Goal: Task Accomplishment & Management: Manage account settings

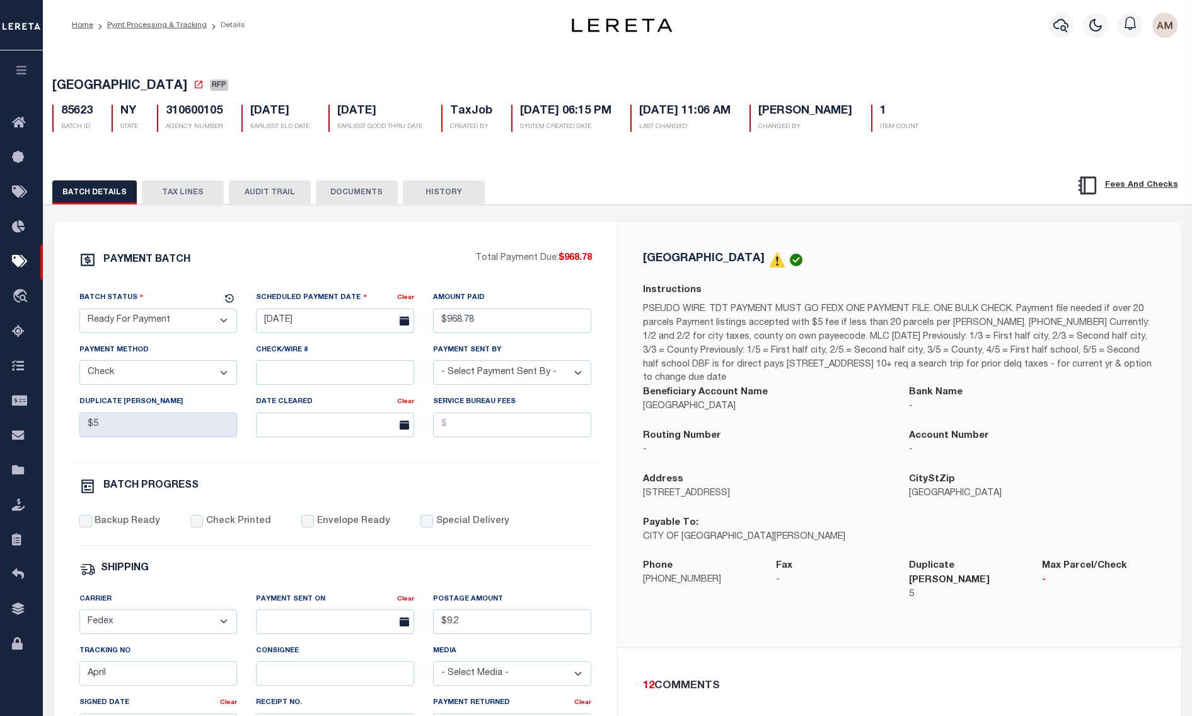
select select "RFP"
select select "CHK"
select select "[PERSON_NAME]"
select select "FDX"
click at [871, 203] on div "BATCH DETAILS TAX LINES AUDIT TRAIL DOCUMENTS HISTORY" at bounding box center [537, 191] width 970 height 23
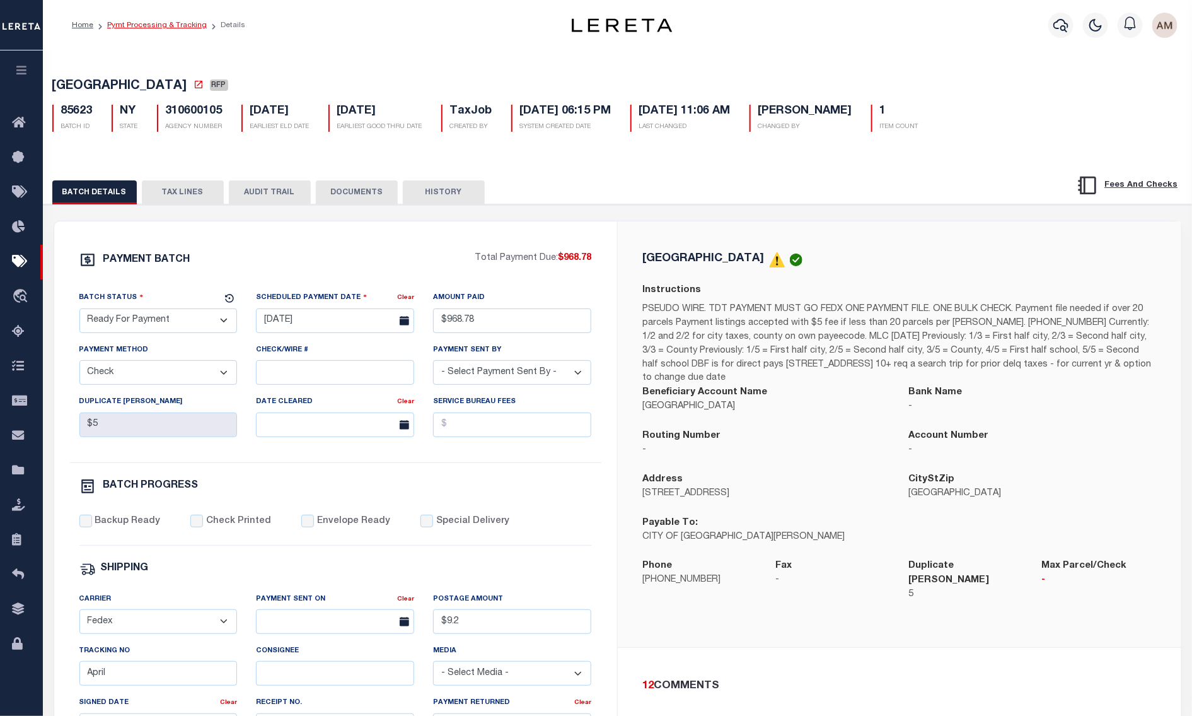
click at [181, 21] on link "Pymt Processing & Tracking" at bounding box center [157, 25] width 100 height 8
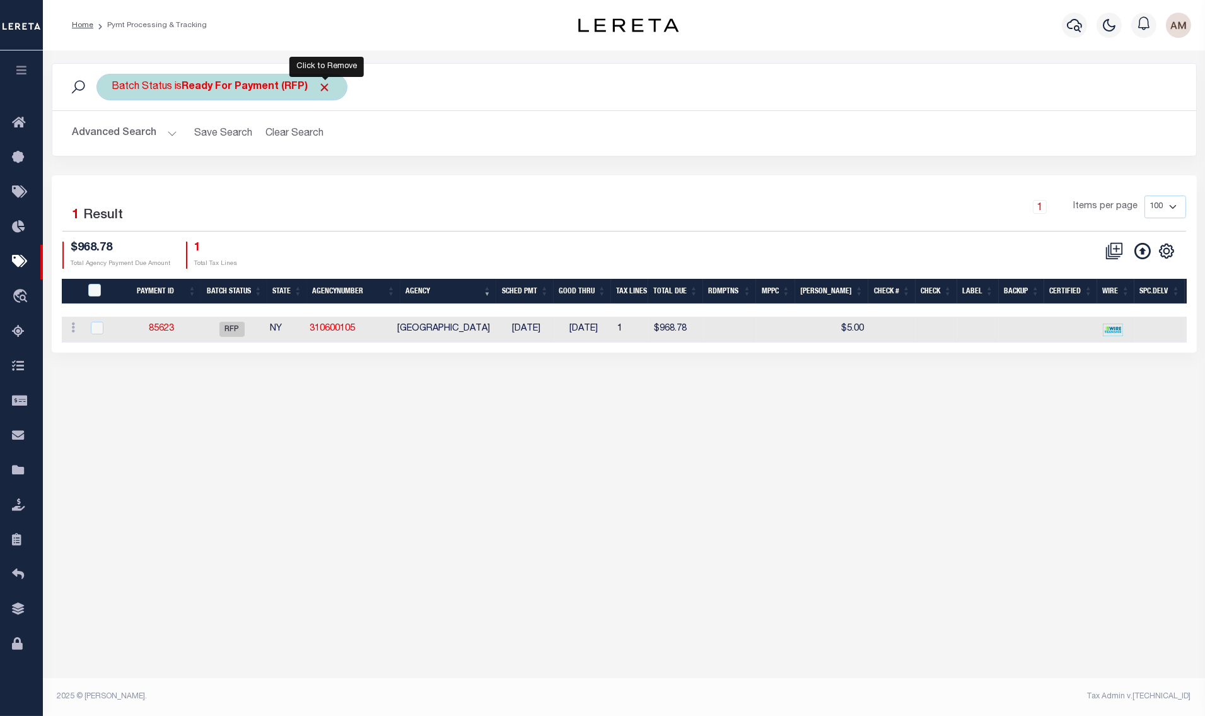
click at [327, 87] on span "Click to Remove" at bounding box center [324, 87] width 13 height 13
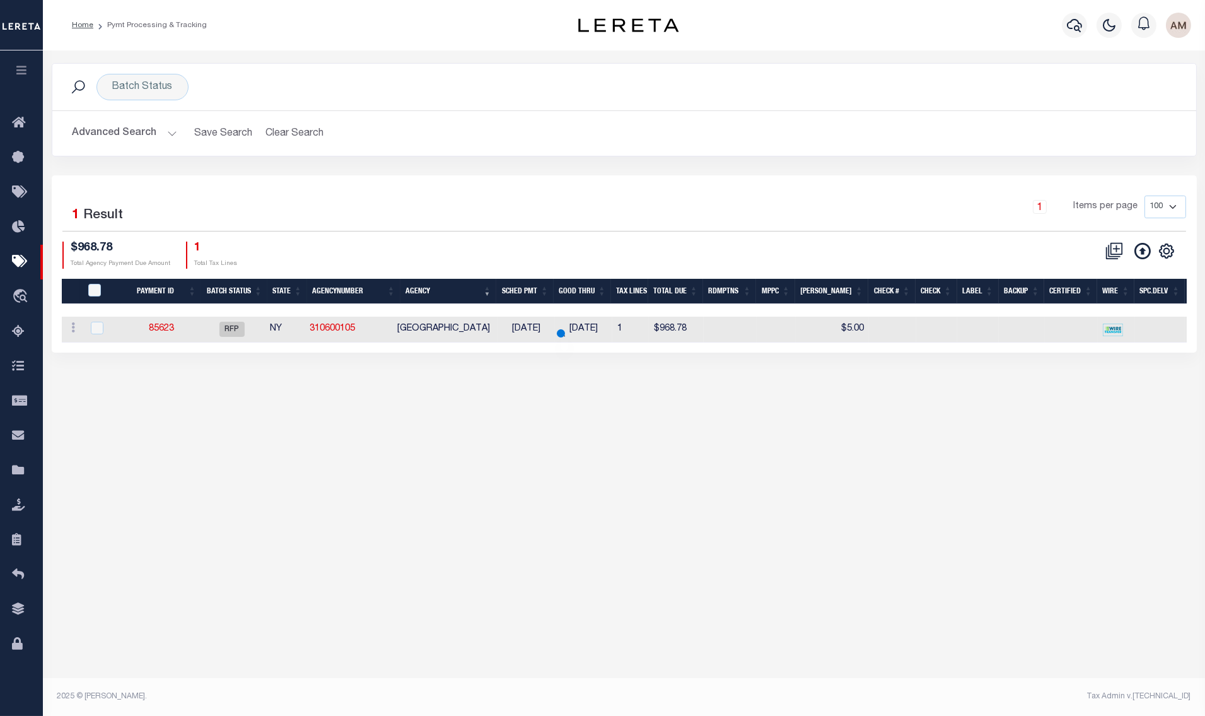
click at [130, 141] on button "Advanced Search" at bounding box center [125, 133] width 105 height 25
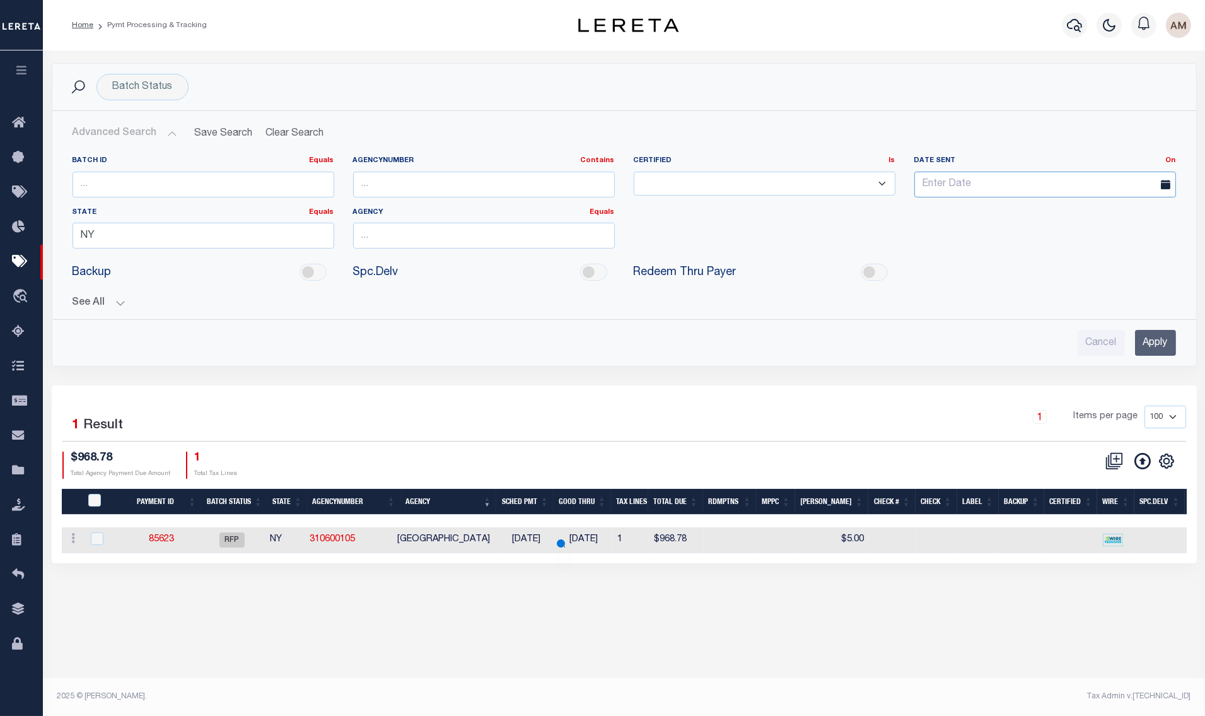
click at [938, 186] on input "text" at bounding box center [1045, 185] width 262 height 26
click at [786, 192] on select "Not Required Required Ready" at bounding box center [765, 184] width 262 height 25
click at [241, 238] on input "NY" at bounding box center [204, 236] width 262 height 26
click at [447, 238] on input "text" at bounding box center [484, 236] width 262 height 26
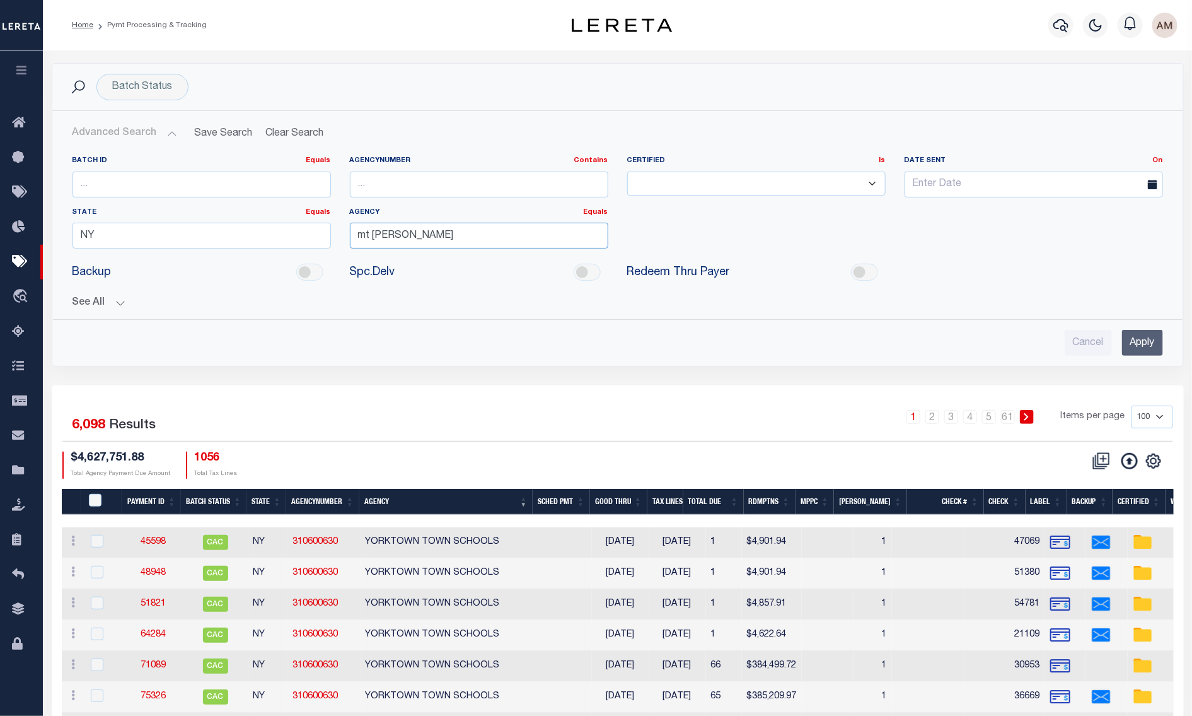
type input "mt [PERSON_NAME]"
click at [1149, 335] on input "Apply" at bounding box center [1142, 343] width 41 height 26
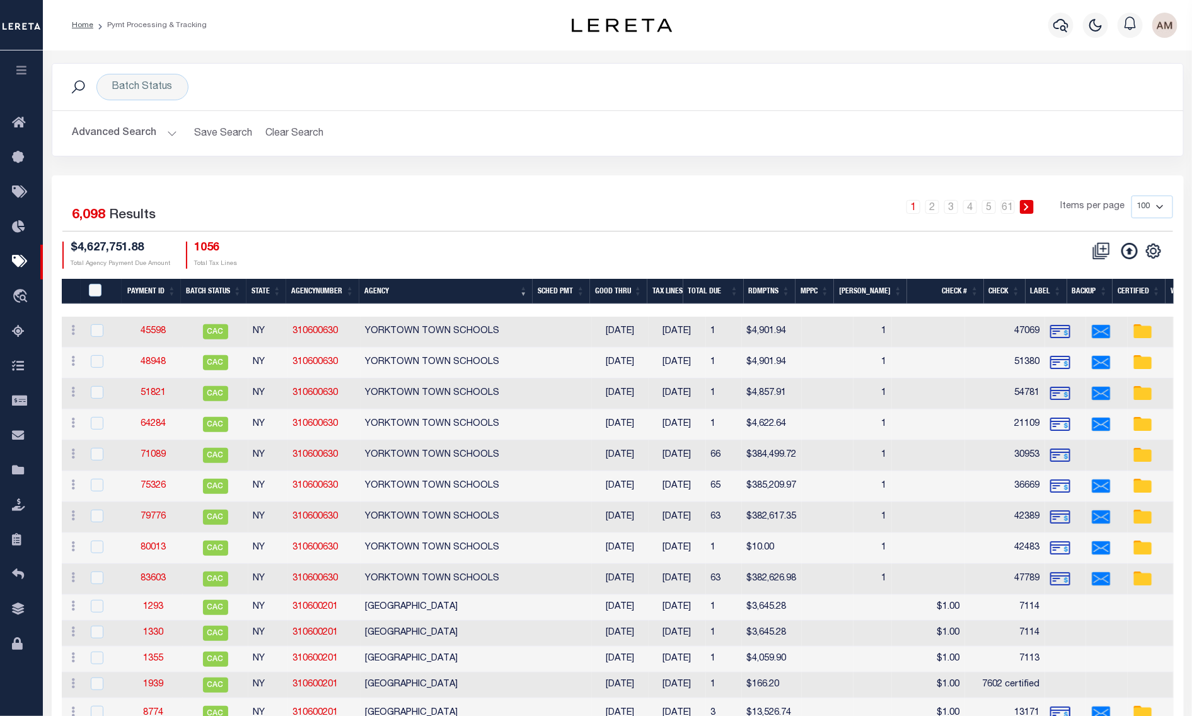
click at [134, 132] on button "Advanced Search" at bounding box center [125, 133] width 105 height 25
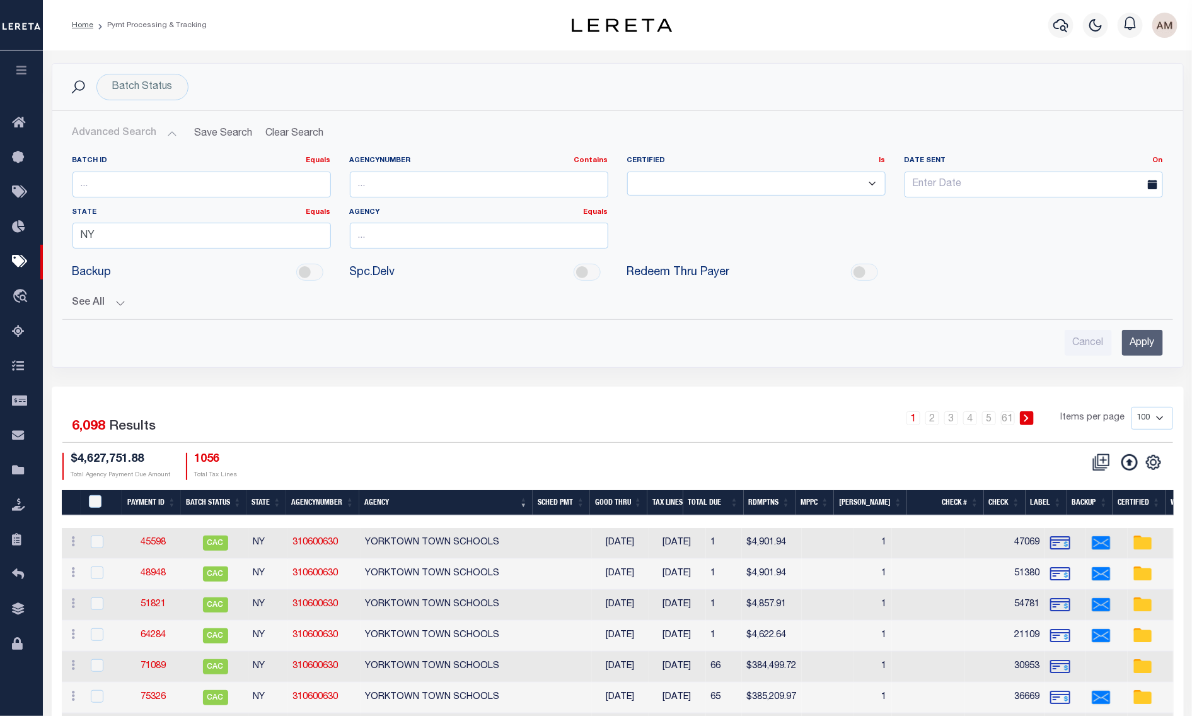
click at [442, 249] on div "Agency Equals Equals" at bounding box center [478, 233] width 277 height 52
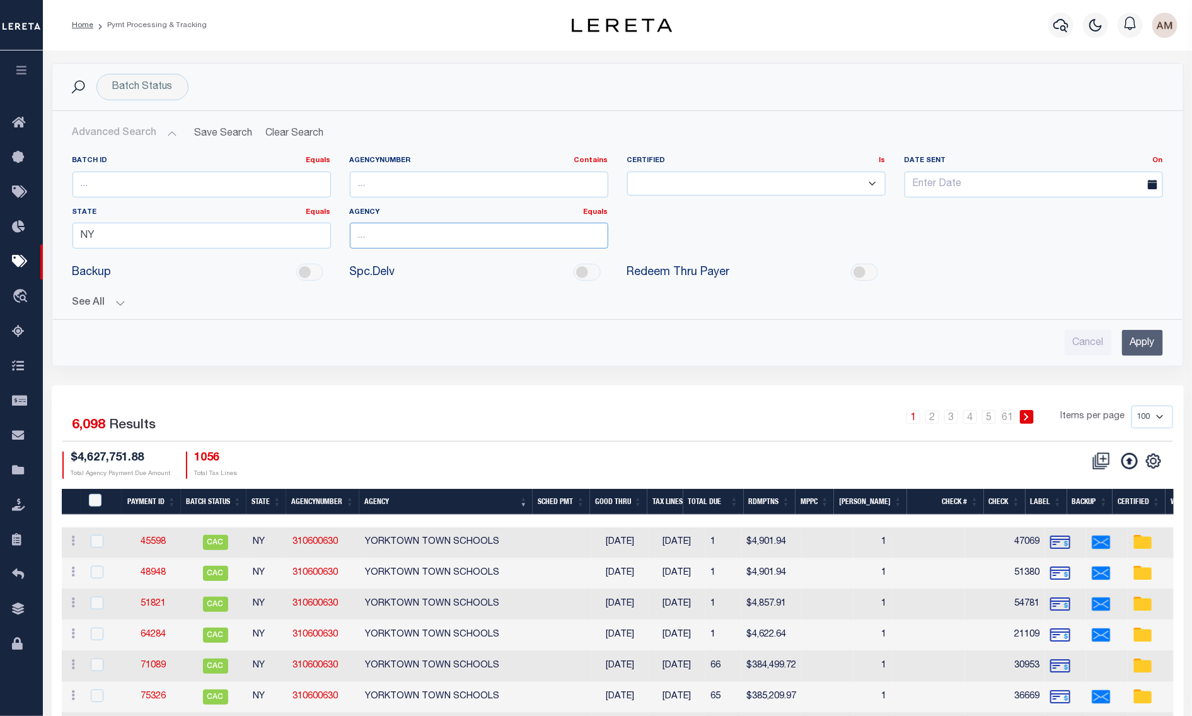
click at [441, 238] on input "text" at bounding box center [479, 236] width 259 height 26
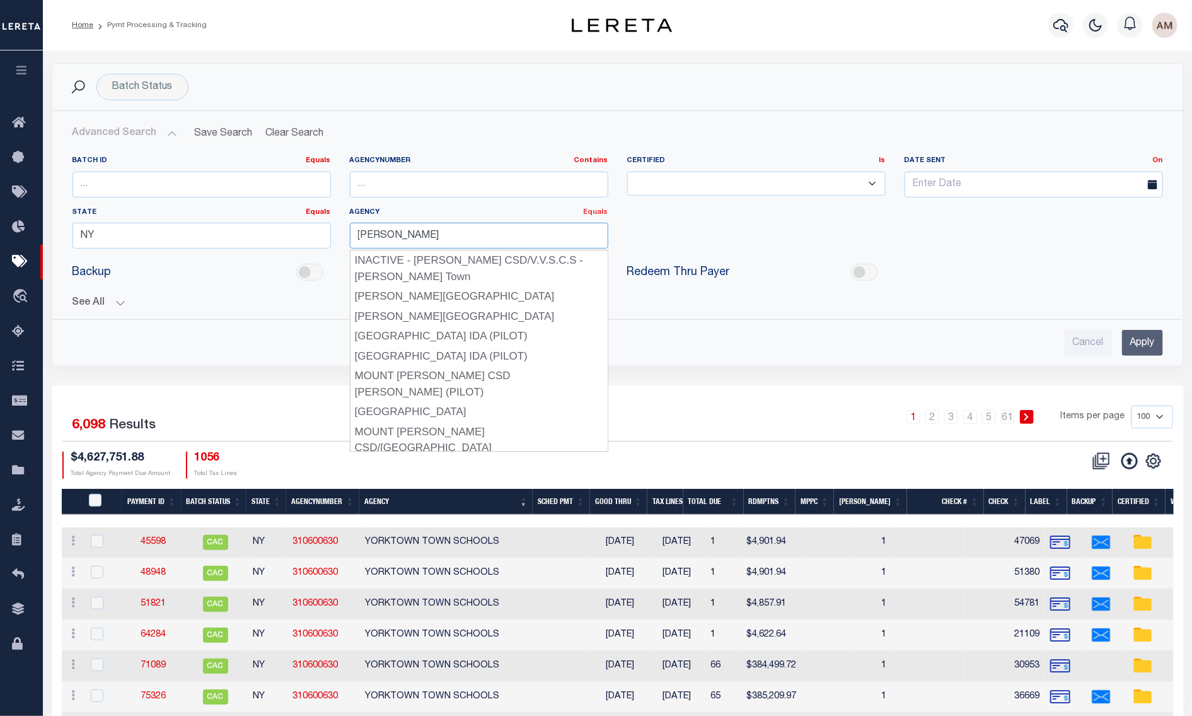
type input "[PERSON_NAME]"
click at [600, 213] on link "Equals" at bounding box center [596, 212] width 25 height 7
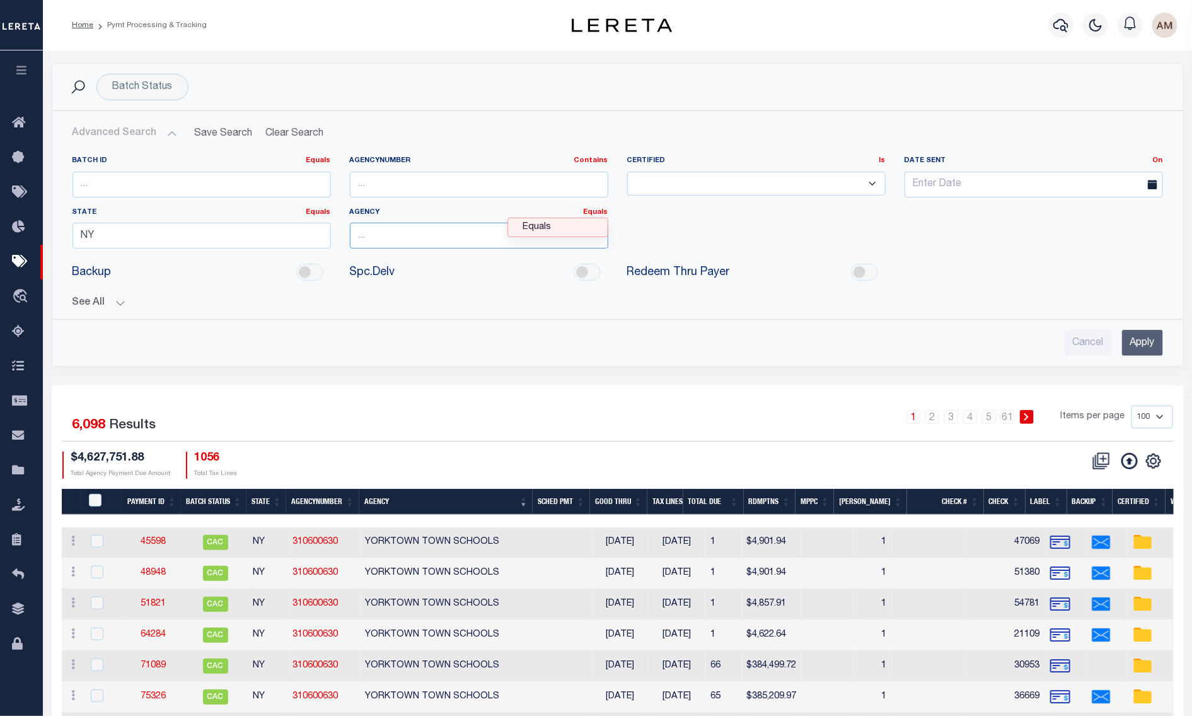
click at [450, 231] on input "text" at bounding box center [479, 236] width 259 height 26
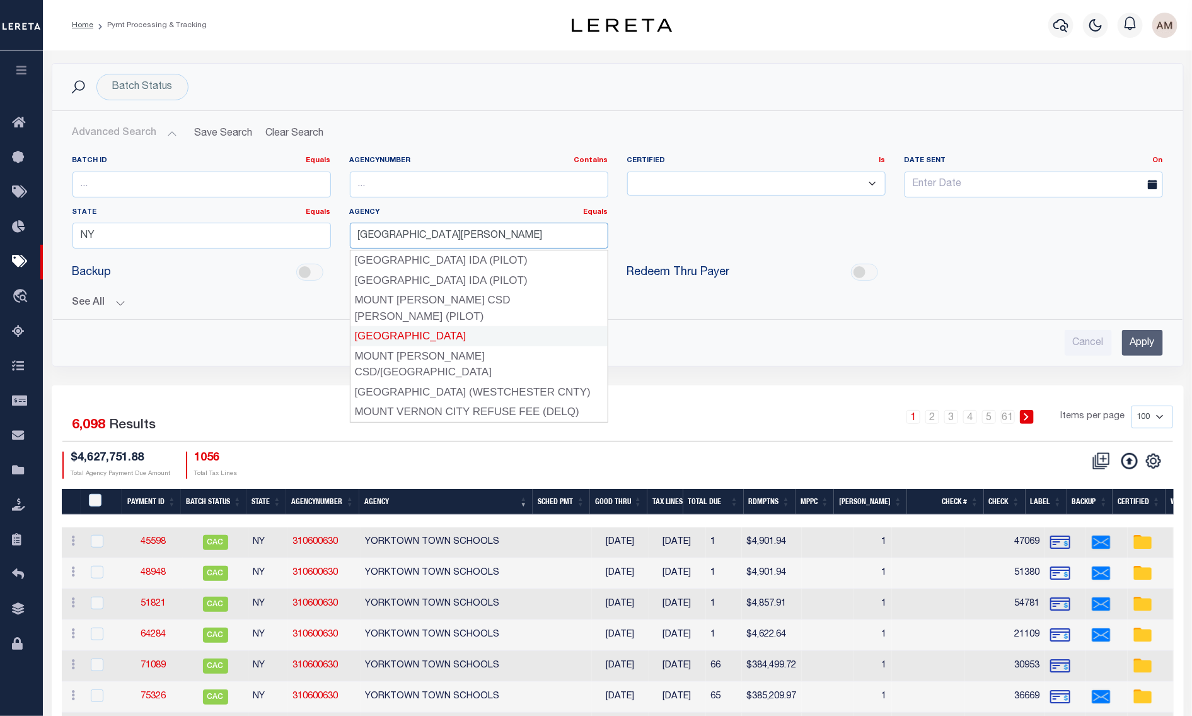
click at [467, 326] on div "MOUNT VERNON CITY" at bounding box center [479, 336] width 257 height 20
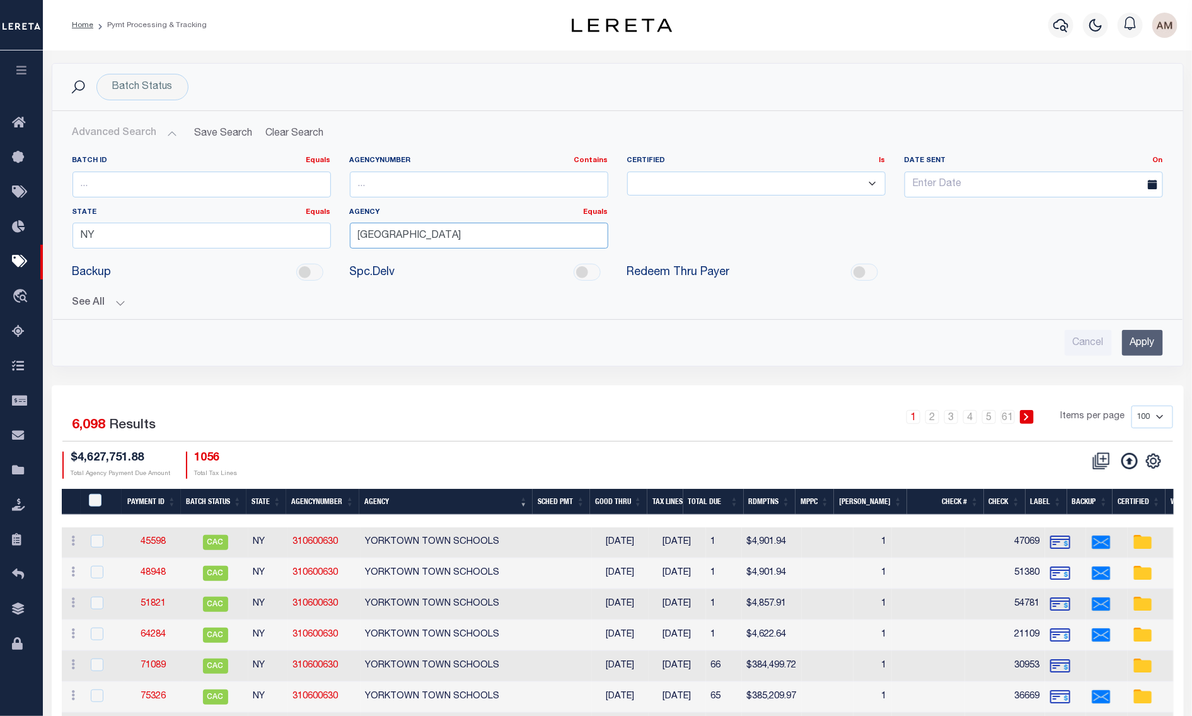
type input "MOUNT VERNON CITY"
click at [1124, 332] on input "Apply" at bounding box center [1142, 343] width 41 height 26
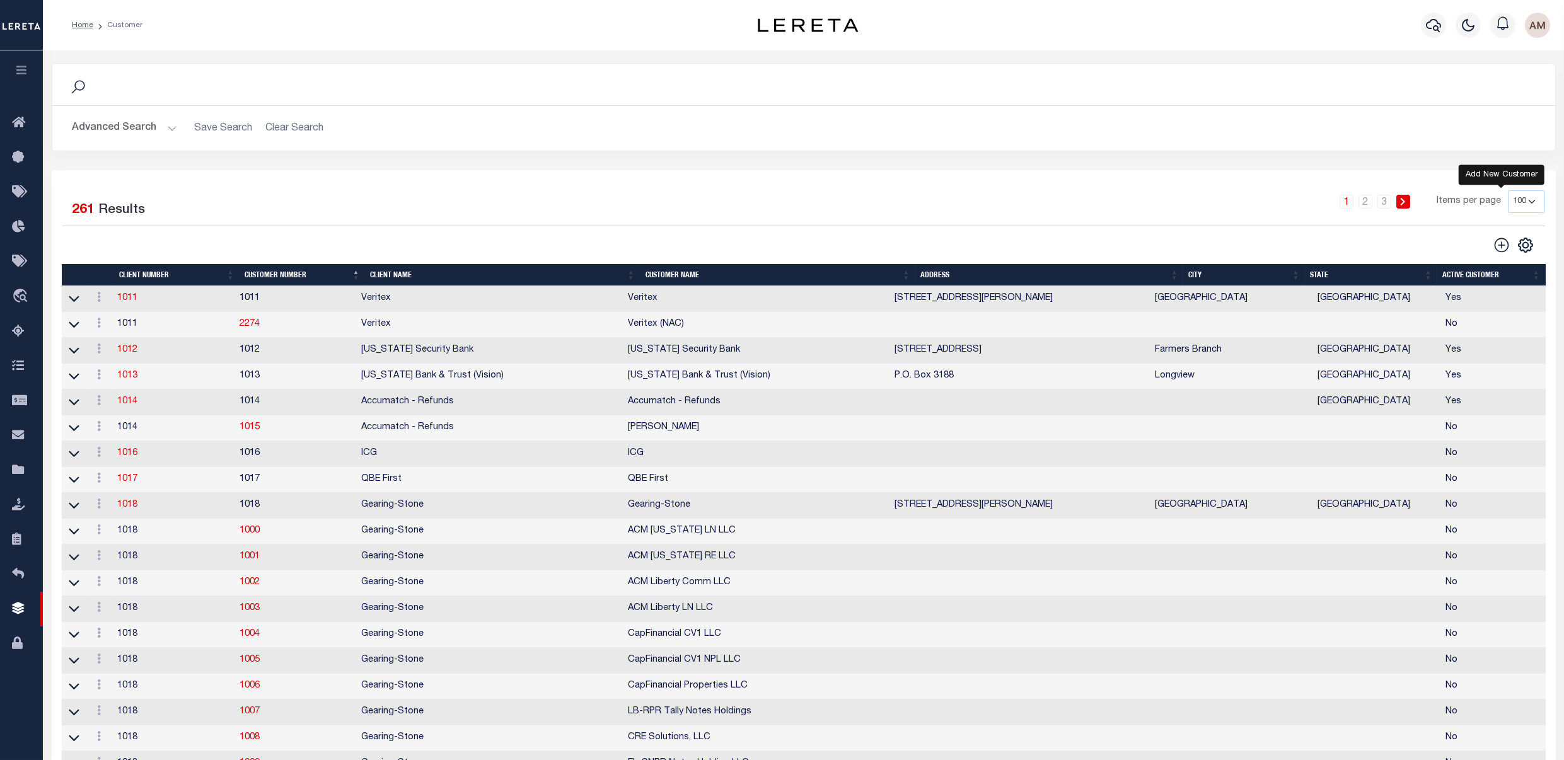
click at [1204, 246] on icon at bounding box center [1502, 245] width 16 height 16
type input "0"
checkbox input "false"
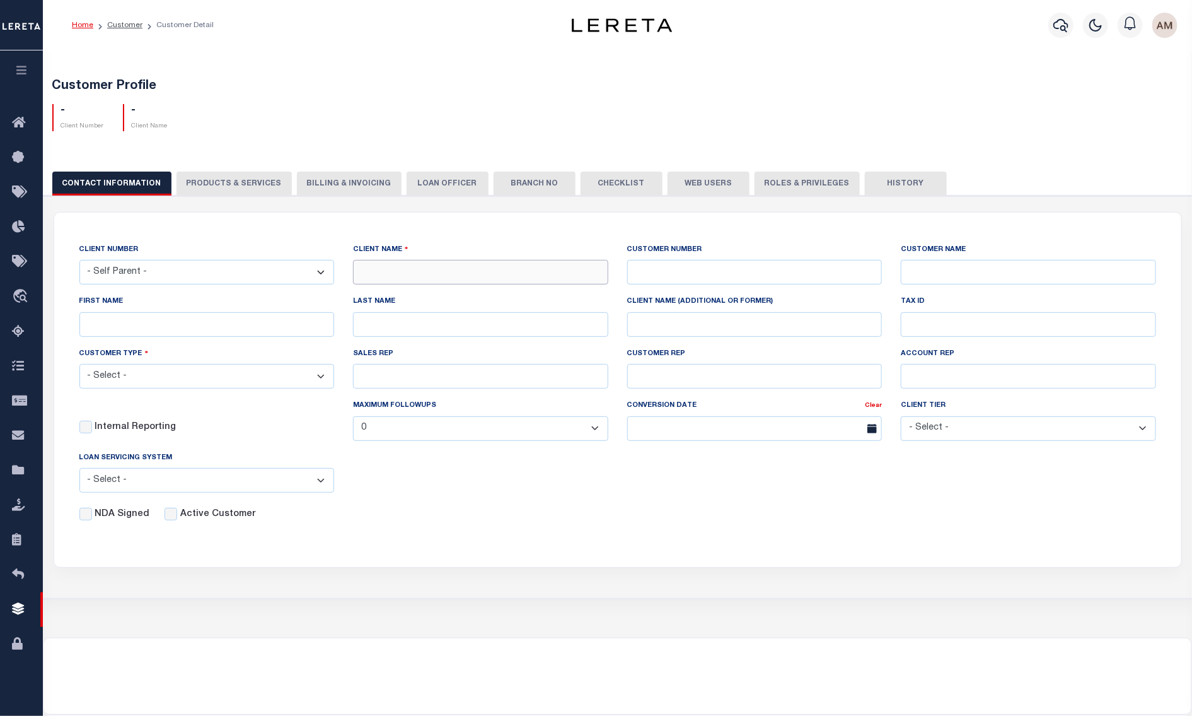
click at [429, 279] on input "text" at bounding box center [480, 272] width 255 height 25
type input "Illiana Financial CU"
click at [798, 276] on input "text" at bounding box center [754, 272] width 255 height 25
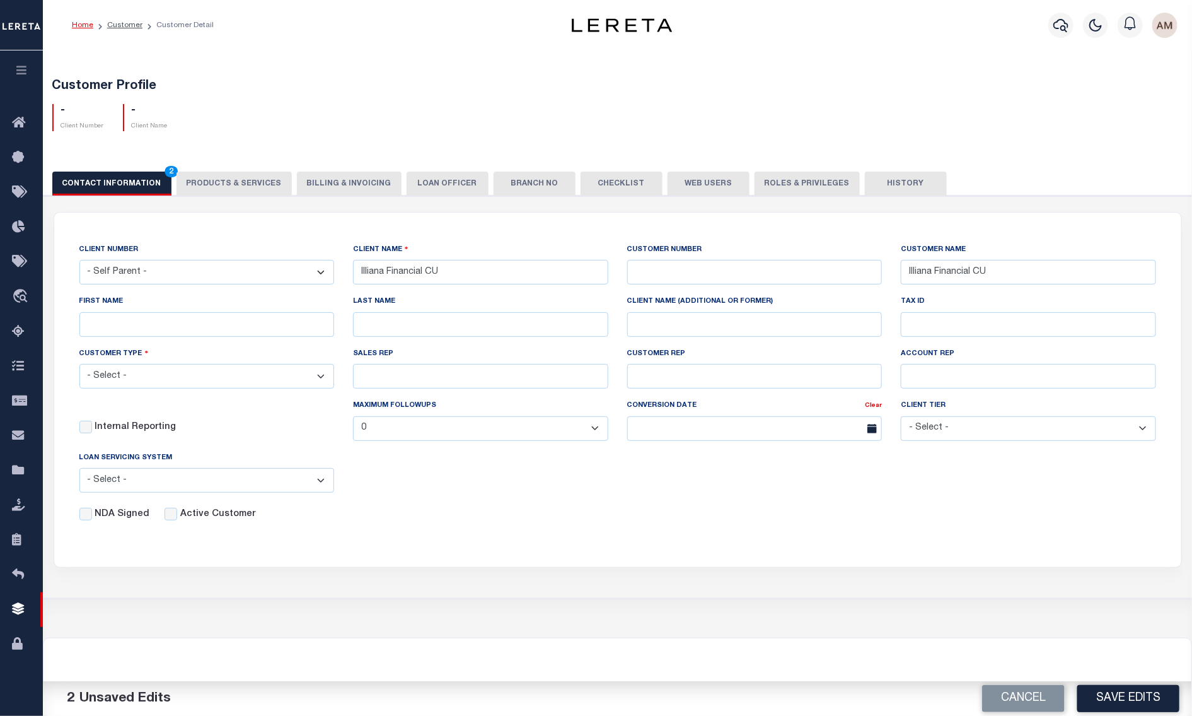
click at [1173, 104] on div "- Client Number - Client Name" at bounding box center [618, 112] width 1150 height 37
click at [816, 273] on input "text" at bounding box center [754, 272] width 255 height 25
type input "6"
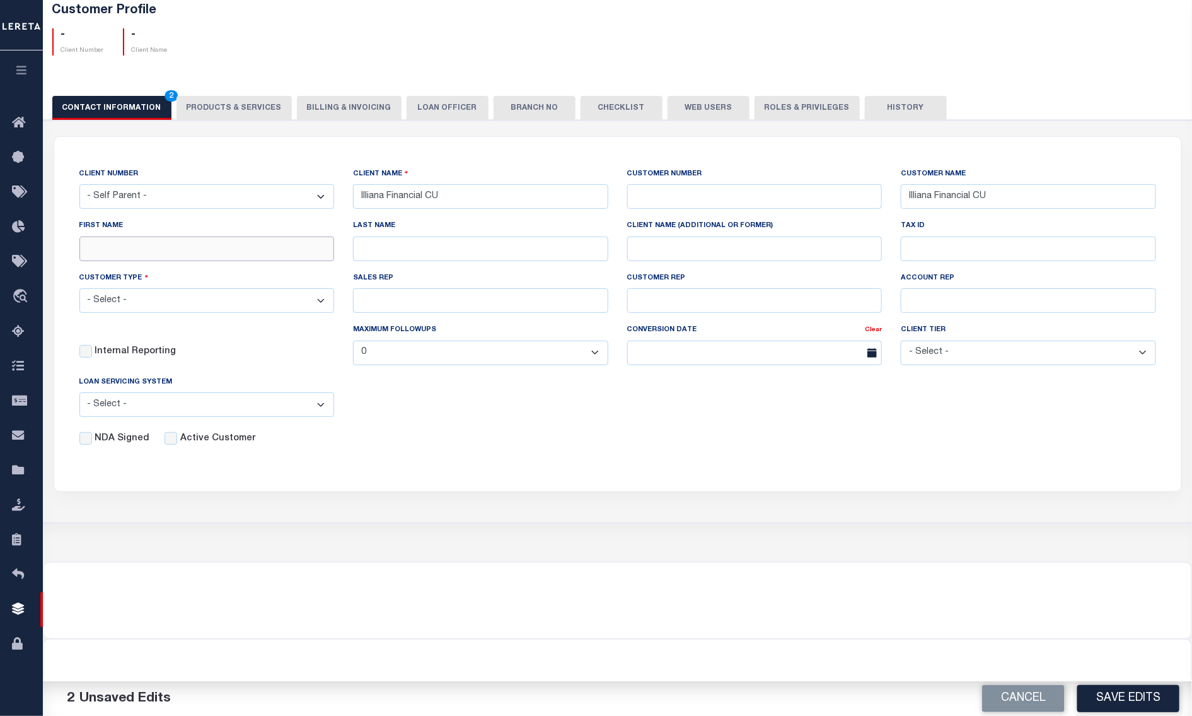
click at [301, 240] on input "FIRST NAME" at bounding box center [206, 248] width 255 height 25
type input "Aliska J Rice"
type input "Rice"
click at [301, 241] on input "Aliska J Rice" at bounding box center [206, 248] width 255 height 25
type input "Aliska J"
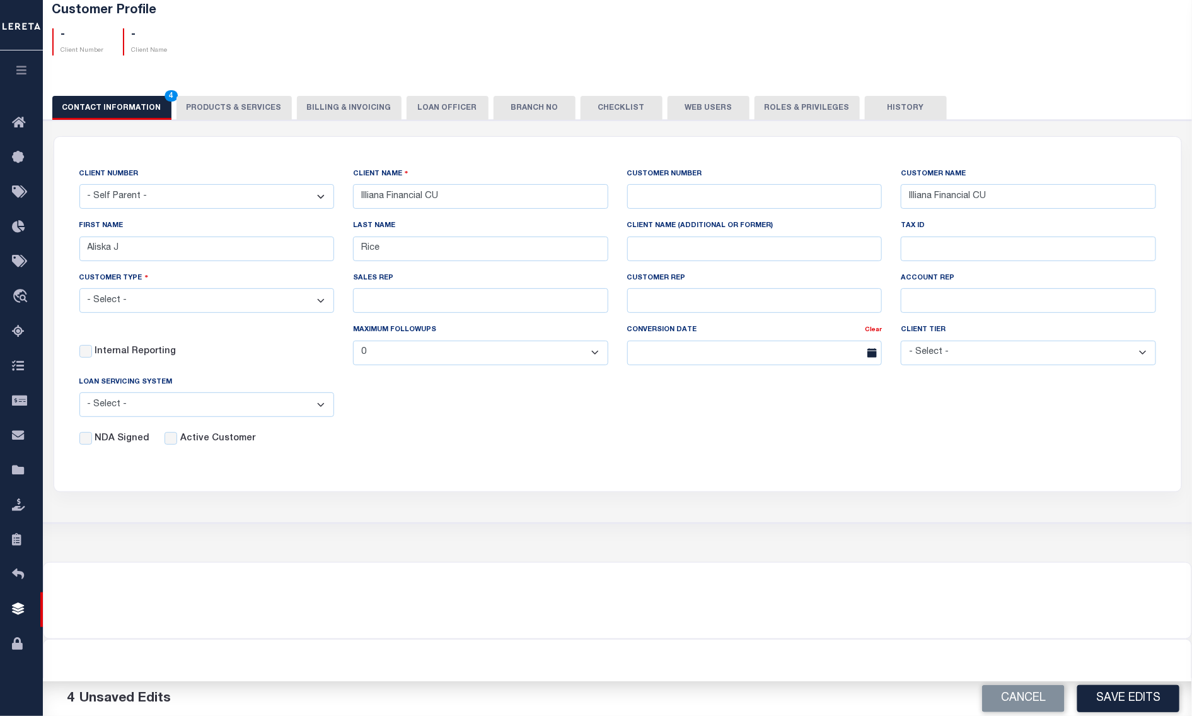
click at [154, 293] on select "- Select - Residential Commercial Mixed Portfolio" at bounding box center [206, 300] width 255 height 25
drag, startPoint x: 1130, startPoint y: 100, endPoint x: 1055, endPoint y: 4, distance: 122.2
click at [1130, 99] on div "CONTACT INFORMATION 4 PRODUCTS & SERVICES PRODUCTS & SERVICES Billing & Invoici…" at bounding box center [617, 107] width 1131 height 23
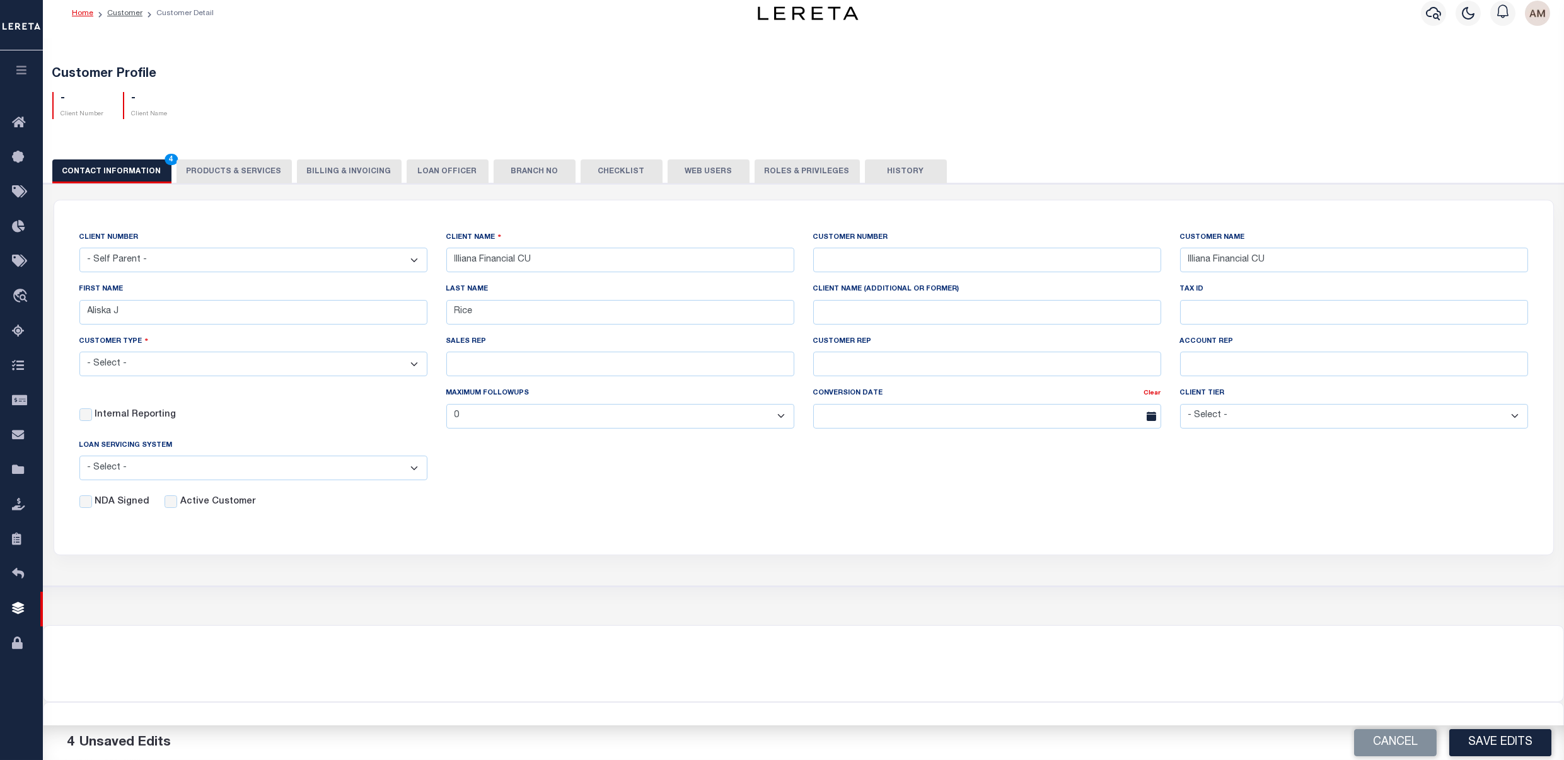
scroll to position [0, 0]
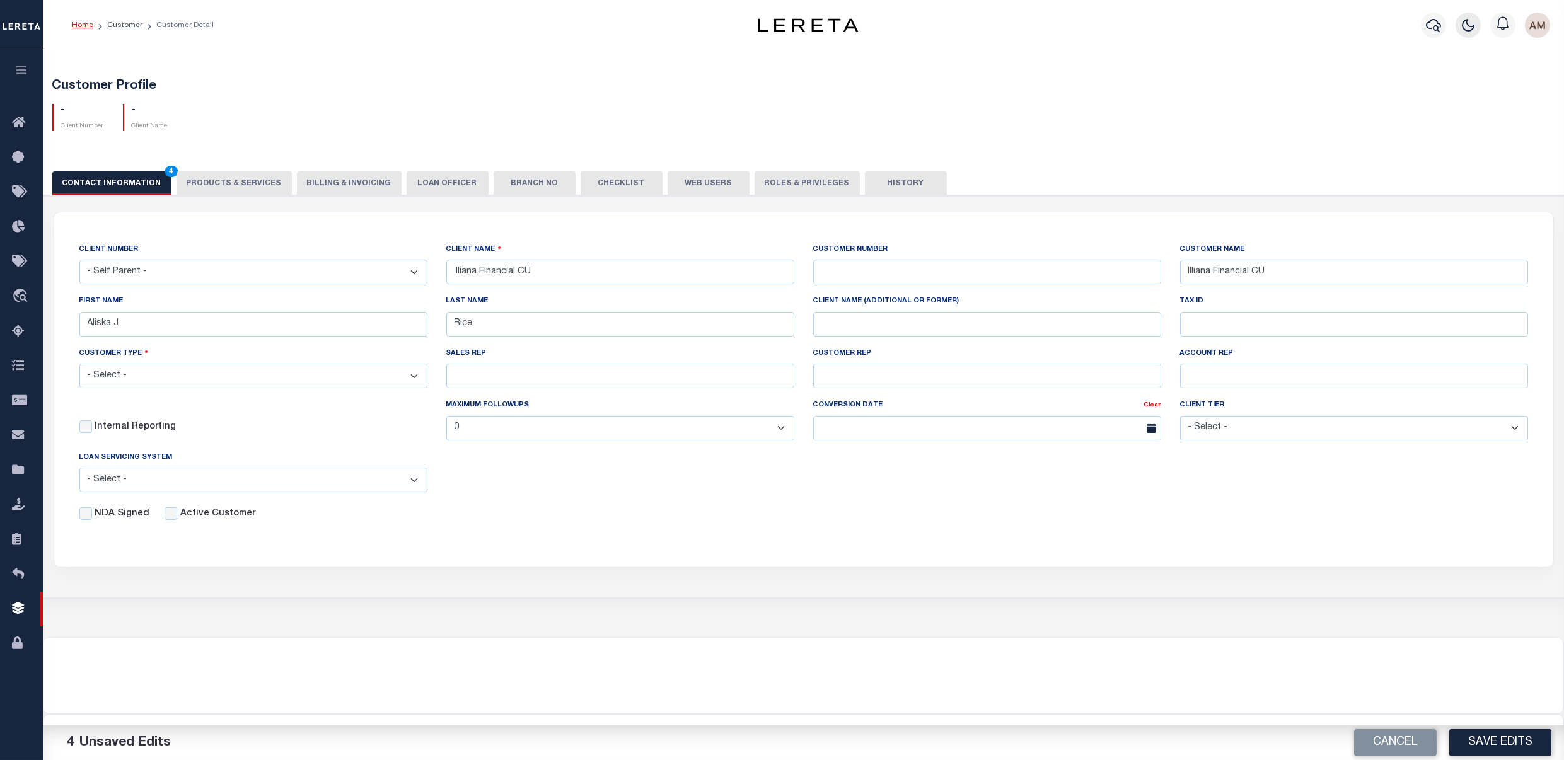
click at [1204, 33] on icon "button" at bounding box center [1468, 25] width 15 height 15
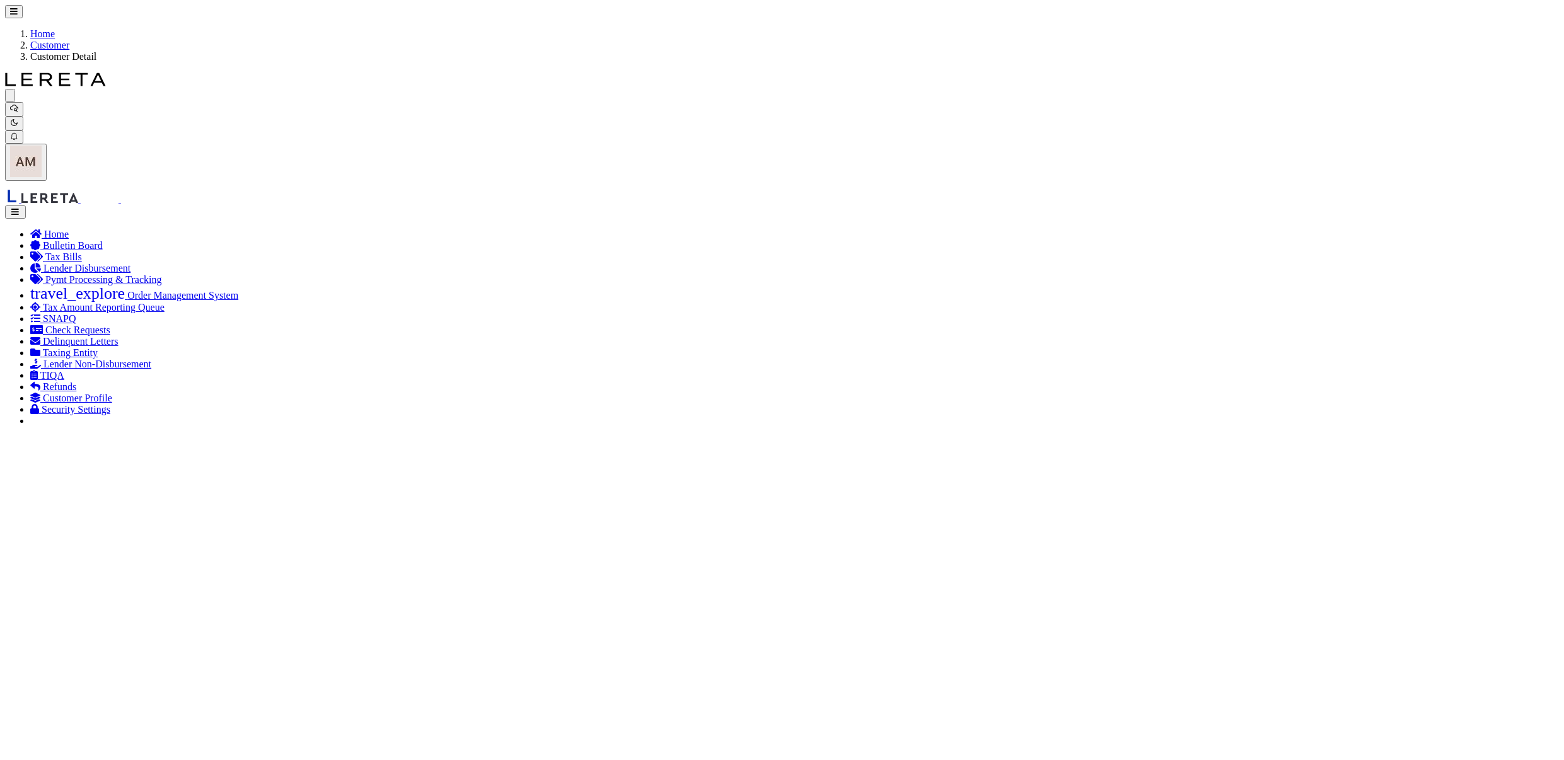
scroll to position [36, 0]
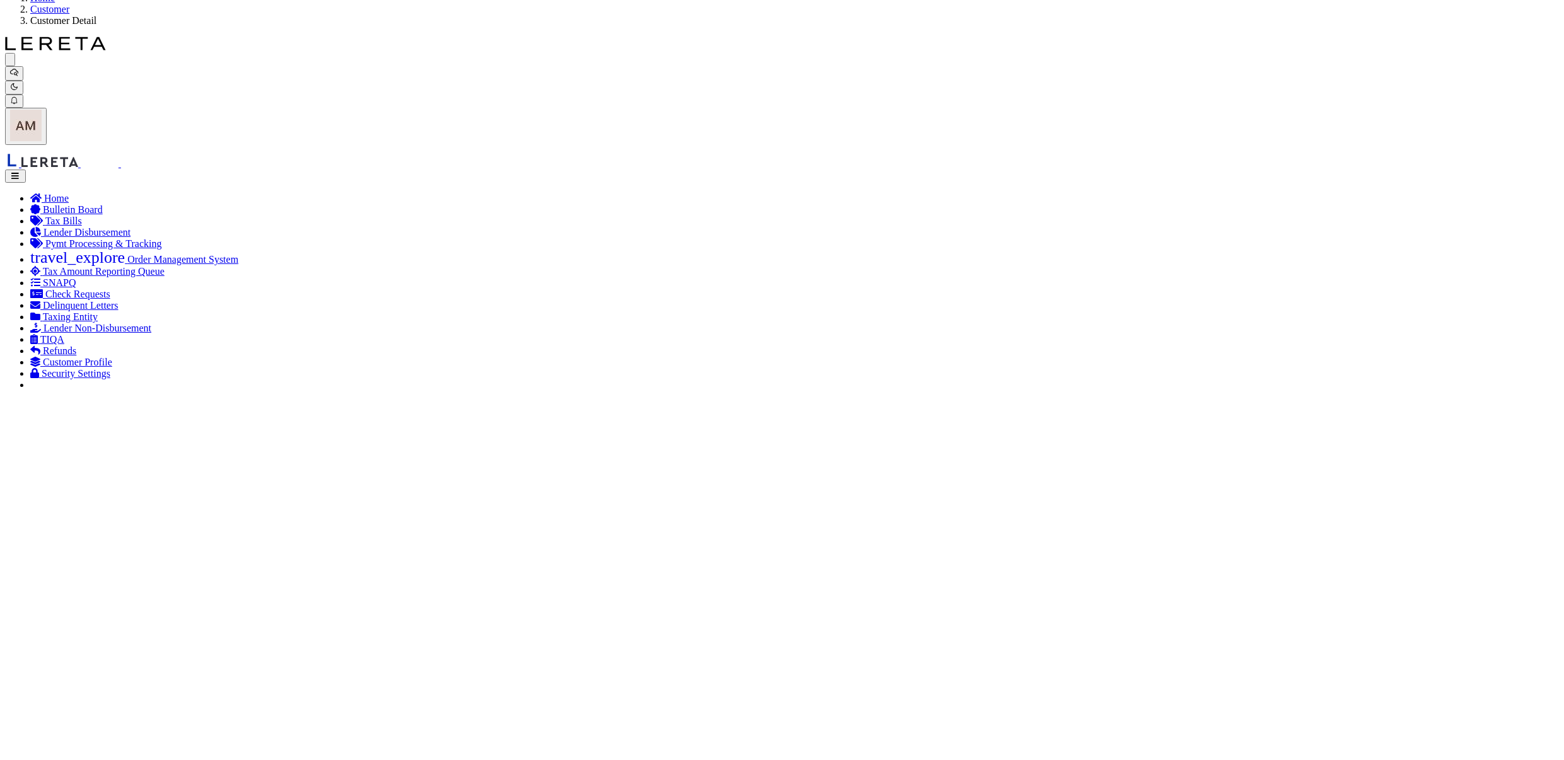
checkbox input "true"
type input "Customer Service"
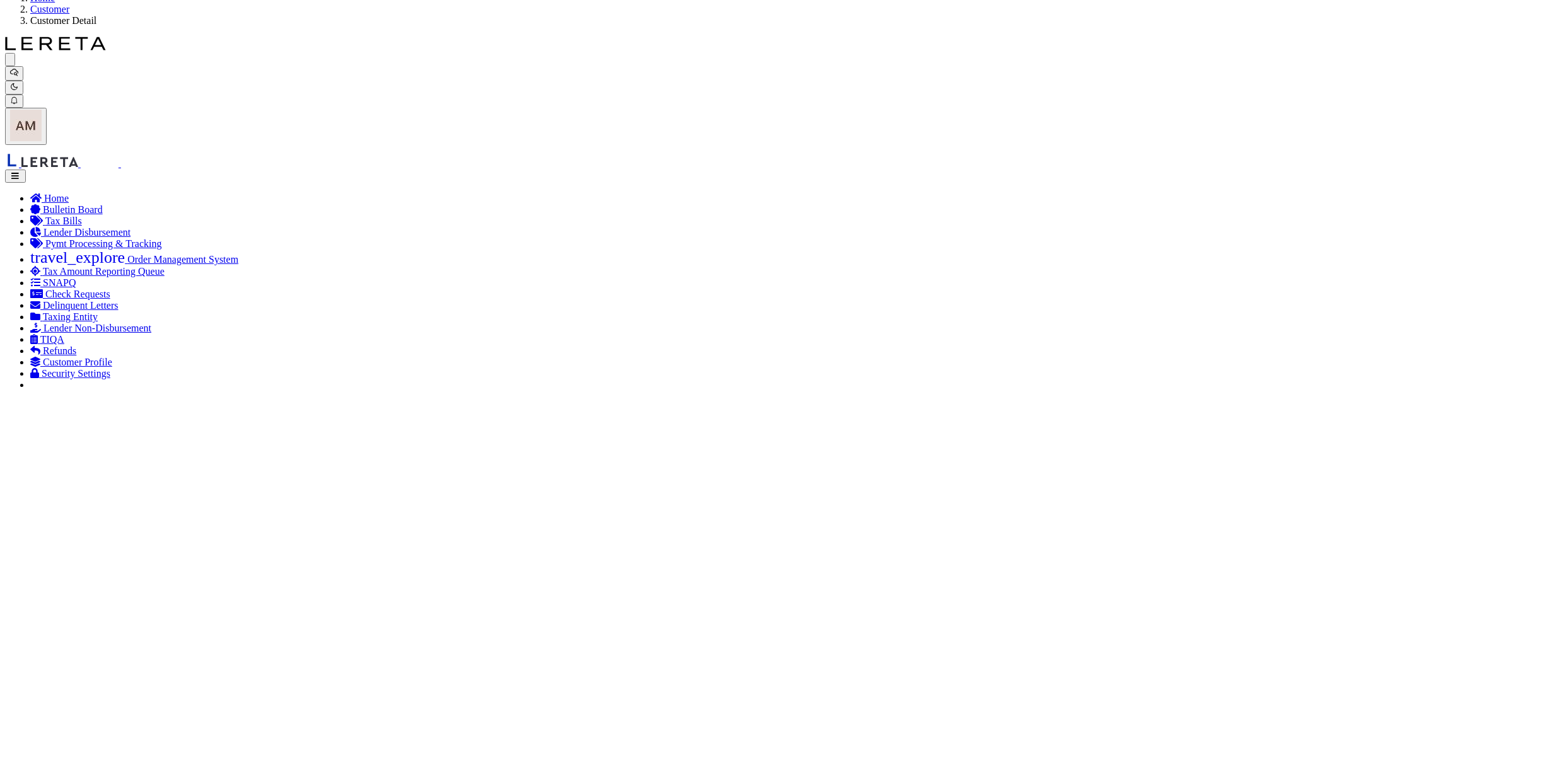
drag, startPoint x: 227, startPoint y: 329, endPoint x: 236, endPoint y: 340, distance: 14.3
select select "Mixed Portfolio"
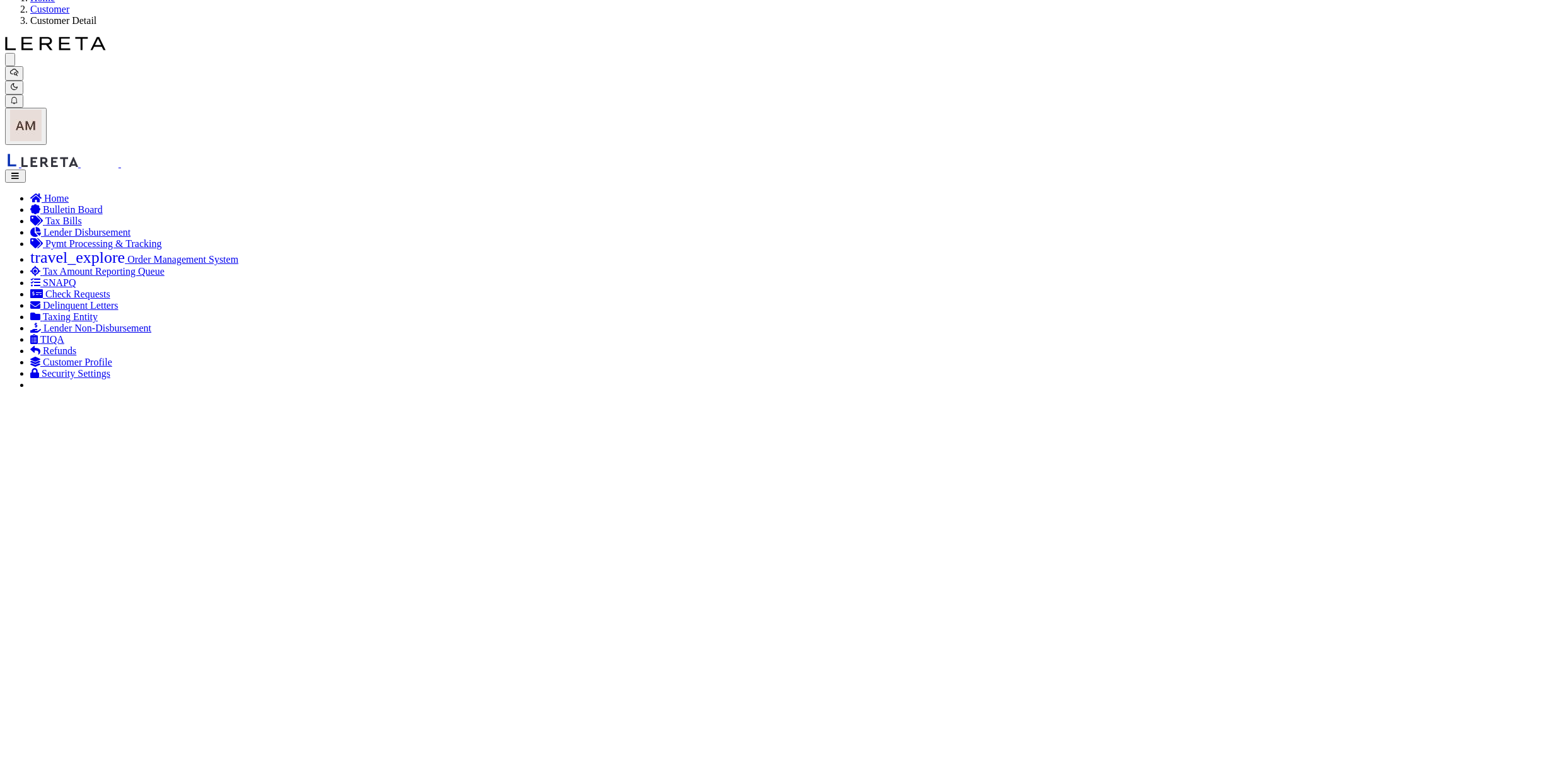
type input "0"
select select
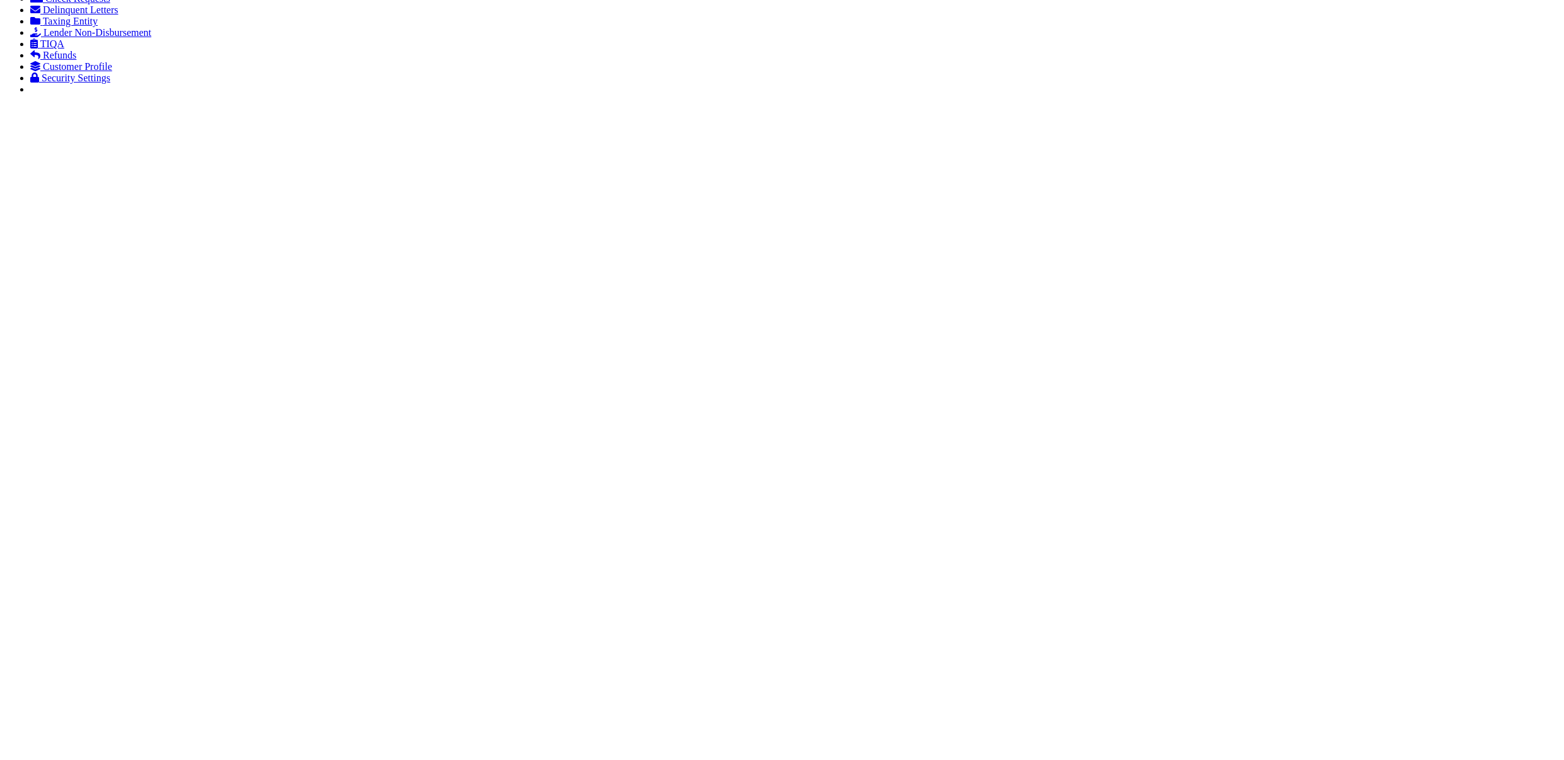
scroll to position [336, 0]
select select
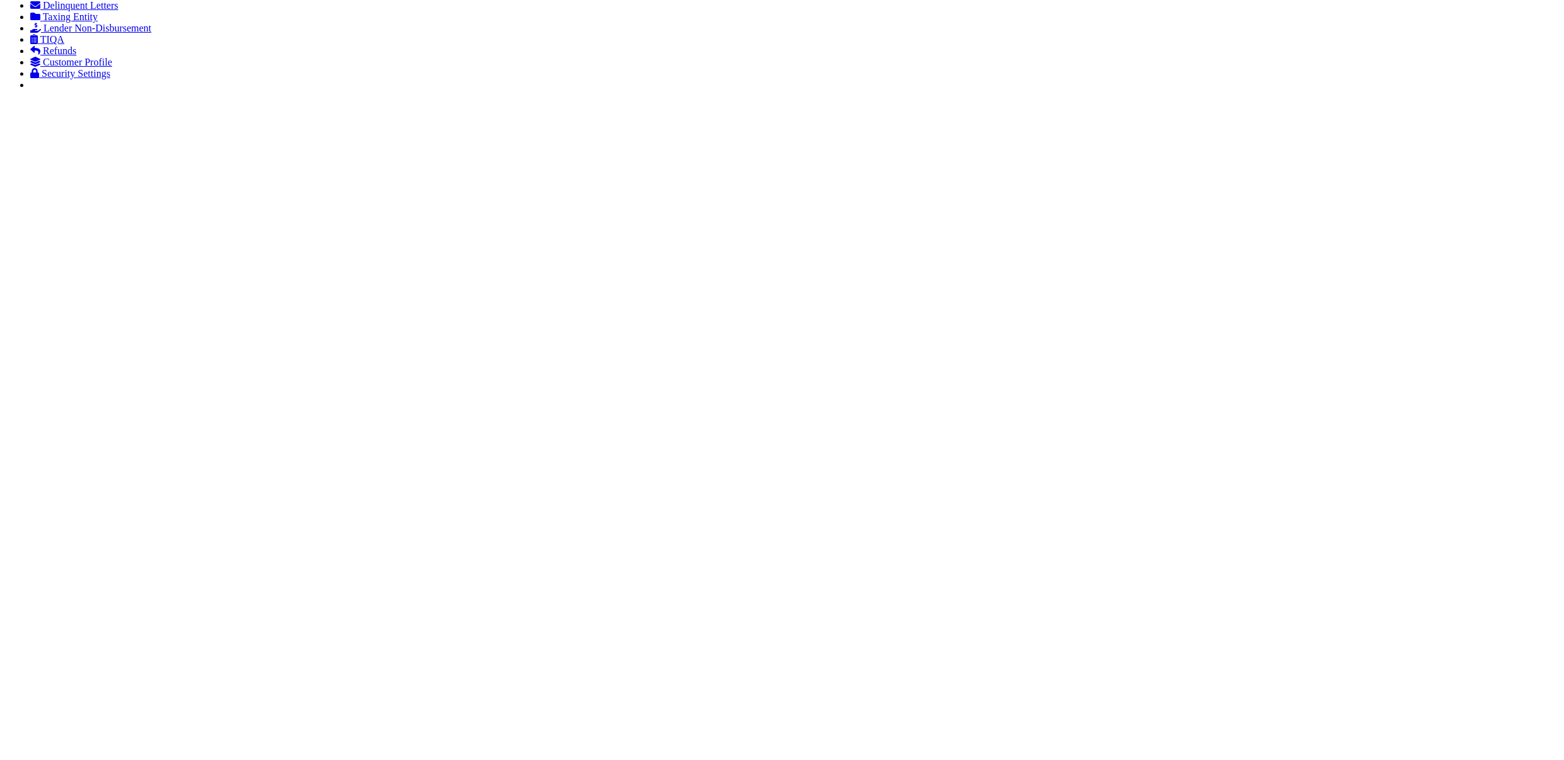
select select
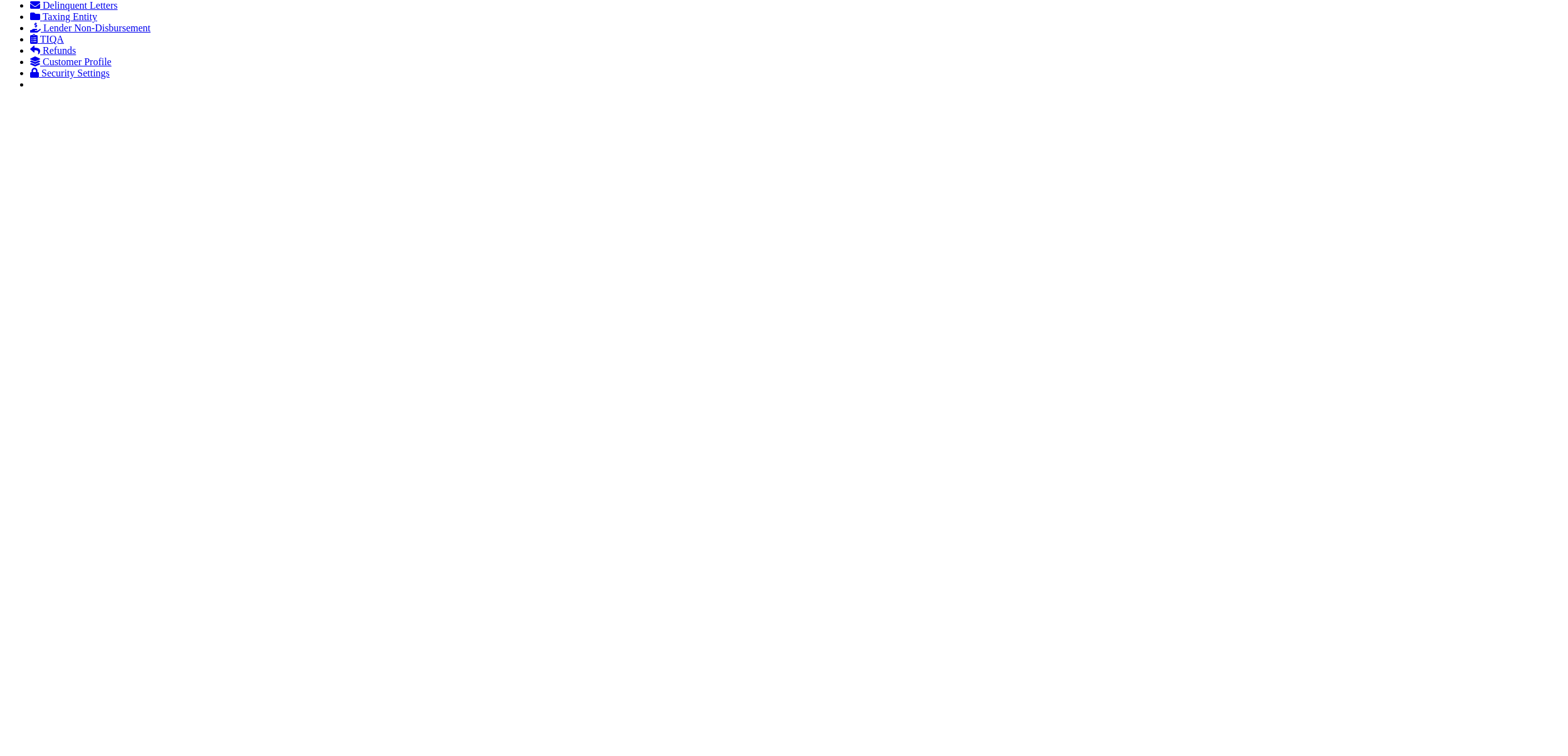
select select "1"
select select "4"
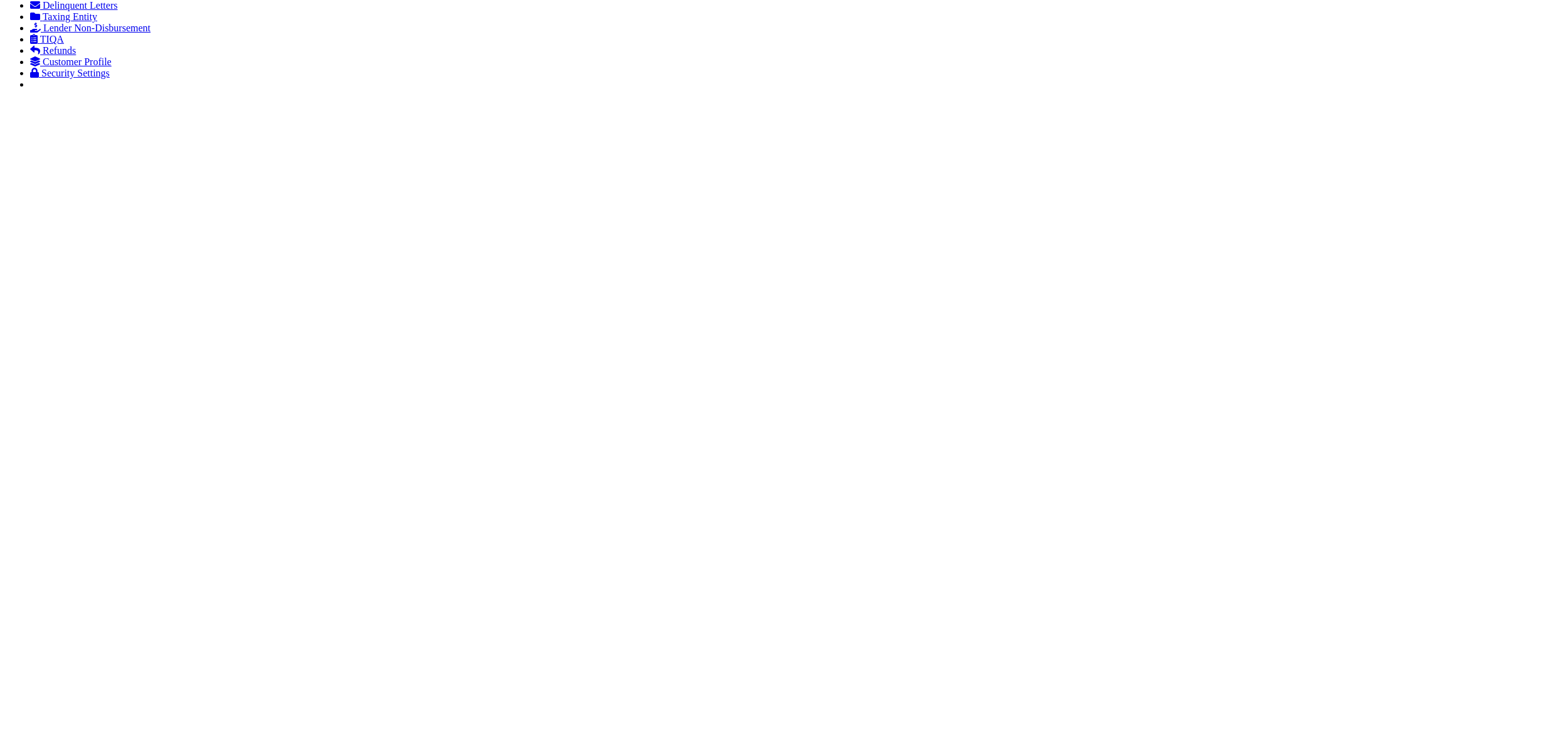
type input "Aliska J"
type input "R"
type input "J"
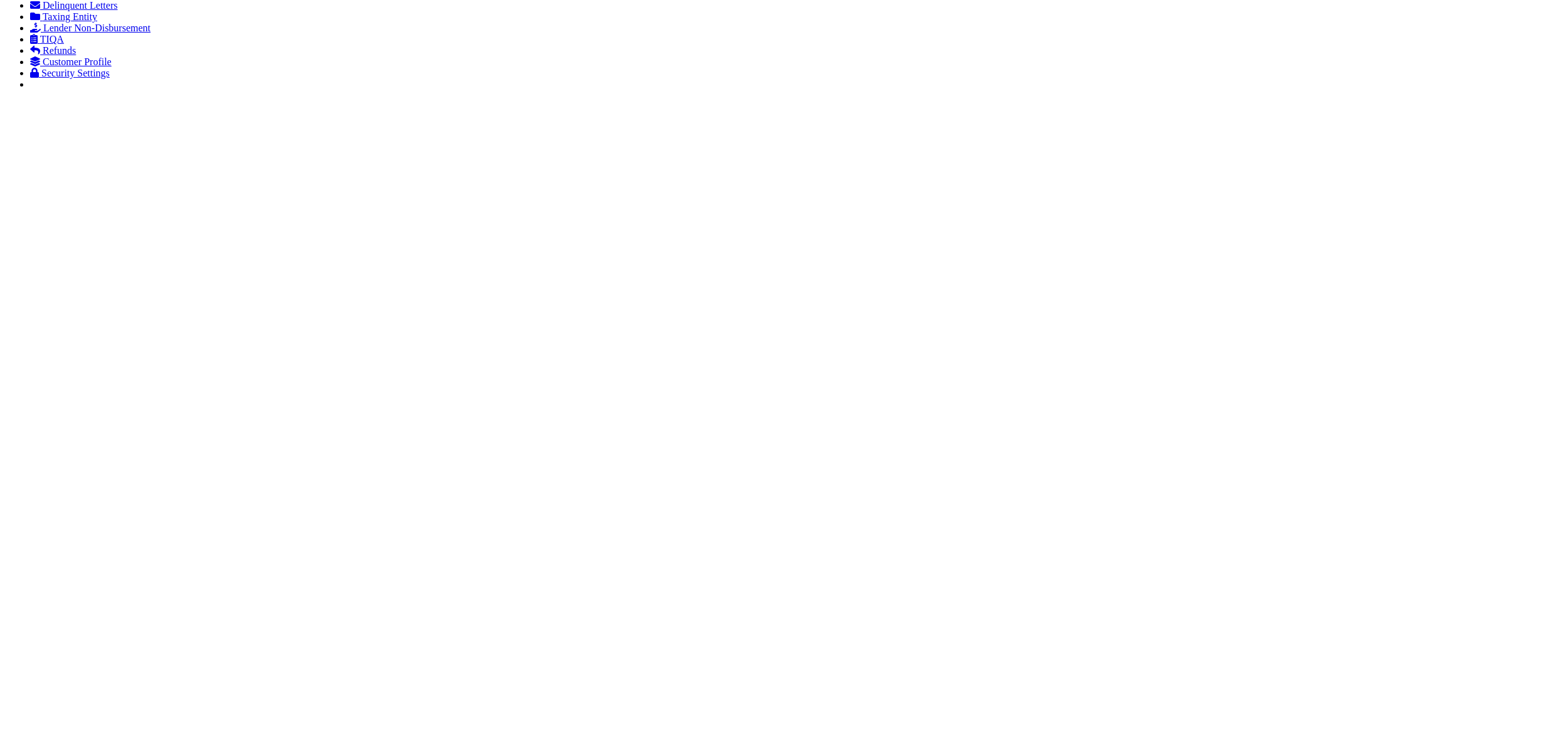
type input "Rice"
type input "Aliska"
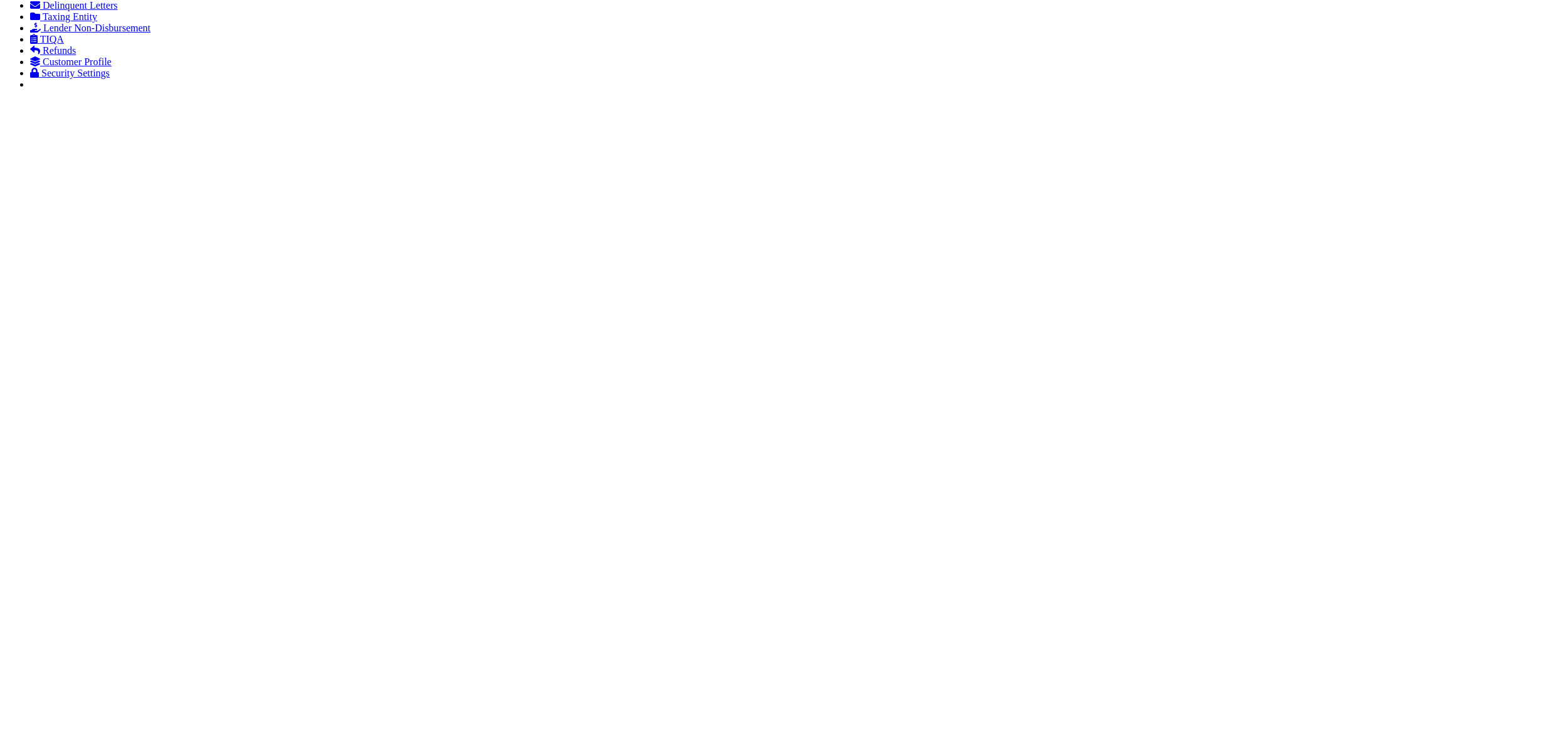
select select "5"
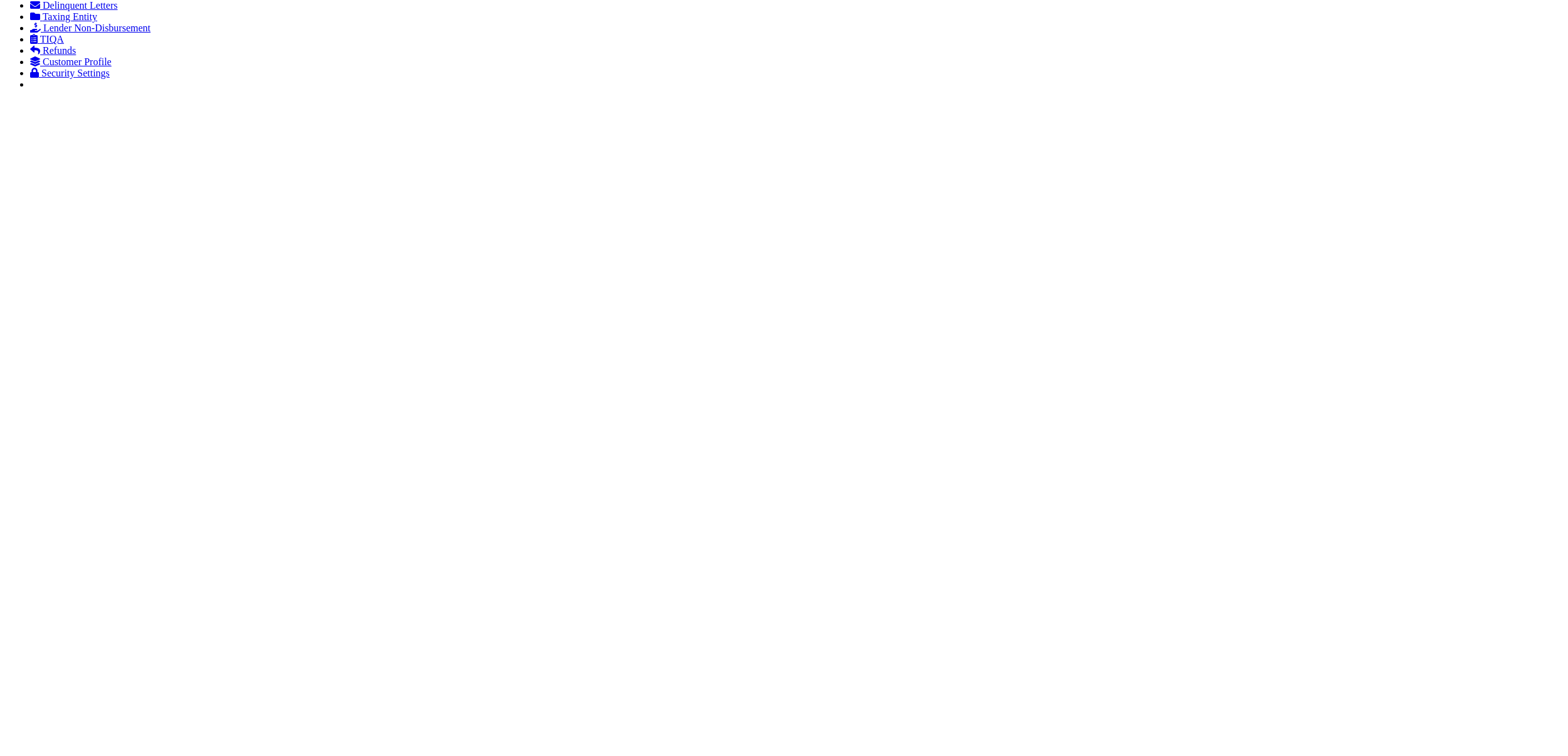
type input "708-891-7384"
type input "708-323-1020"
drag, startPoint x: 736, startPoint y: 256, endPoint x: 724, endPoint y: 260, distance: 12.6
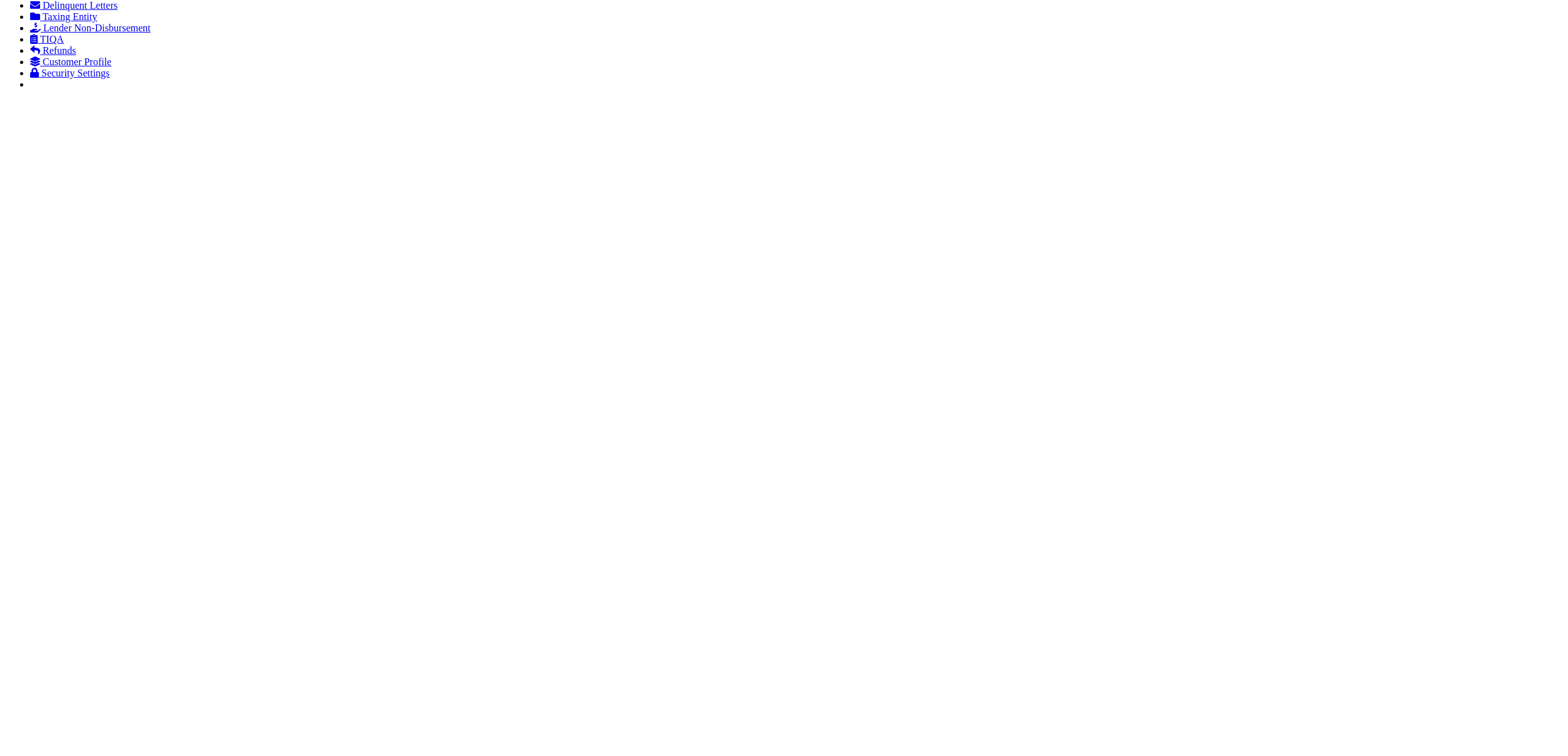
type input "aliskar@illiana.org"
select select "2"
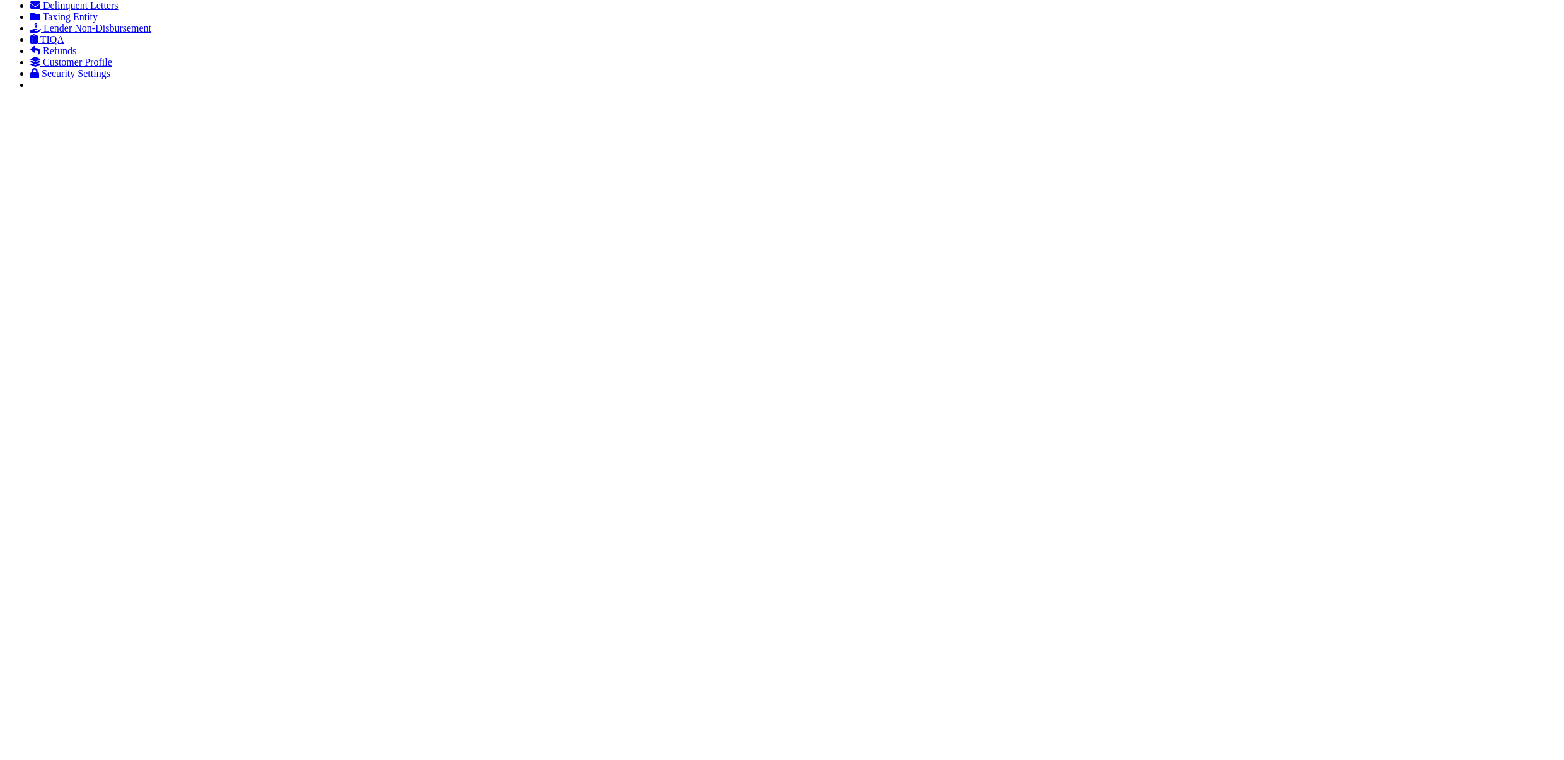
select select
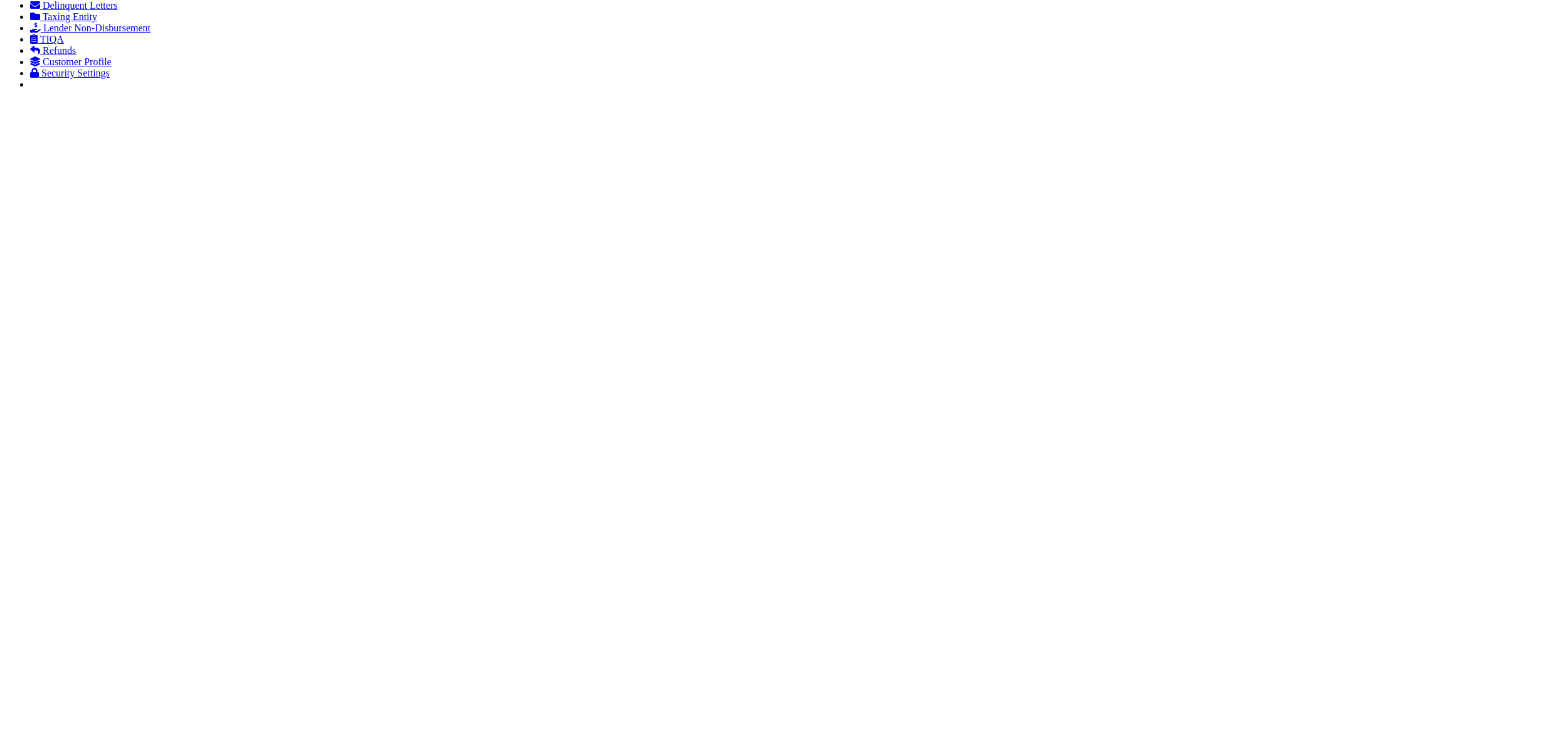
type input "PO Box 1249"
type input "Aliska Rice"
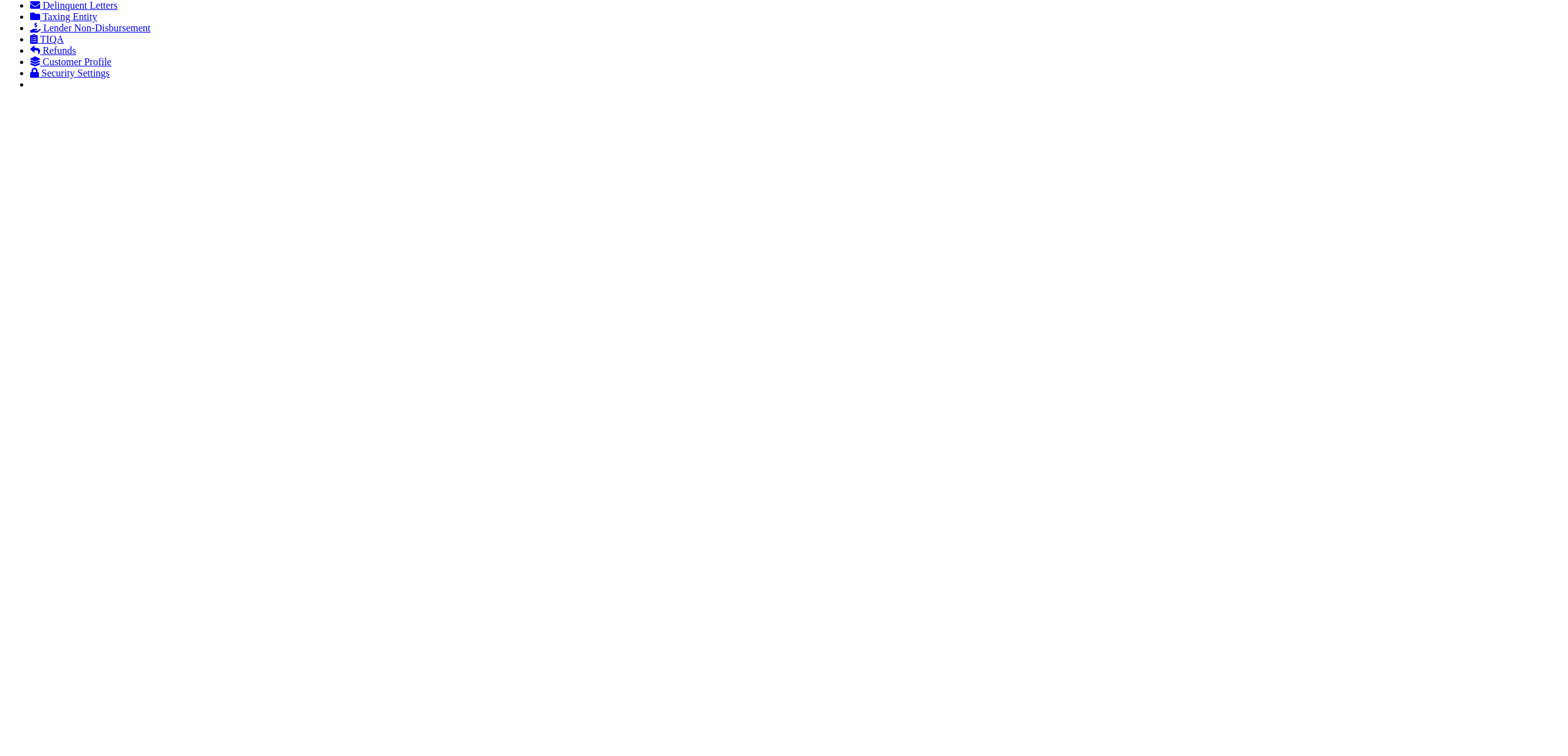
type input "60409"
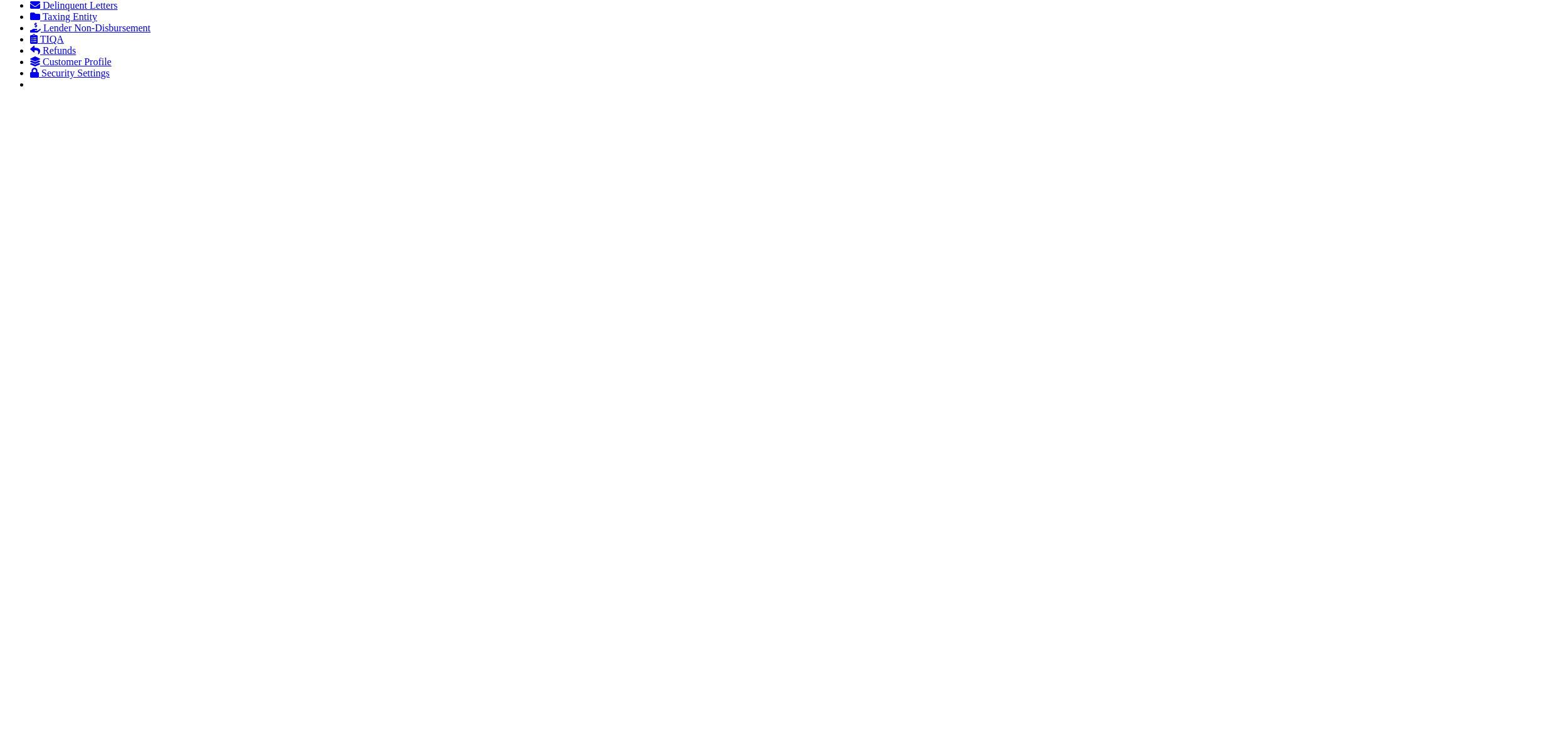
select select "IL"
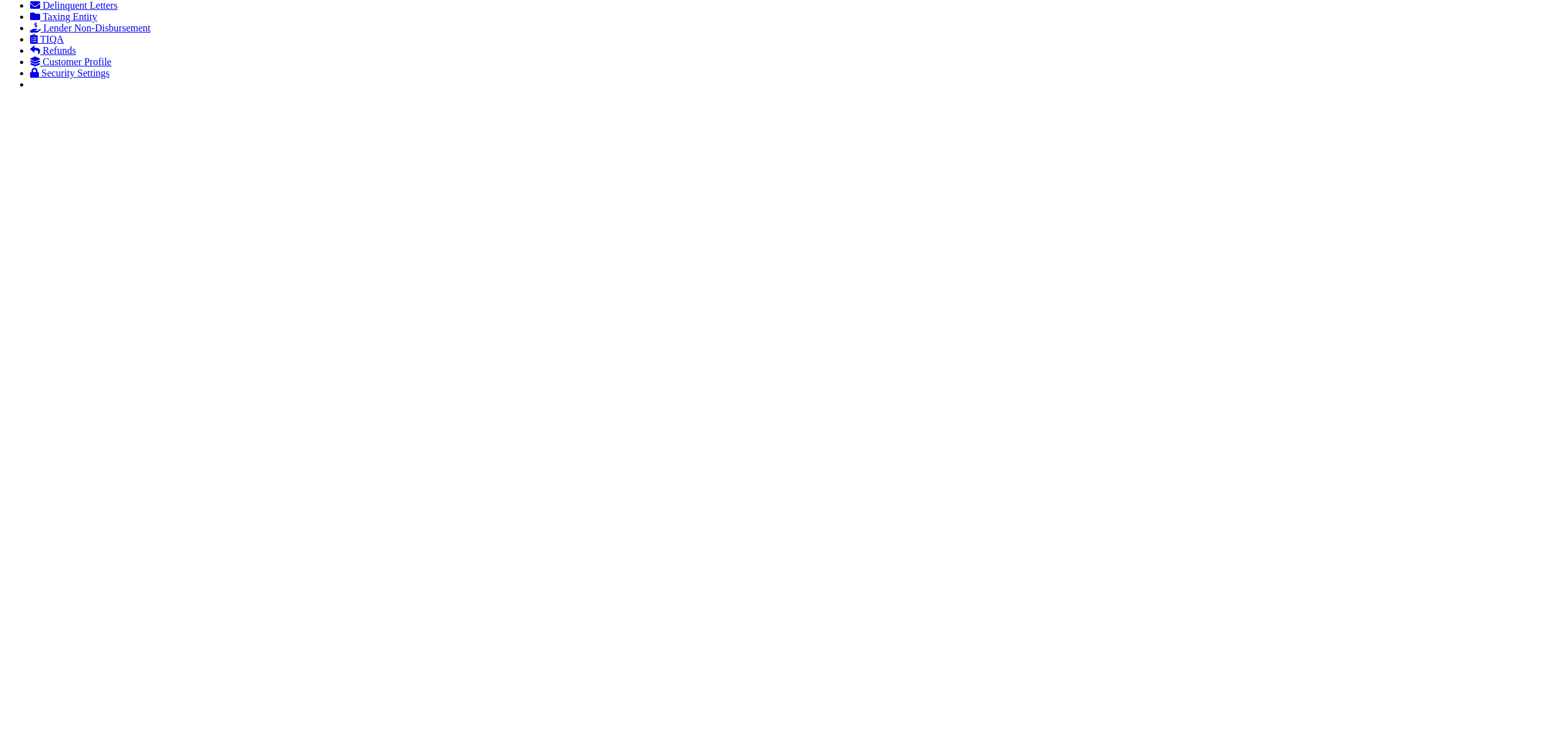
drag, startPoint x: 505, startPoint y: 218, endPoint x: 425, endPoint y: 220, distance: 80.0
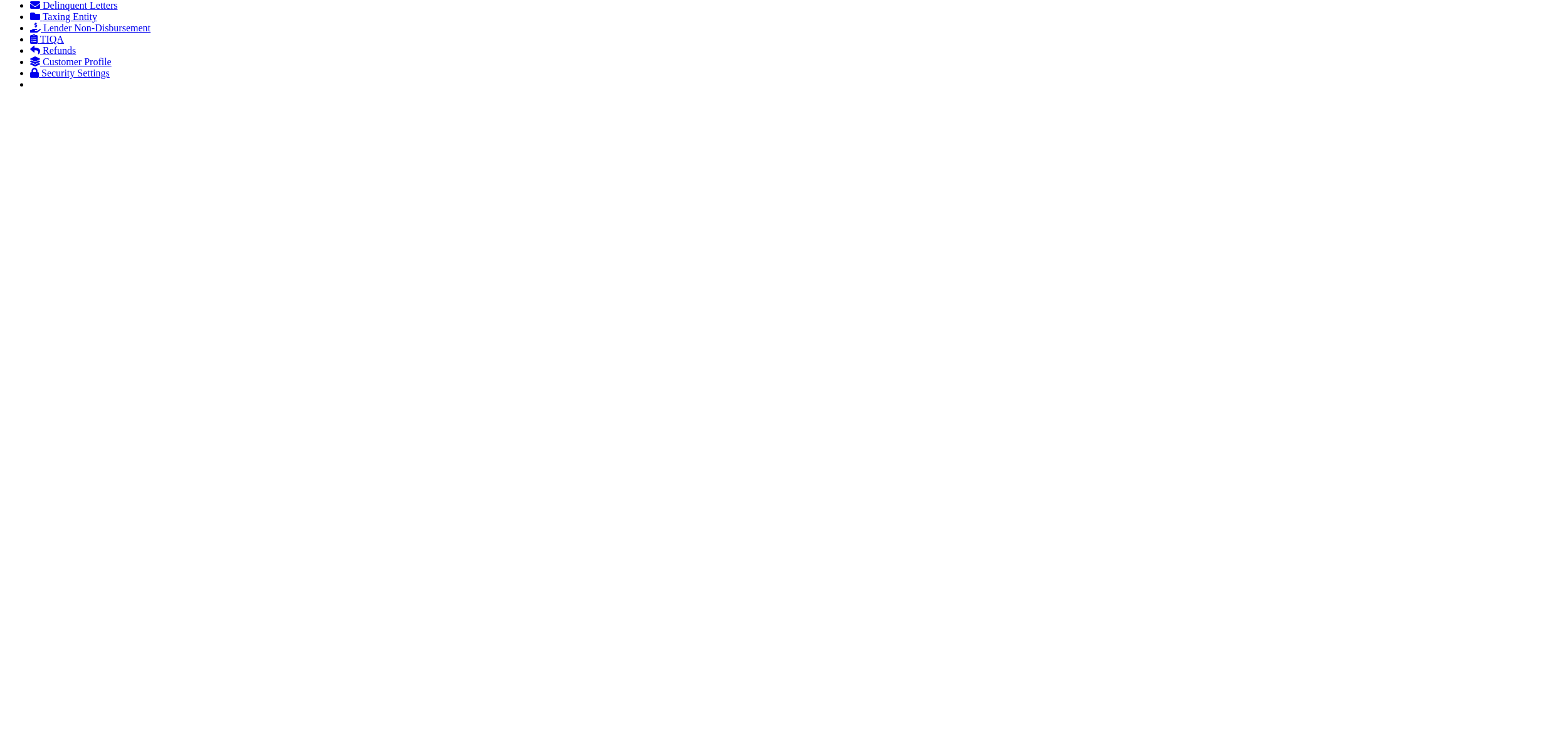
paste input "60409"
type input "60409"
type input "Calumet City"
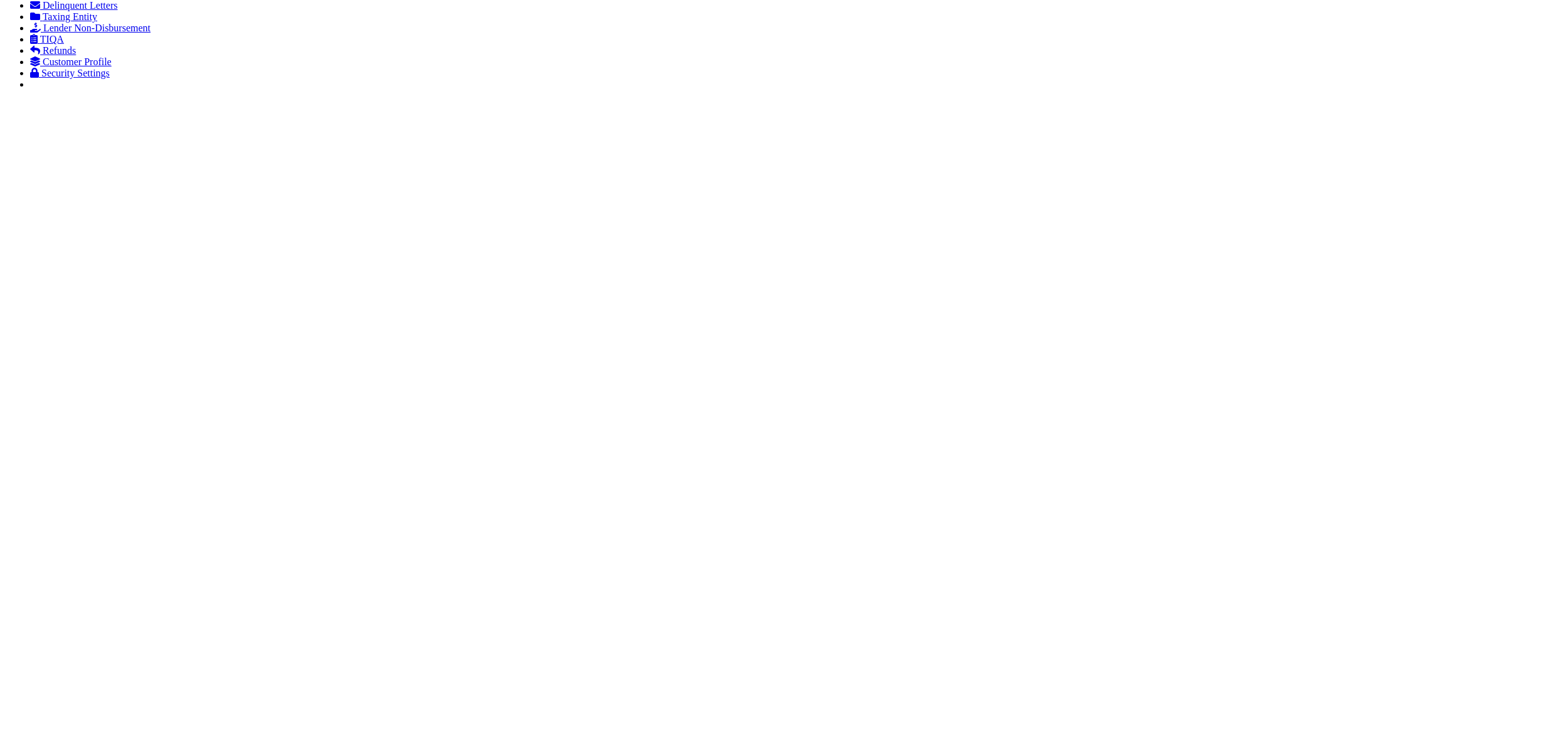
select select "192"
select select "2"
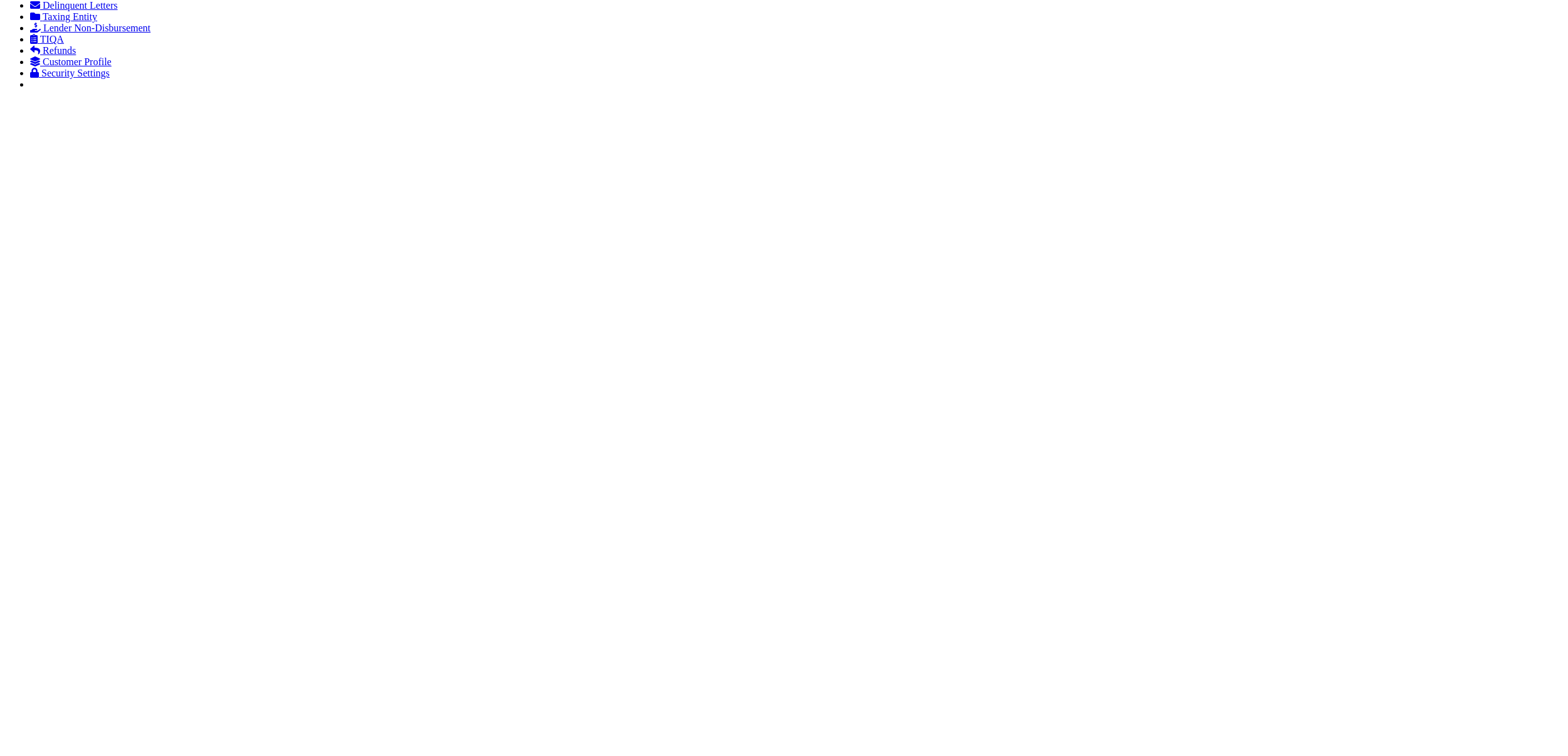
select select "4"
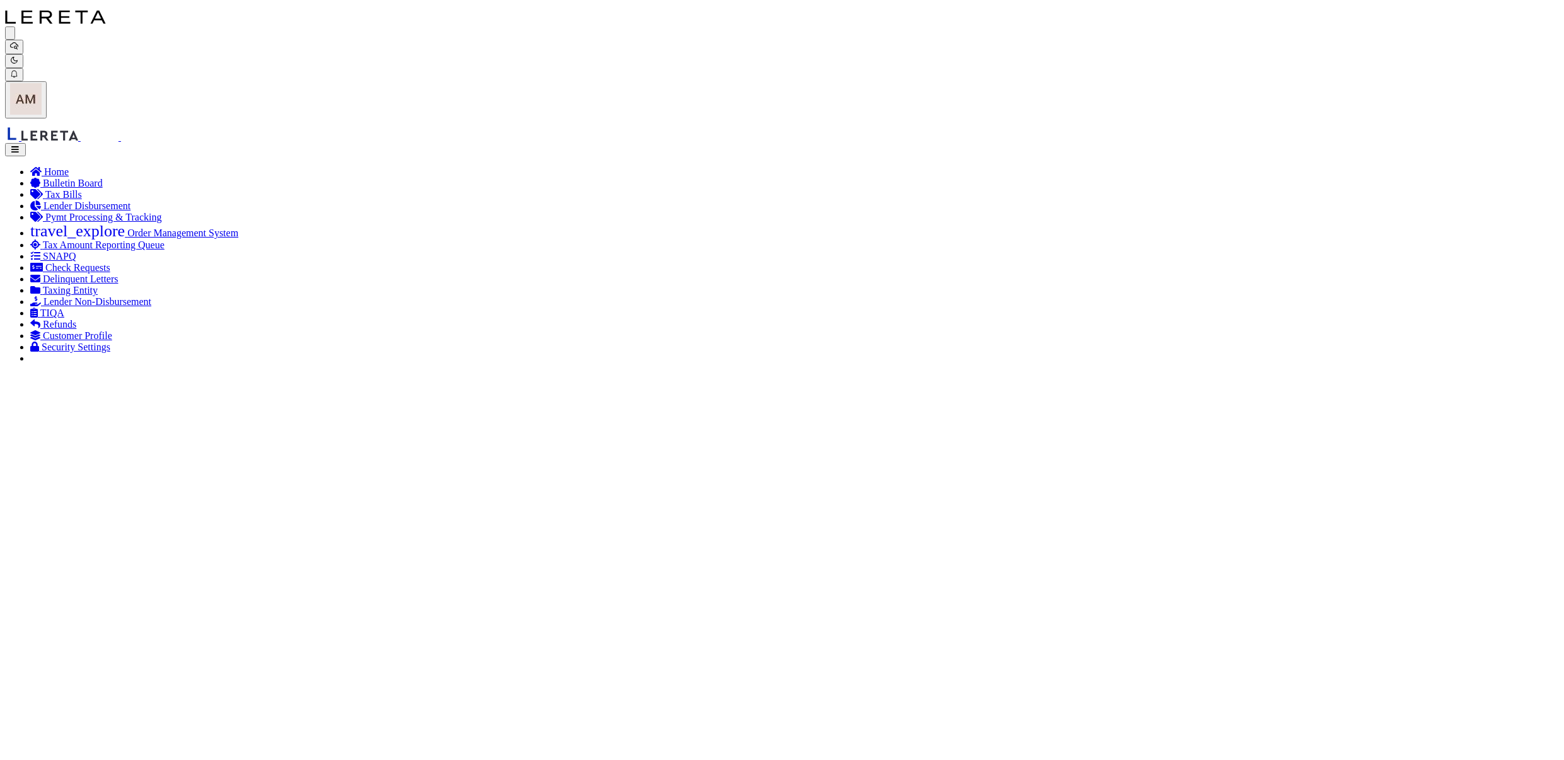
scroll to position [0, 0]
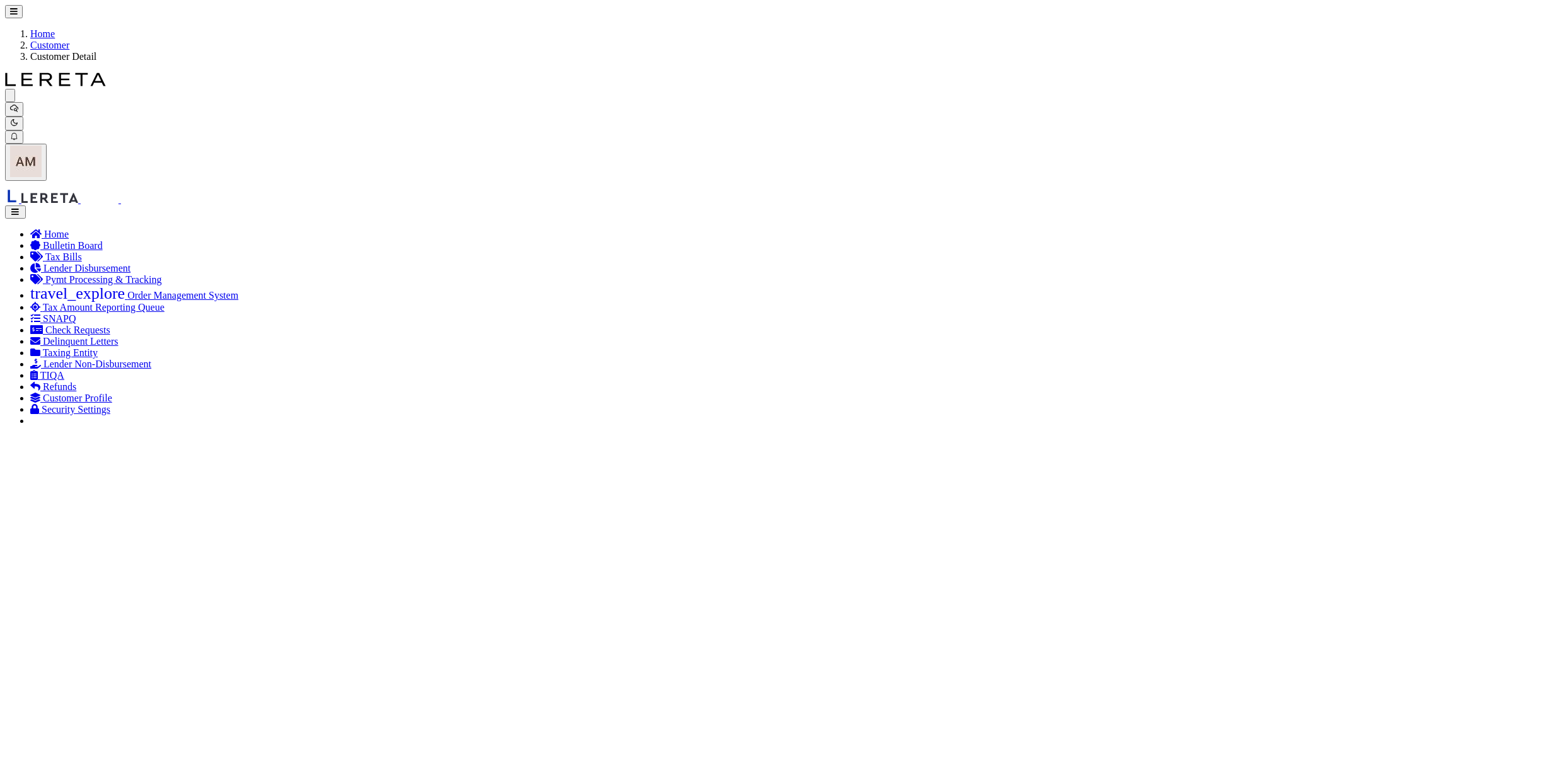
drag, startPoint x: 860, startPoint y: 274, endPoint x: 813, endPoint y: 283, distance: 47.5
type input "66821"
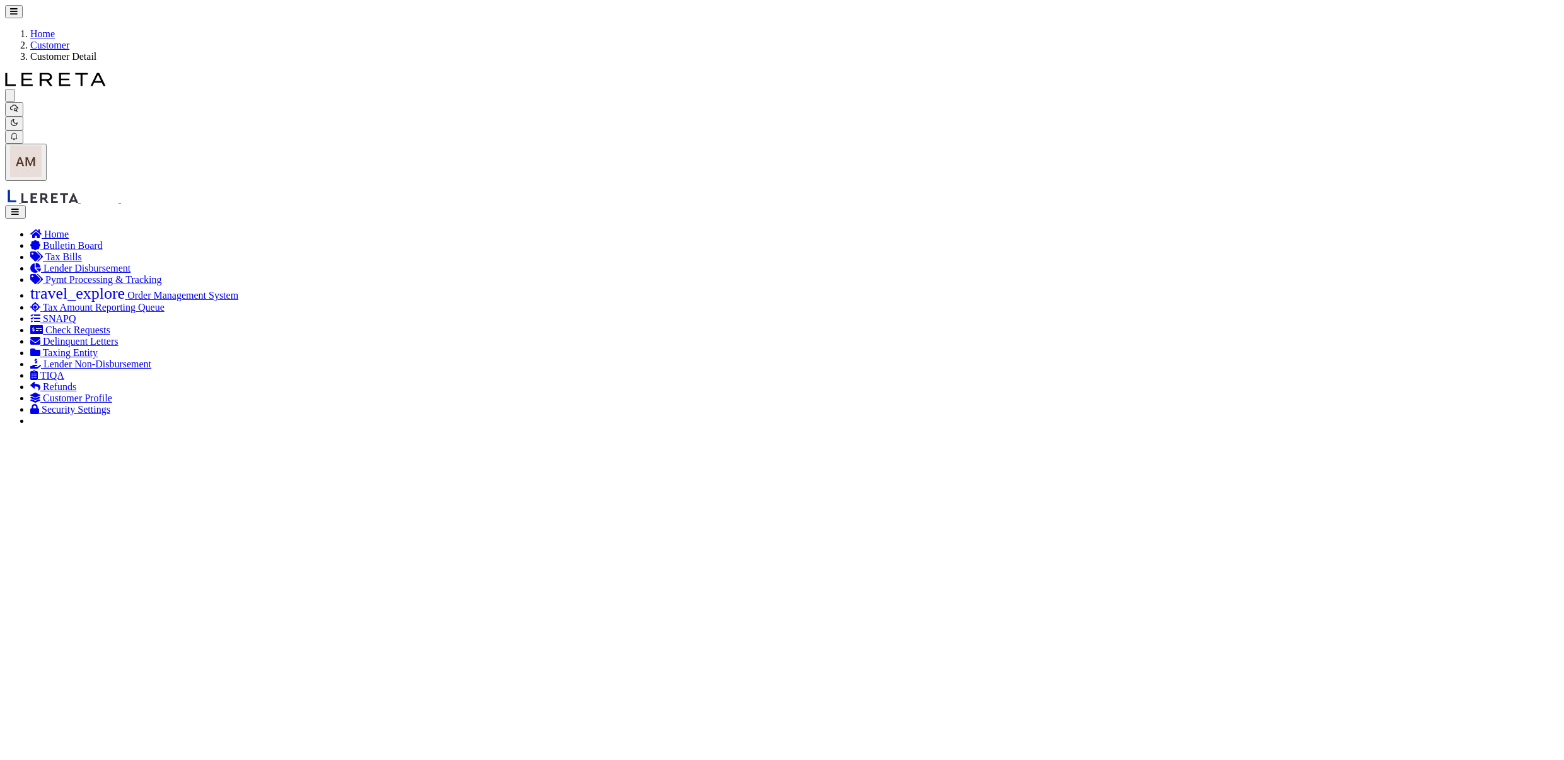
select select "STX"
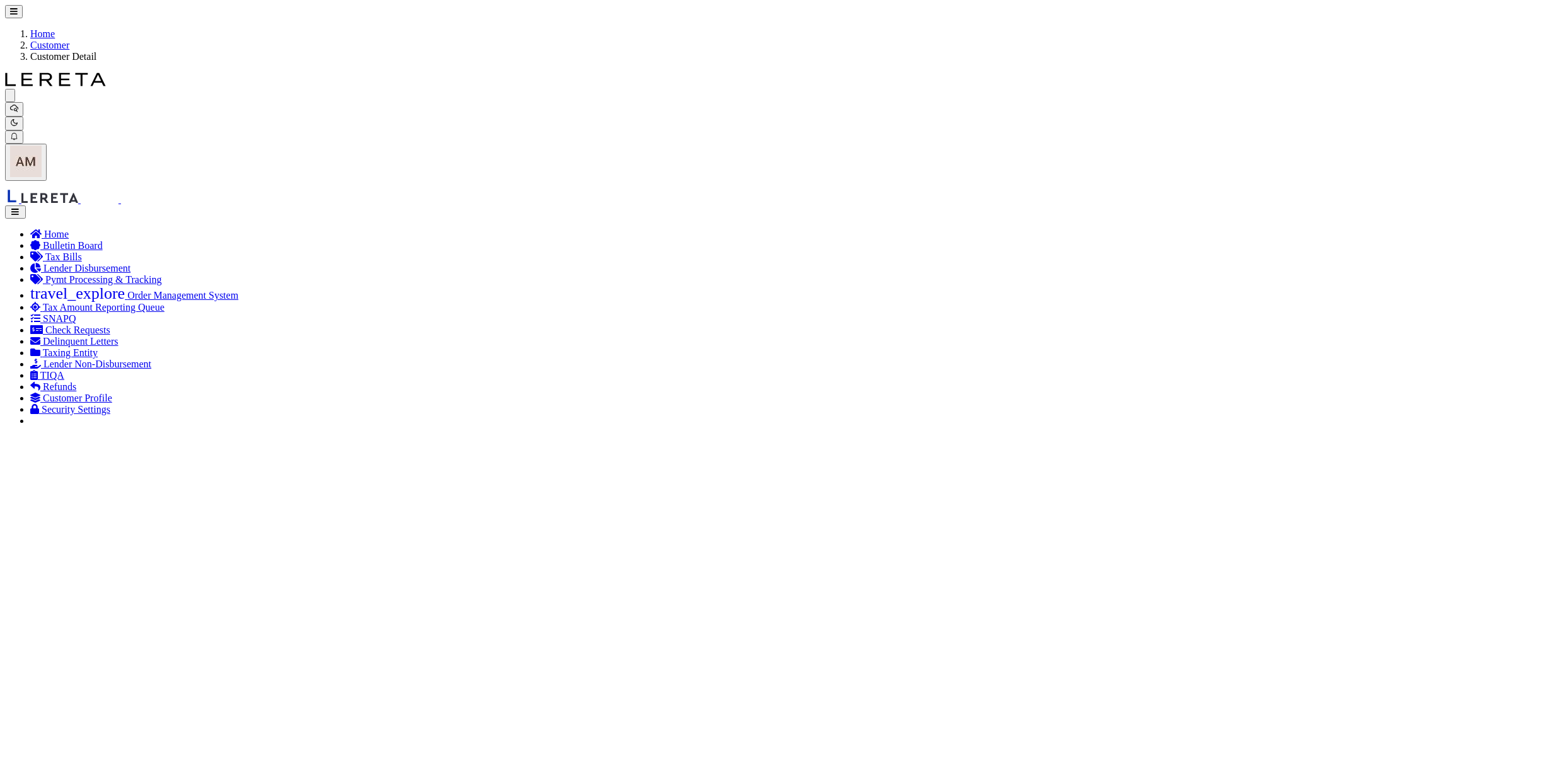
checkbox input "true"
checkbox input "false"
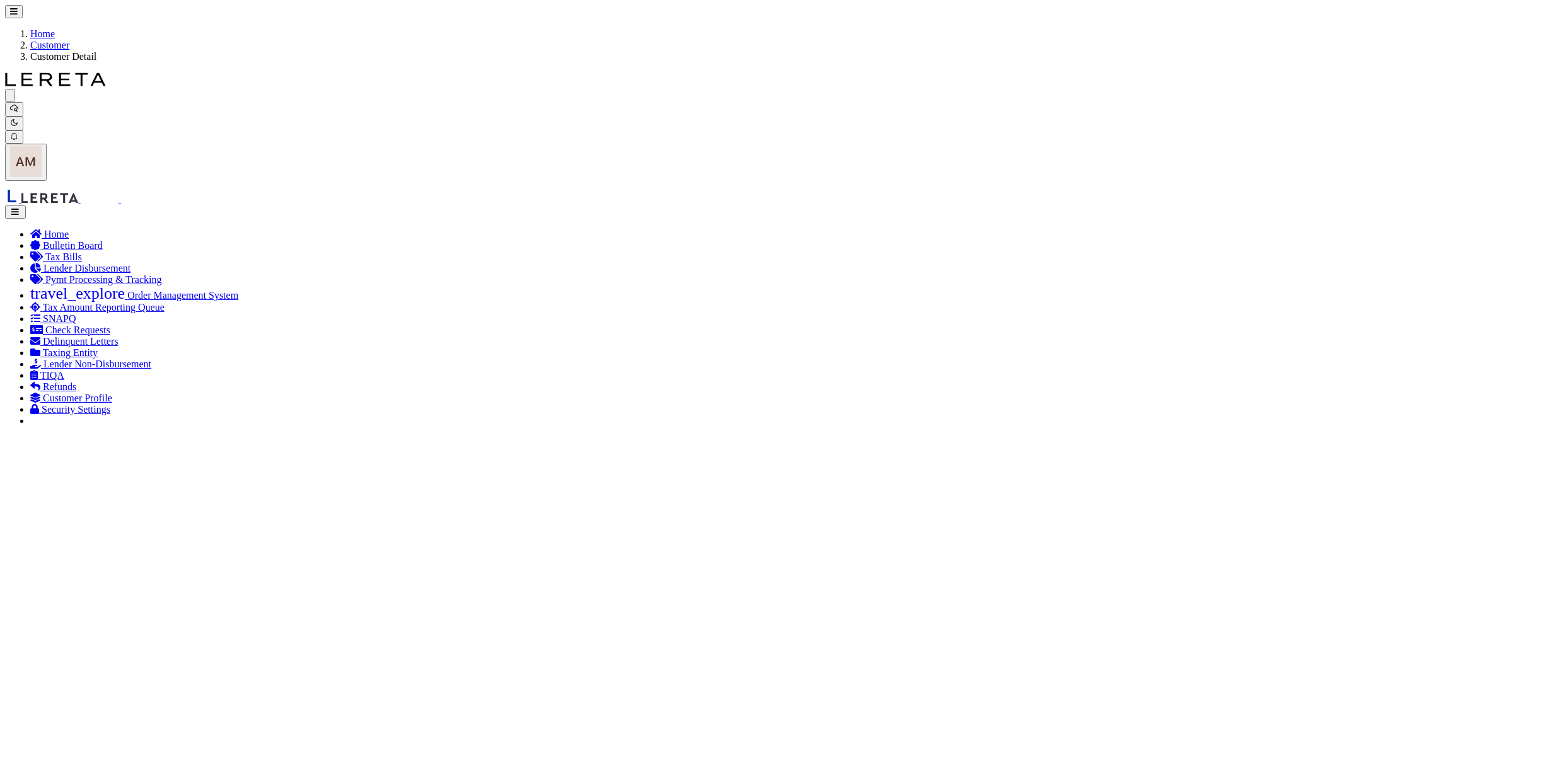
checkbox input "true"
checkbox input "false"
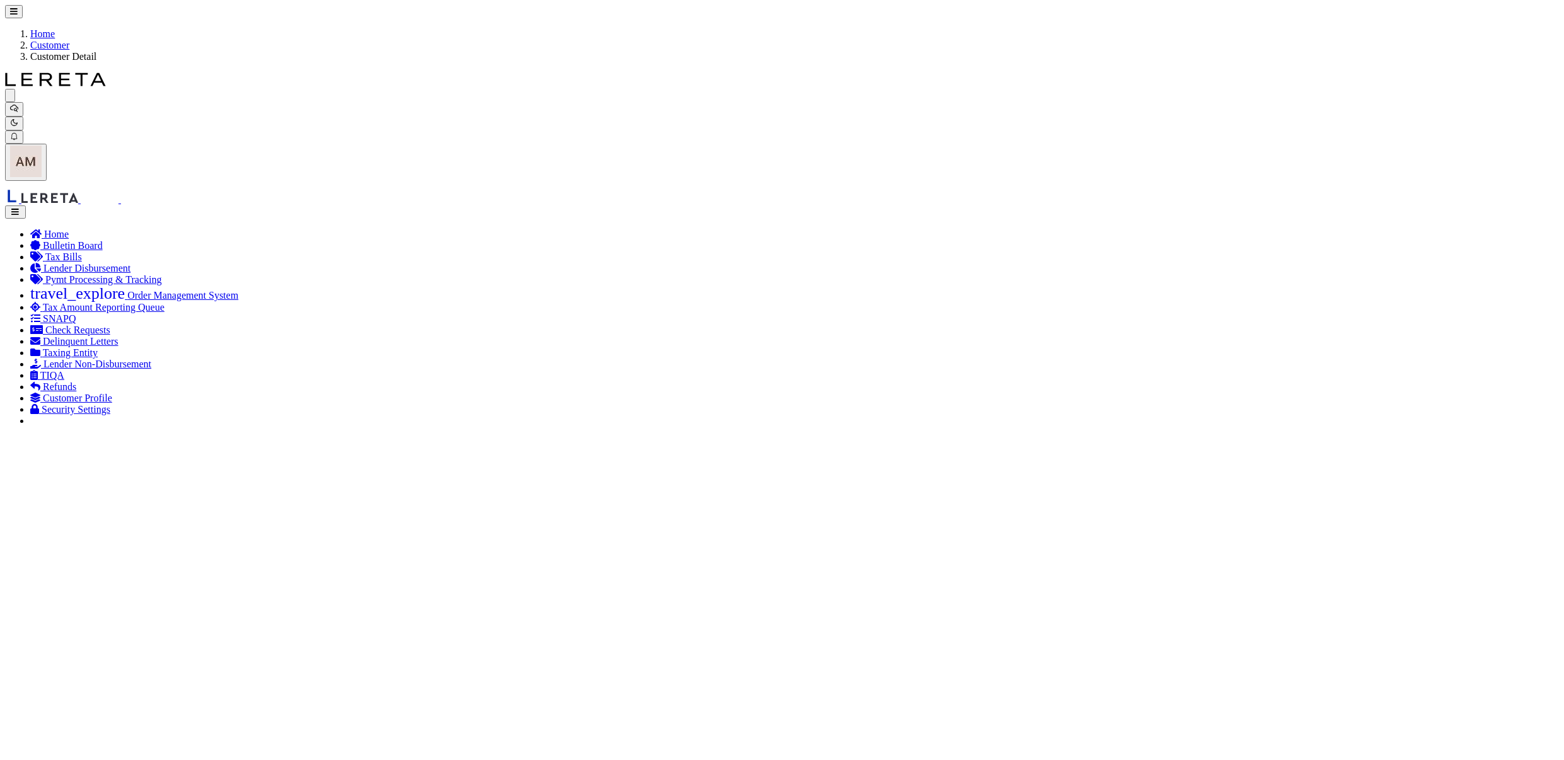
checkbox input "true"
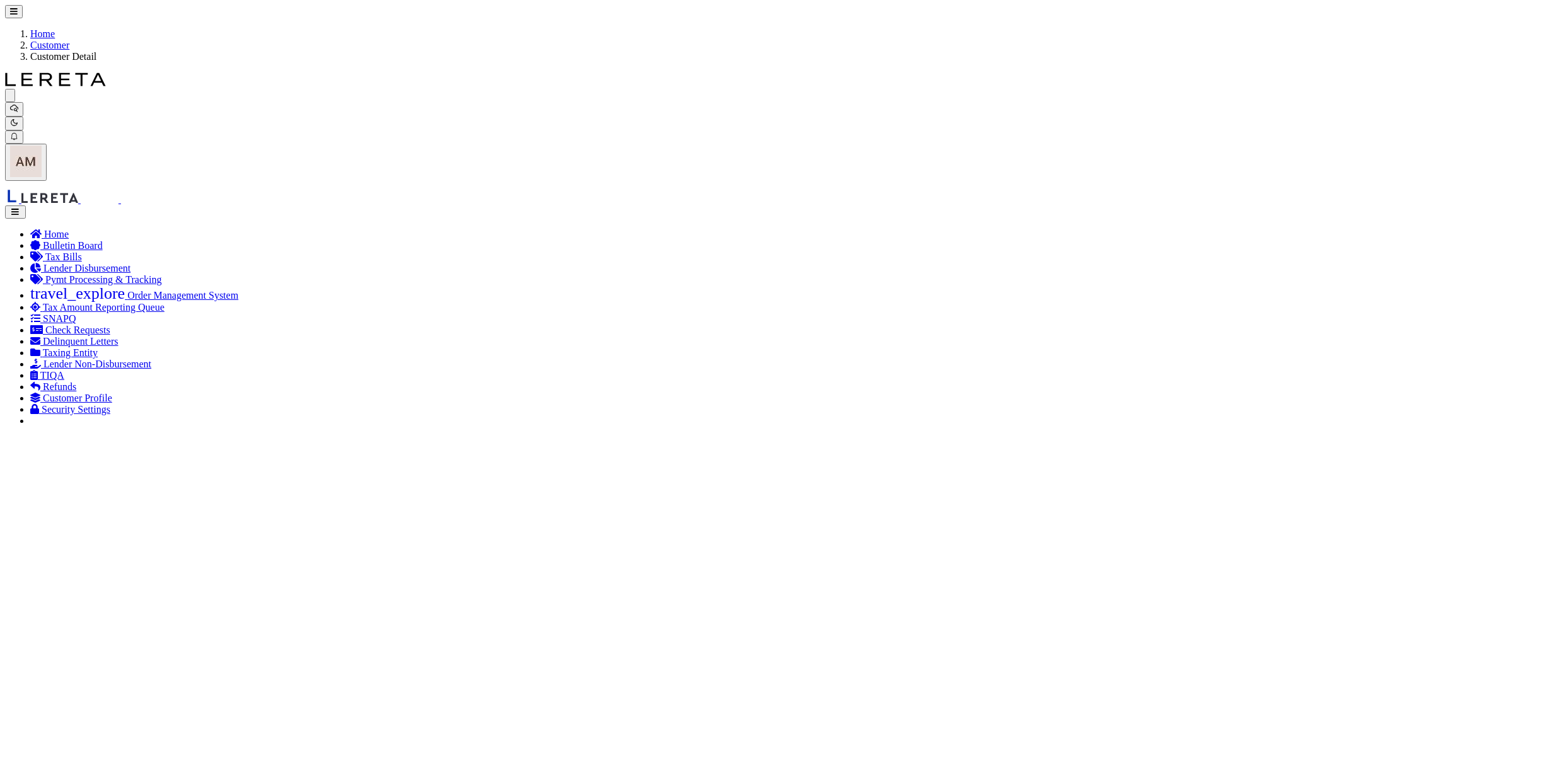
checkbox input "true"
checkbox input "false"
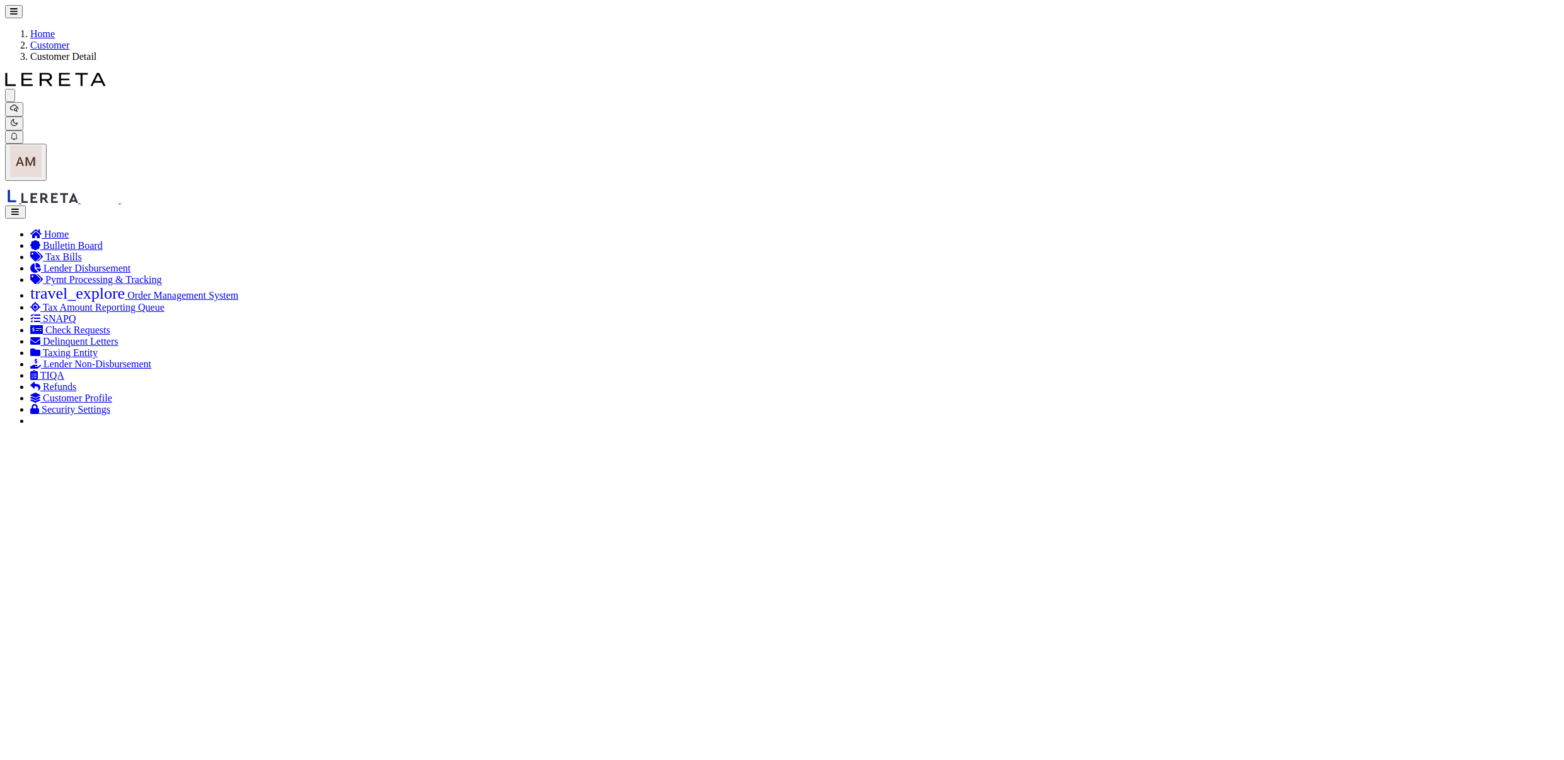
checkbox input "true"
checkbox input "false"
checkbox input "true"
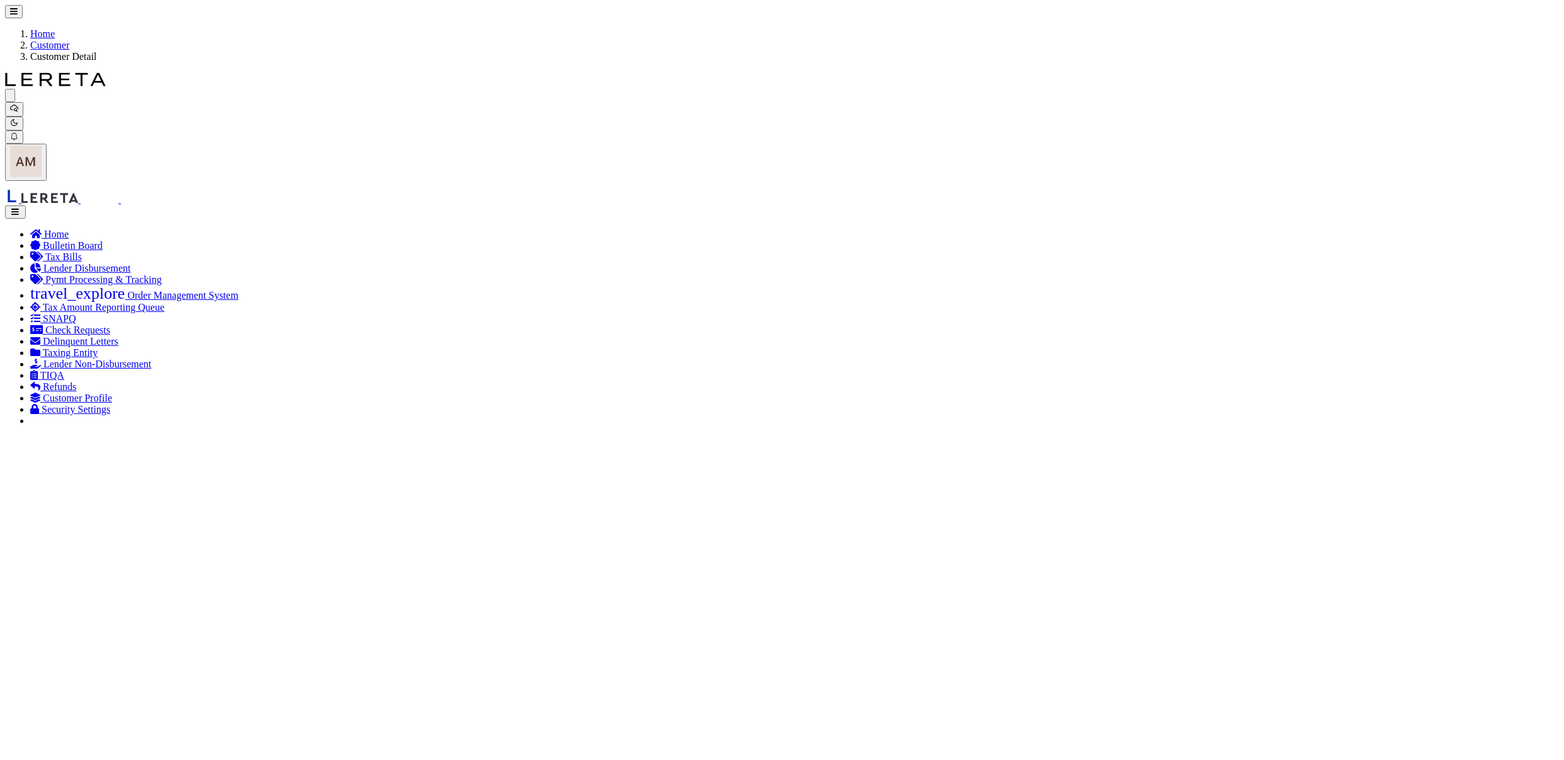
checkbox input "true"
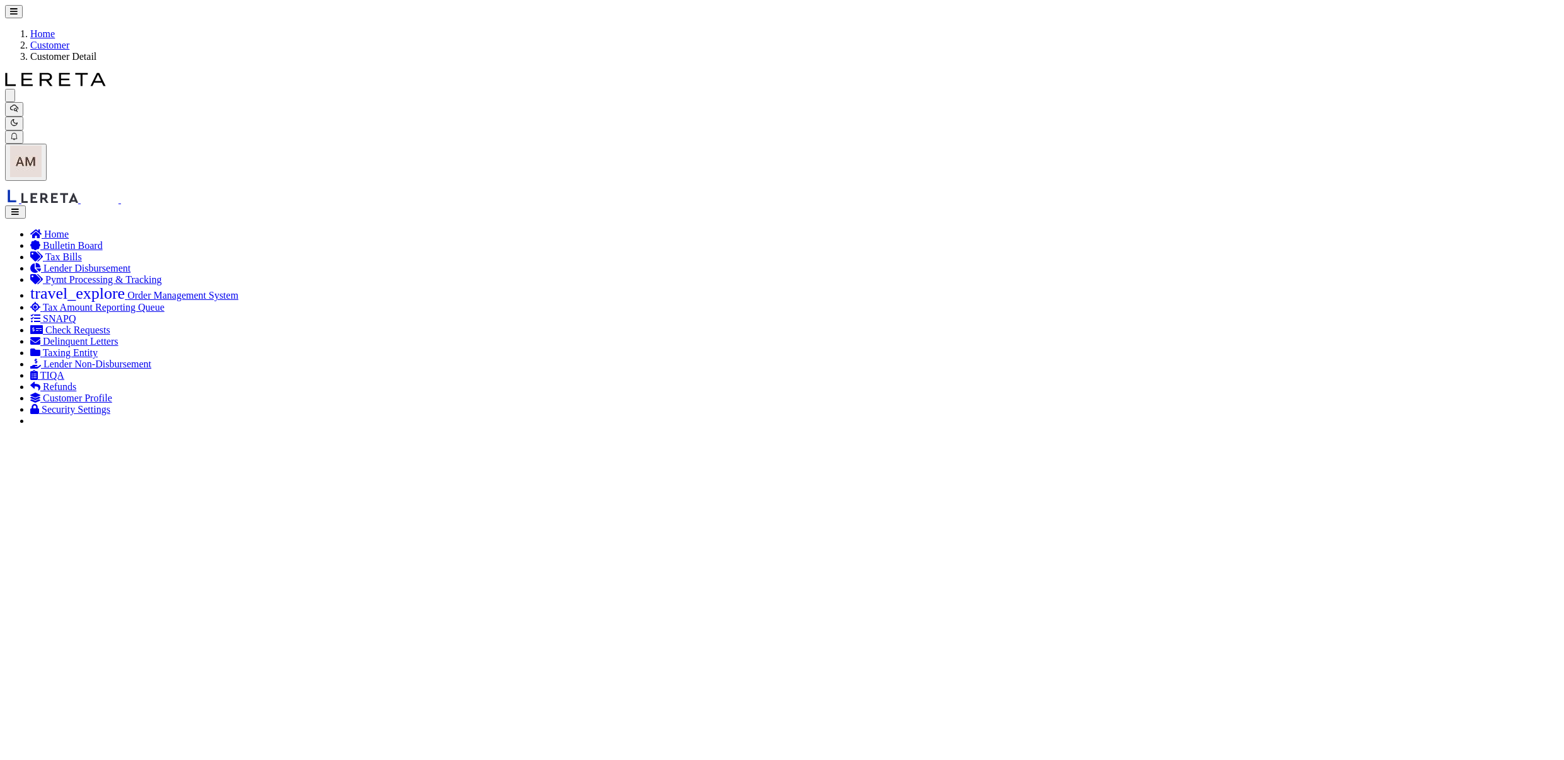
checkbox input "true"
checkbox input "false"
drag, startPoint x: 685, startPoint y: 305, endPoint x: 704, endPoint y: 308, distance: 19.1
checkbox input "true"
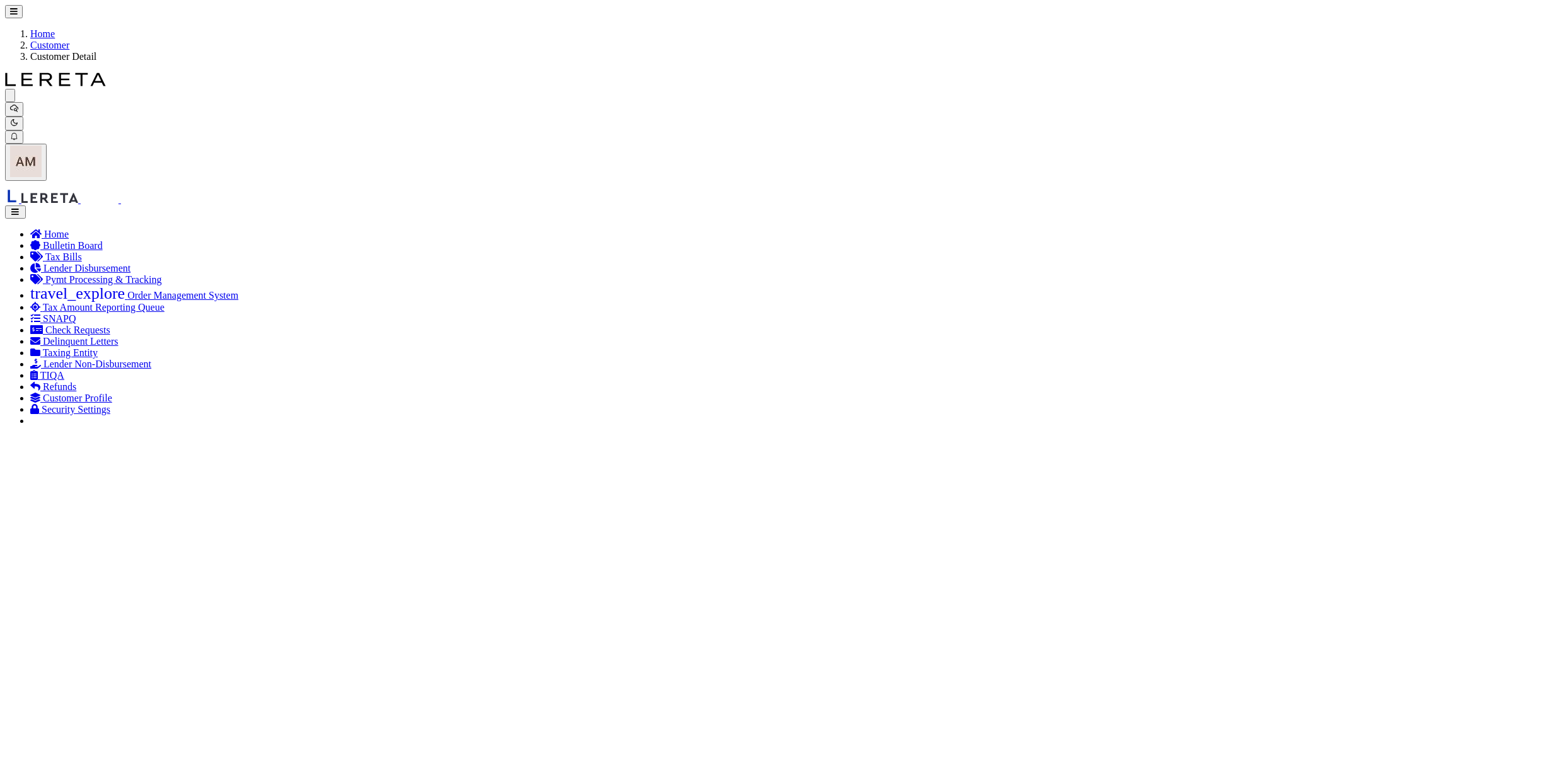
checkbox input "false"
checkbox input "true"
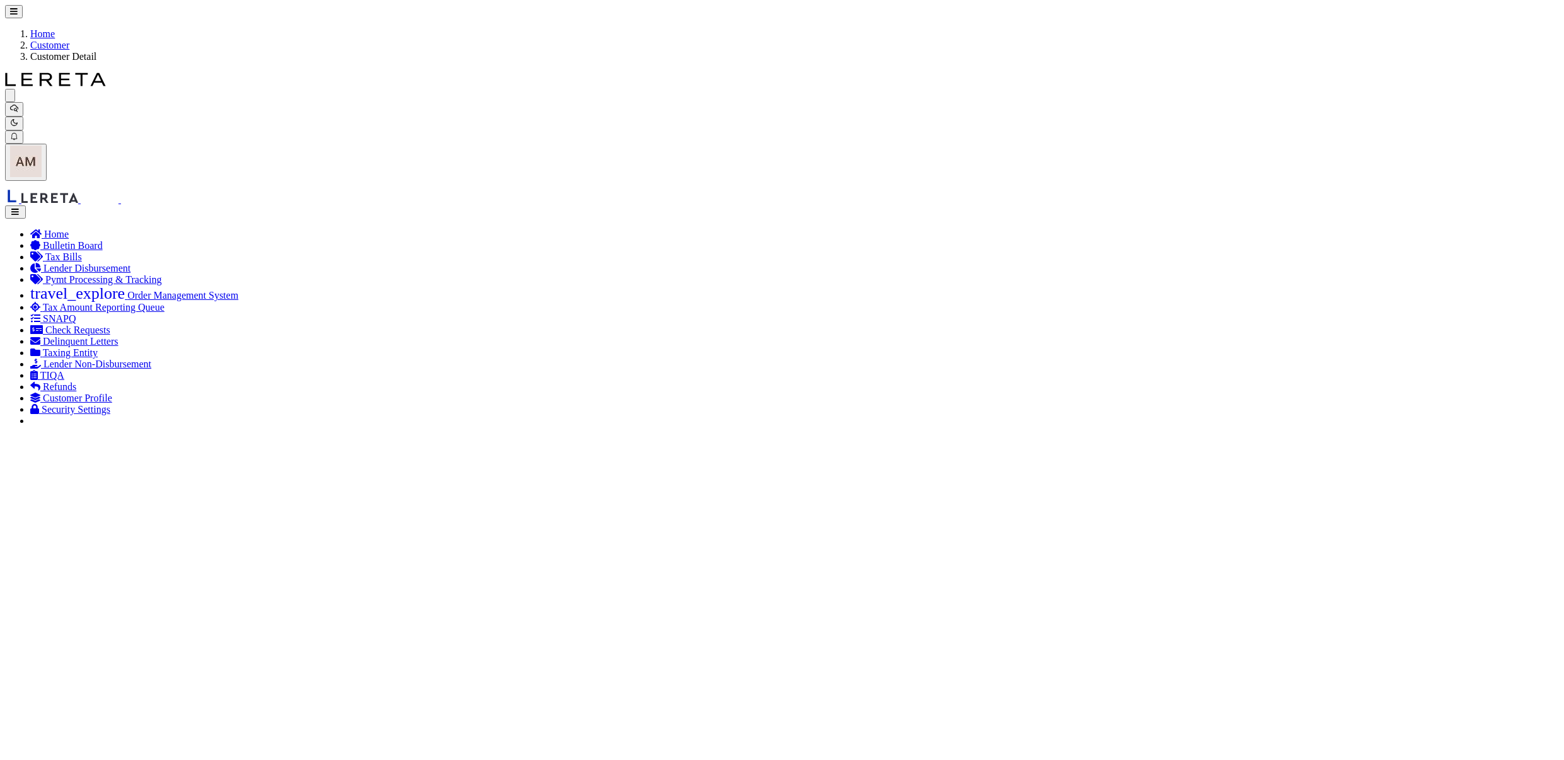
checkbox input "true"
checkbox input "false"
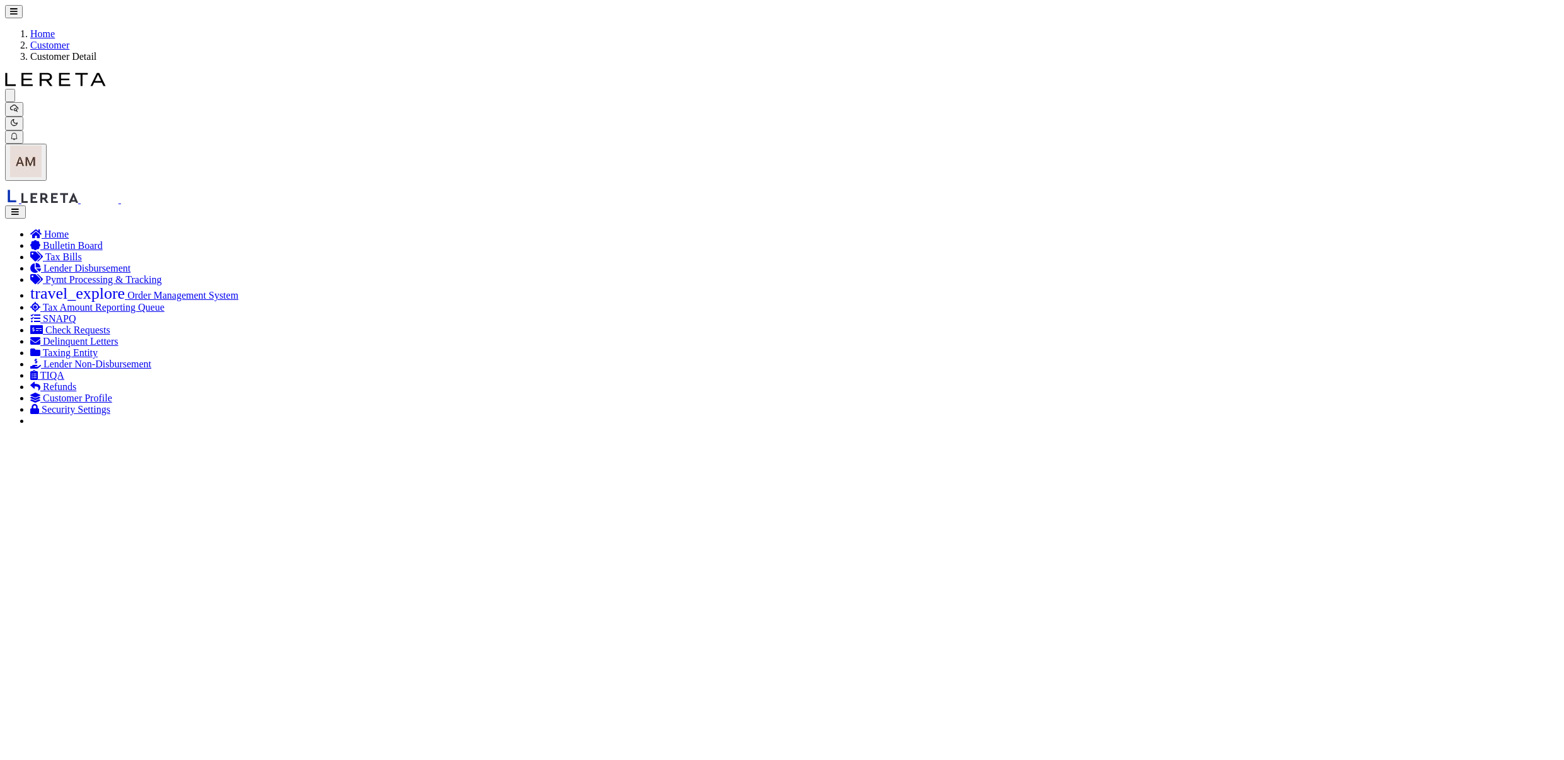
checkbox input "true"
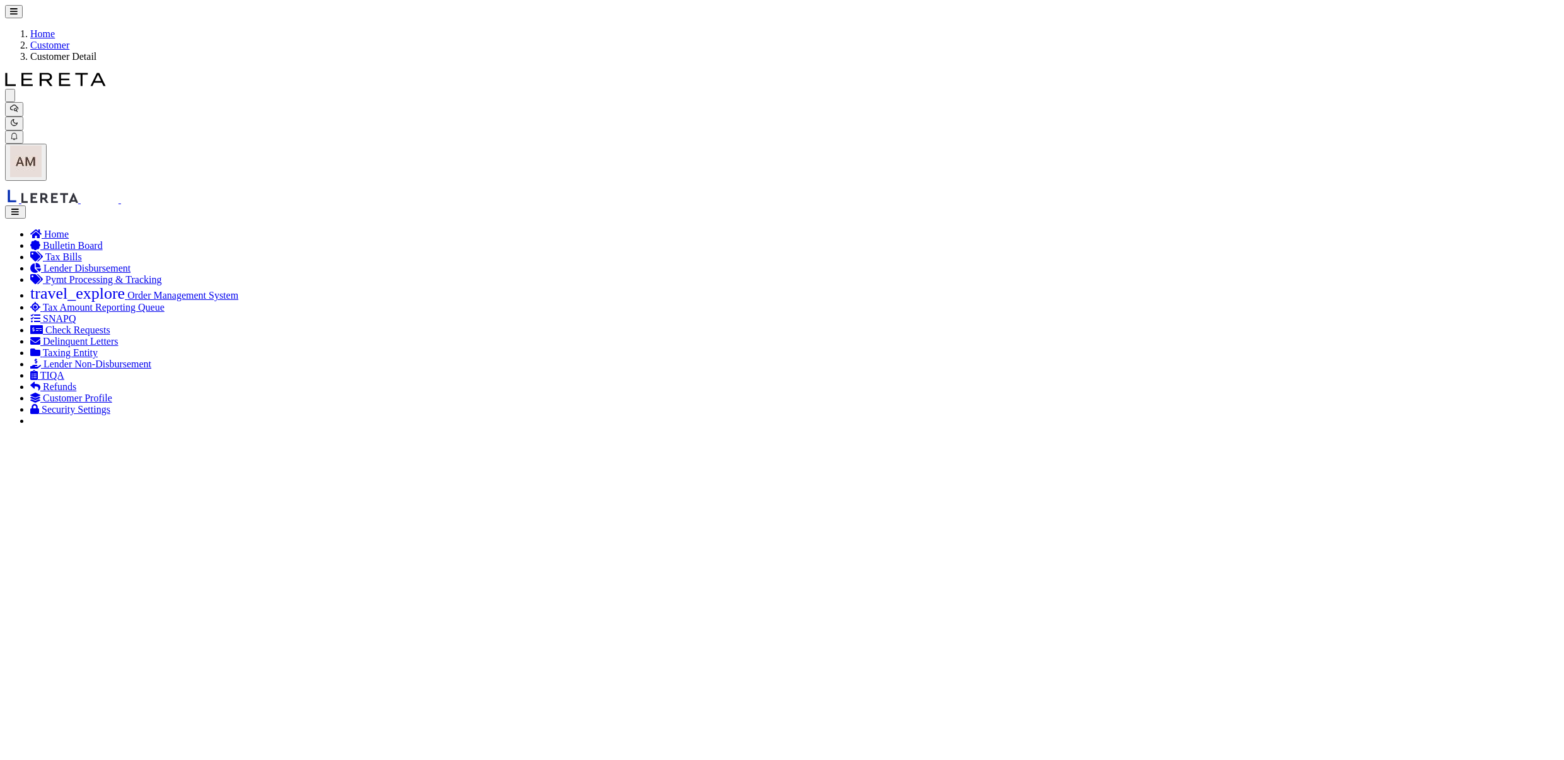
click at [911, 467] on select "January February March April May June July August September October November De…" at bounding box center [890, 464] width 67 height 15
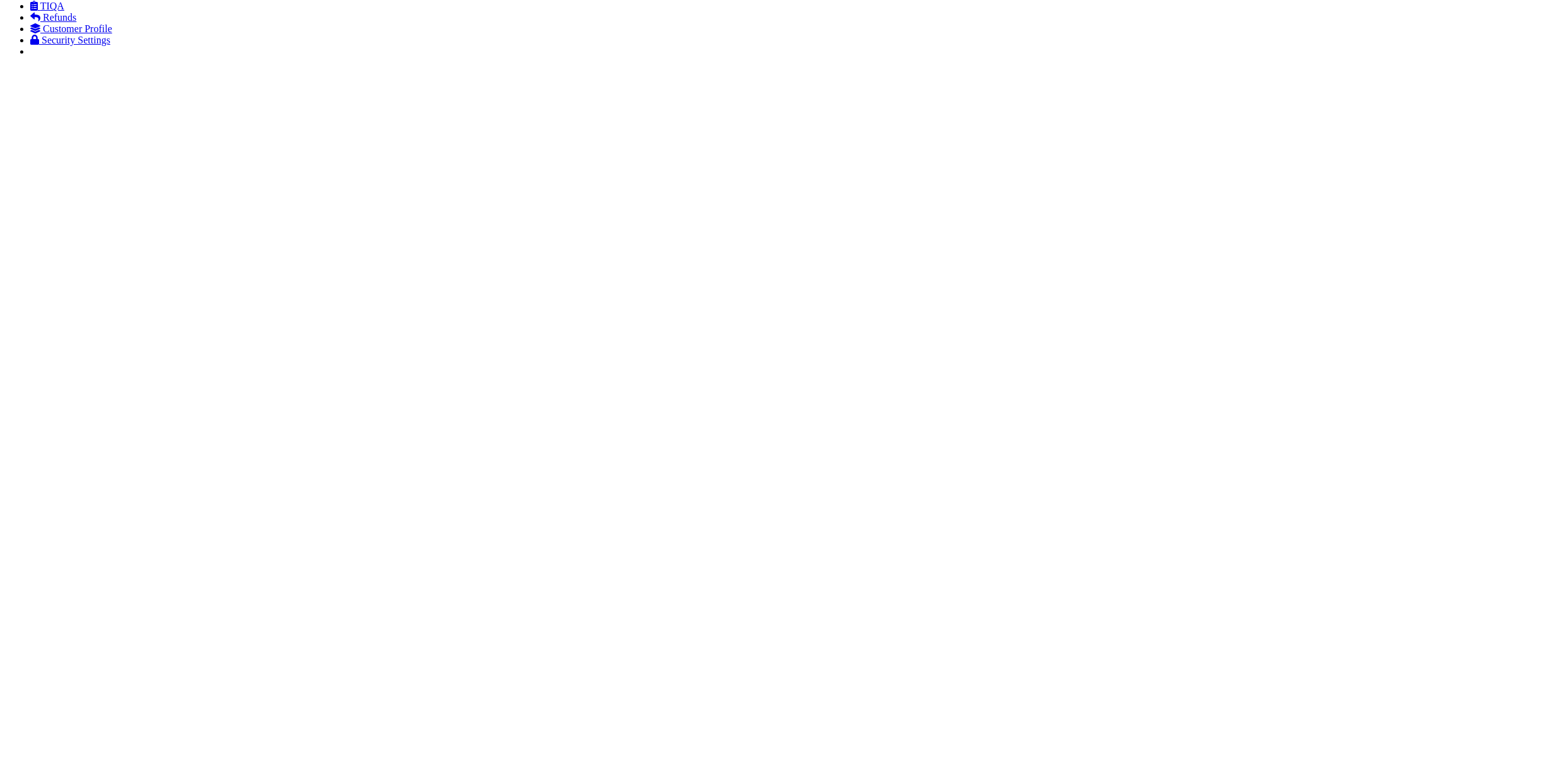
scroll to position [36, 0]
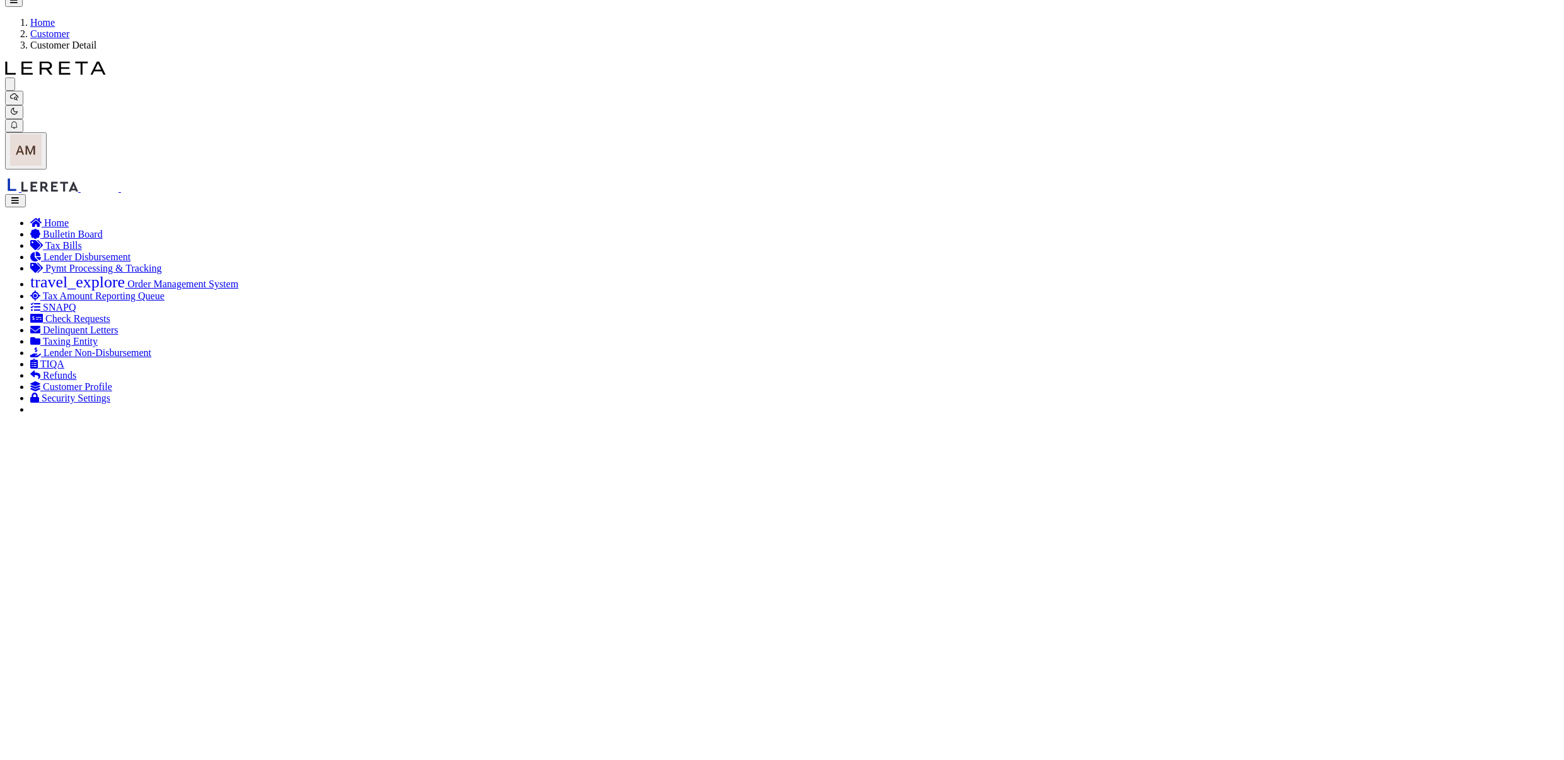
scroll to position [0, 0]
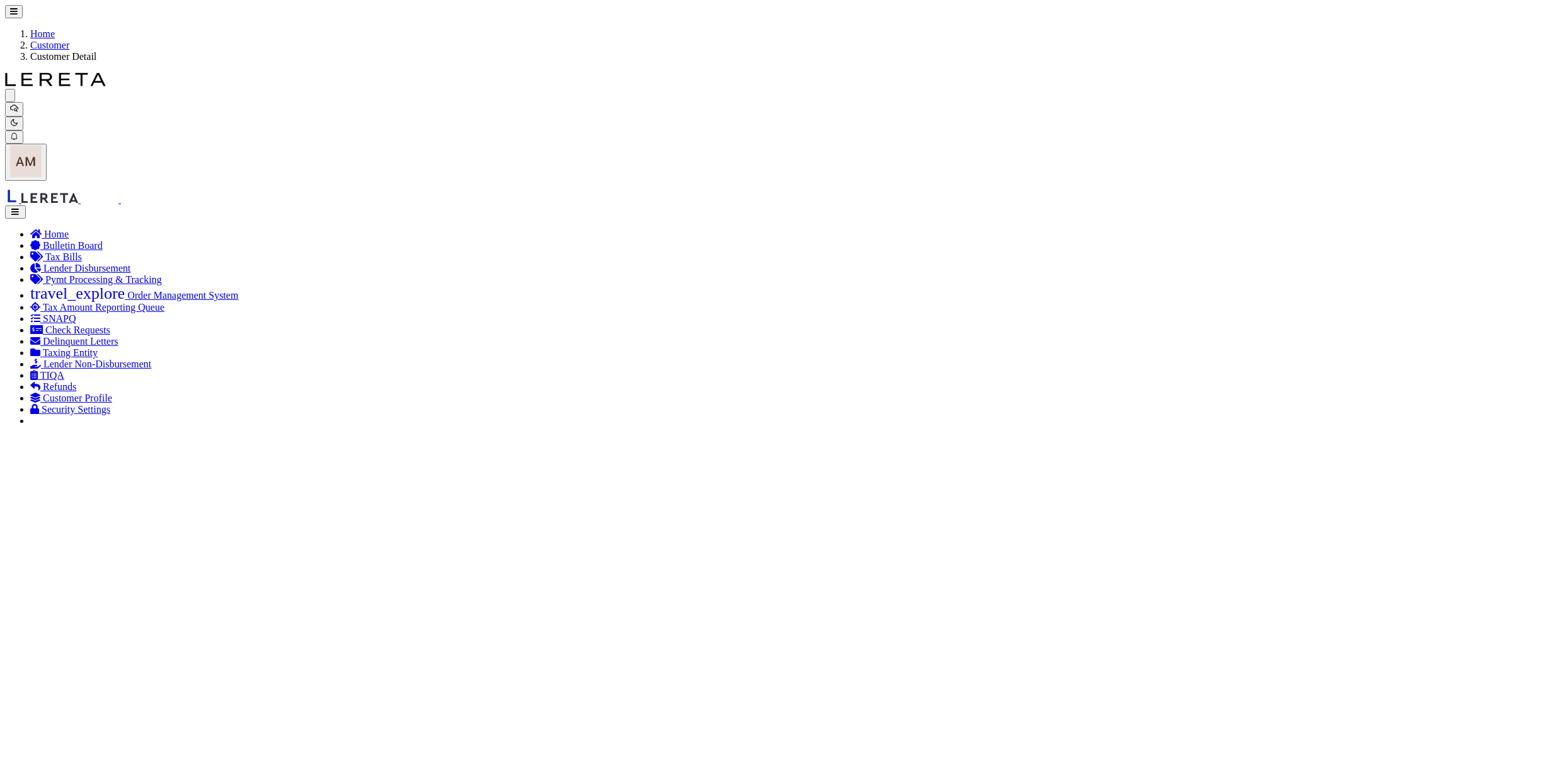
drag, startPoint x: 213, startPoint y: 407, endPoint x: 202, endPoint y: 390, distance: 20.1
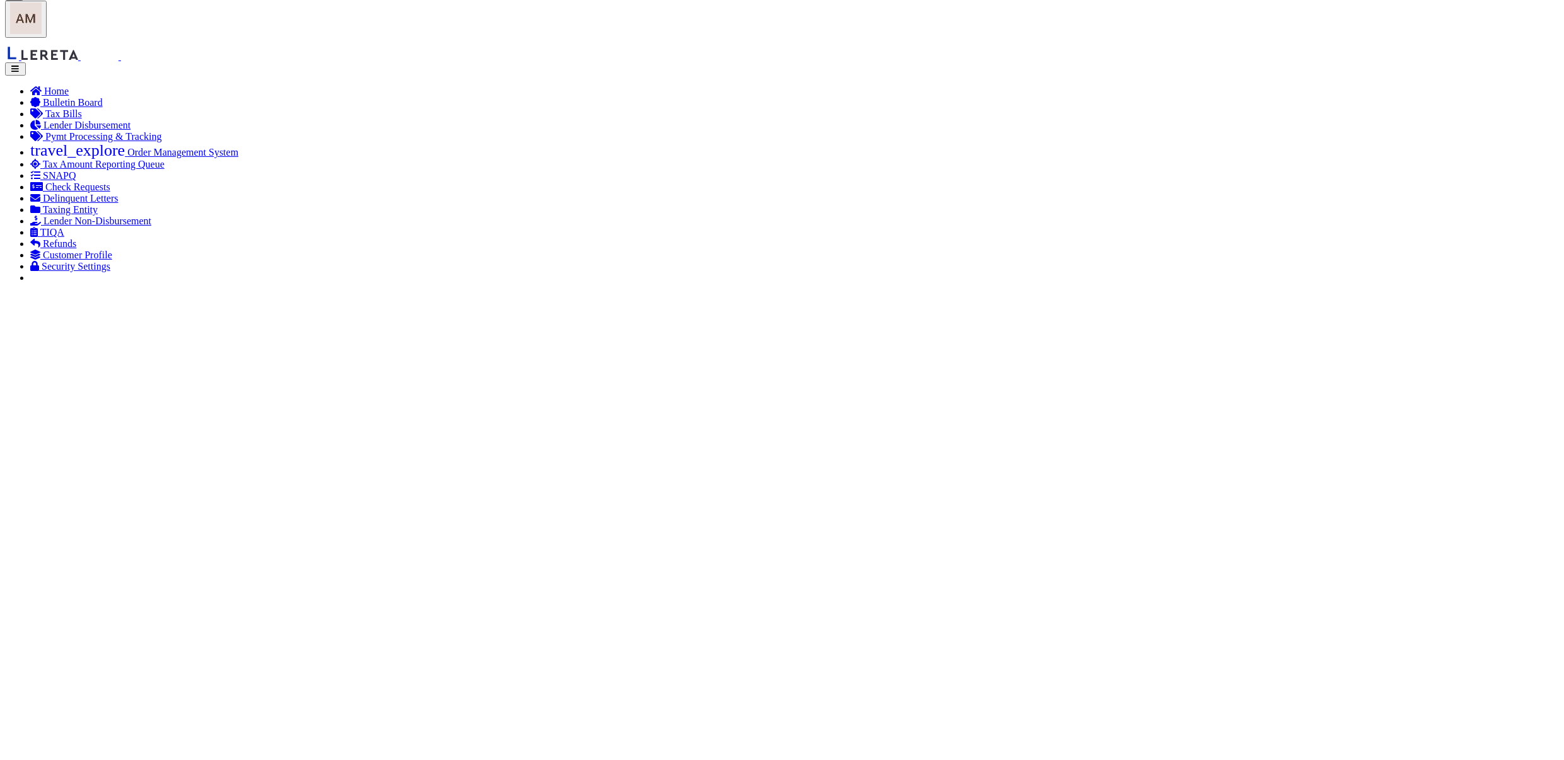
scroll to position [168, 0]
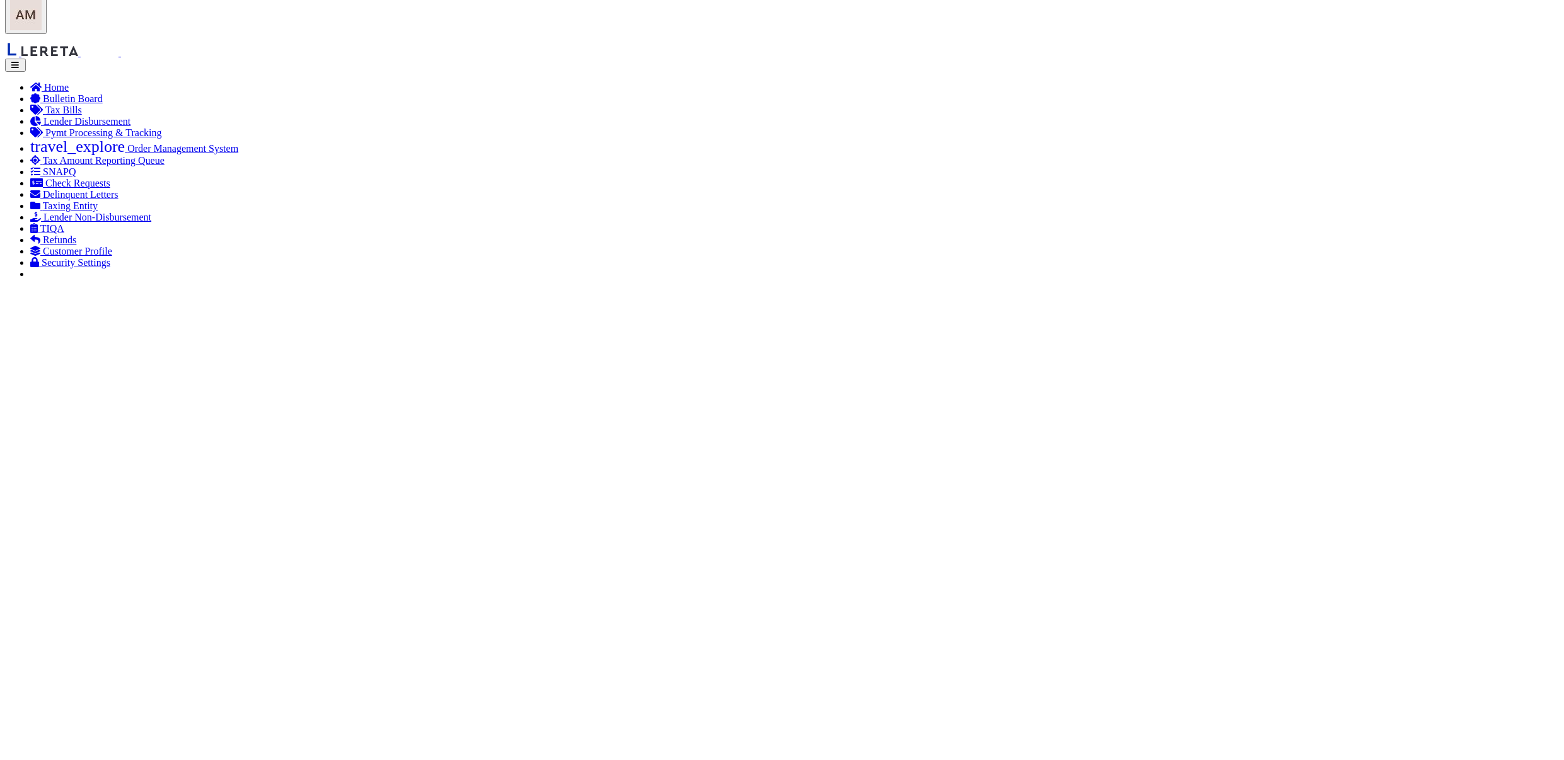
scroll to position [84, 0]
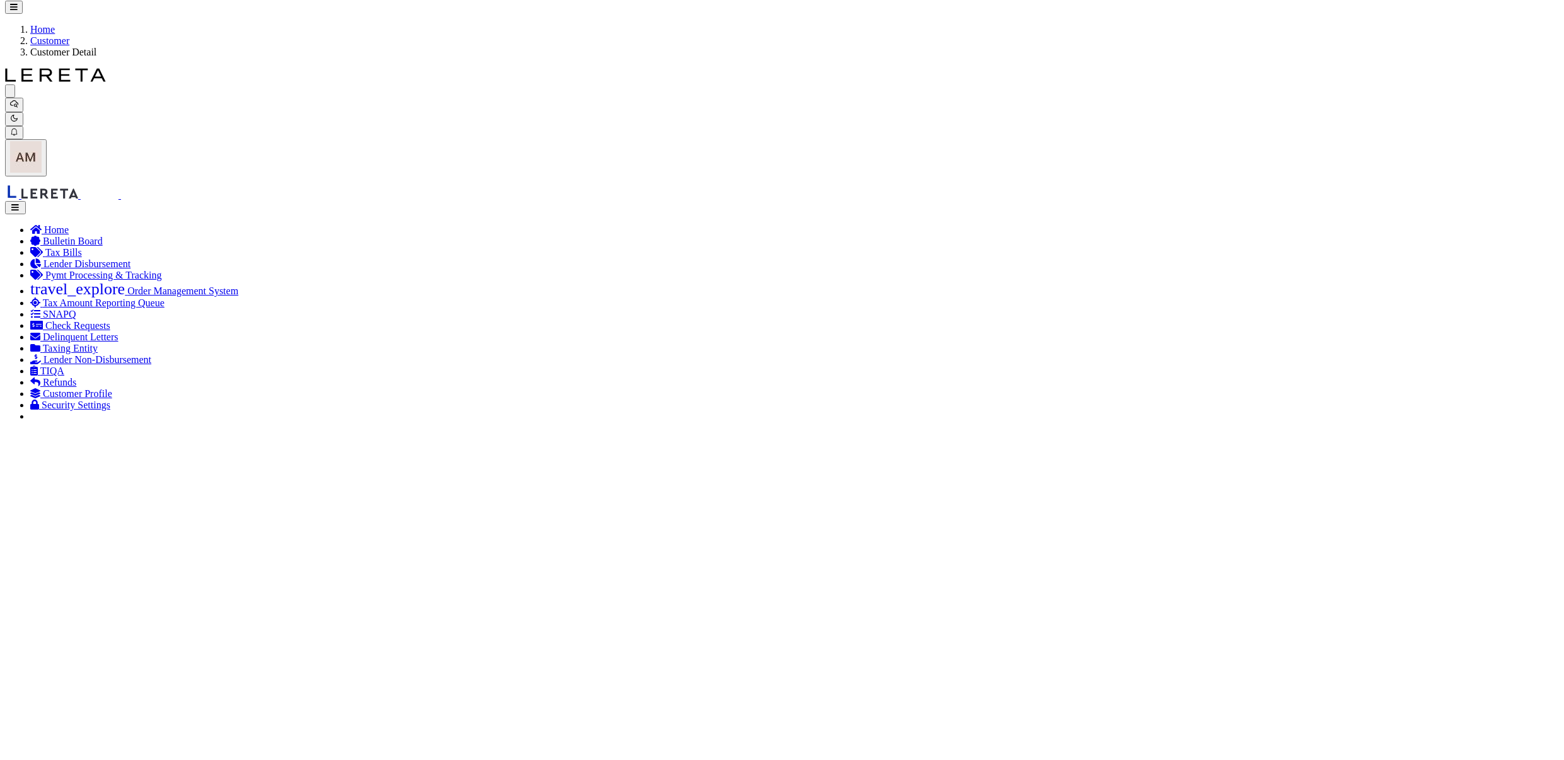
scroll to position [0, 0]
drag, startPoint x: 241, startPoint y: 189, endPoint x: 233, endPoint y: 199, distance: 13.0
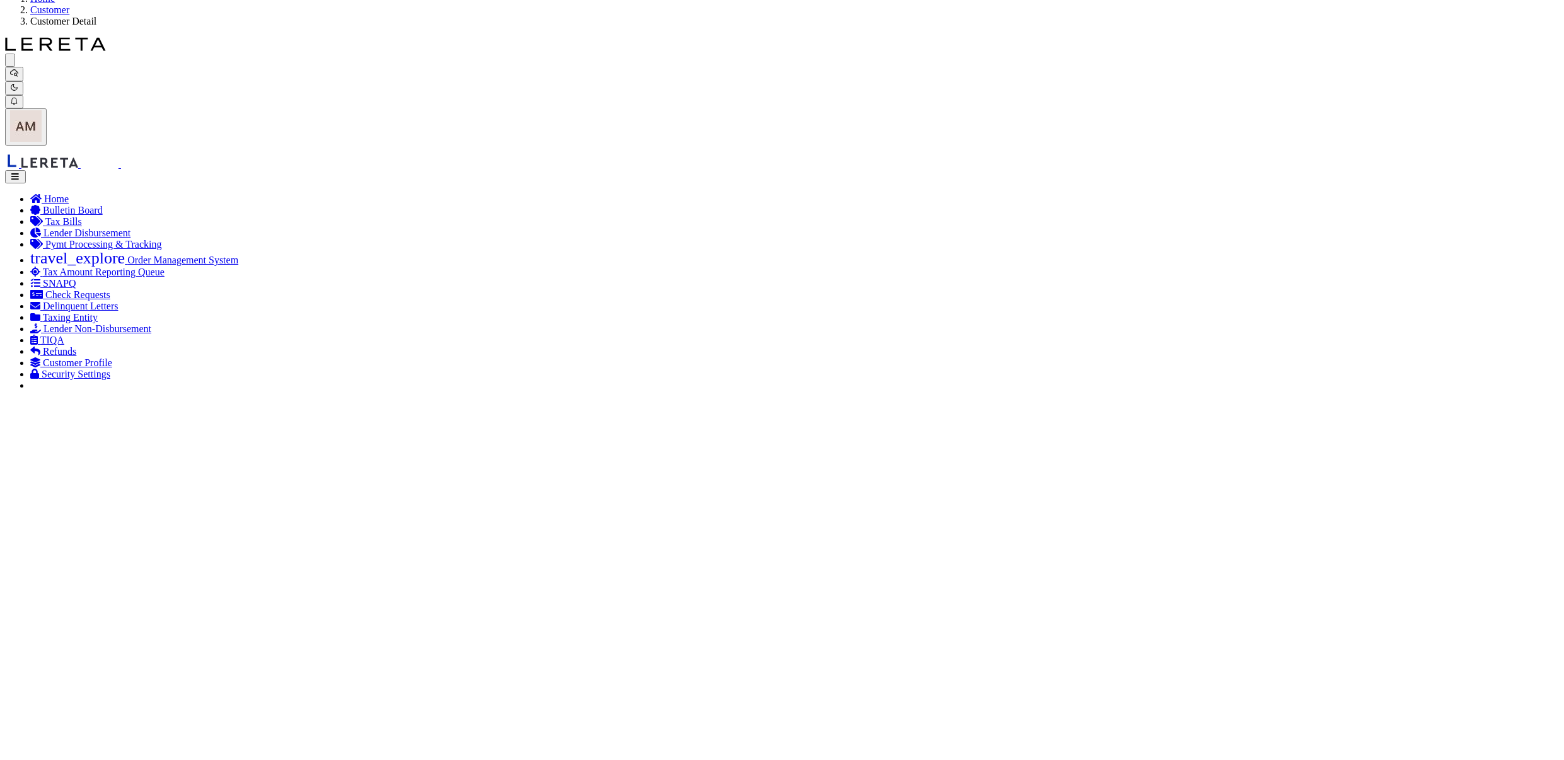
scroll to position [84, 0]
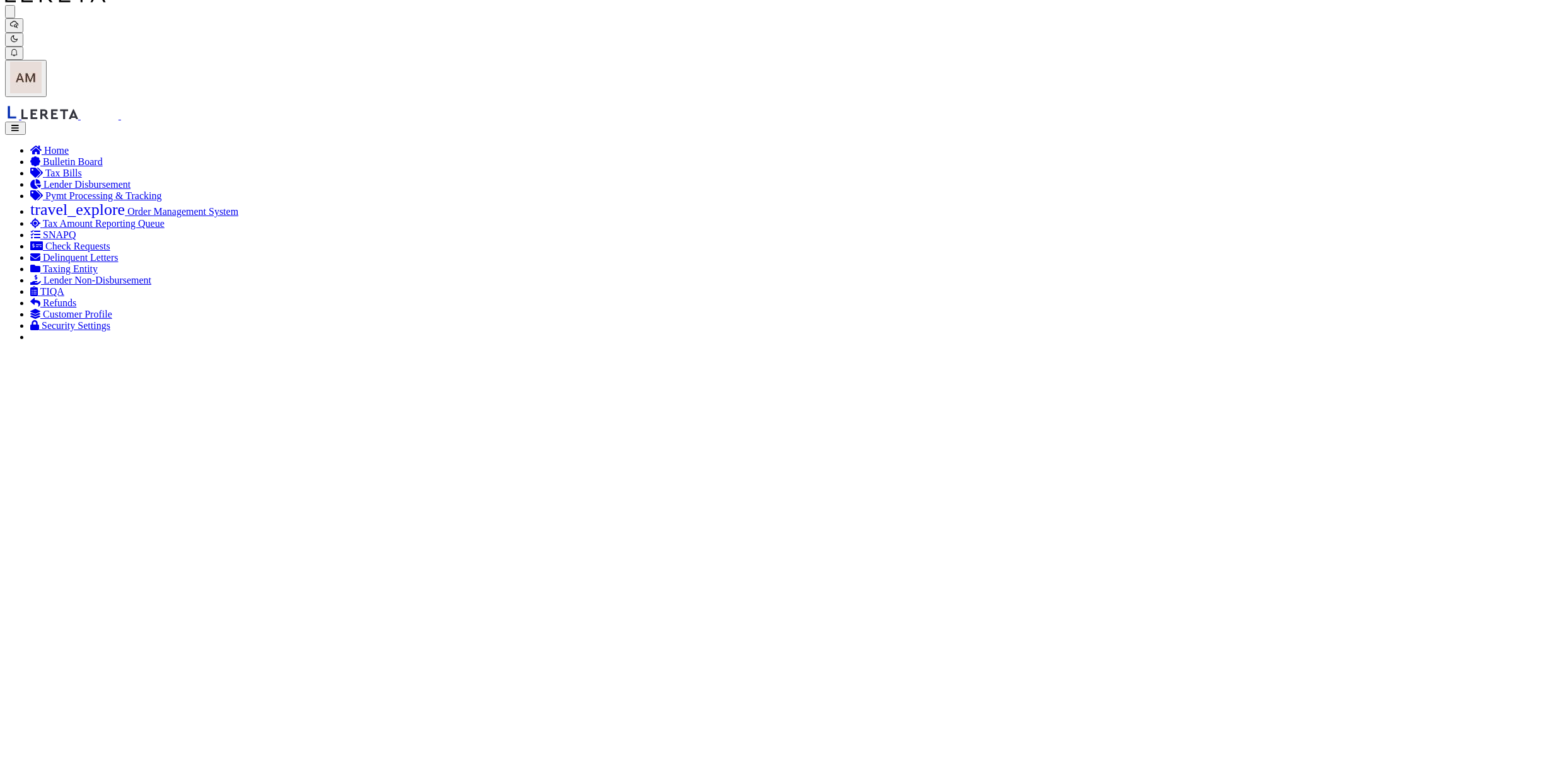
drag, startPoint x: 240, startPoint y: 108, endPoint x: 326, endPoint y: 105, distance: 86.4
select select "STX"
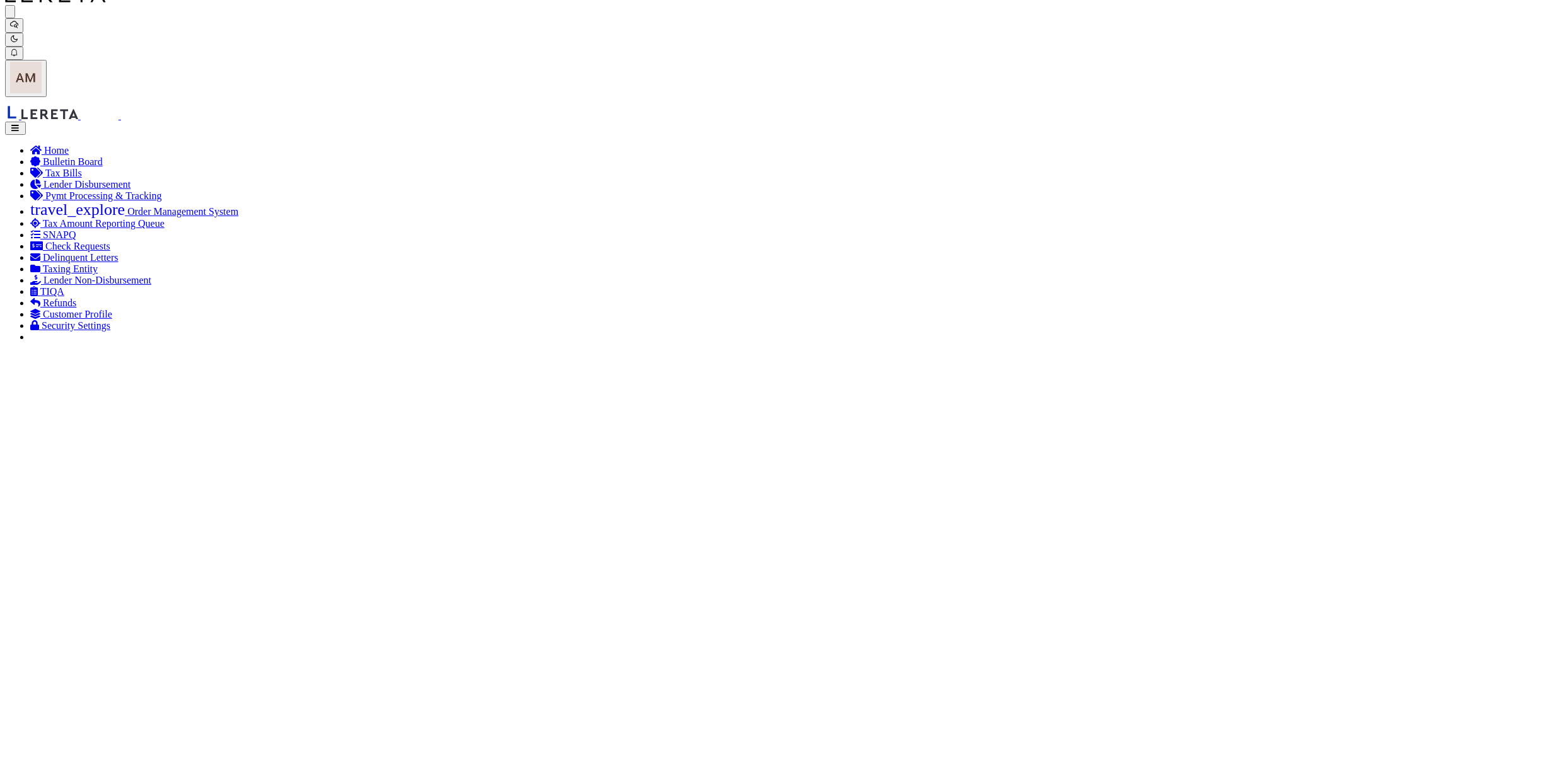
radio input "true"
checkbox input "true"
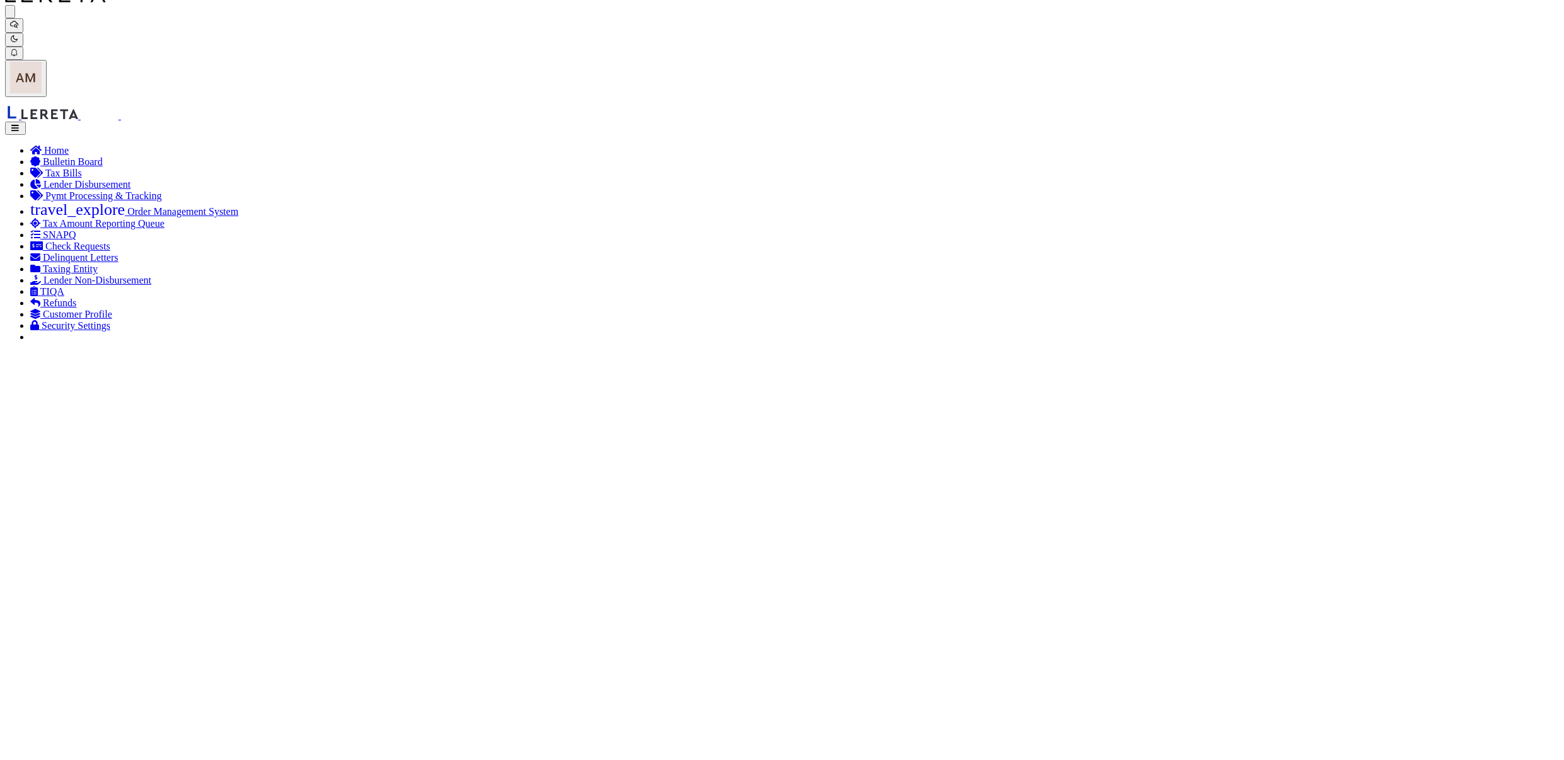
checkbox input "true"
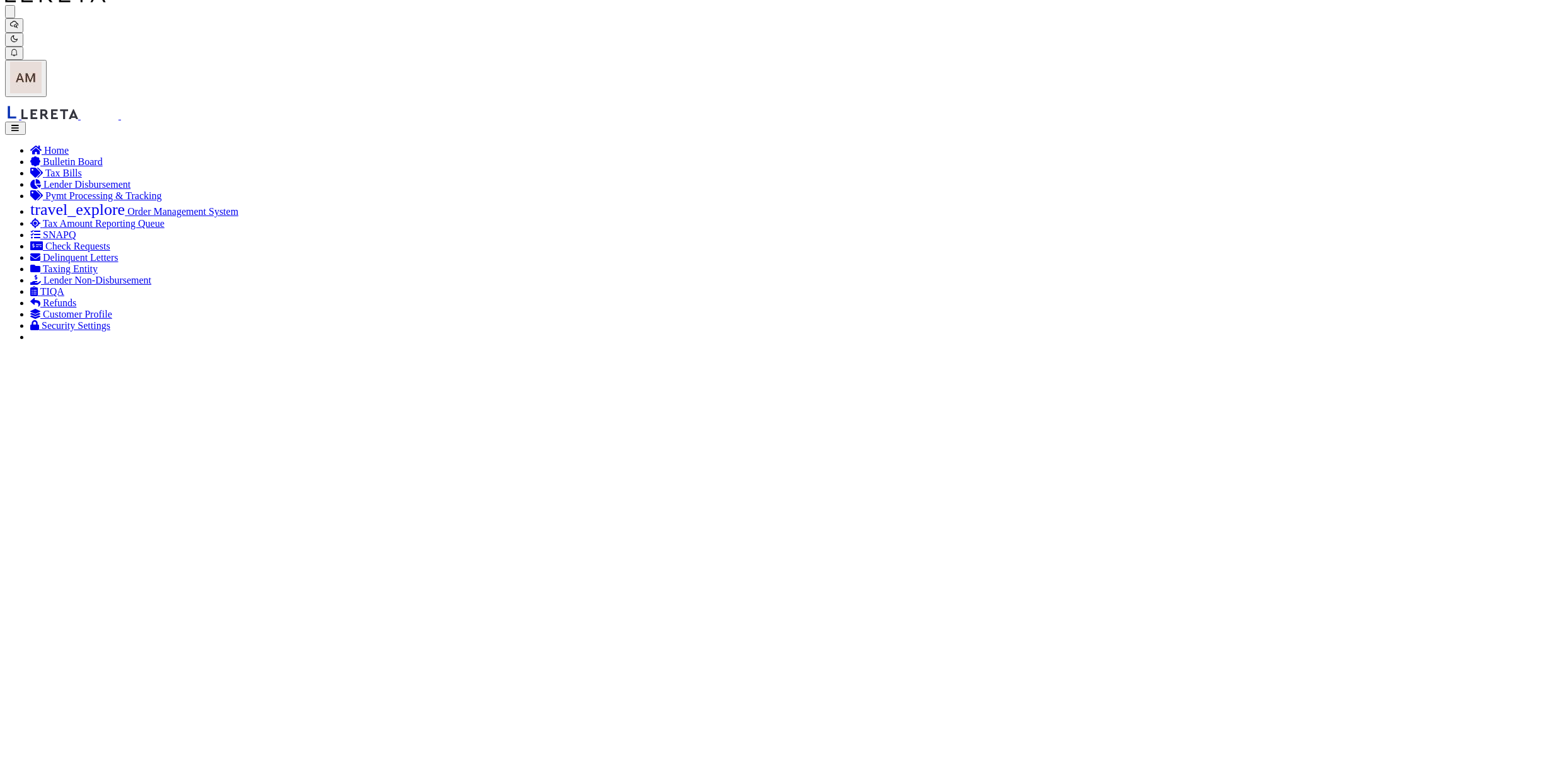
checkbox input "true"
checkbox input "false"
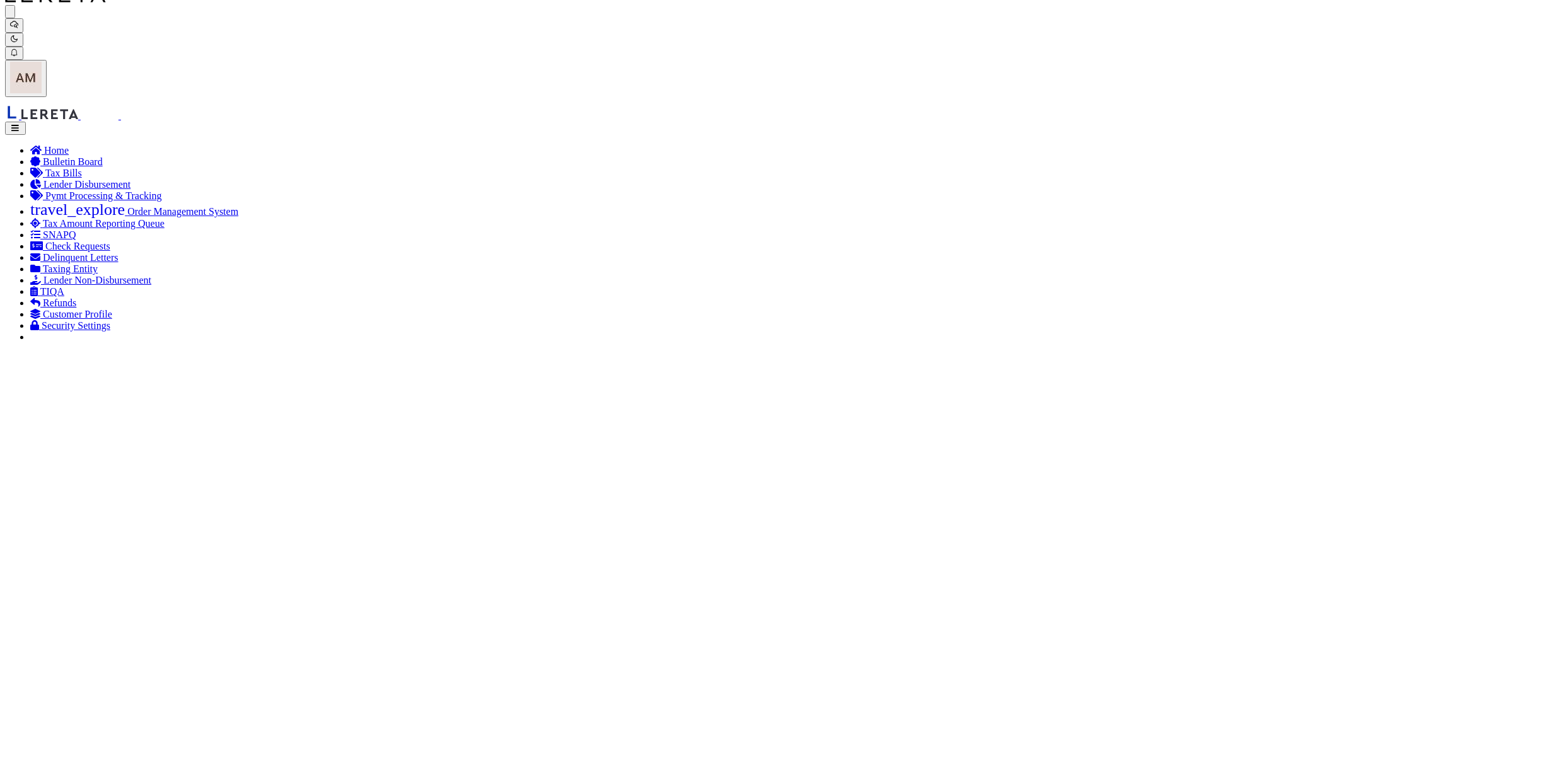
radio input "true"
checkbox input "true"
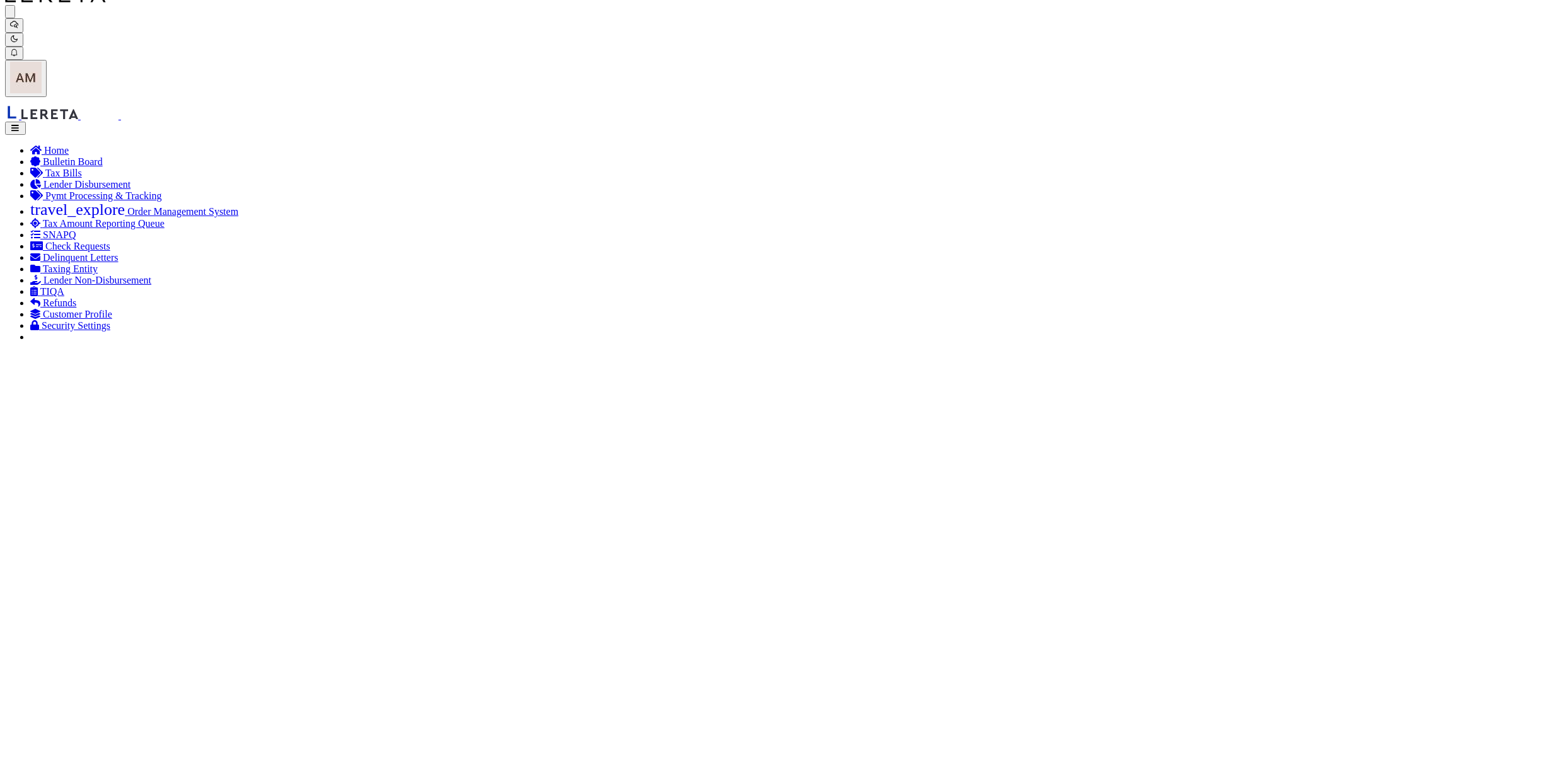
checkbox input "true"
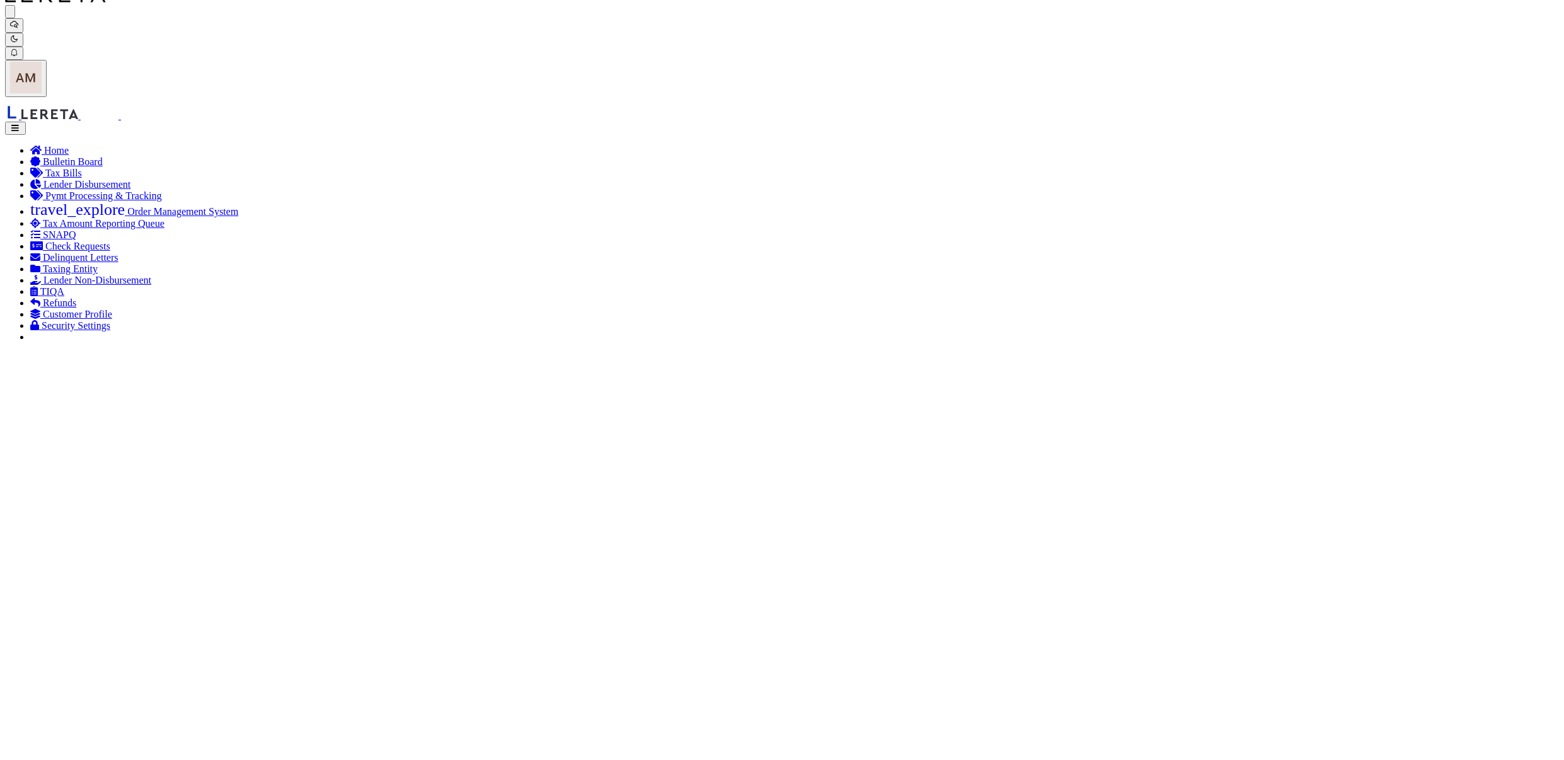
checkbox input "true"
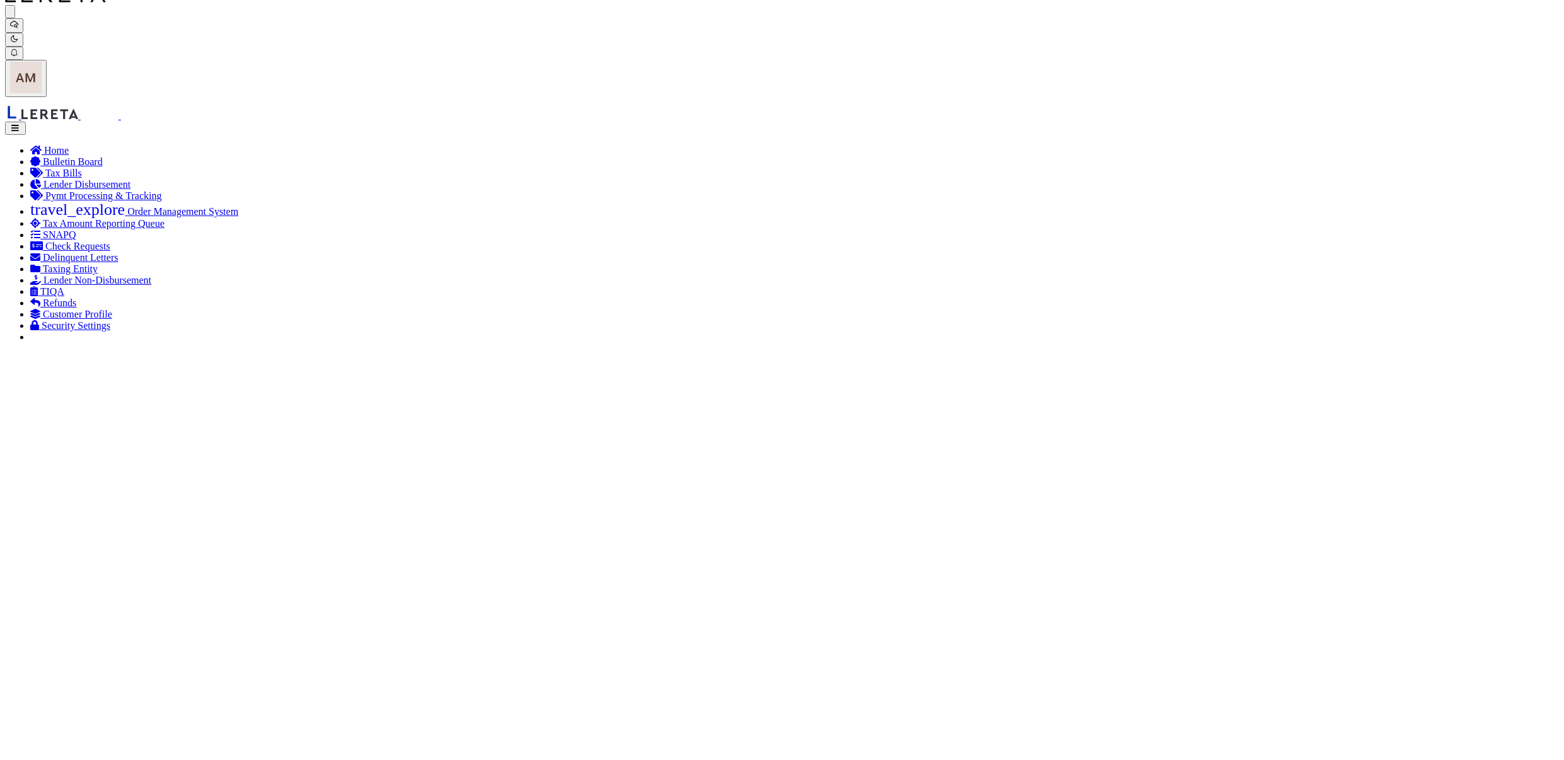
checkbox input "false"
select select "N"
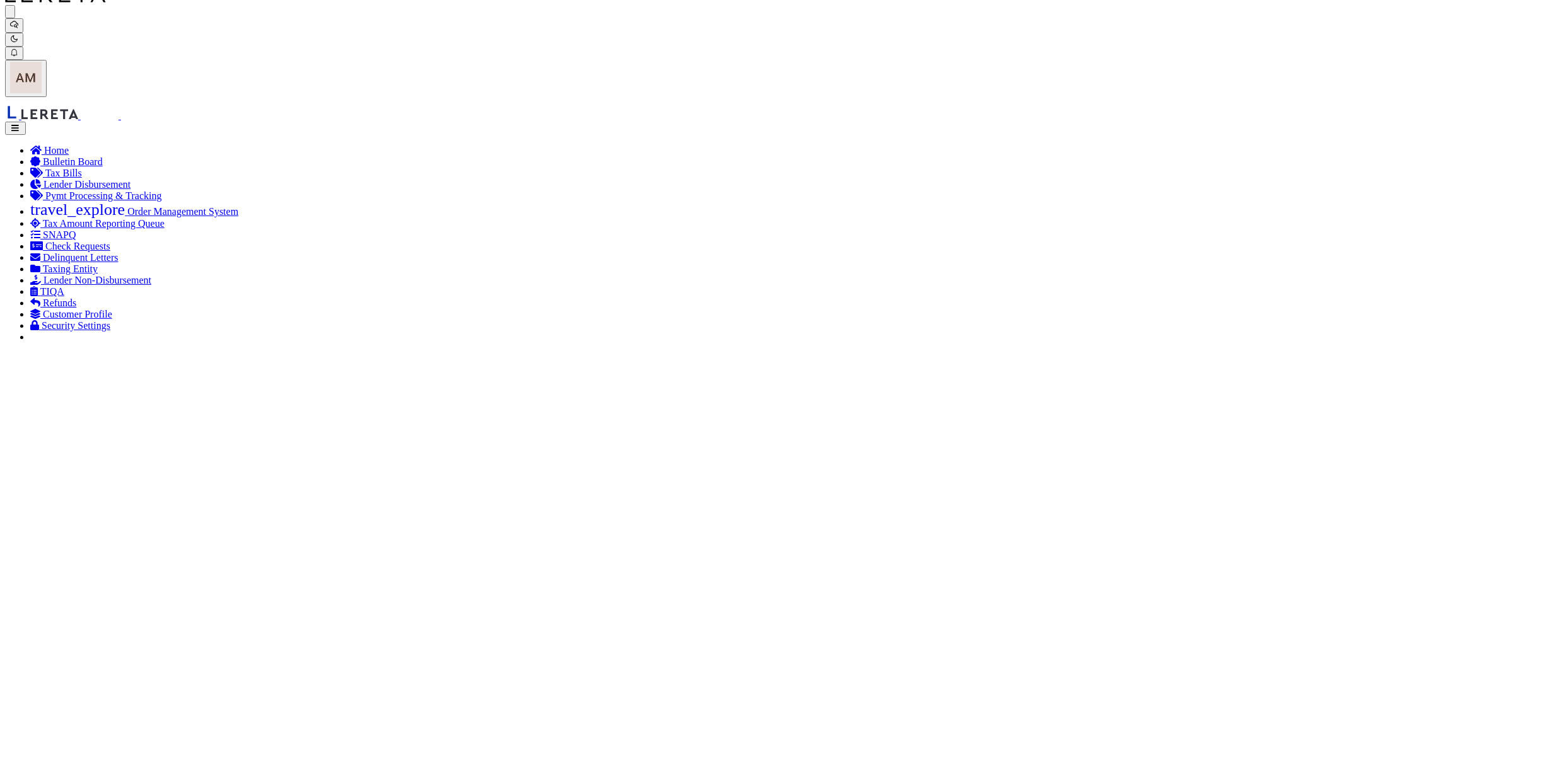
checkbox input "false"
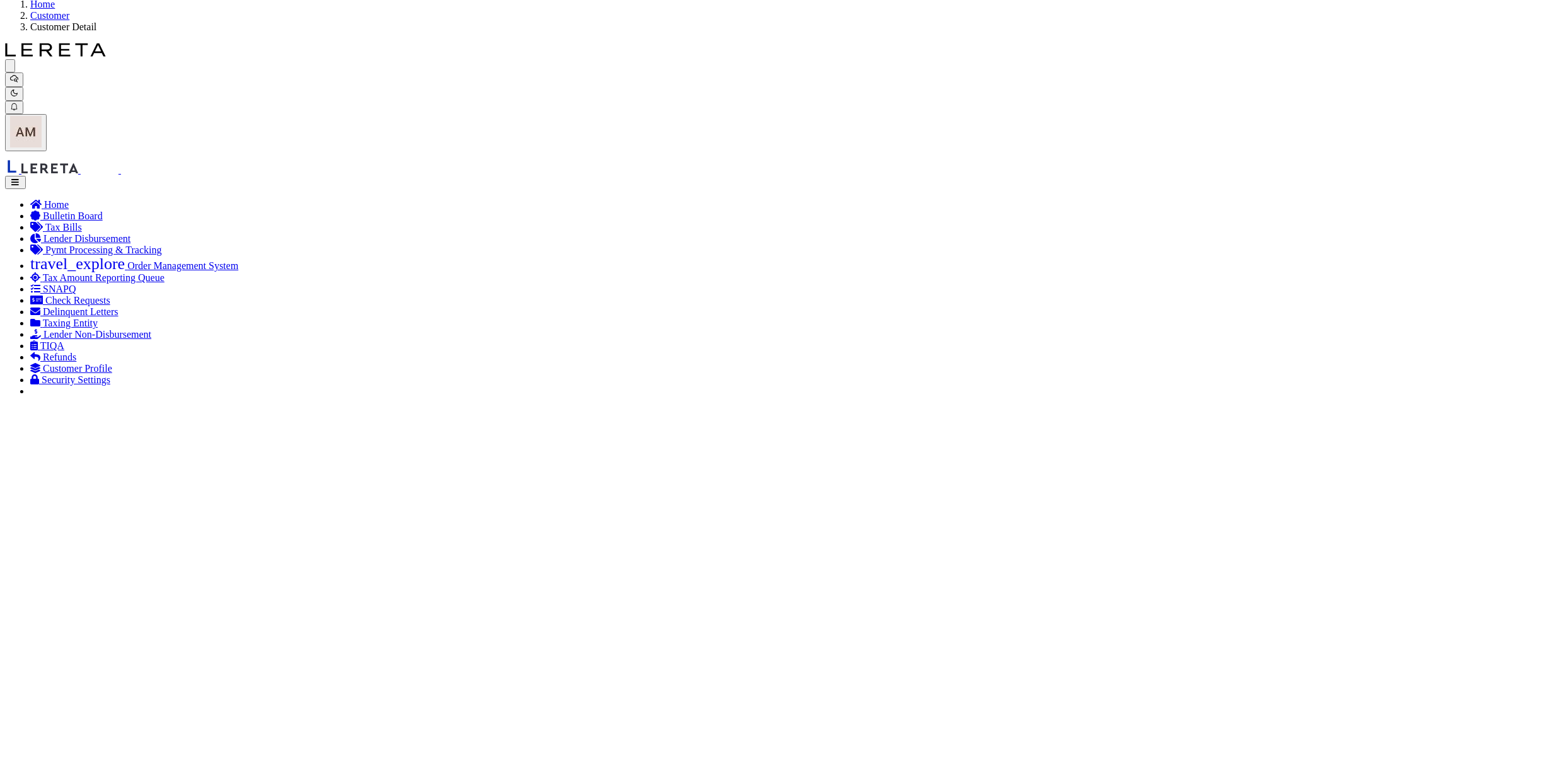
scroll to position [0, 0]
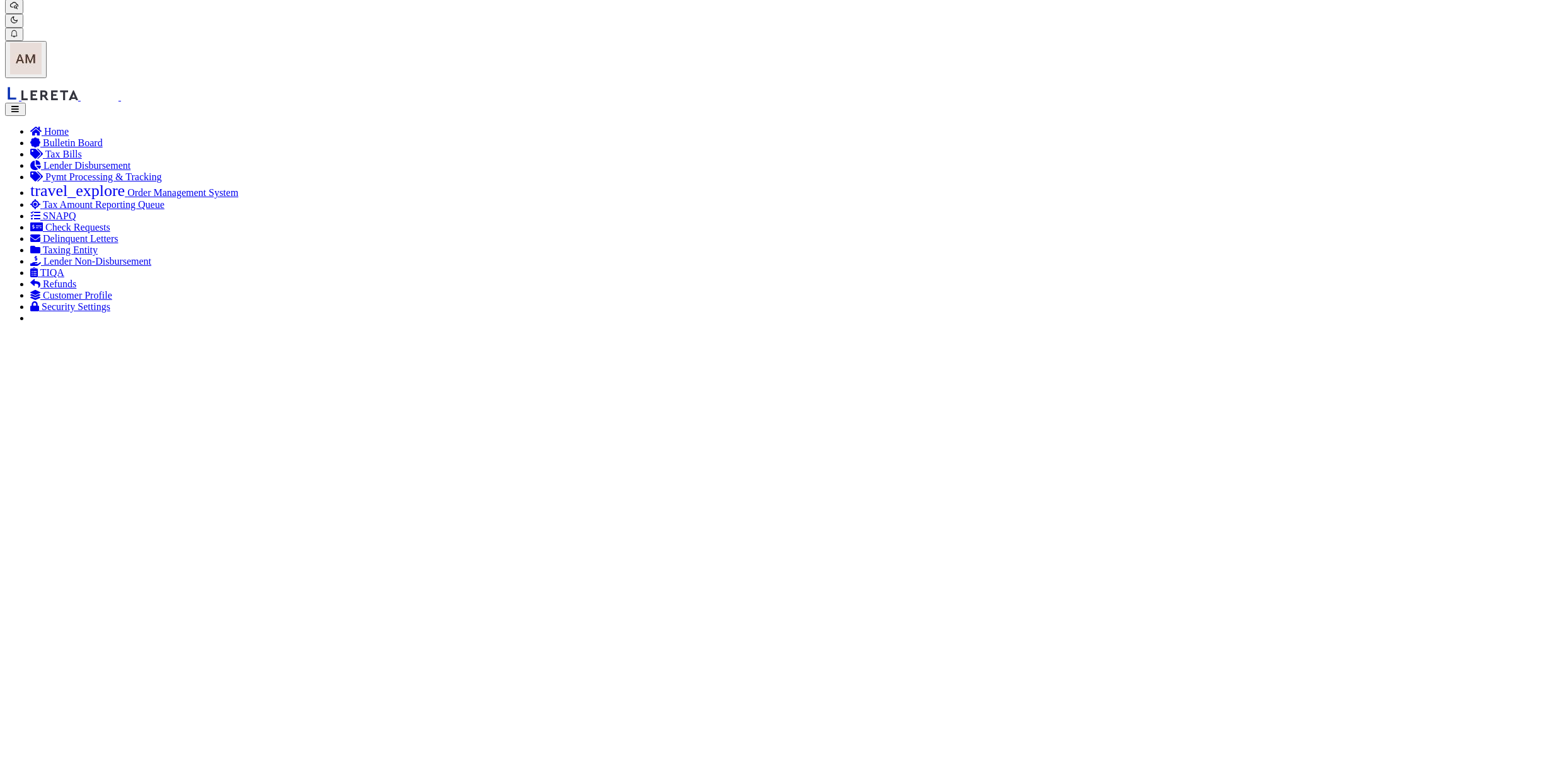
scroll to position [84, 0]
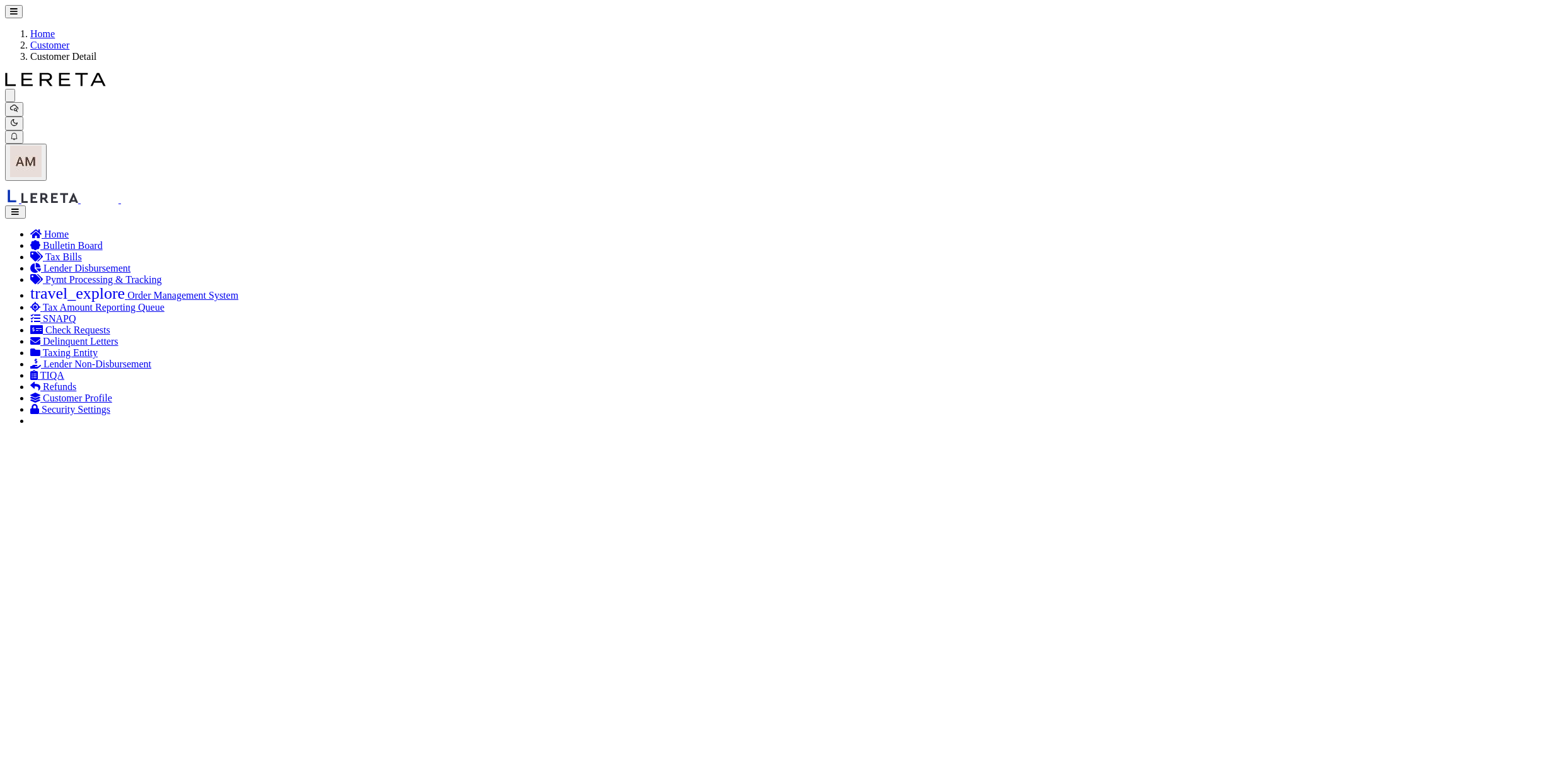
click at [18, 119] on icon "button" at bounding box center [14, 123] width 8 height 8
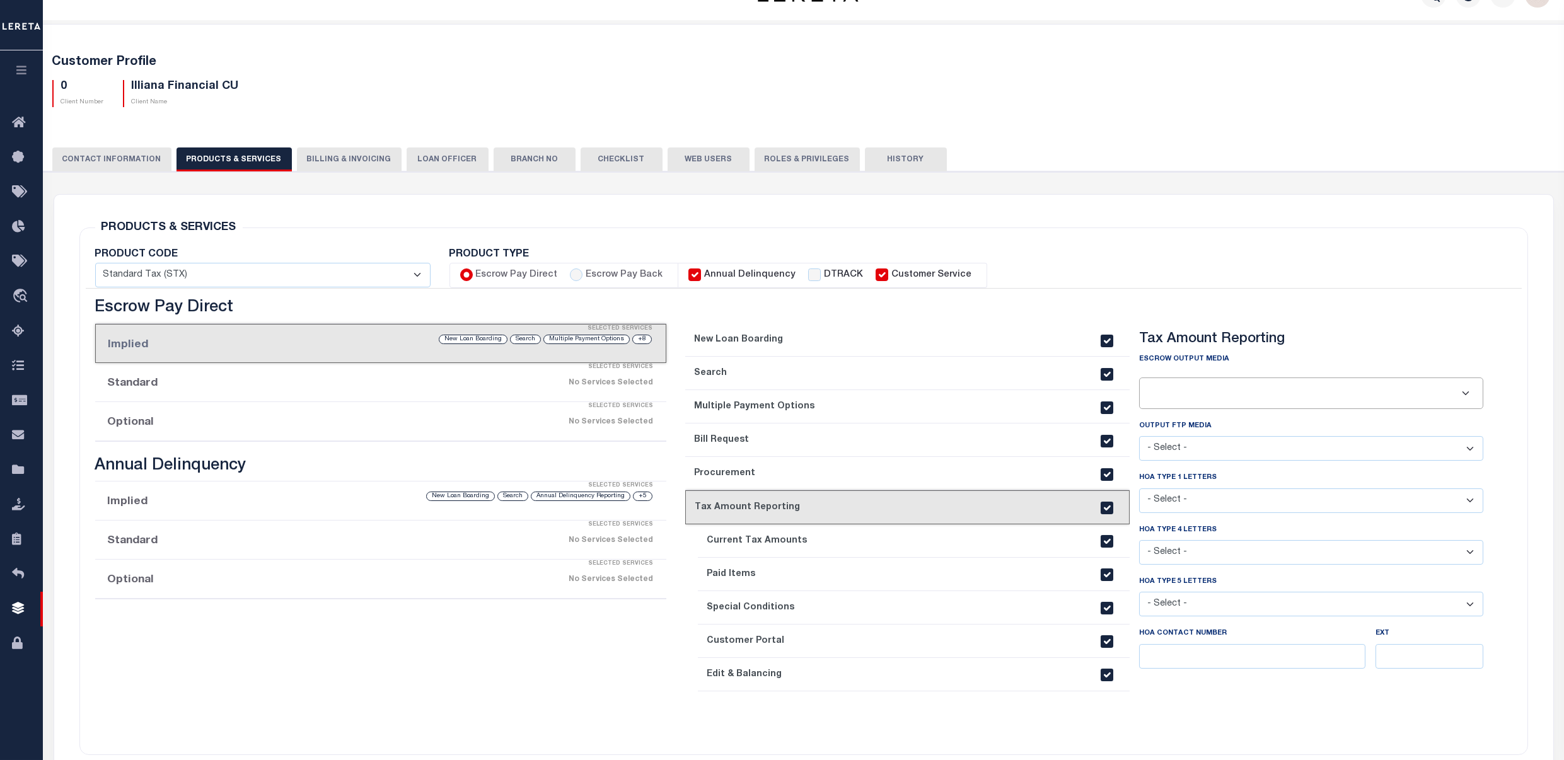
scroll to position [84, 0]
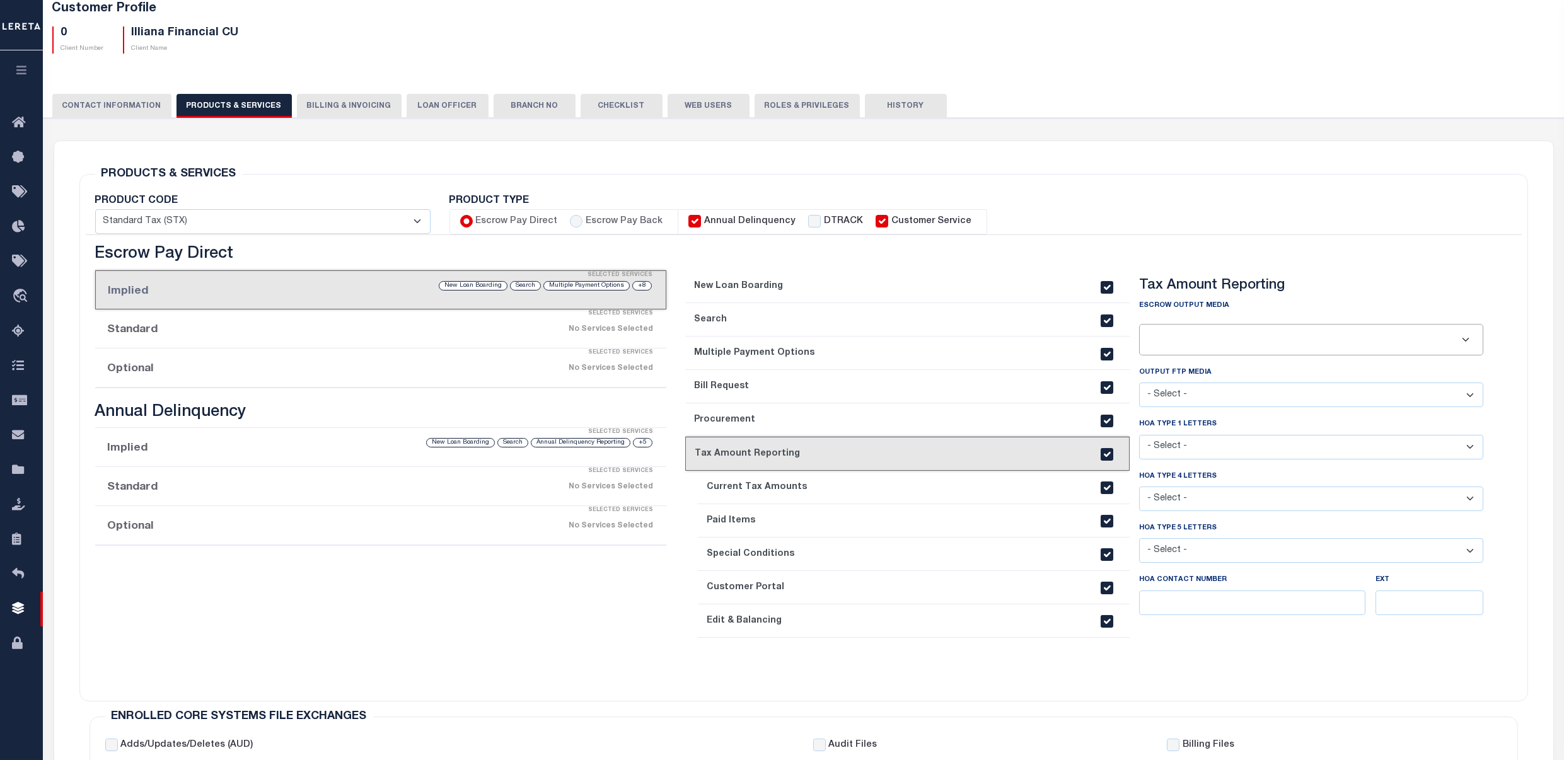
click at [824, 496] on link "7. Current Tax Amounts" at bounding box center [914, 487] width 432 height 33
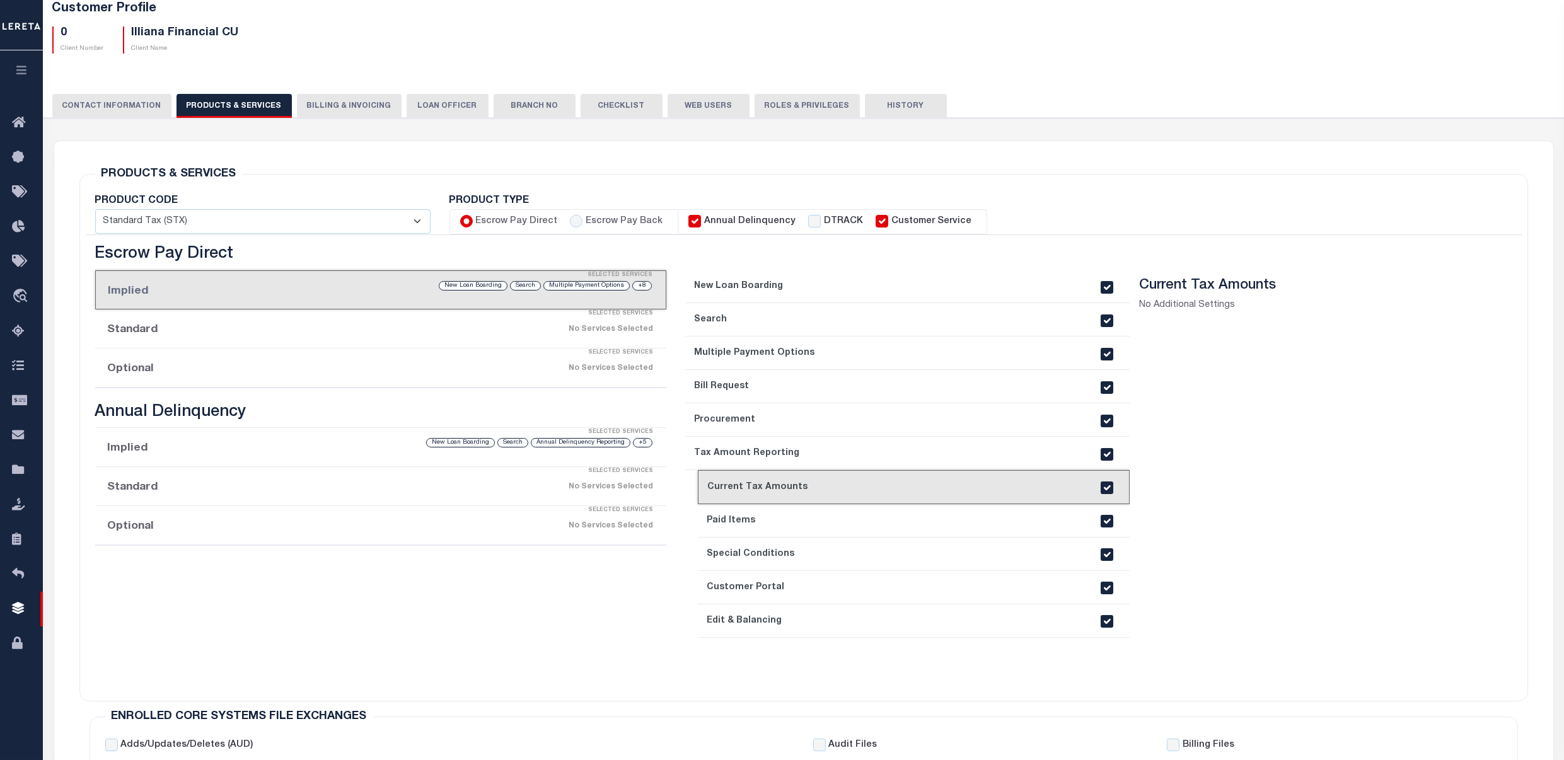
click at [837, 525] on link "8. Paid Items" at bounding box center [914, 520] width 432 height 33
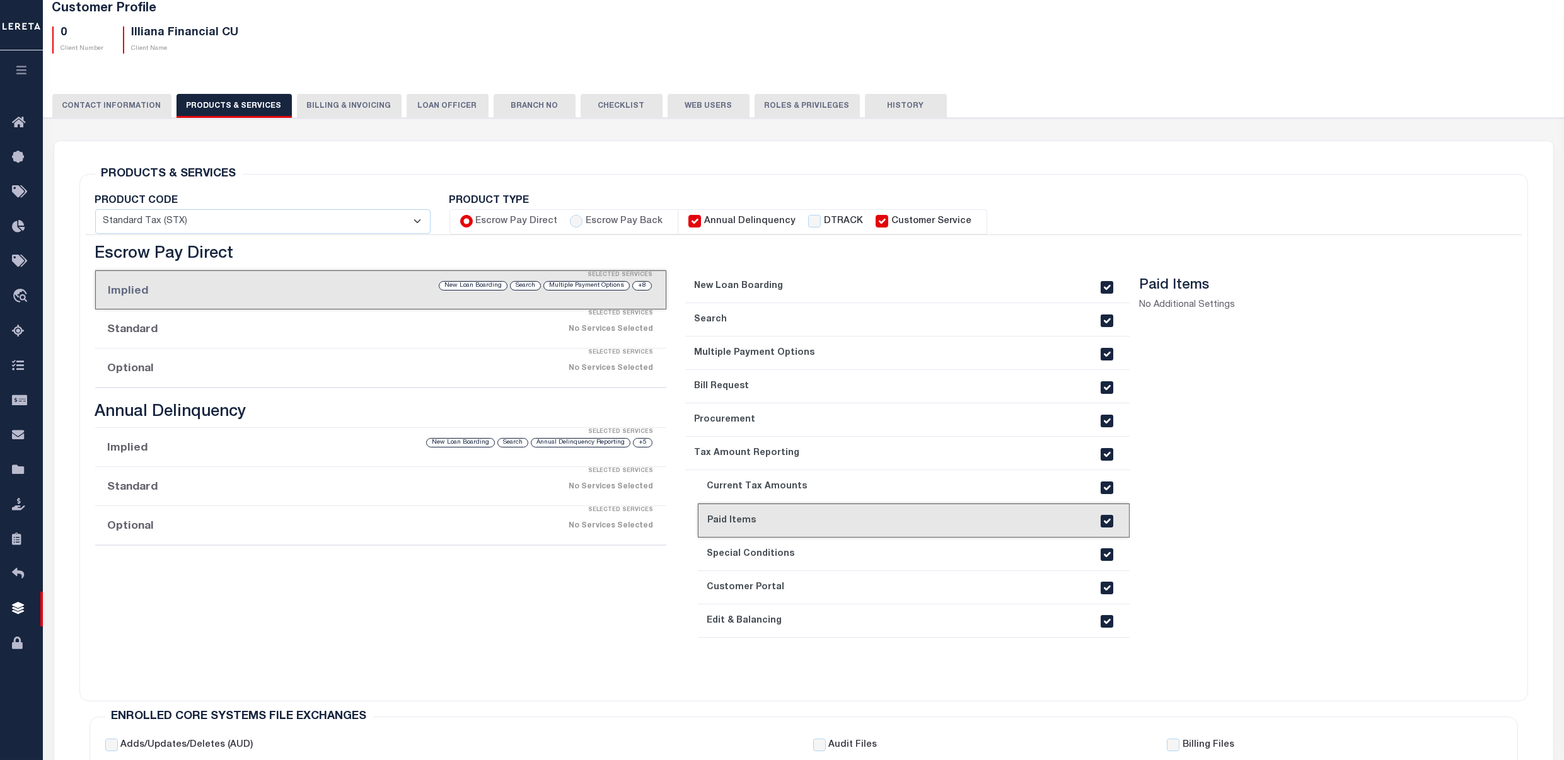
click at [839, 550] on link "9. Special Conditions" at bounding box center [914, 554] width 432 height 33
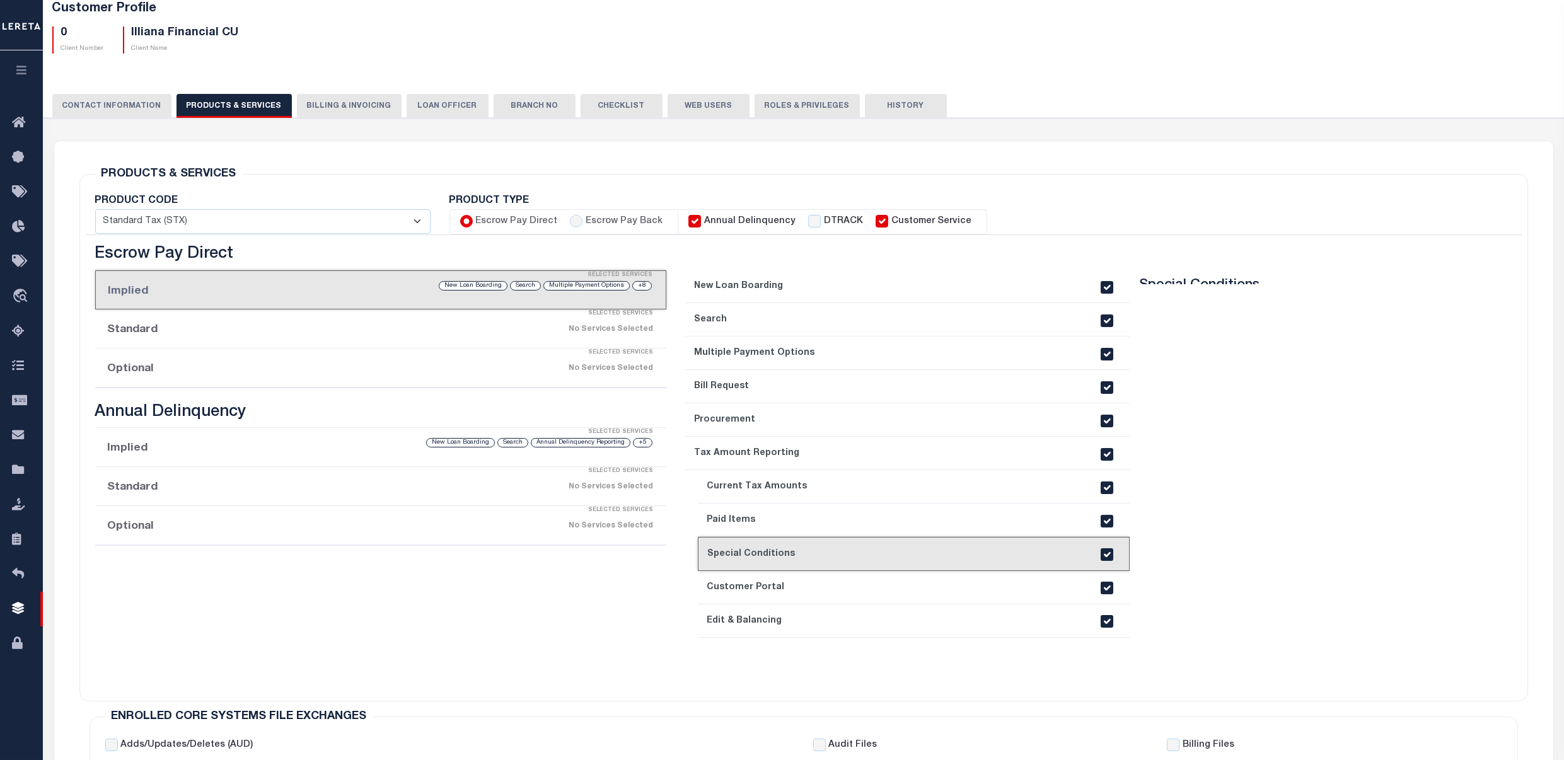
drag, startPoint x: 841, startPoint y: 578, endPoint x: 838, endPoint y: 619, distance: 41.1
click at [841, 579] on link "10. Customer Portal" at bounding box center [914, 587] width 432 height 33
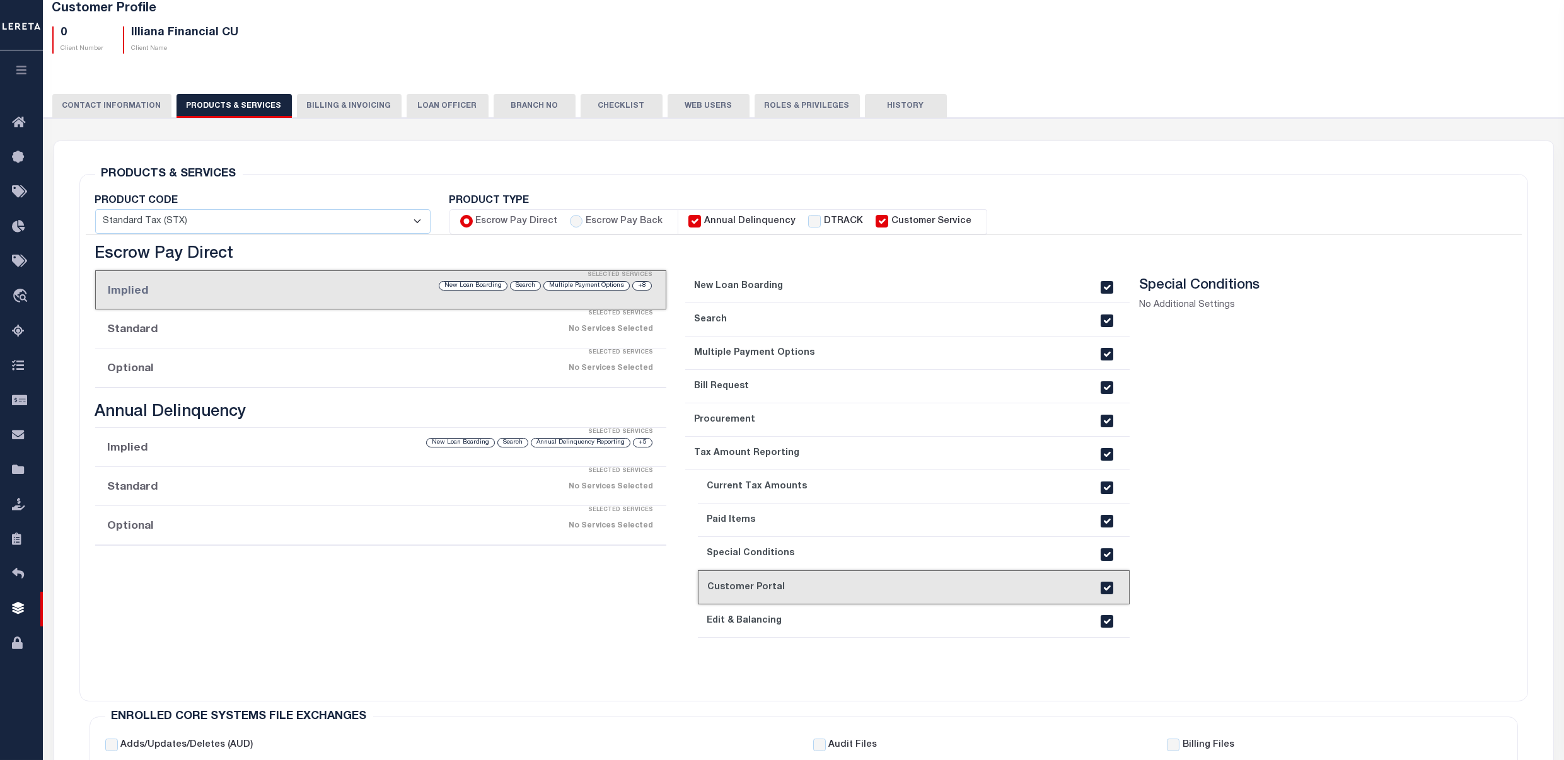
click at [837, 626] on link "11. Edit & Balancing" at bounding box center [914, 621] width 432 height 33
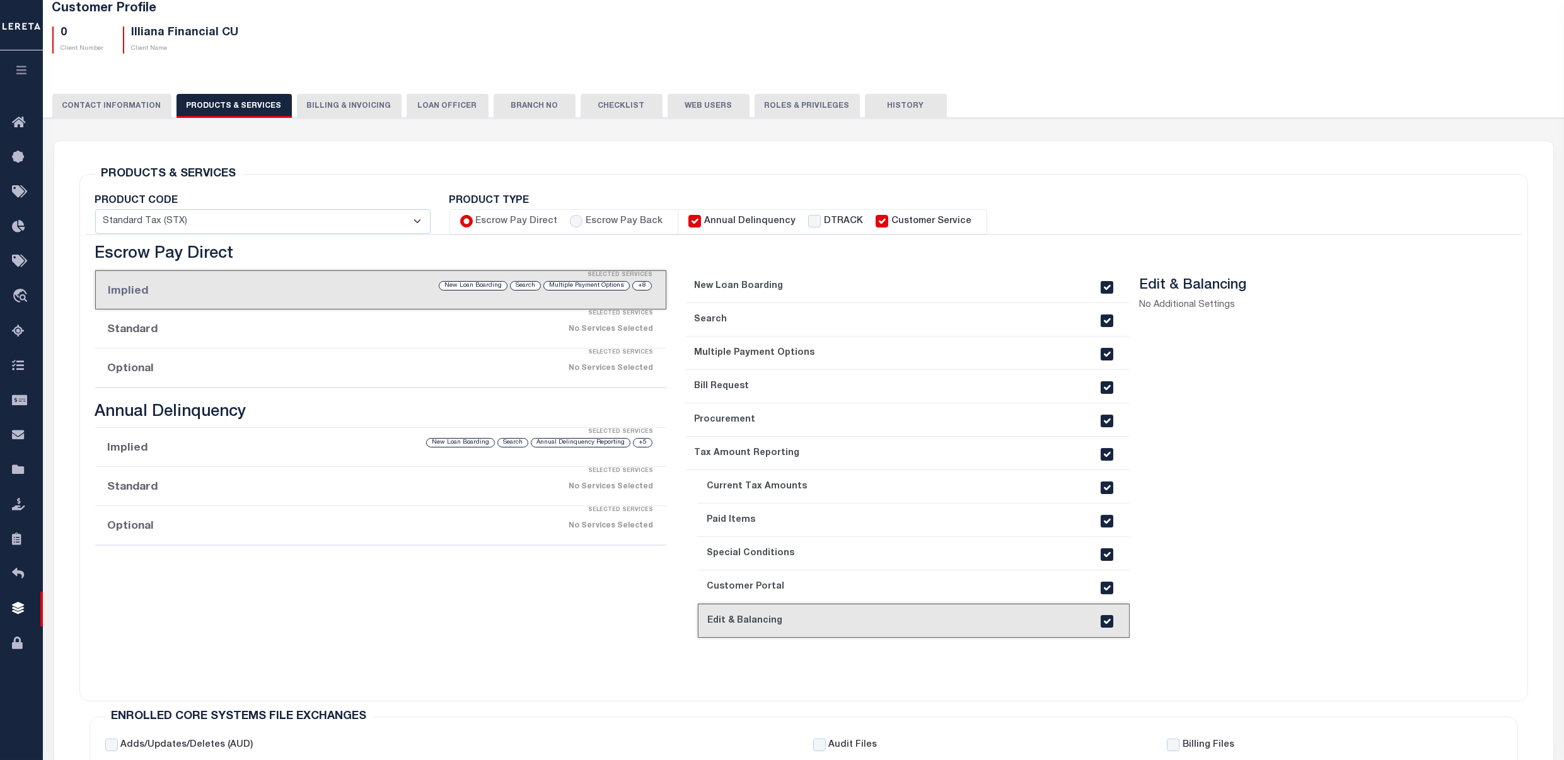
click at [776, 290] on link "1. New Loan Boarding" at bounding box center [907, 286] width 445 height 33
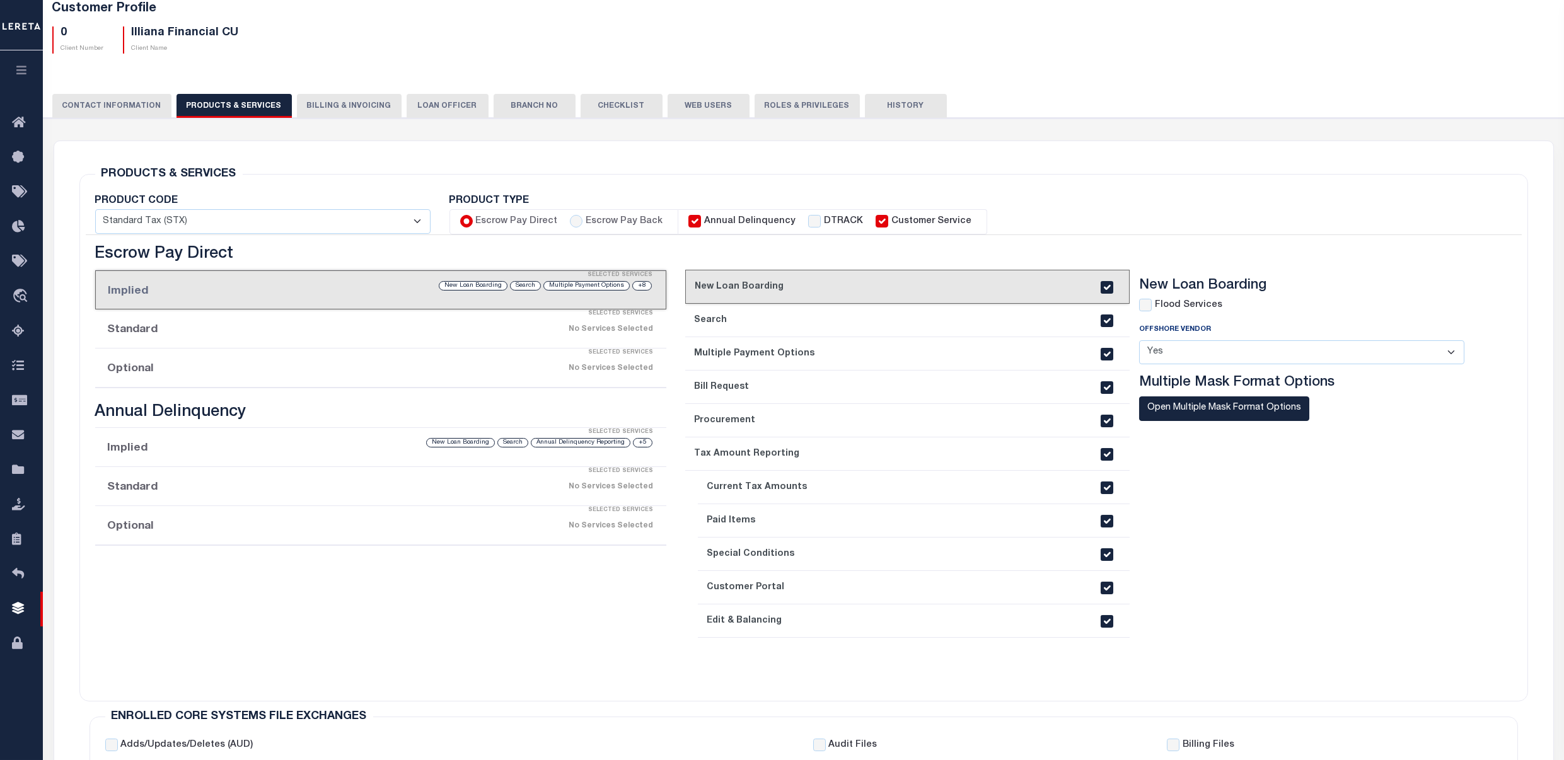
click at [182, 451] on li "Implied Selected Services +5 Annual Delinquency Reporting Search New Loan Board…" at bounding box center [381, 447] width 572 height 39
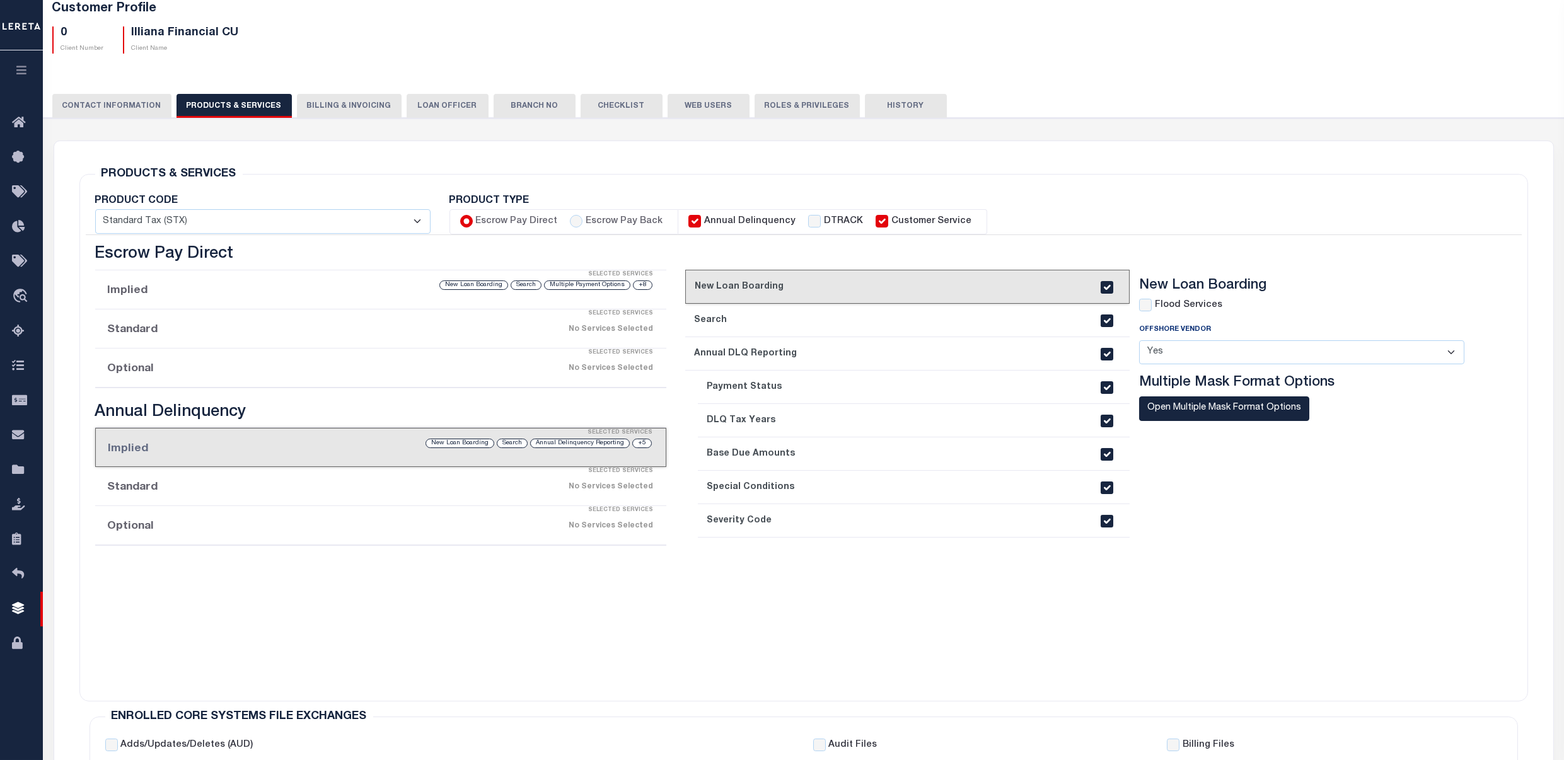
click at [323, 459] on li "Implied Selected Services +5 Annual Delinquency Reporting Search New Loan Board…" at bounding box center [381, 447] width 572 height 39
click at [816, 347] on link "3. Annual DLQ Reporting" at bounding box center [907, 353] width 445 height 33
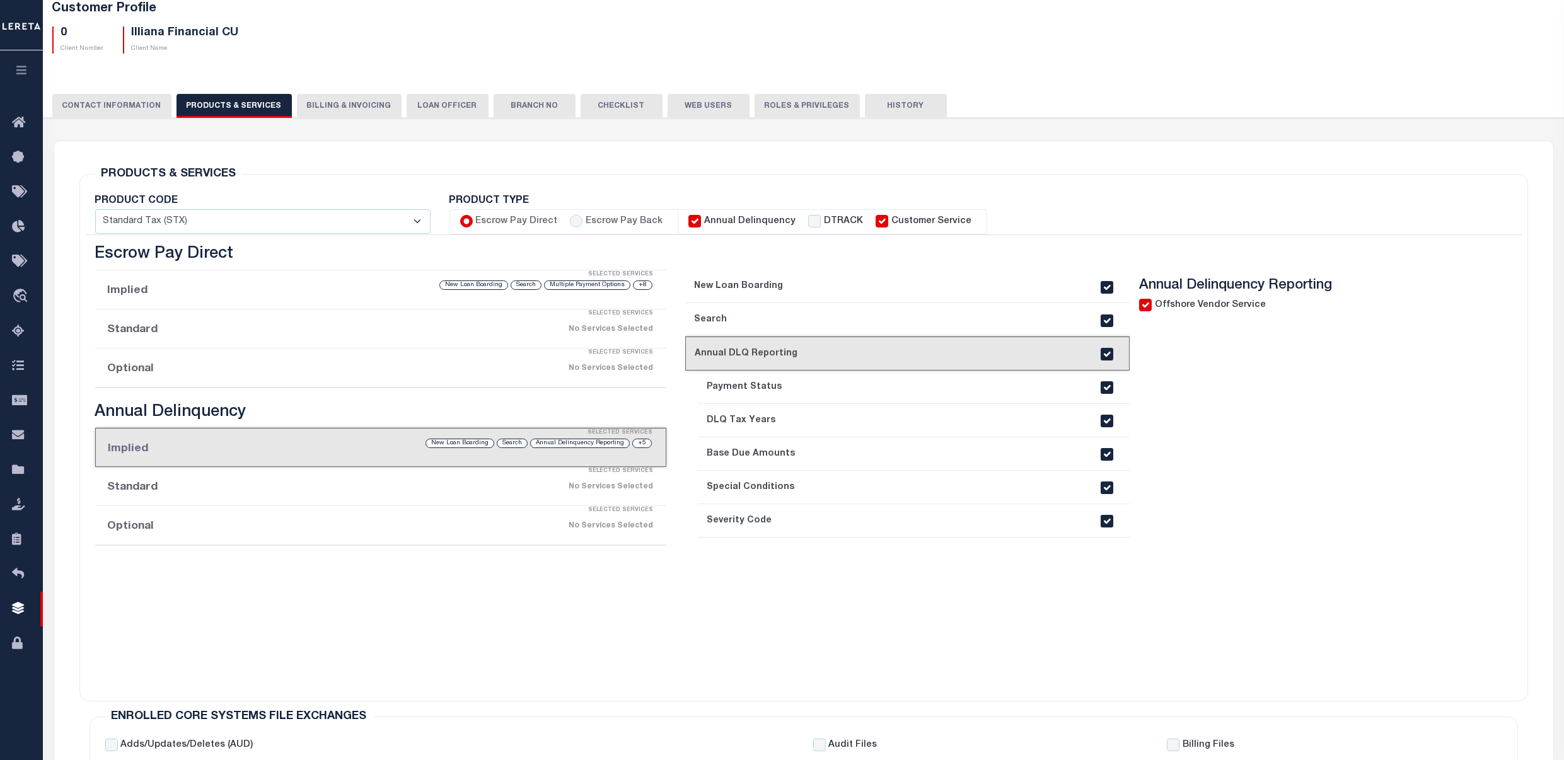
click at [742, 315] on link "2. Search" at bounding box center [907, 319] width 445 height 33
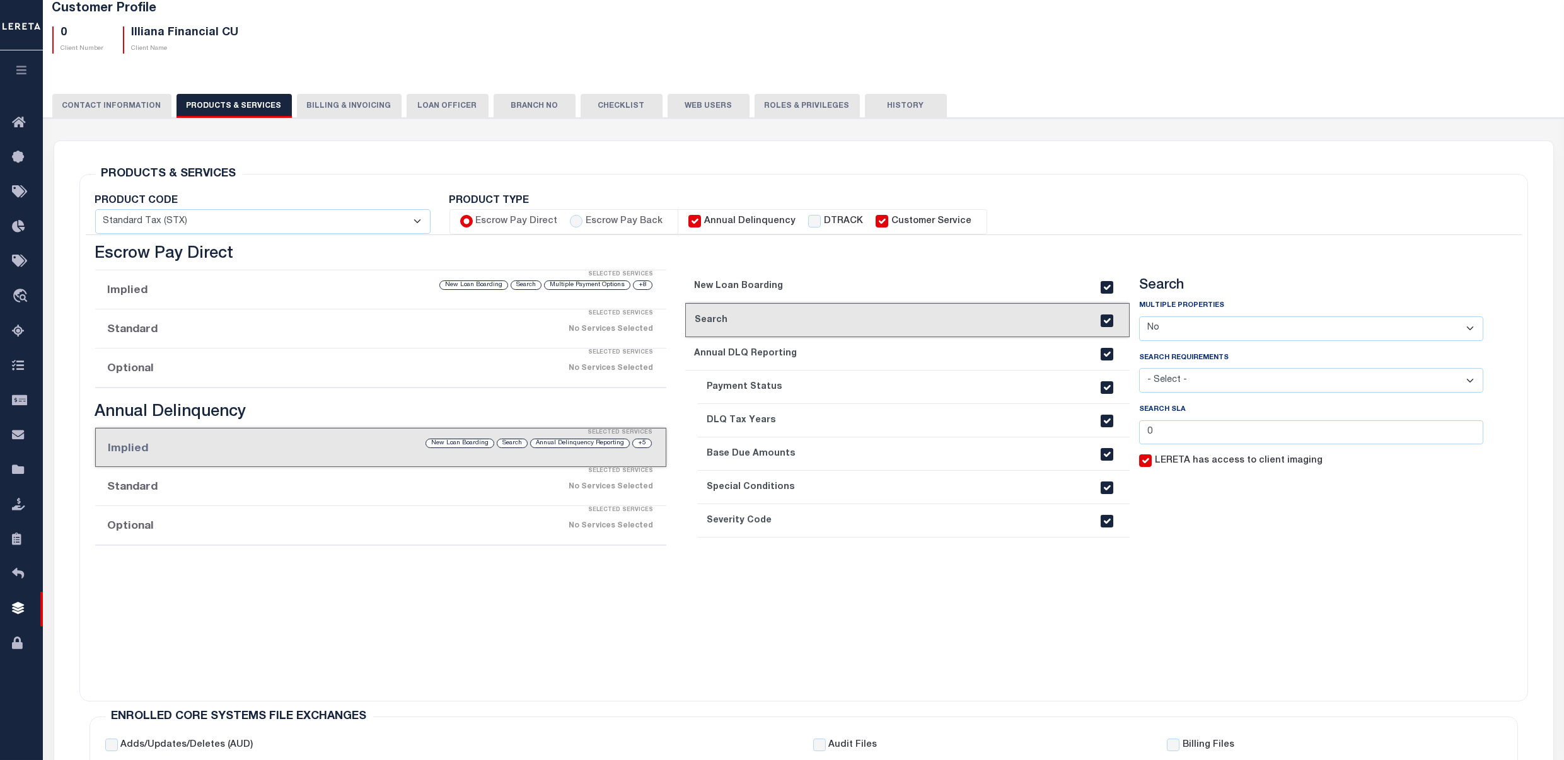
click at [1156, 458] on label "LERETA has access to client imaging" at bounding box center [1239, 462] width 168 height 14
click at [0, 0] on input "LERETA has access to client imaging" at bounding box center [0, 0] width 0 height 0
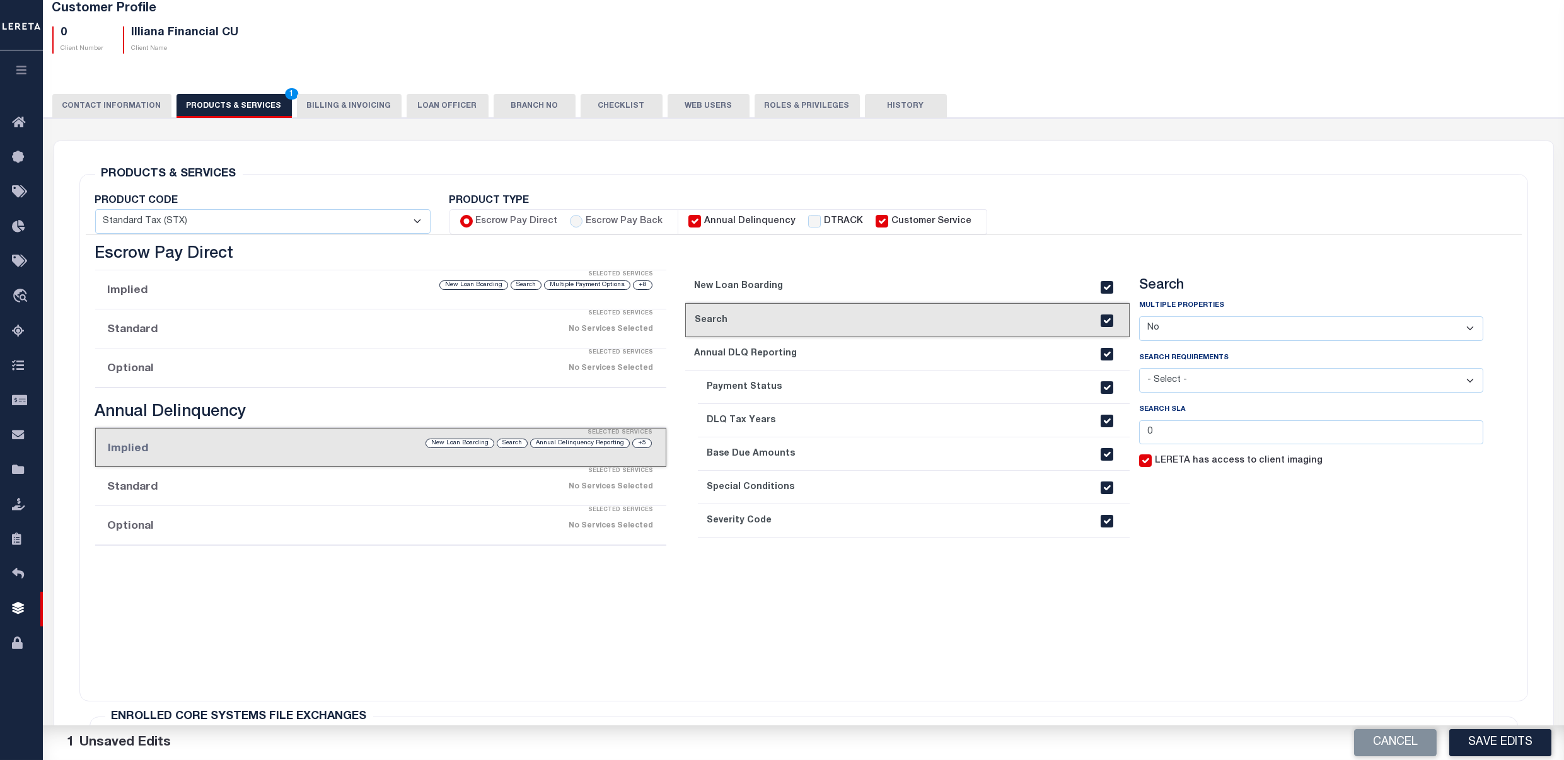
click at [1146, 466] on input "LERETA has access to client imaging" at bounding box center [1145, 461] width 13 height 13
checkbox input "false"
click at [1204, 715] on button "Save Edits" at bounding box center [1501, 743] width 102 height 27
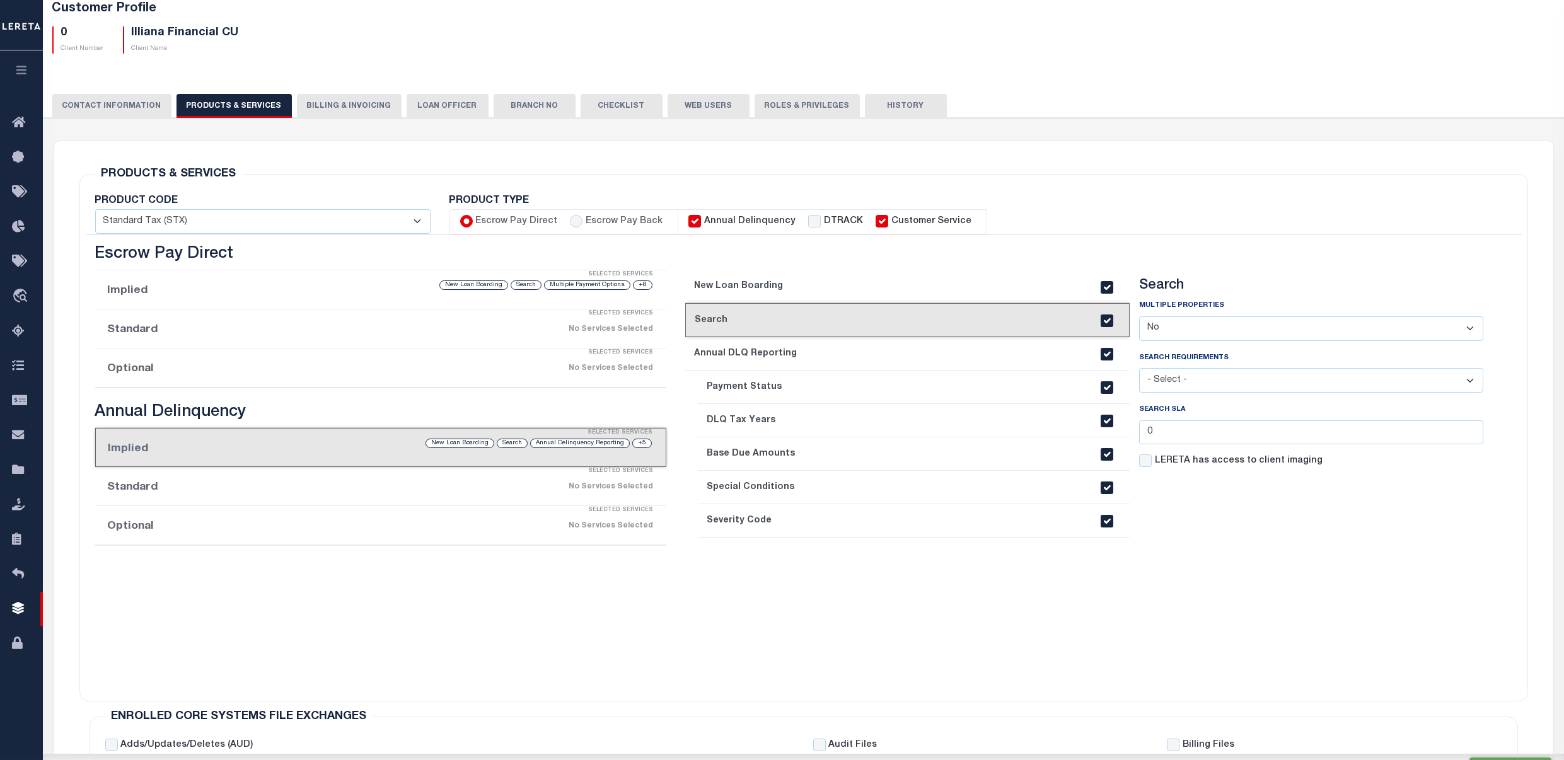
click at [782, 267] on div "1. New Loan Boarding current step: 2. Search 3. Annual DLQ Reporting 4. Payment…" at bounding box center [1089, 465] width 808 height 441
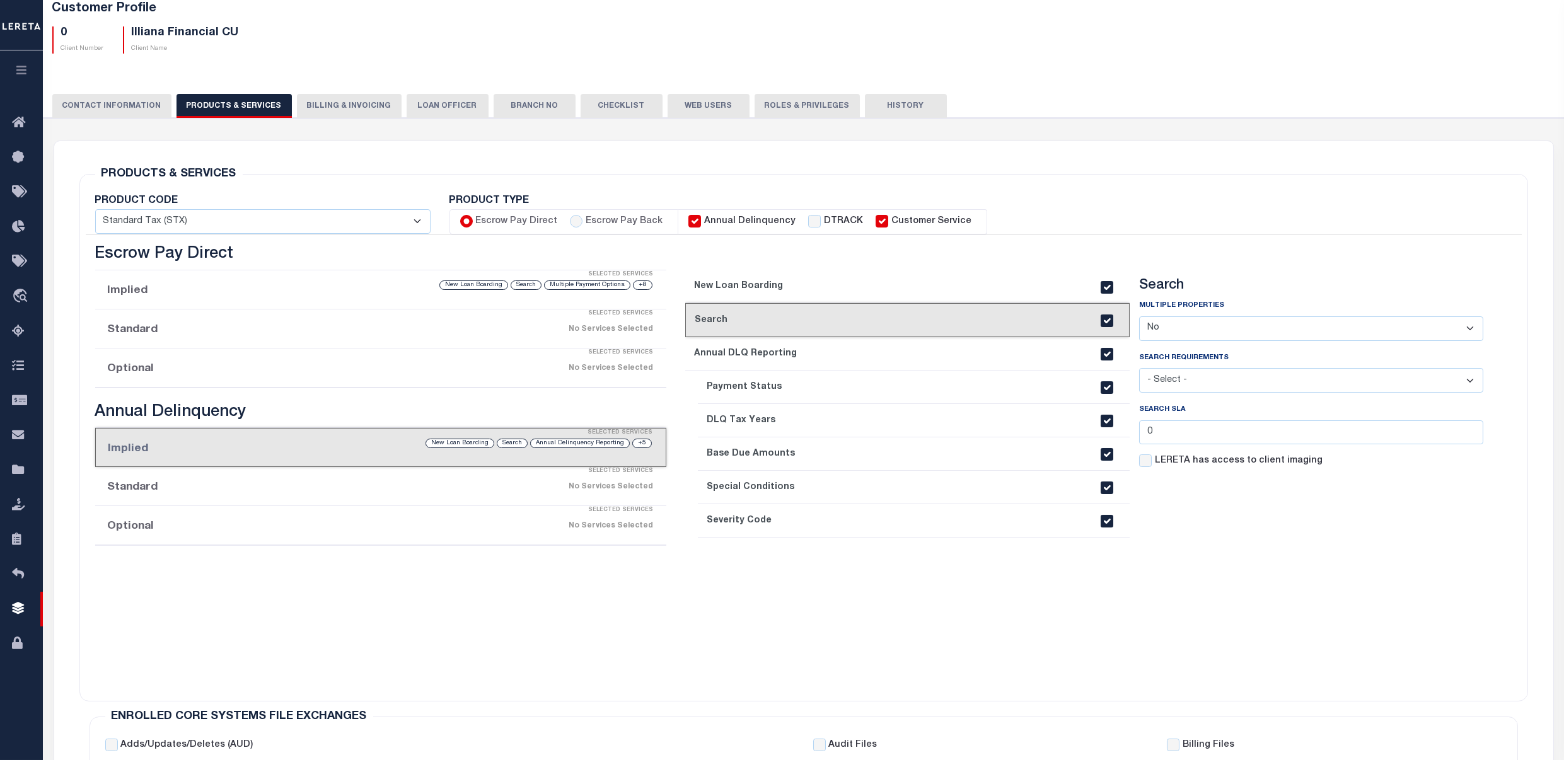
click at [788, 277] on link "1. New Loan Boarding" at bounding box center [907, 286] width 445 height 33
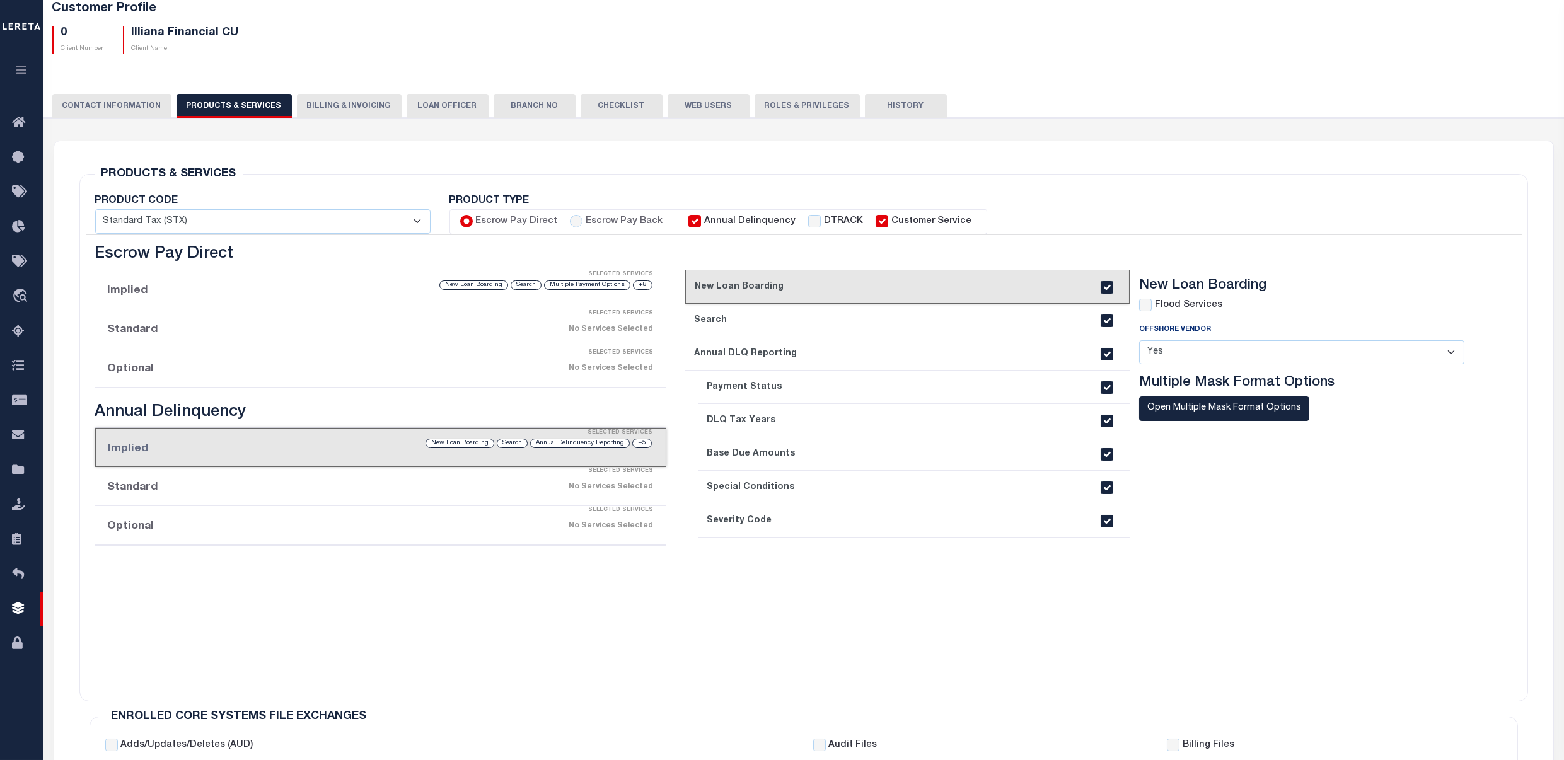
click at [777, 329] on link "2. Search" at bounding box center [907, 320] width 445 height 33
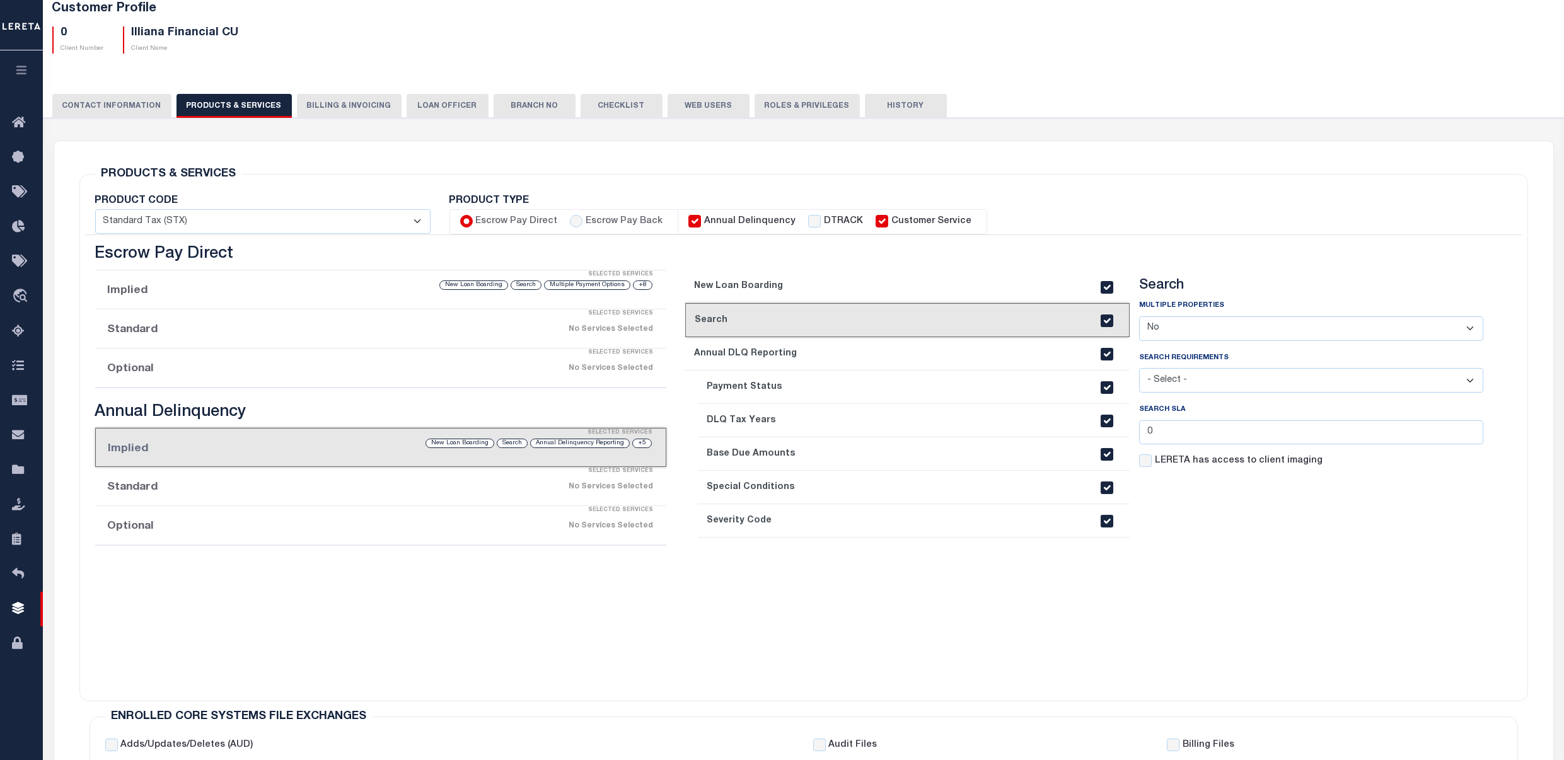
click at [732, 361] on link "3. Annual DLQ Reporting" at bounding box center [907, 353] width 445 height 33
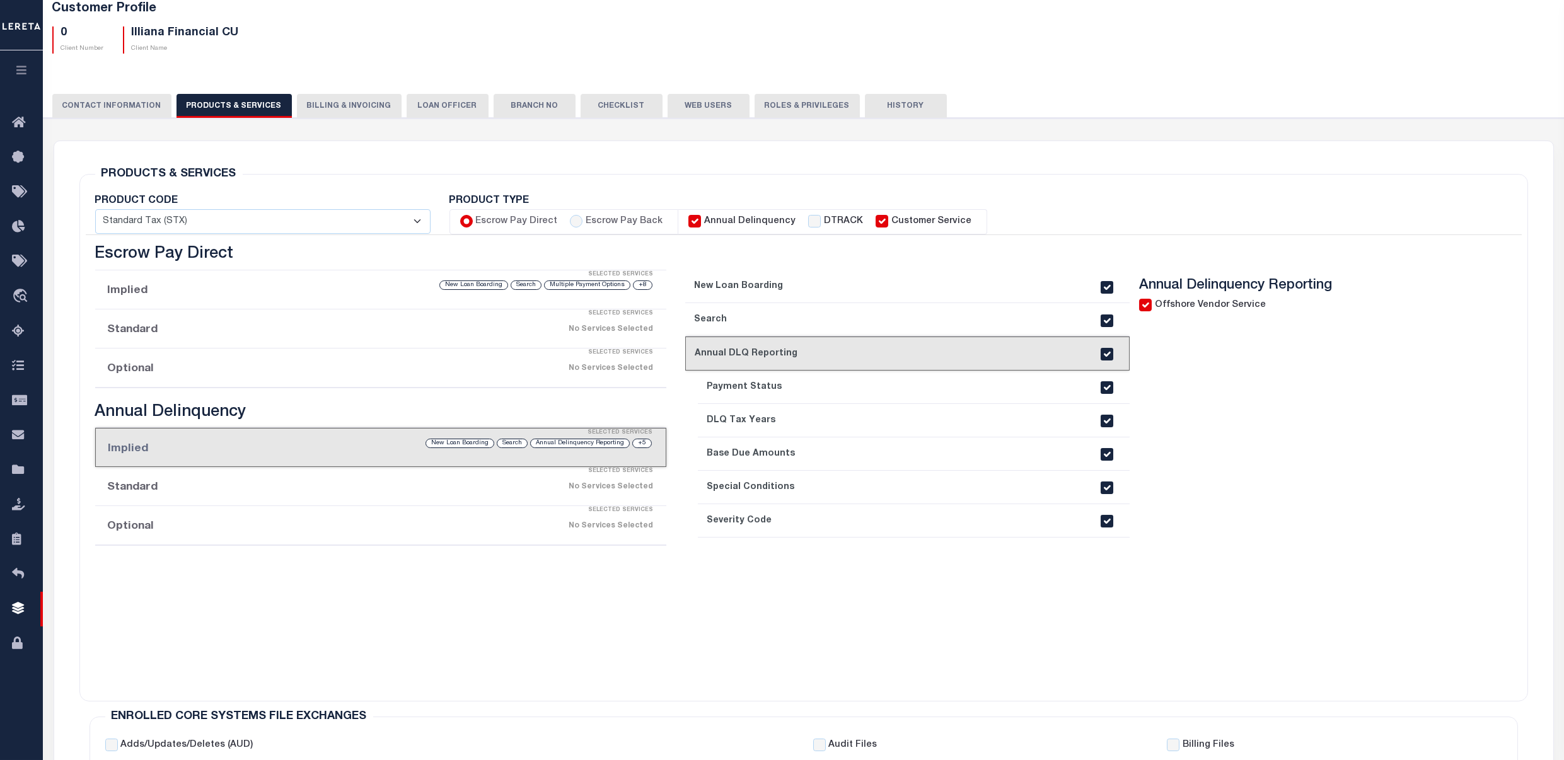
click at [732, 382] on link "4. Payment Status" at bounding box center [914, 387] width 432 height 33
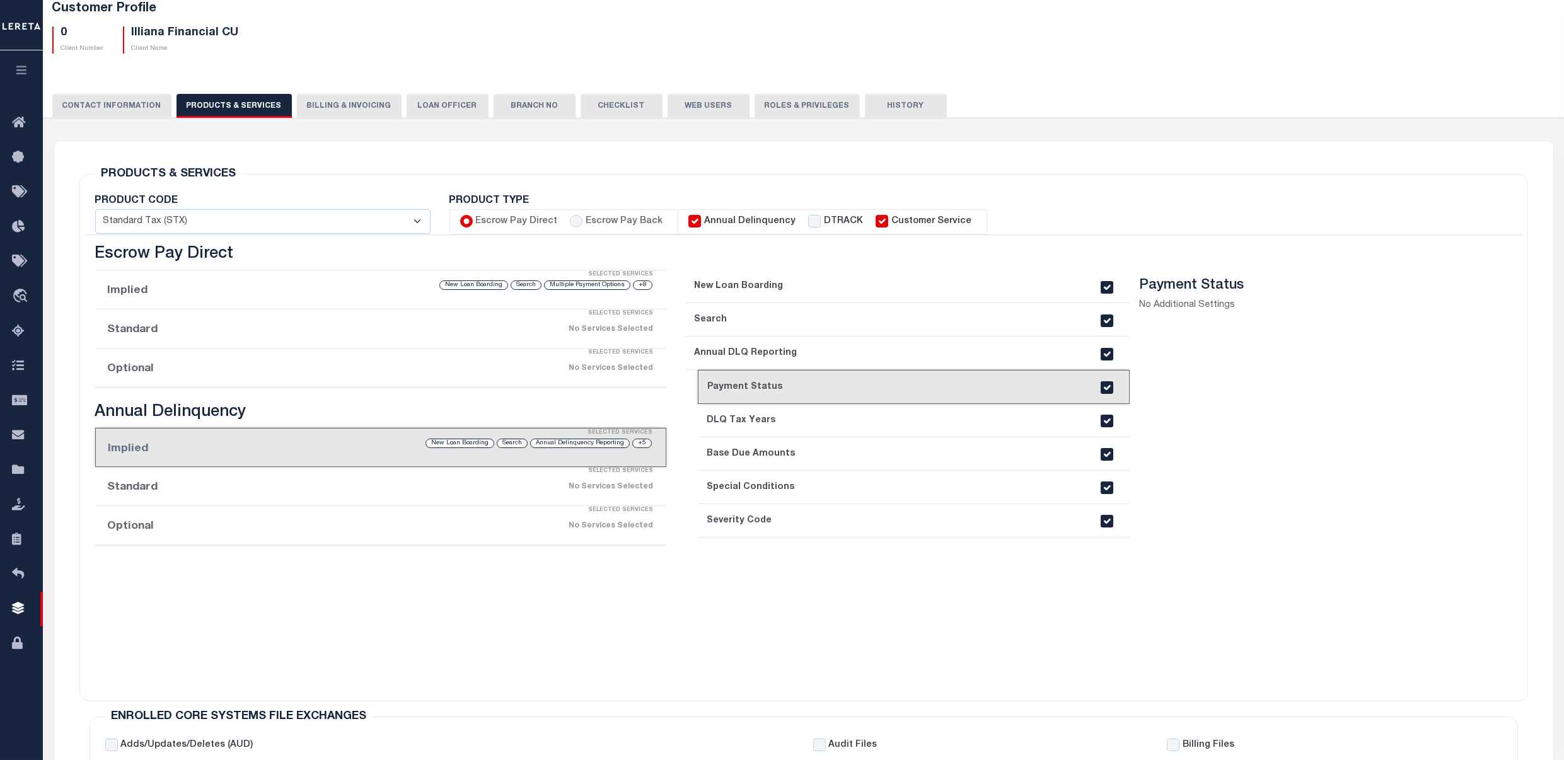
click at [740, 412] on link "5. DLQ Tax Years" at bounding box center [914, 420] width 432 height 33
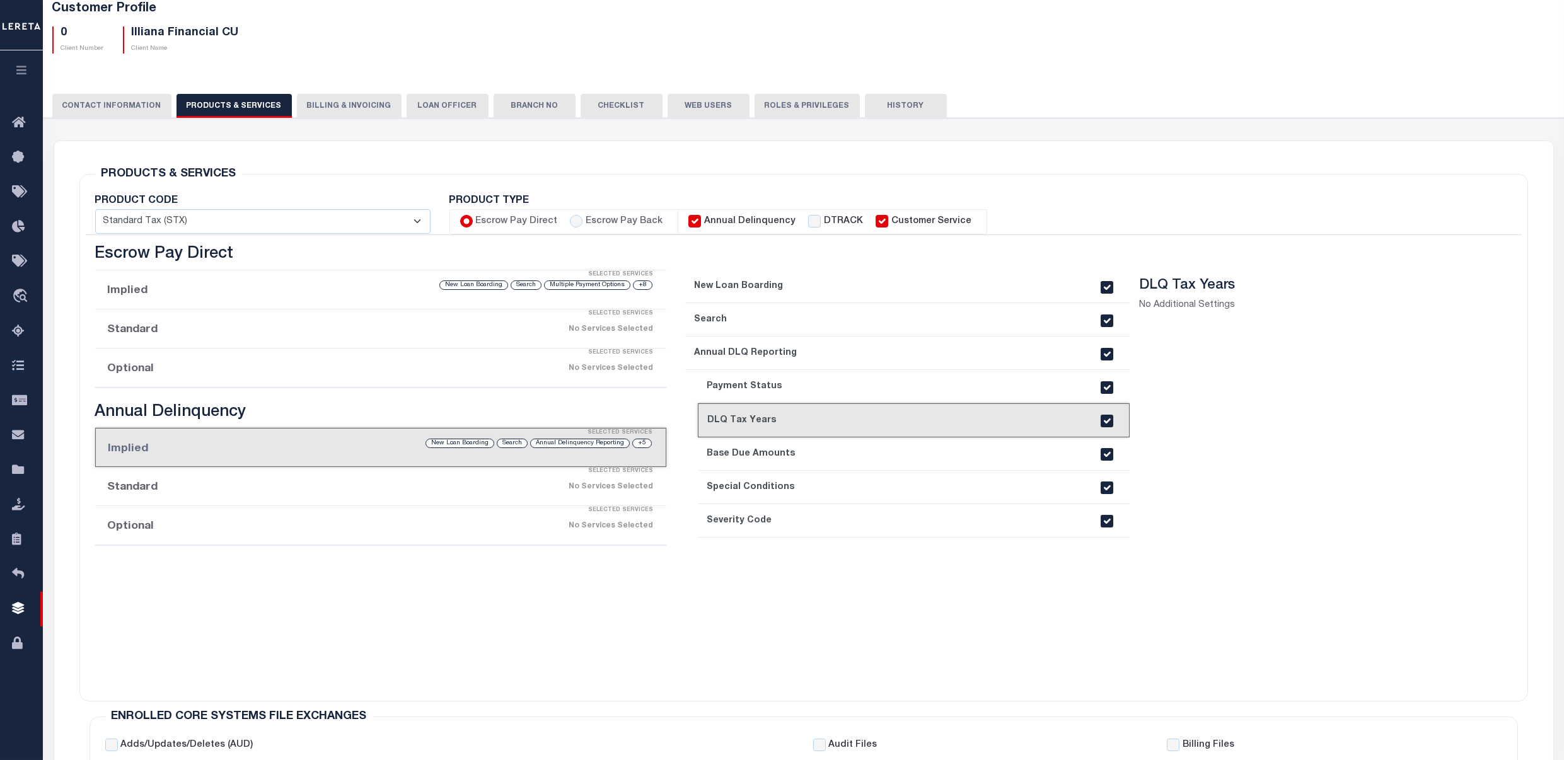
click at [753, 453] on link "6. Base Due Amounts" at bounding box center [914, 454] width 432 height 33
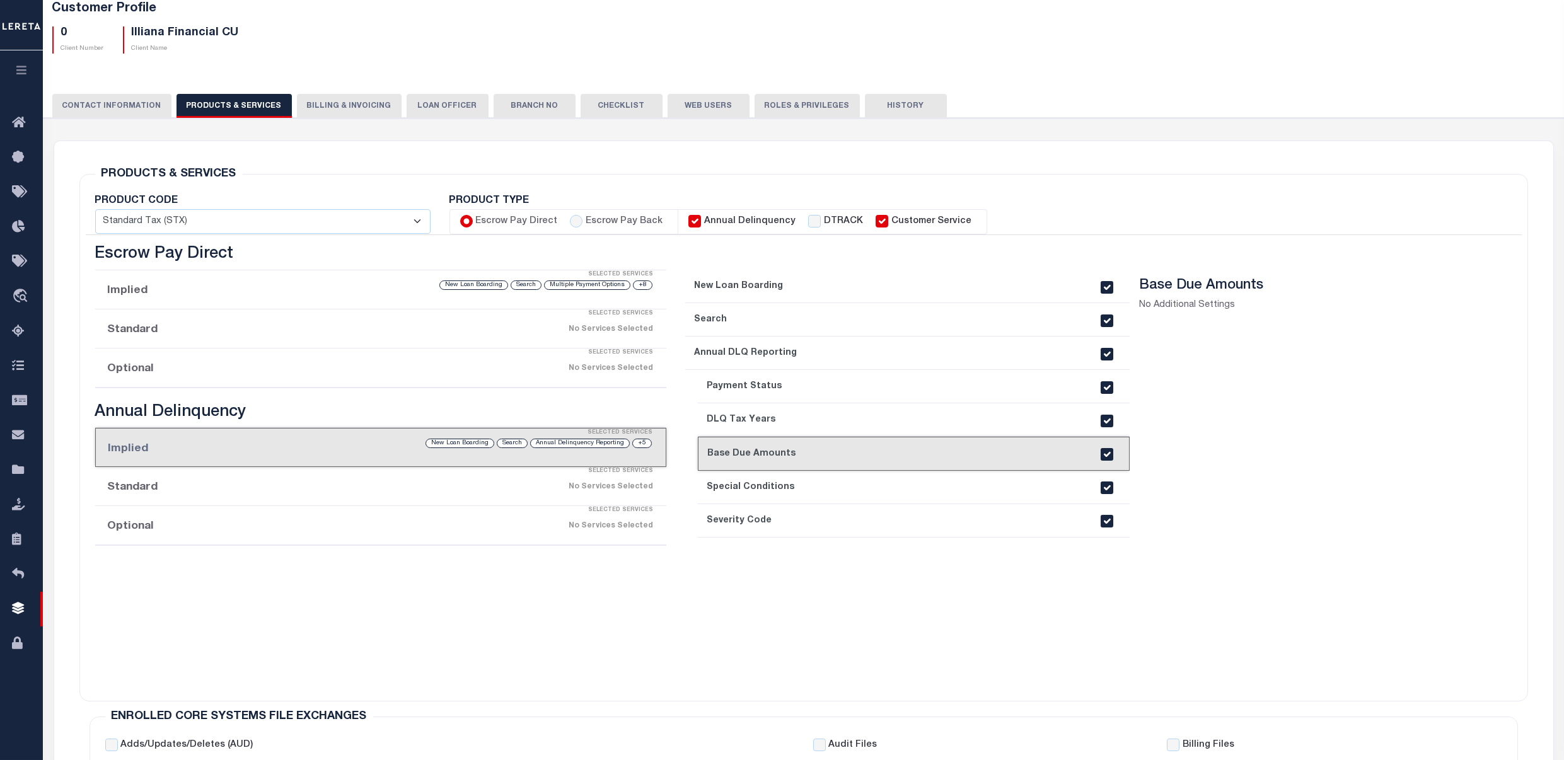
click at [768, 487] on link "7. Special Conditions" at bounding box center [914, 487] width 432 height 33
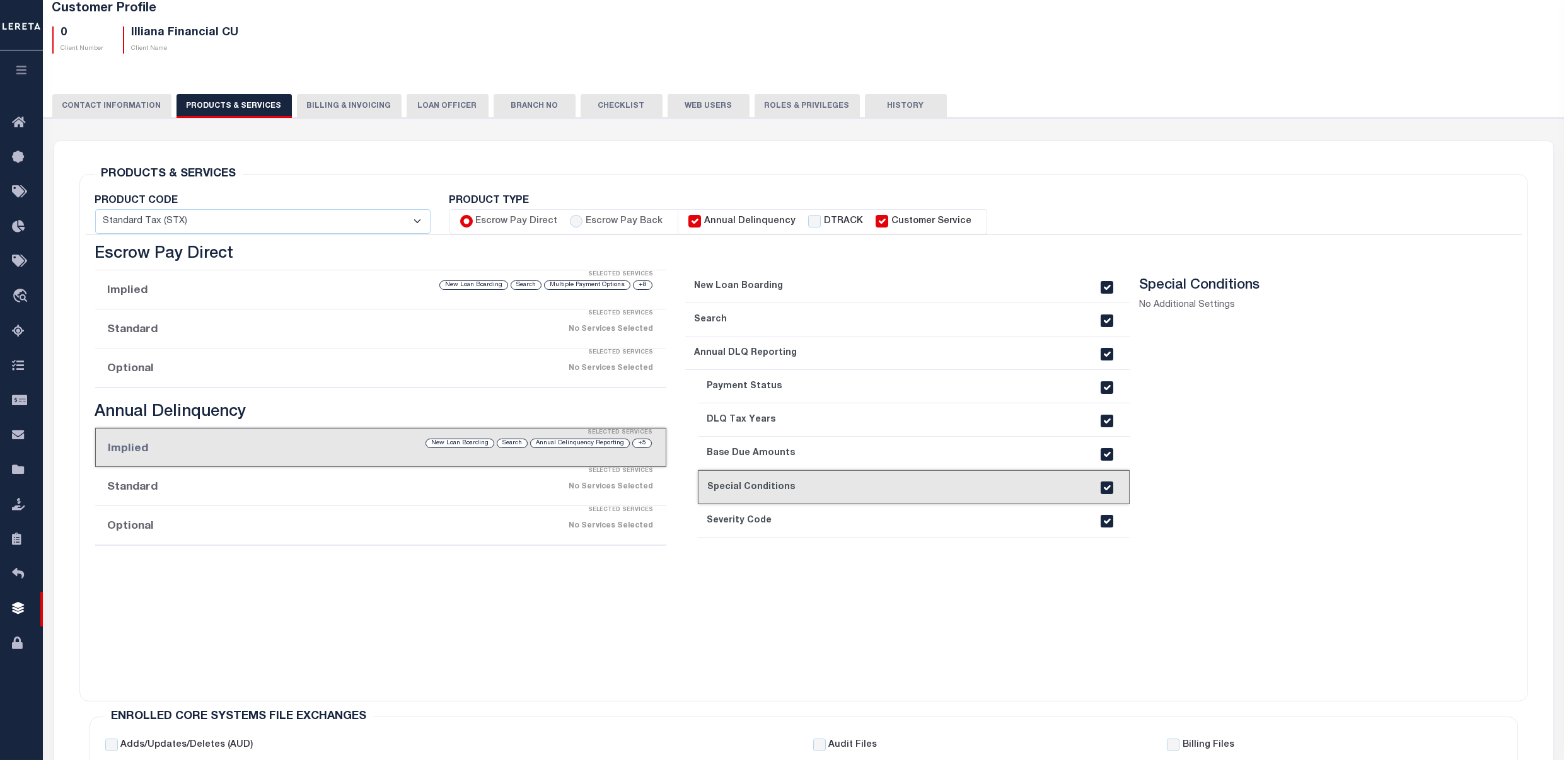
click at [765, 516] on link "8. Severity Code" at bounding box center [914, 520] width 432 height 33
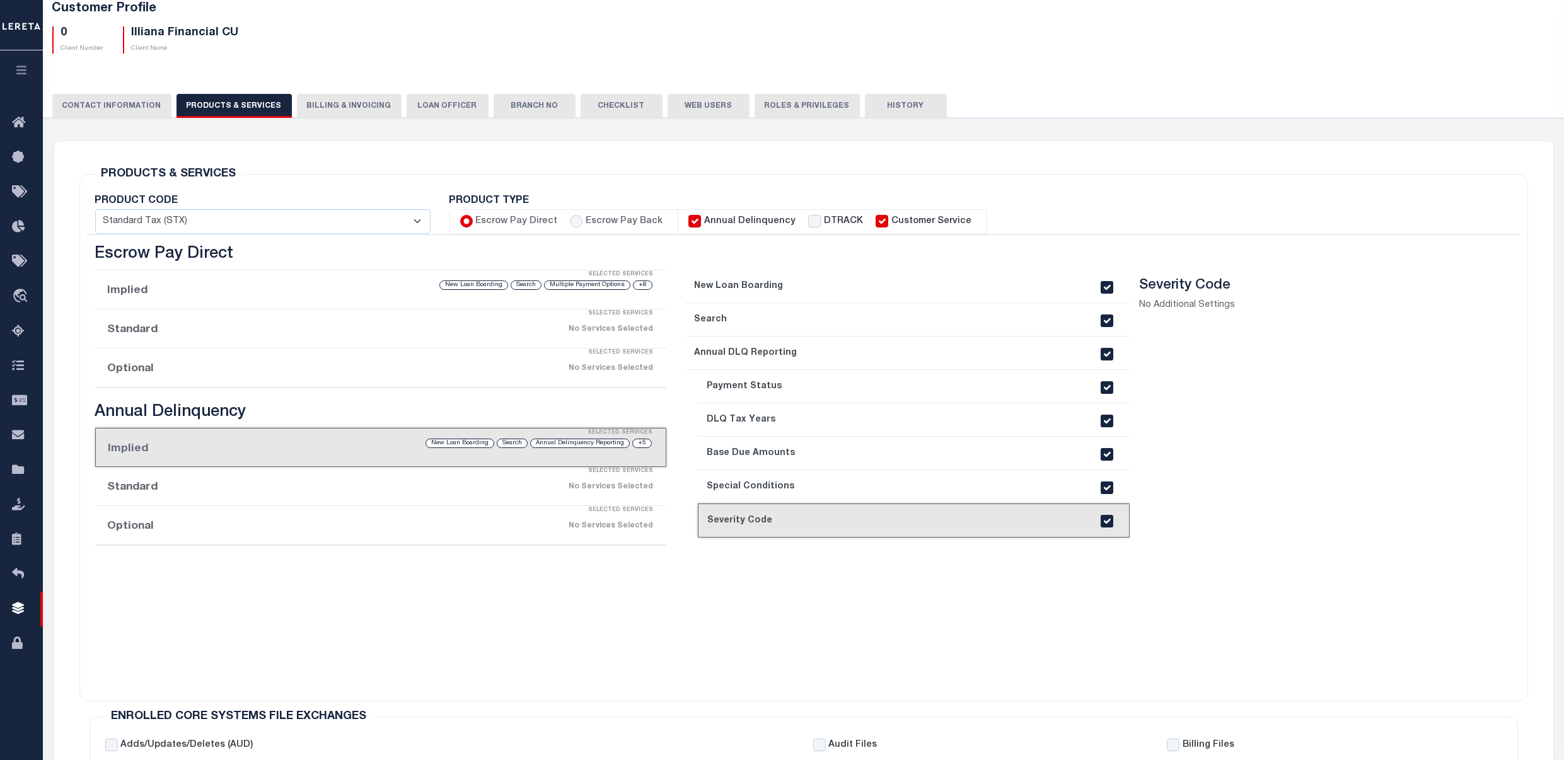
click at [135, 491] on li "Standard Selected Services No Services Selected" at bounding box center [381, 486] width 572 height 39
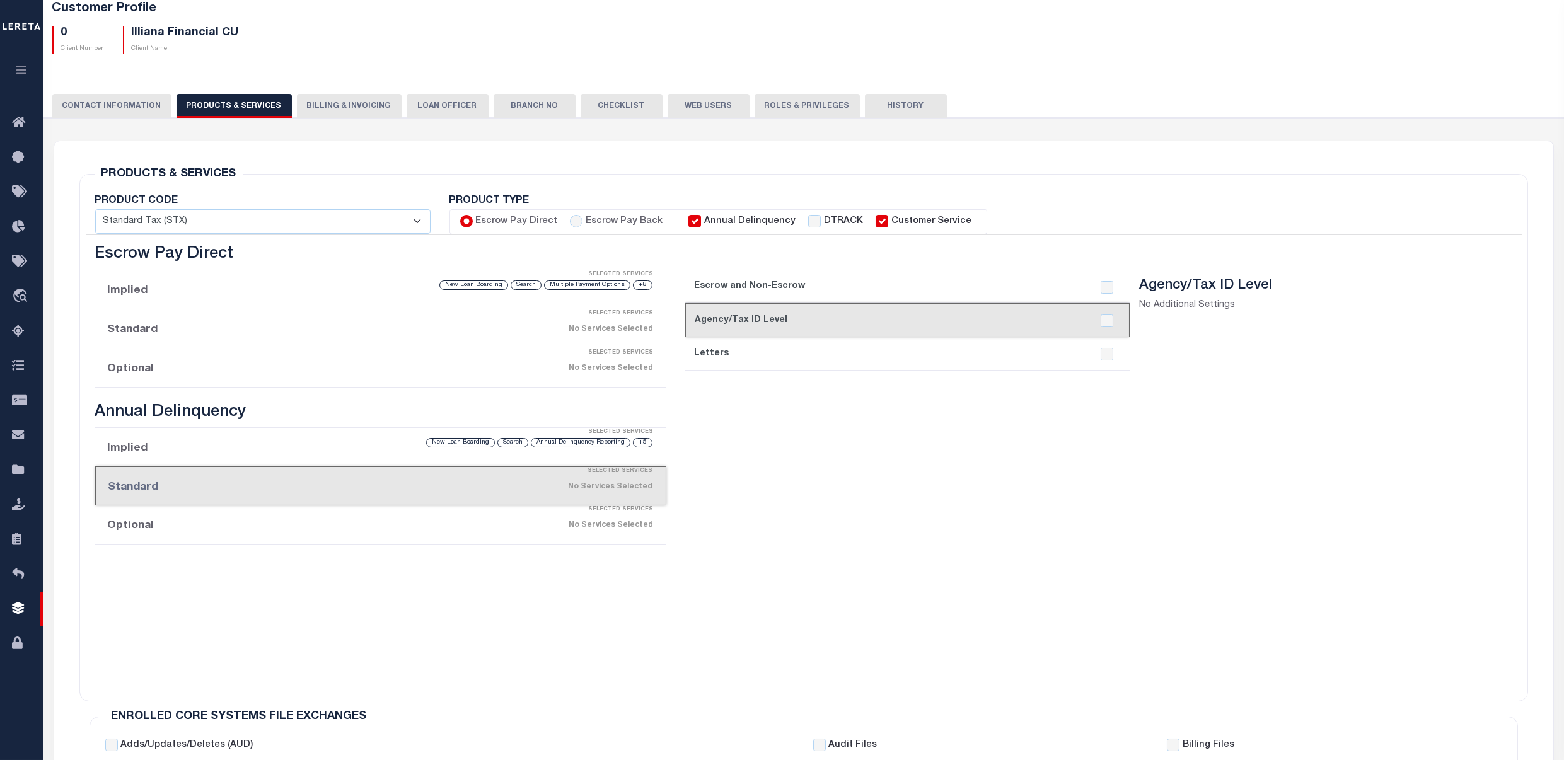
click at [138, 525] on li "Optional Selected Services No Services Selected" at bounding box center [381, 525] width 572 height 39
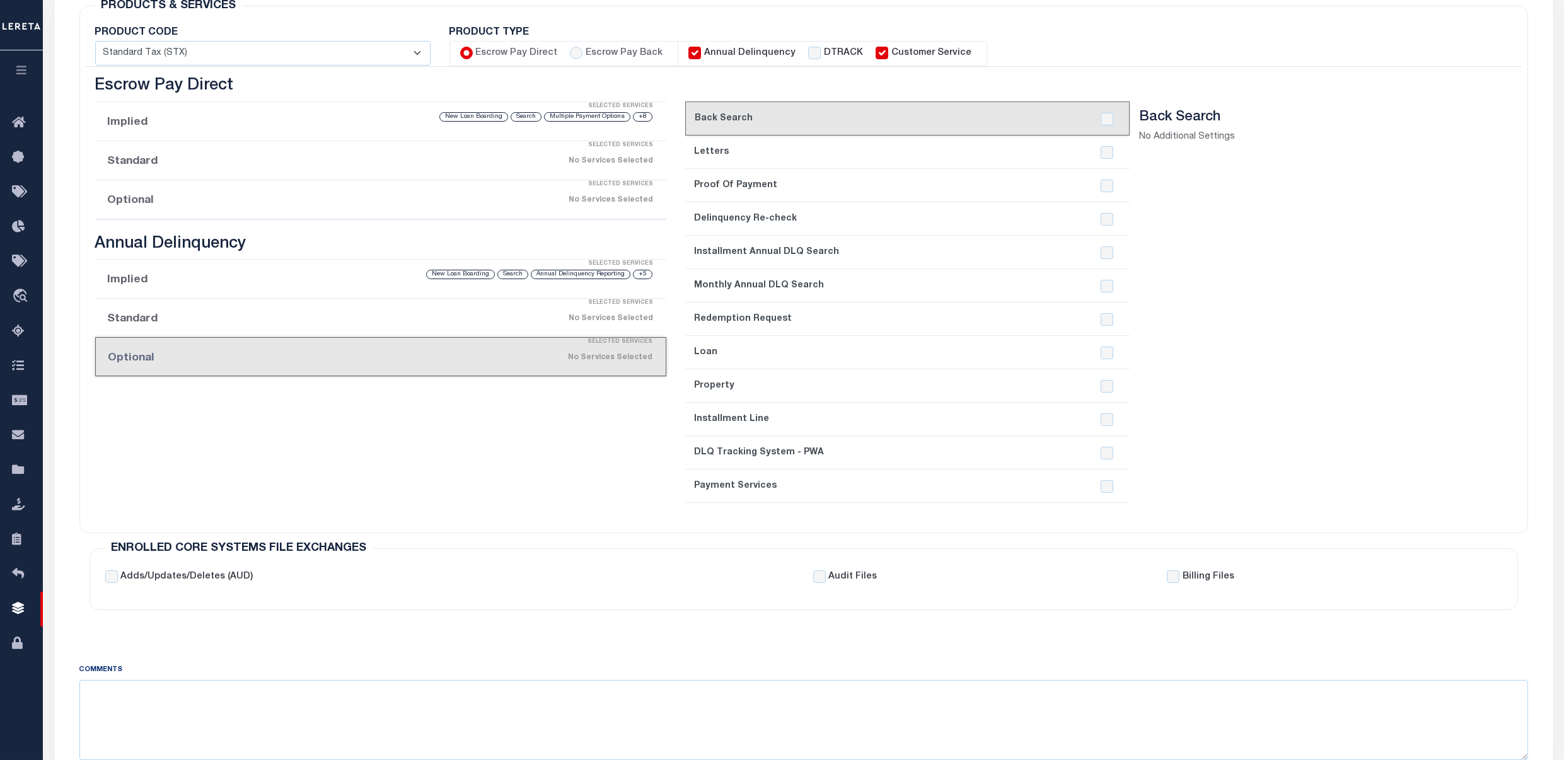
scroll to position [168, 0]
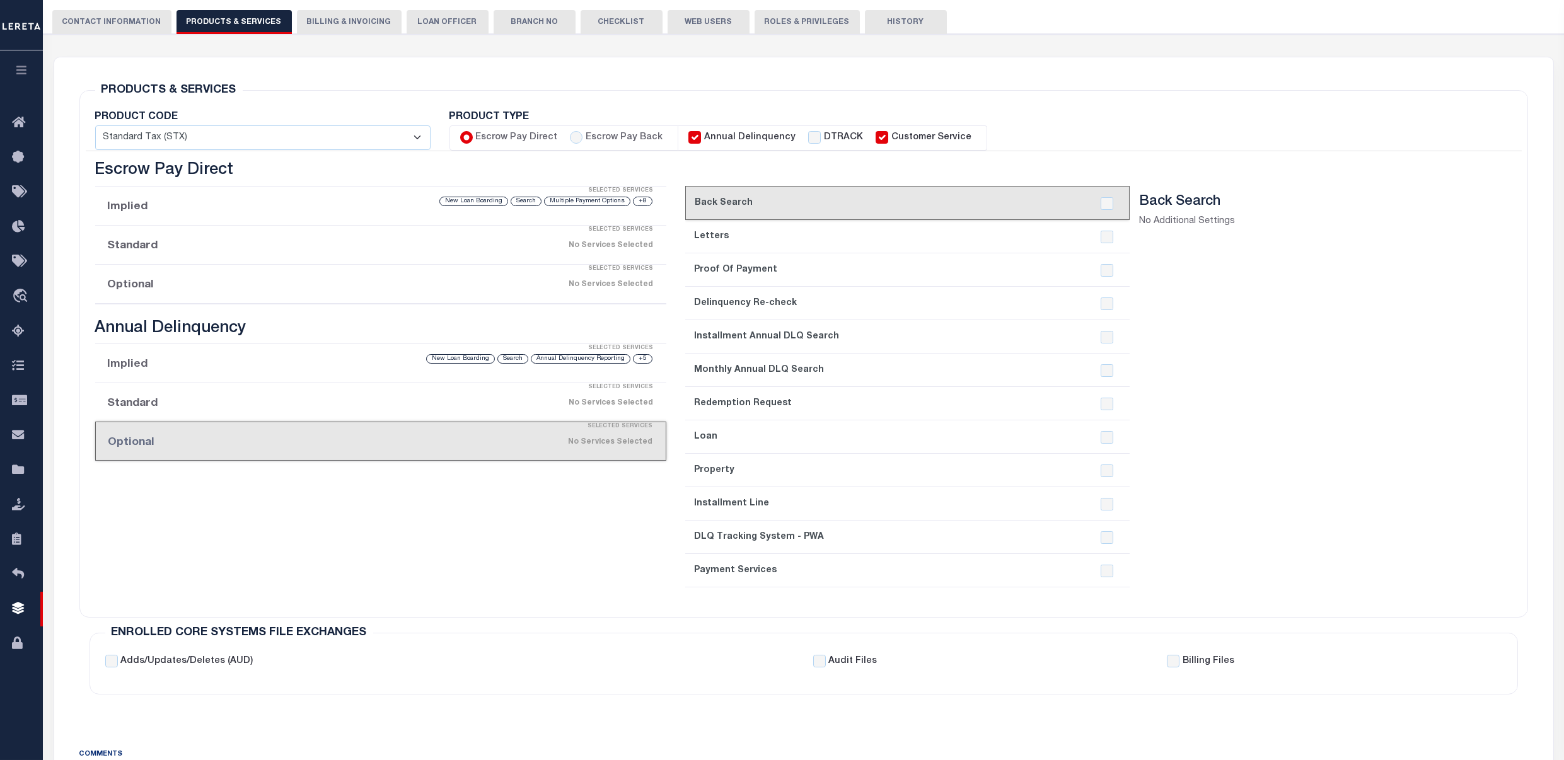
click at [176, 361] on div "Selected Services" at bounding box center [394, 348] width 572 height 25
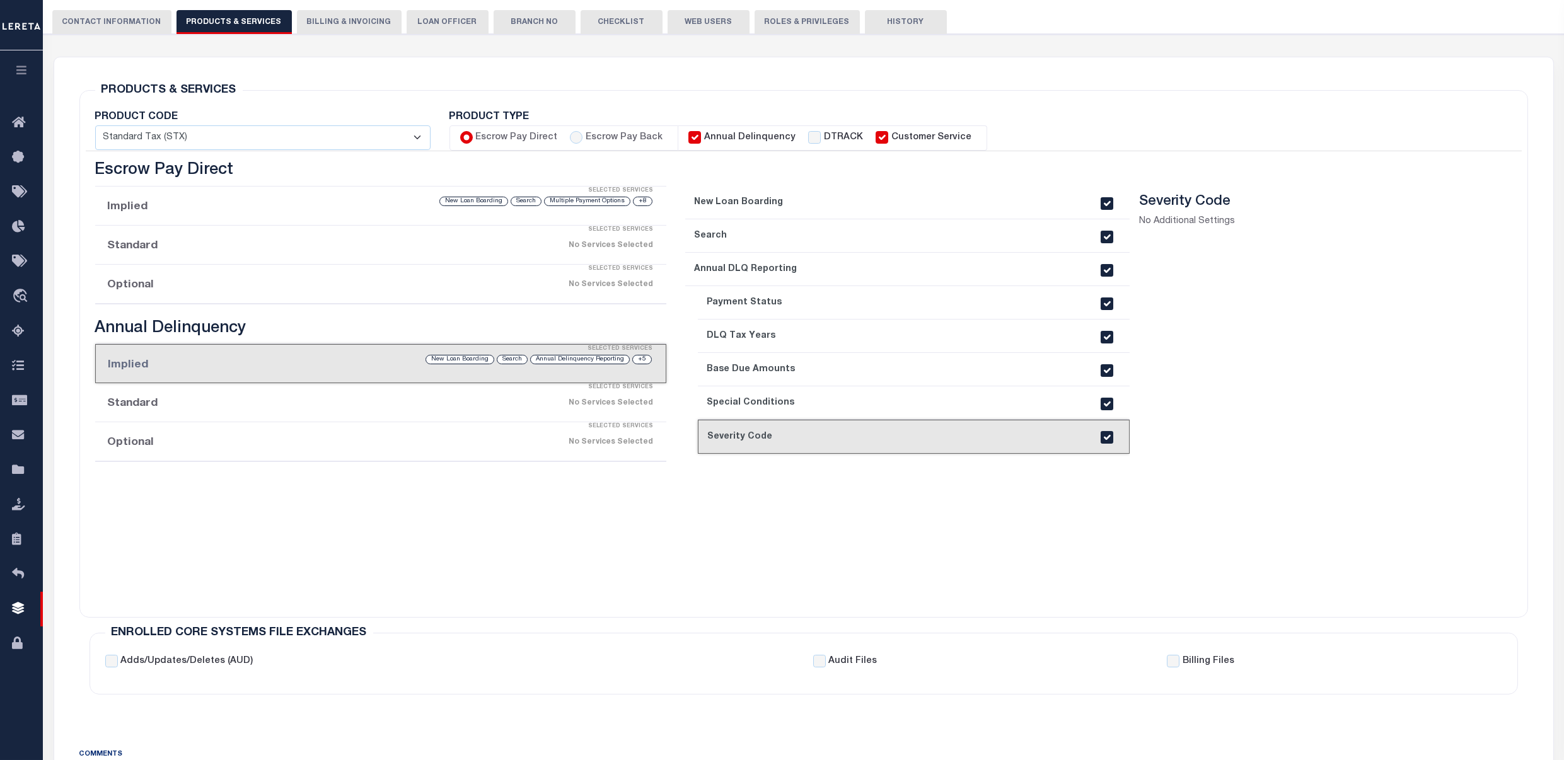
click at [190, 393] on div "Selected Services" at bounding box center [394, 387] width 572 height 25
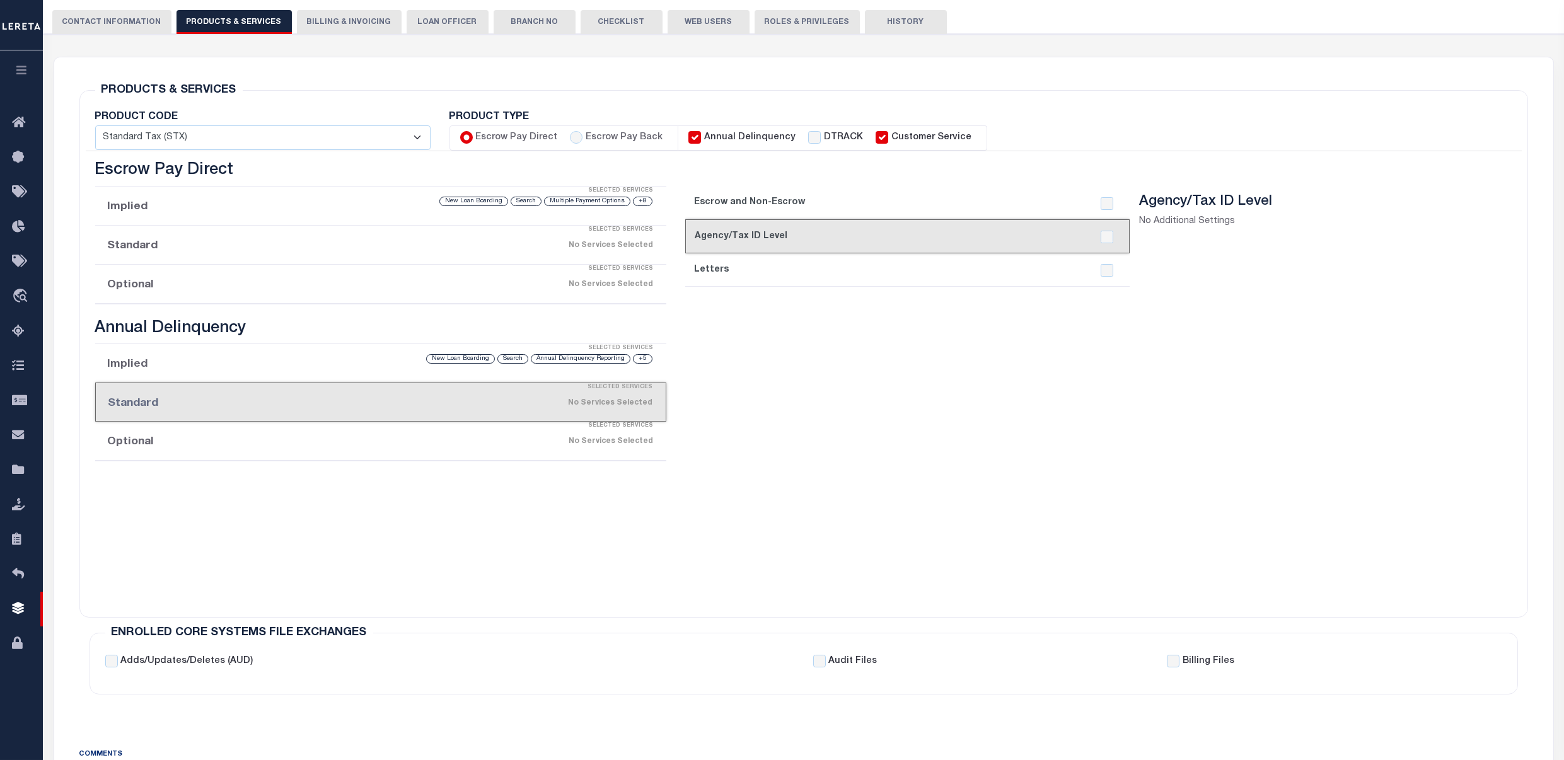
drag, startPoint x: 181, startPoint y: 369, endPoint x: 206, endPoint y: 396, distance: 36.6
click at [206, 396] on ul "Implied Selected Services +5 Annual Delinquency Reporting Search New Loan Board…" at bounding box center [381, 403] width 572 height 118
click at [210, 400] on div "Selected Services" at bounding box center [393, 387] width 571 height 25
click at [764, 206] on link "1. Escrow and Non-Escrow" at bounding box center [907, 202] width 445 height 33
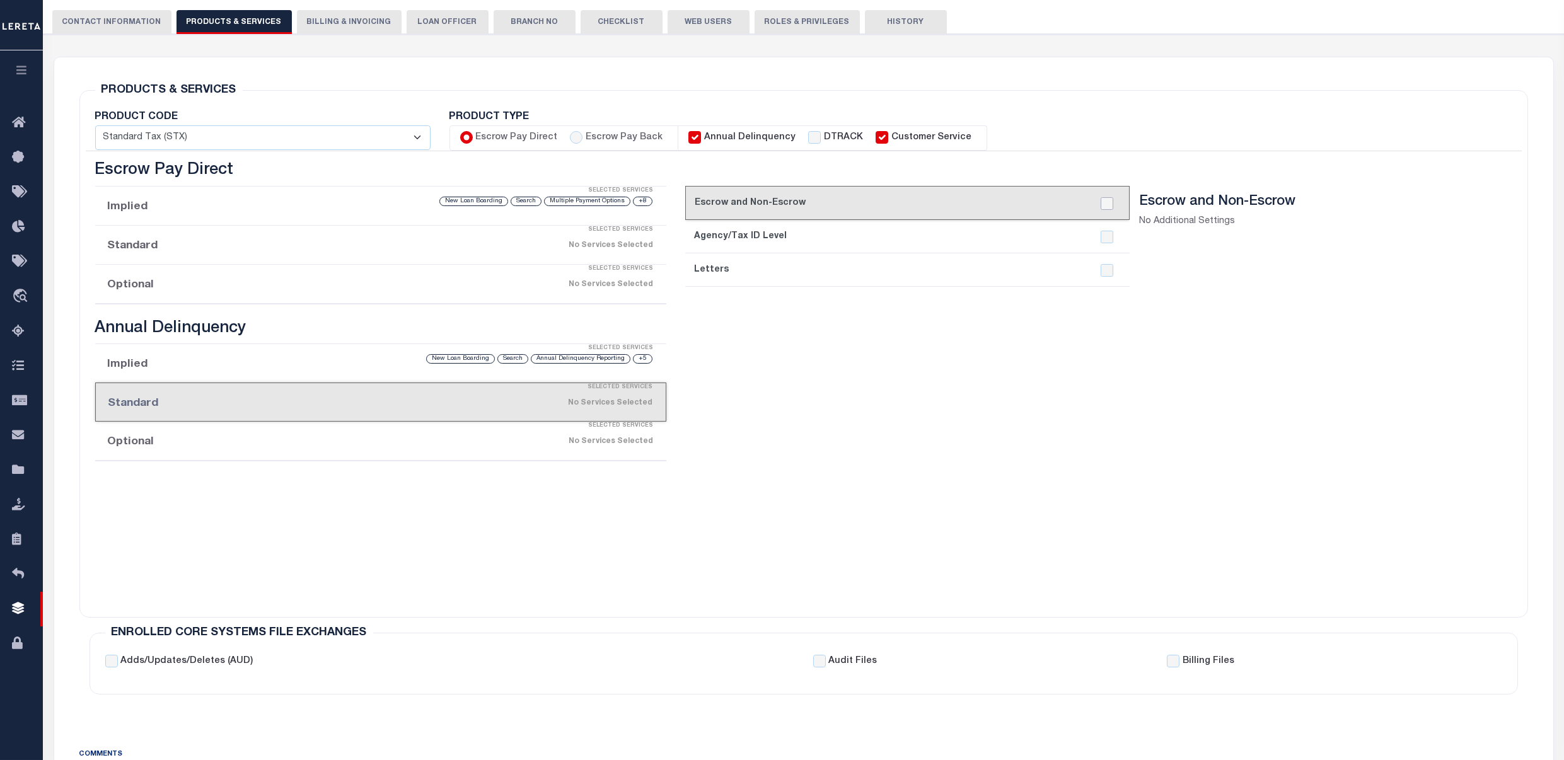
click at [1108, 205] on input "checkbox" at bounding box center [1107, 203] width 13 height 13
checkbox input "true"
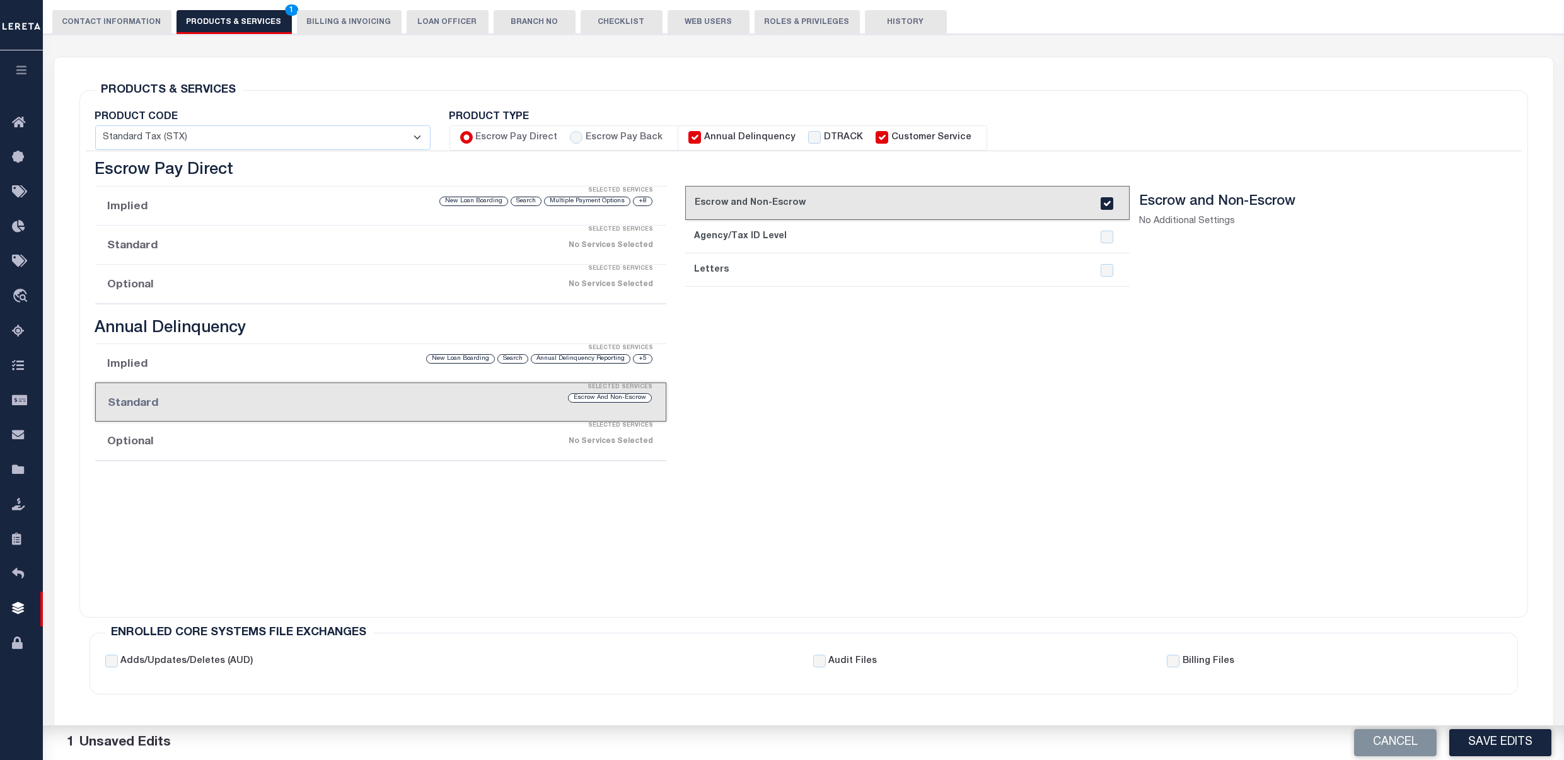
click at [1012, 293] on div "current step: 1. Escrow and Non-Escrow 2. Agency/Tax ID Level 3. Letters" at bounding box center [907, 394] width 445 height 416
click at [1204, 715] on button "Save Edits" at bounding box center [1501, 743] width 102 height 27
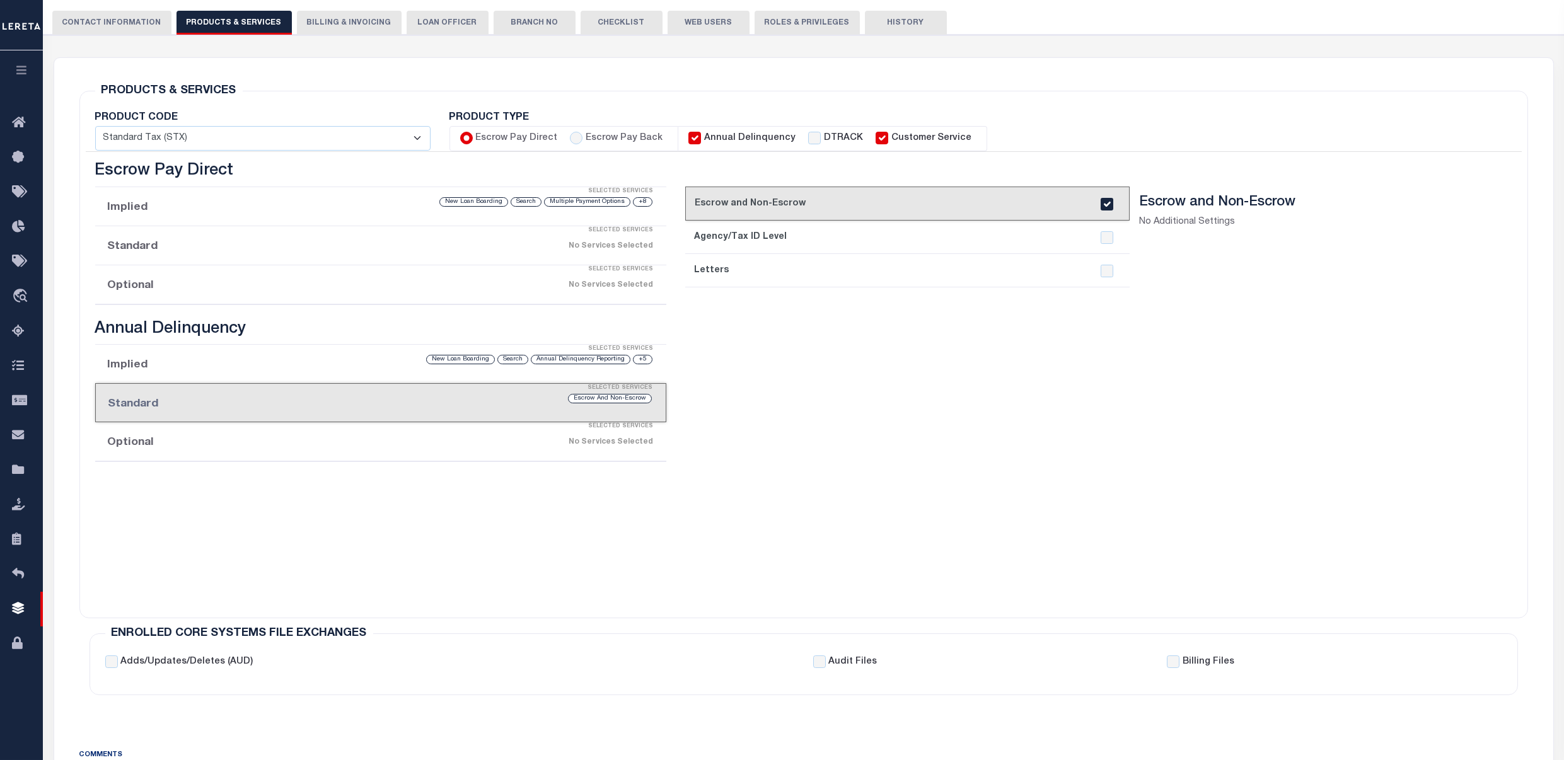
scroll to position [84, 0]
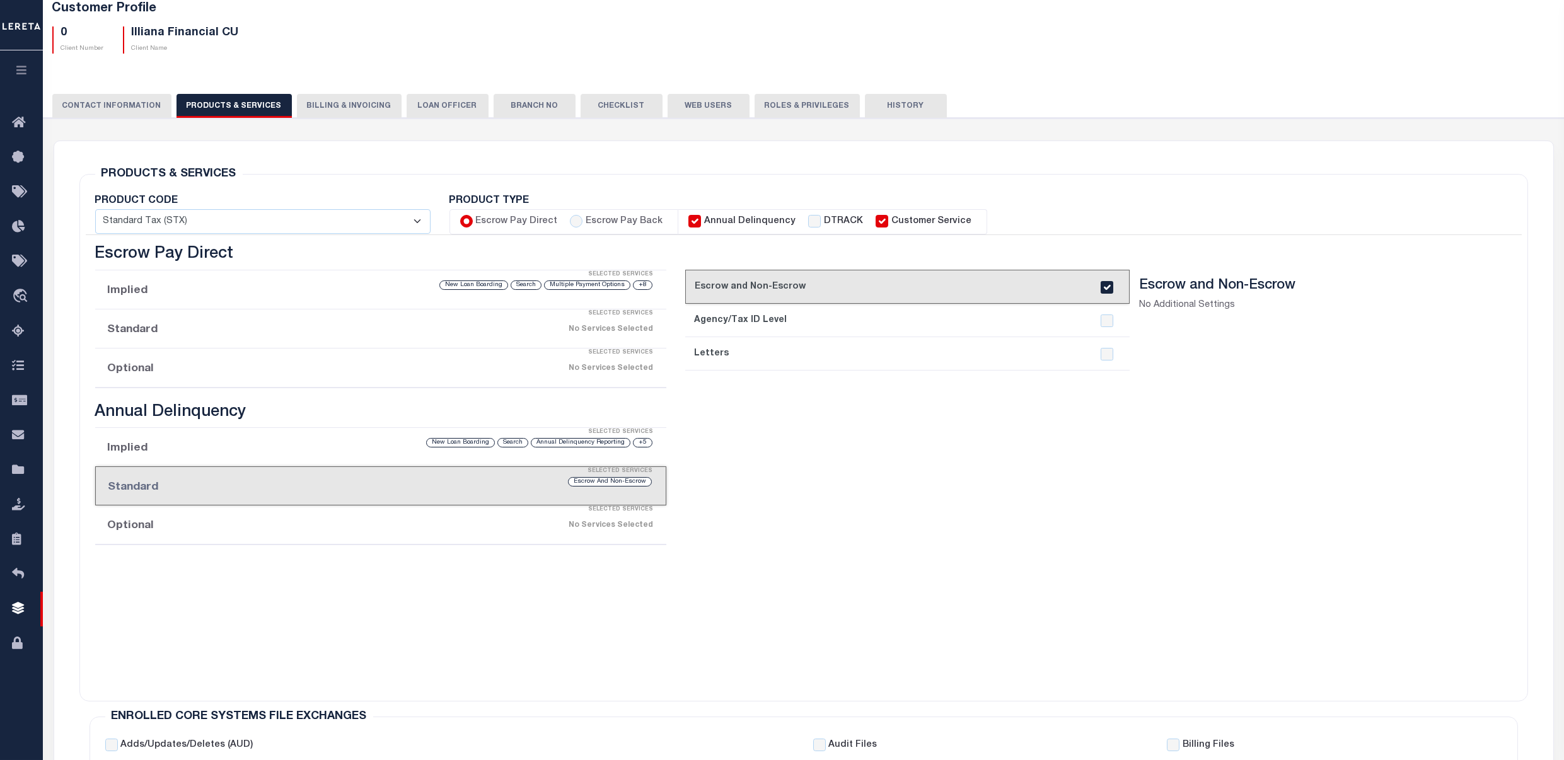
click at [177, 286] on div "Selected Services" at bounding box center [394, 274] width 572 height 25
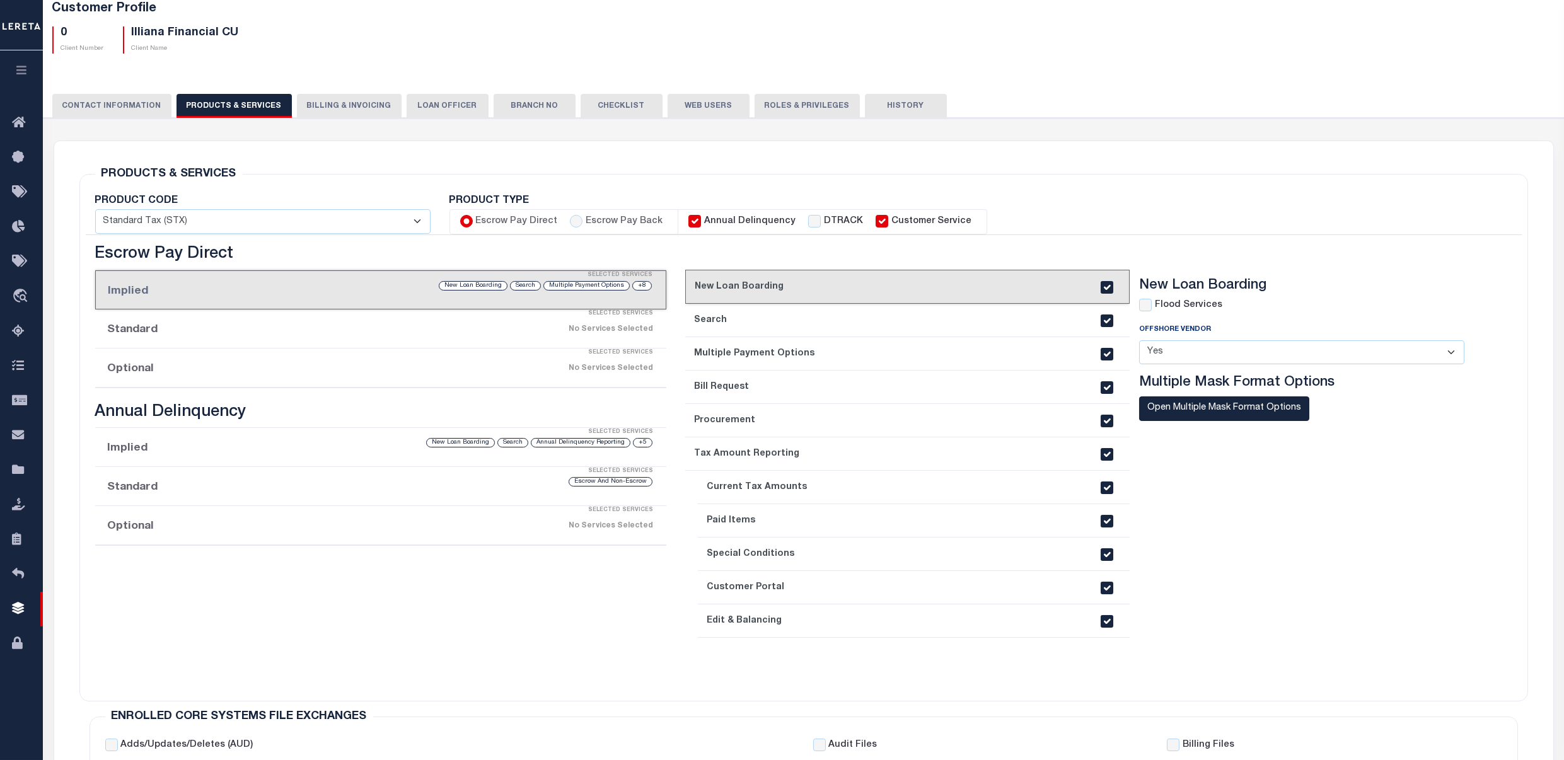
click at [171, 335] on li "Standard Selected Services No Services Selected" at bounding box center [381, 329] width 572 height 39
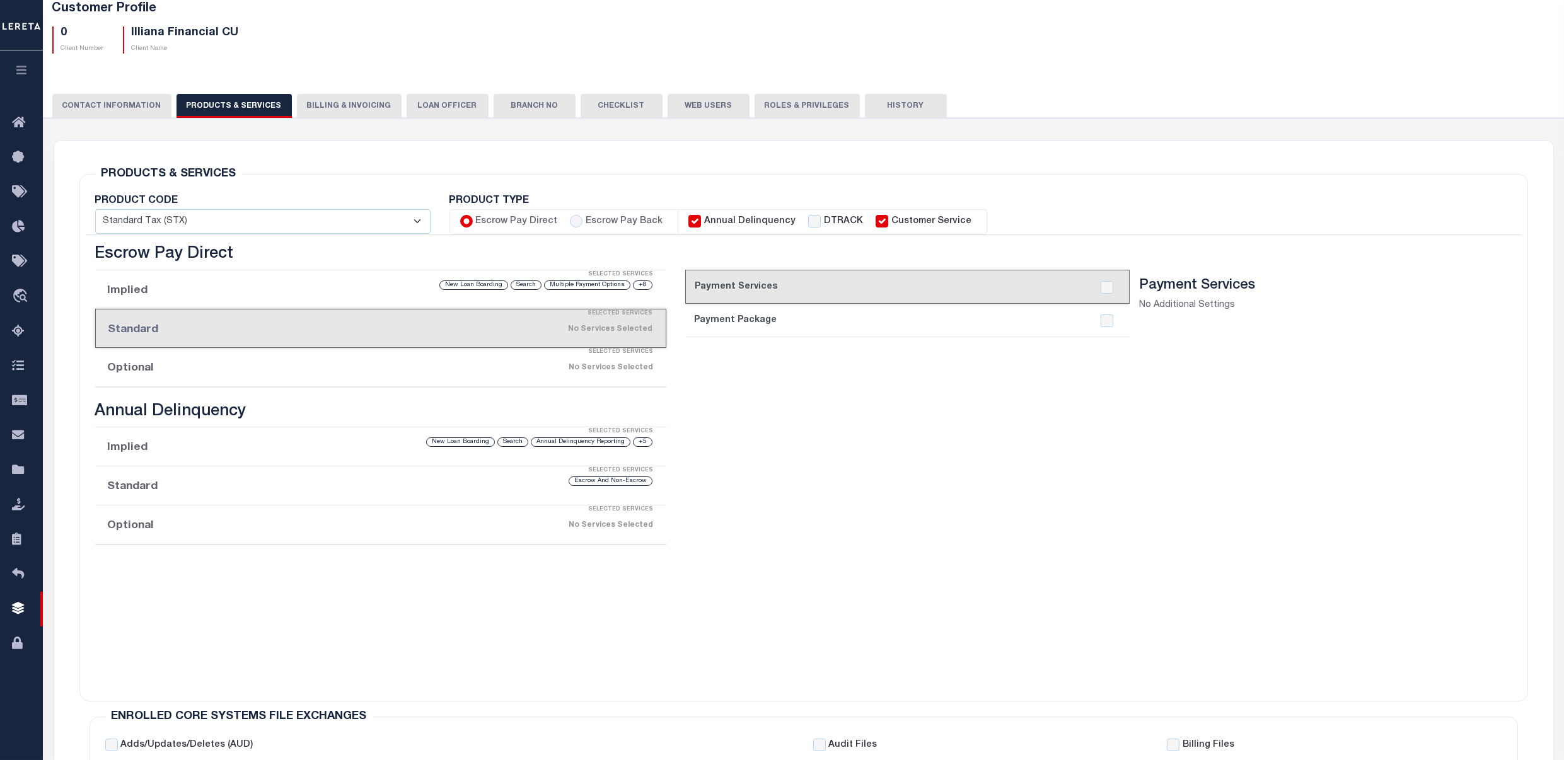
click at [168, 367] on li "Optional Selected Services No Services Selected" at bounding box center [381, 367] width 572 height 39
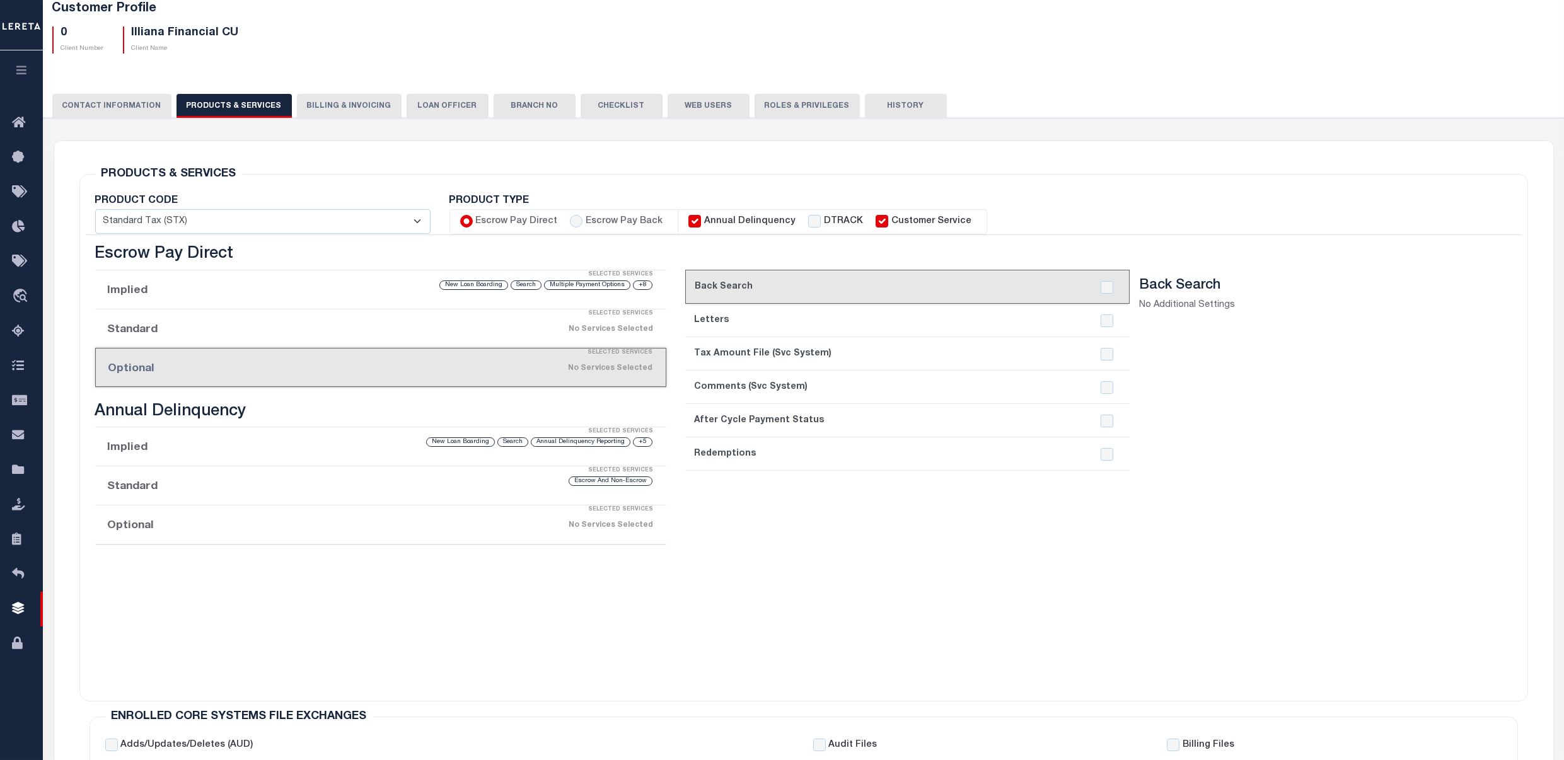
click at [176, 328] on li "Standard Selected Services No Services Selected" at bounding box center [381, 329] width 572 height 39
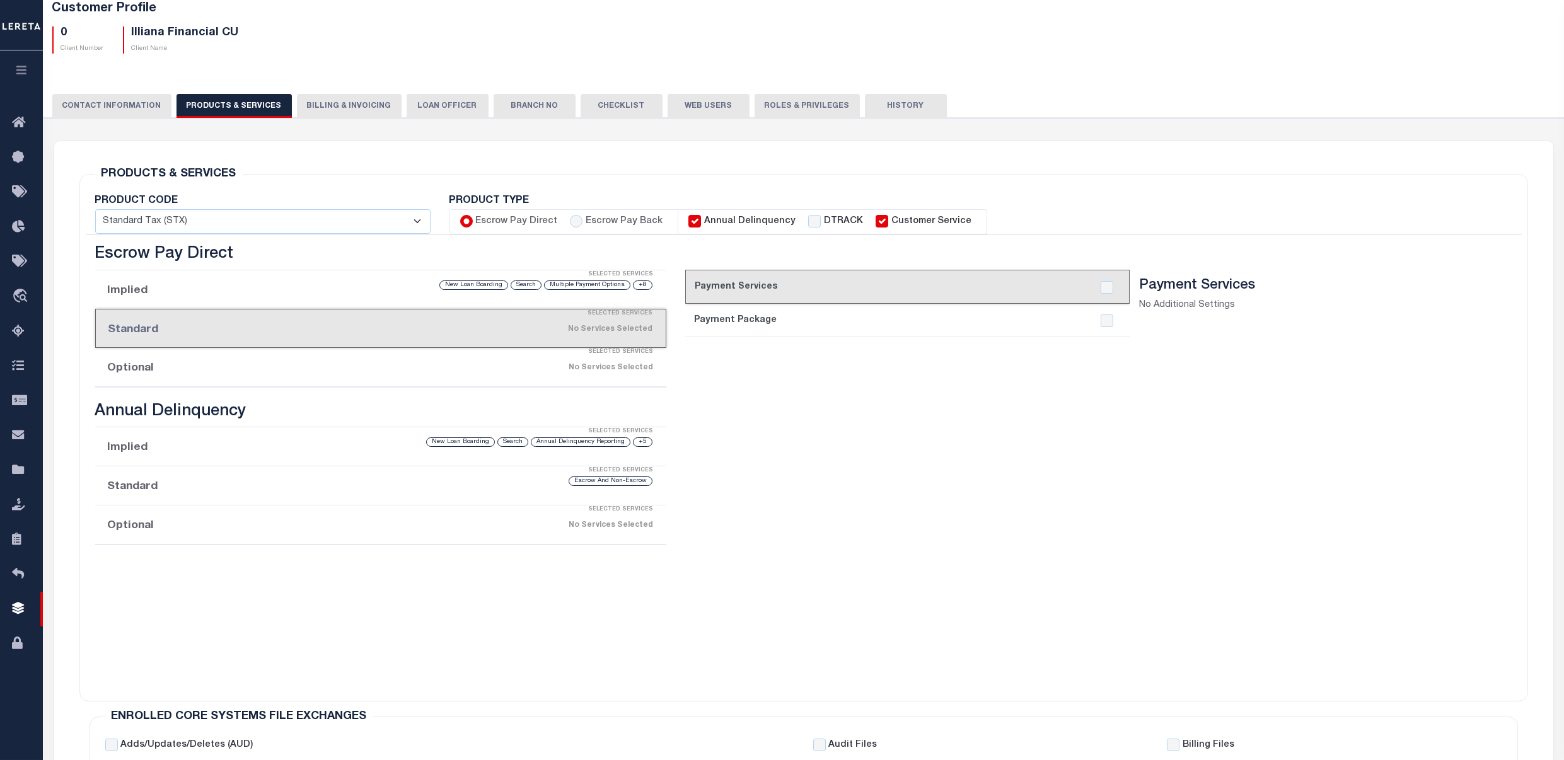
click at [168, 286] on div "Selected Services" at bounding box center [394, 274] width 572 height 25
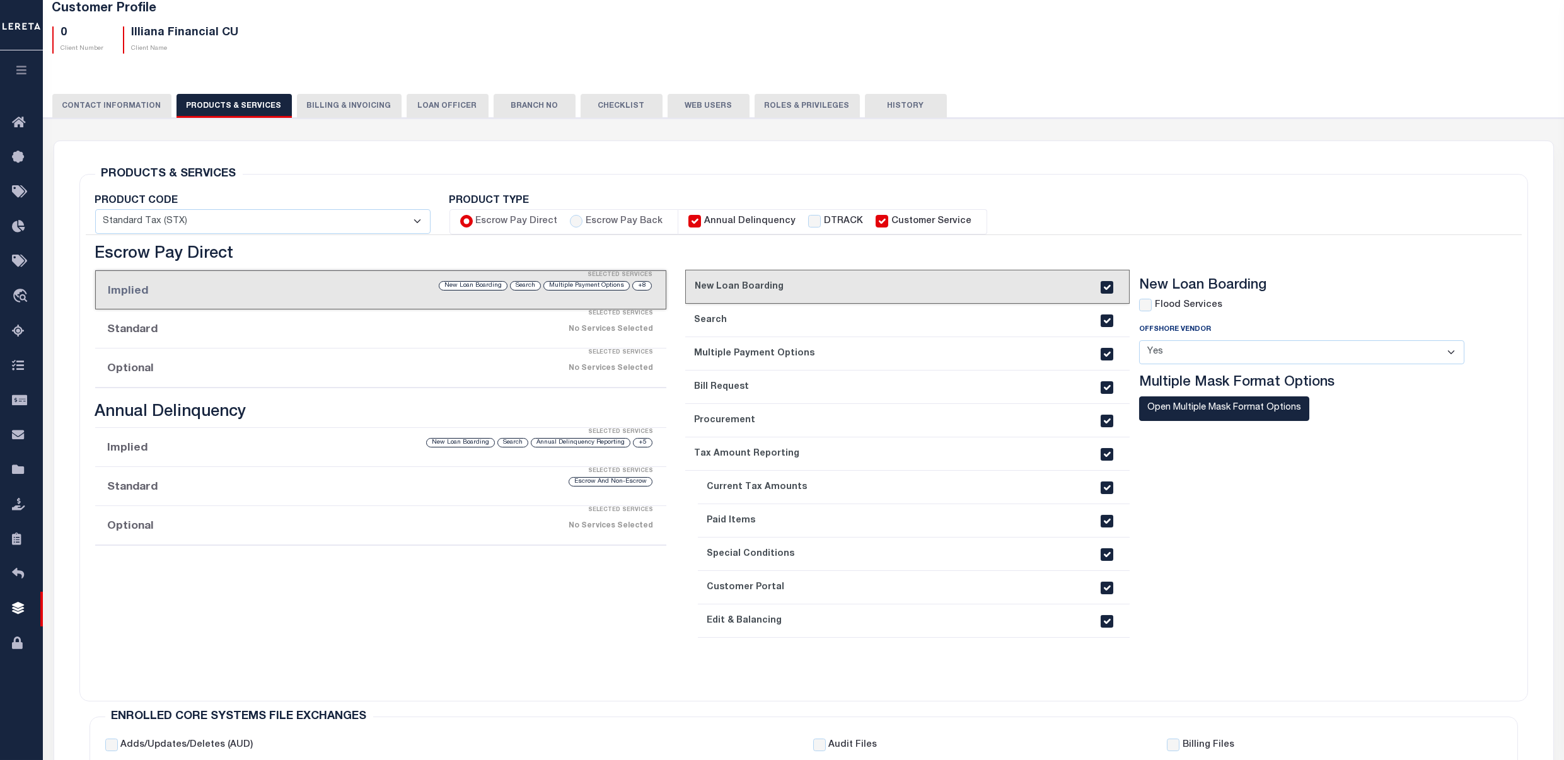
click at [155, 458] on li "Implied Selected Services +5 Annual Delinquency Reporting Search New Loan Board…" at bounding box center [381, 447] width 572 height 39
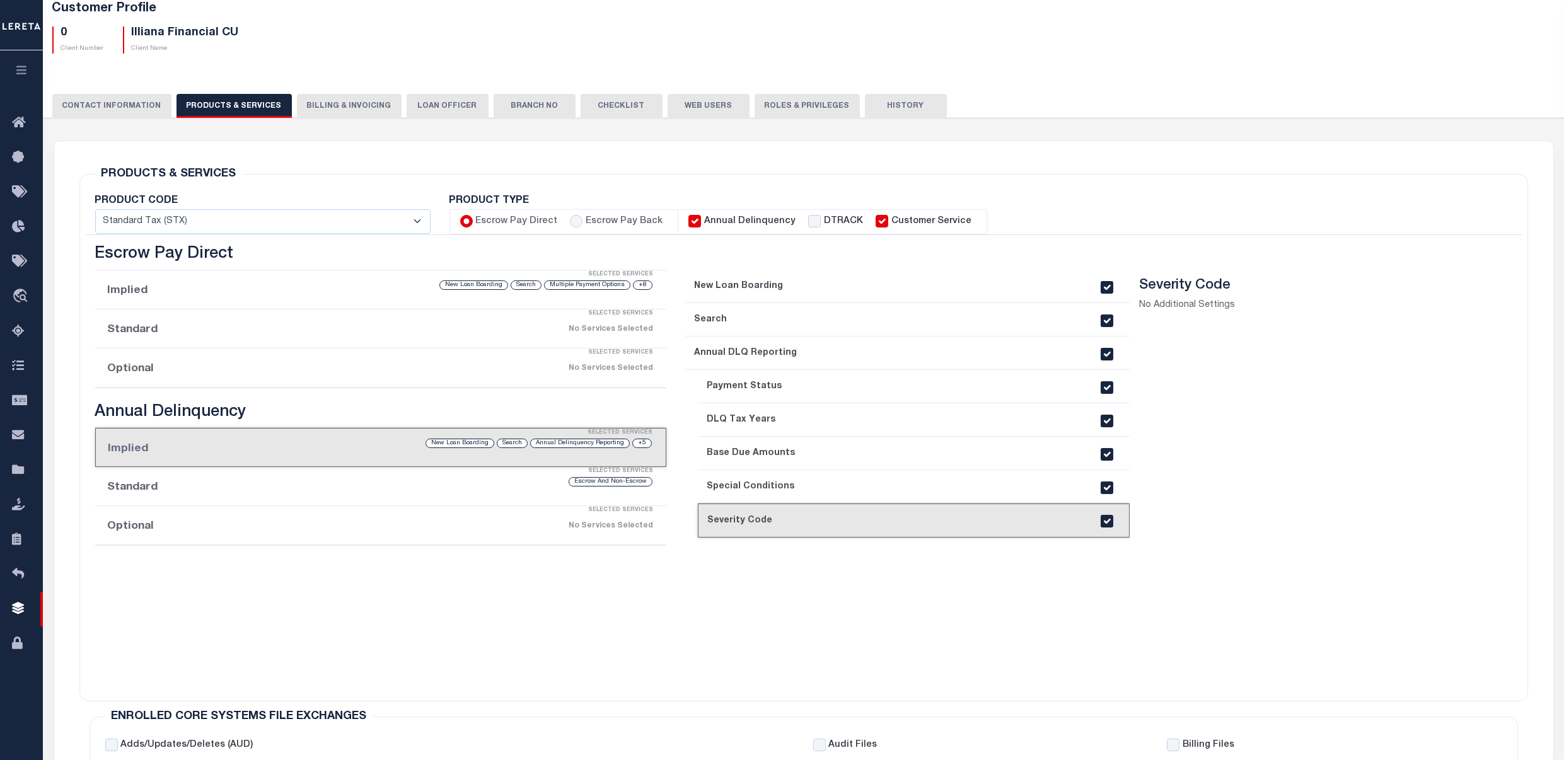
click at [749, 318] on link "2. Search" at bounding box center [907, 319] width 445 height 33
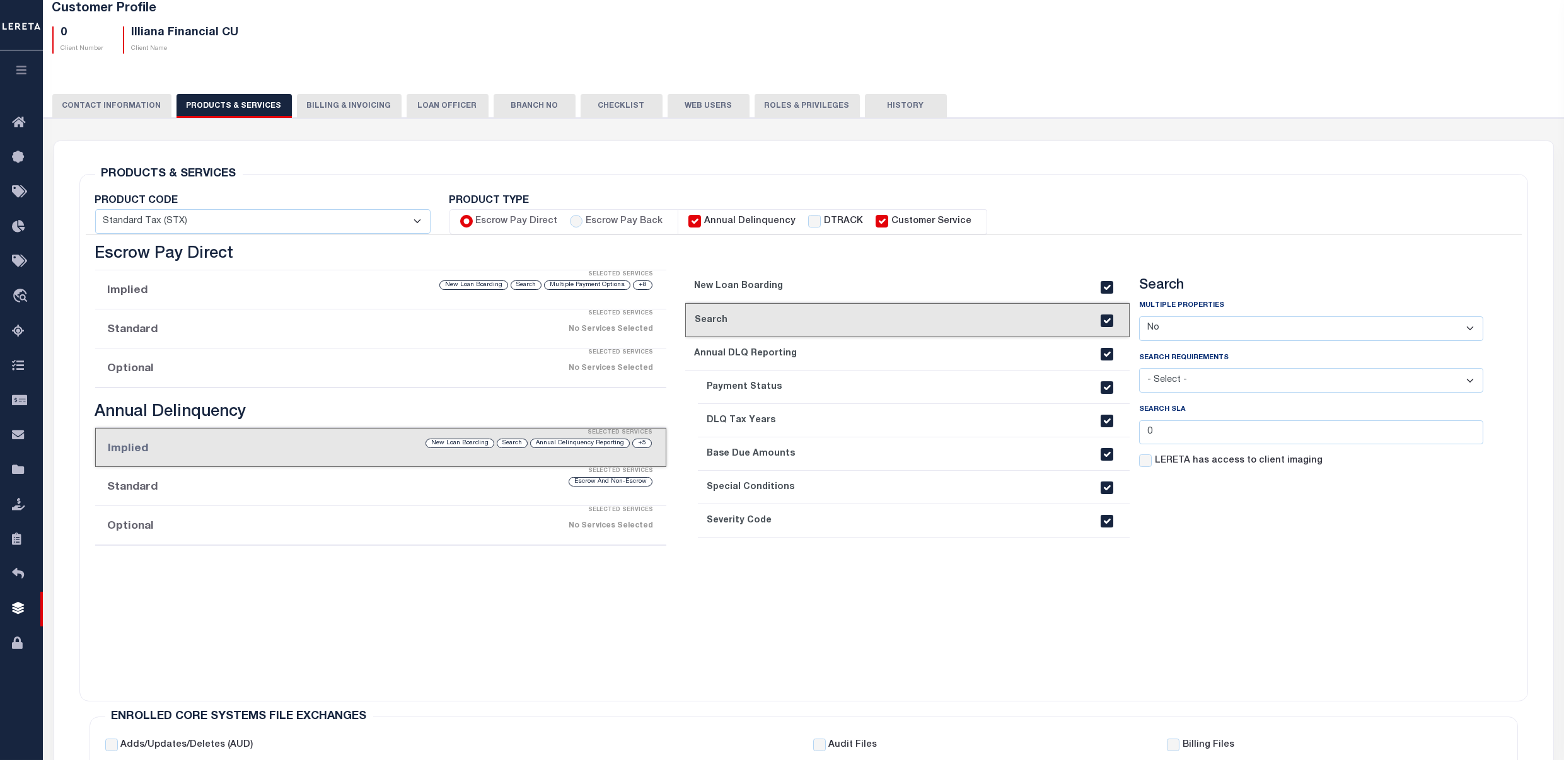
click at [761, 280] on link "1. New Loan Boarding" at bounding box center [907, 286] width 445 height 33
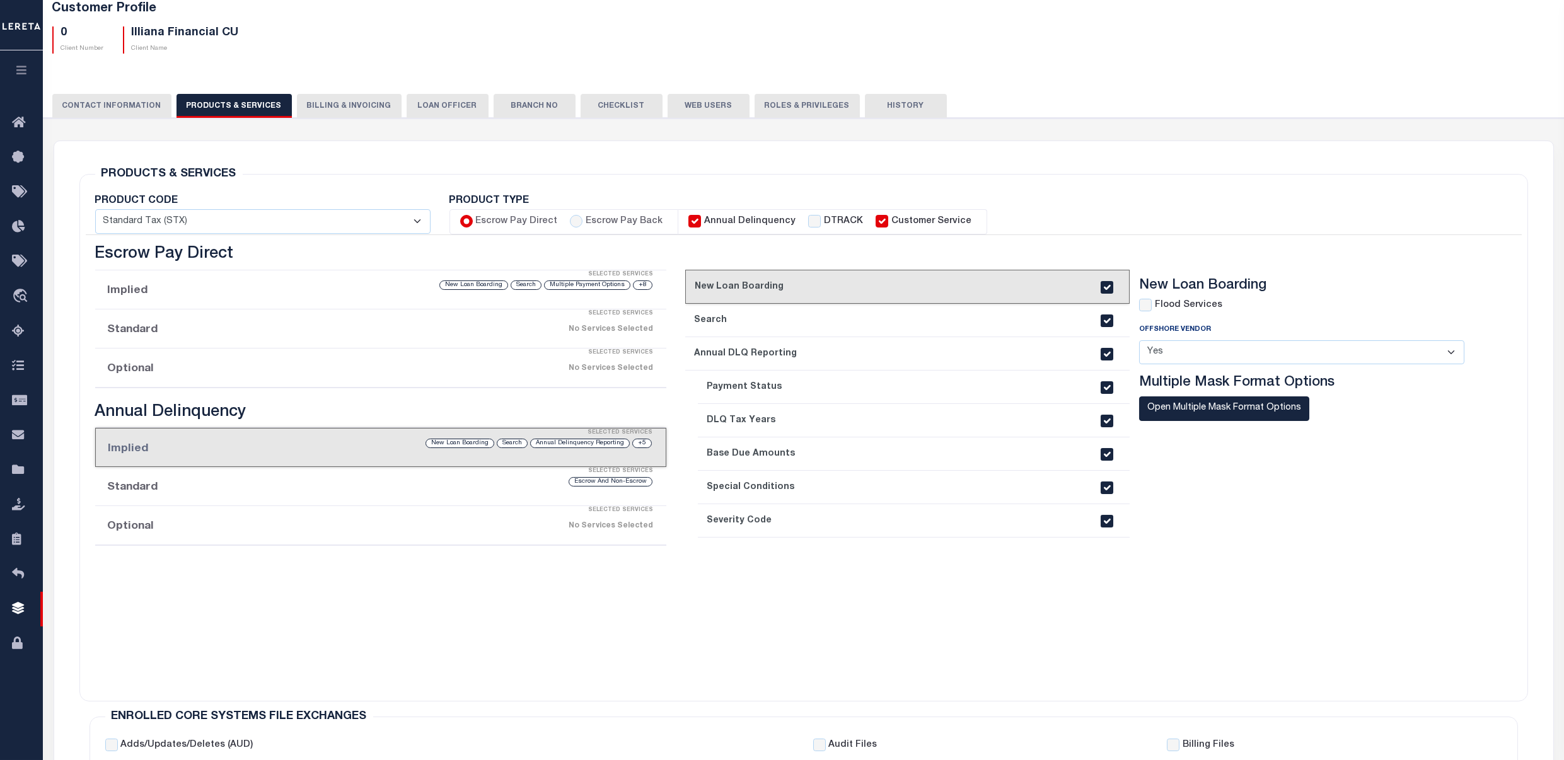
click at [748, 315] on link "2. Search" at bounding box center [907, 320] width 445 height 33
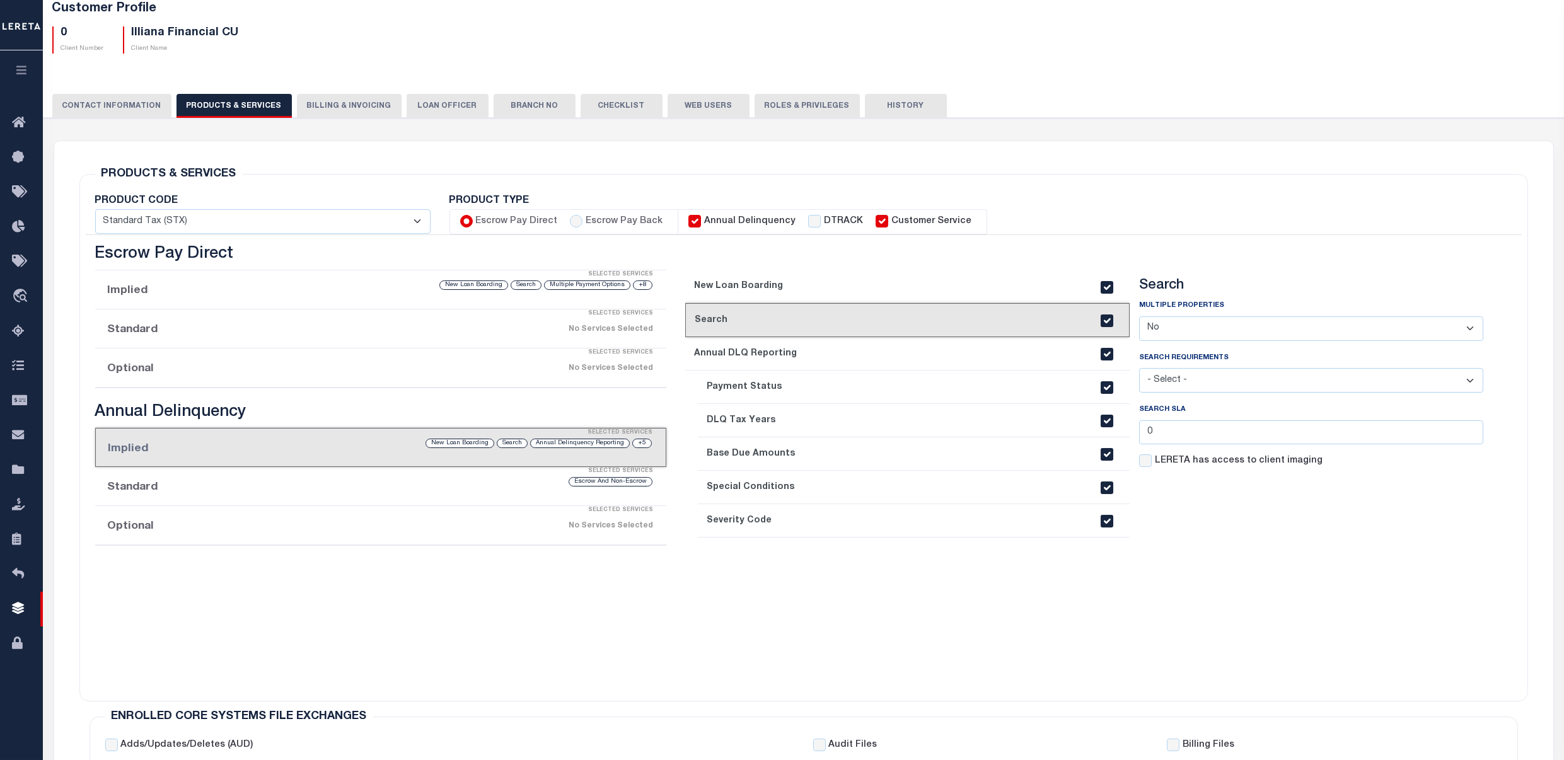
click at [755, 348] on link "3. Annual DLQ Reporting" at bounding box center [907, 353] width 445 height 33
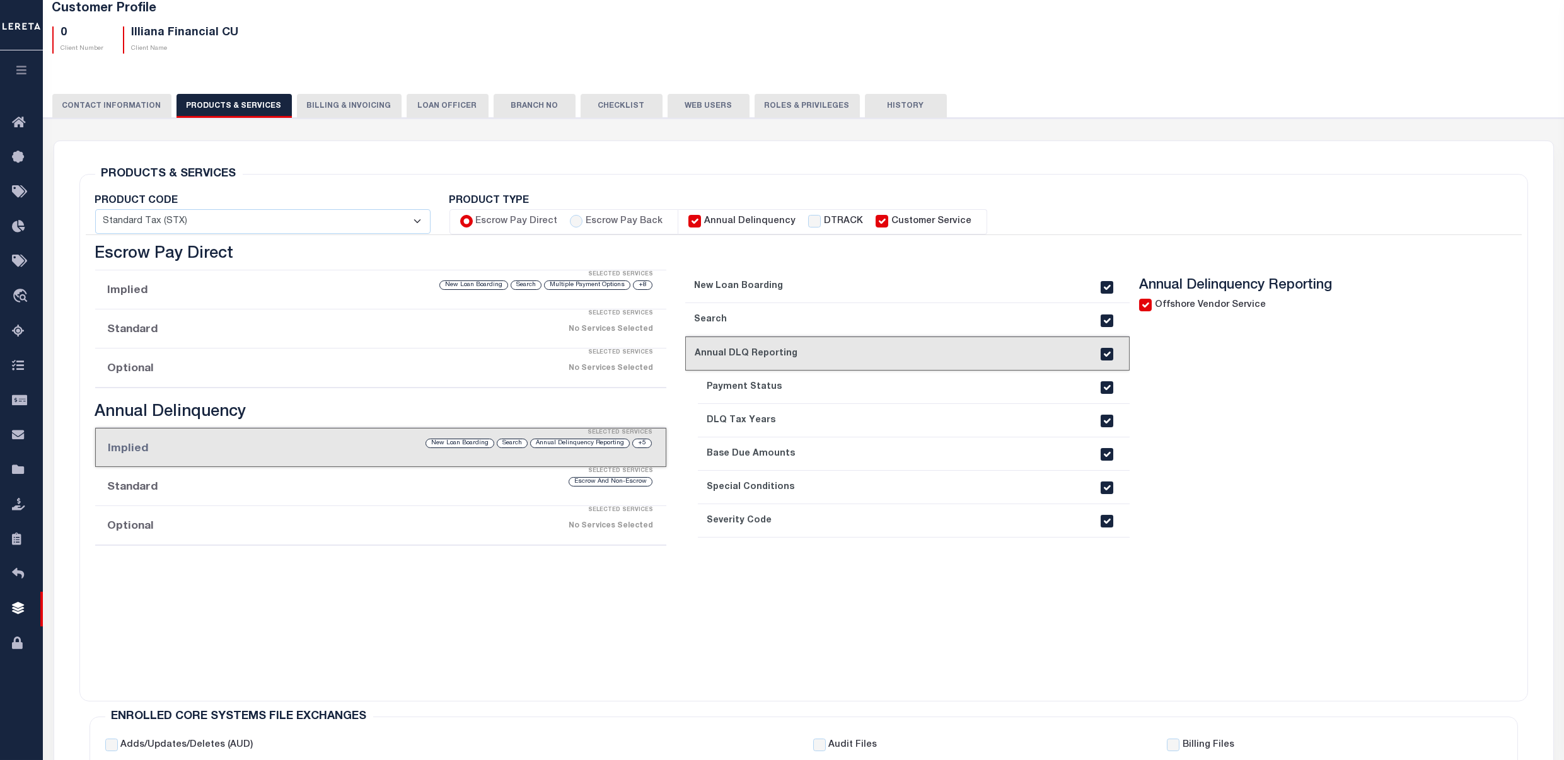
click at [759, 393] on link "4. Payment Status" at bounding box center [914, 387] width 432 height 33
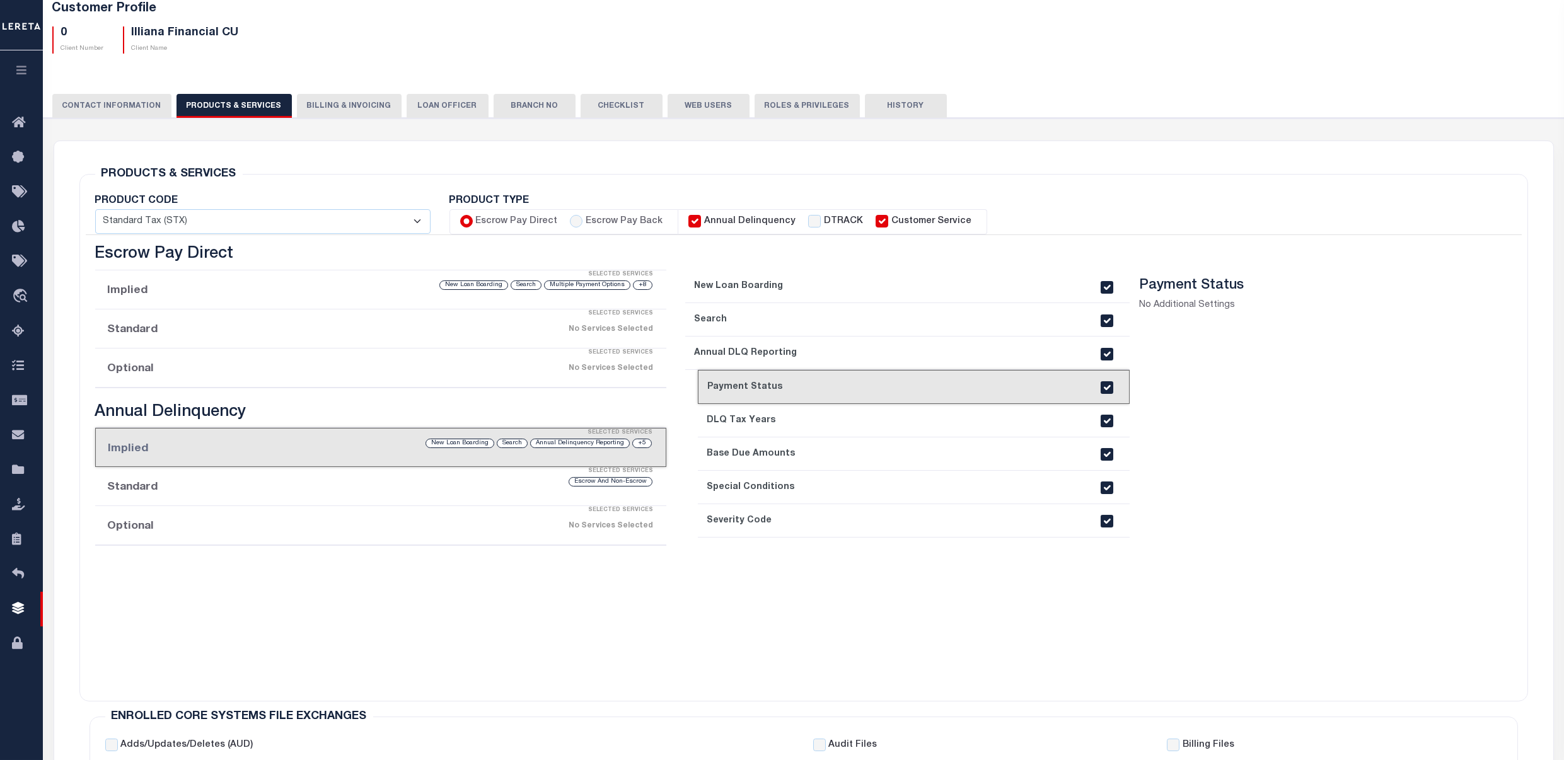
click at [767, 417] on link "5. DLQ Tax Years" at bounding box center [914, 420] width 432 height 33
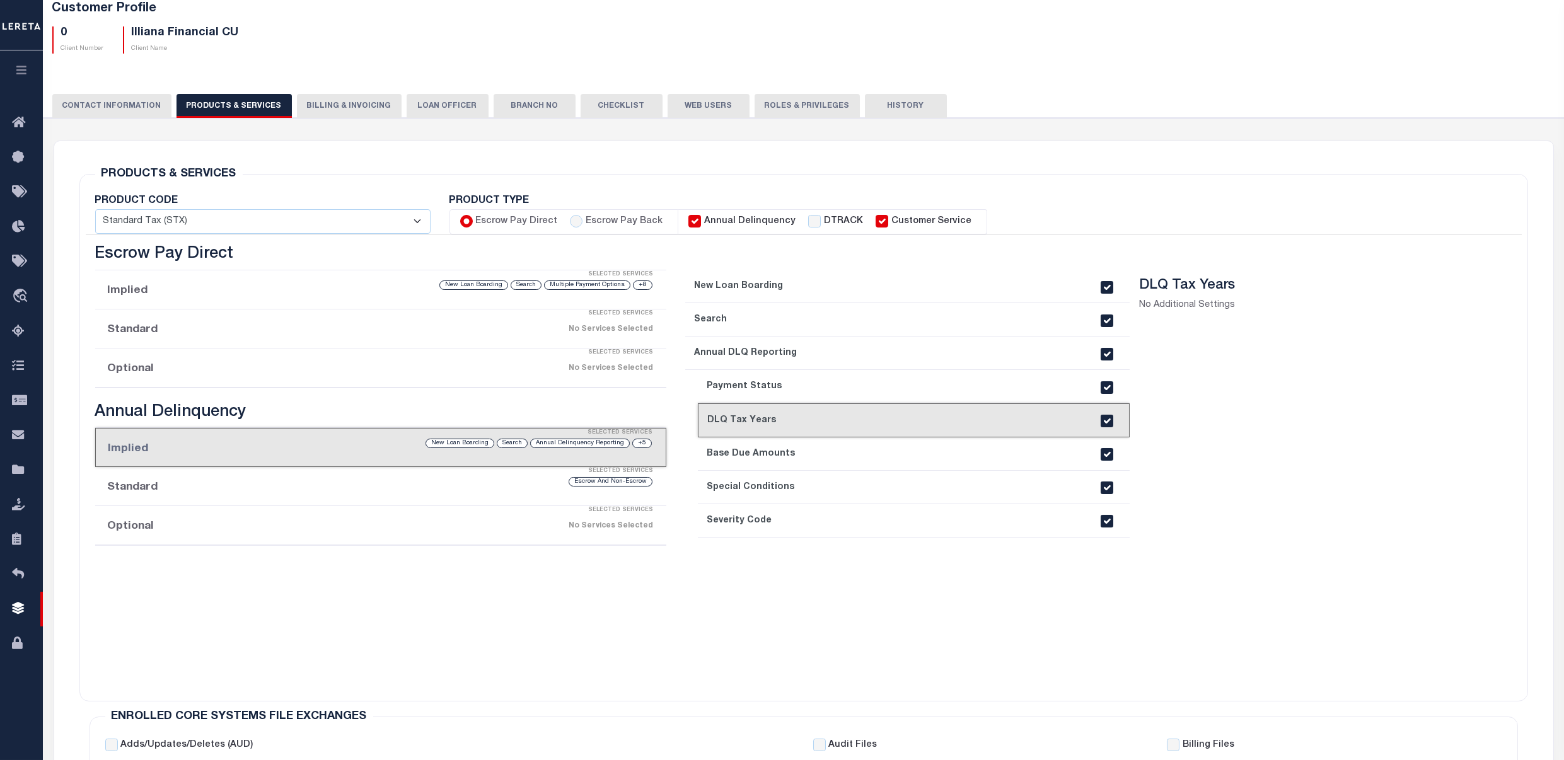
click at [304, 474] on div "Selected Services" at bounding box center [394, 471] width 572 height 25
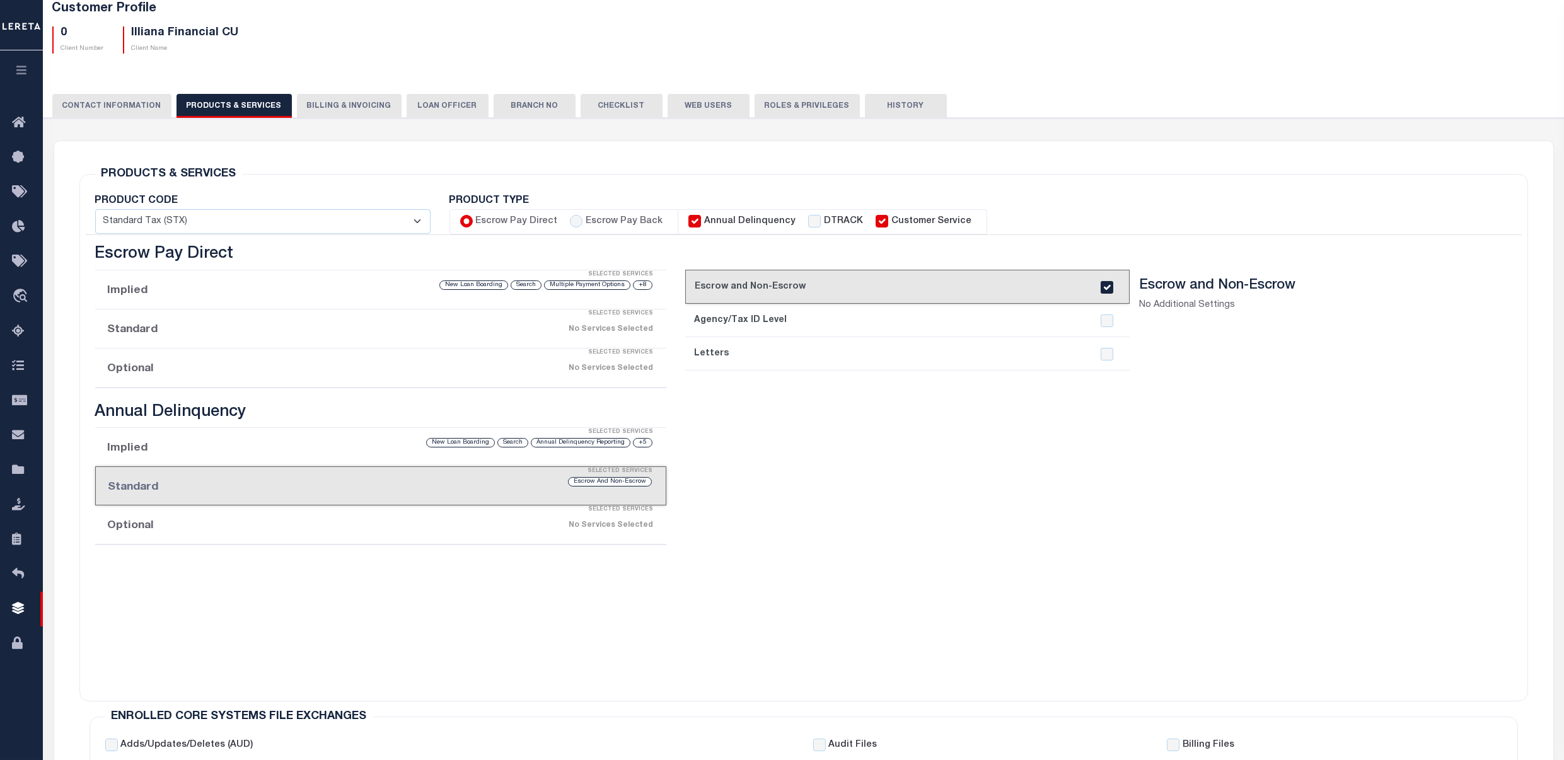
click at [146, 100] on button "CONTACT INFORMATION" at bounding box center [111, 106] width 119 height 24
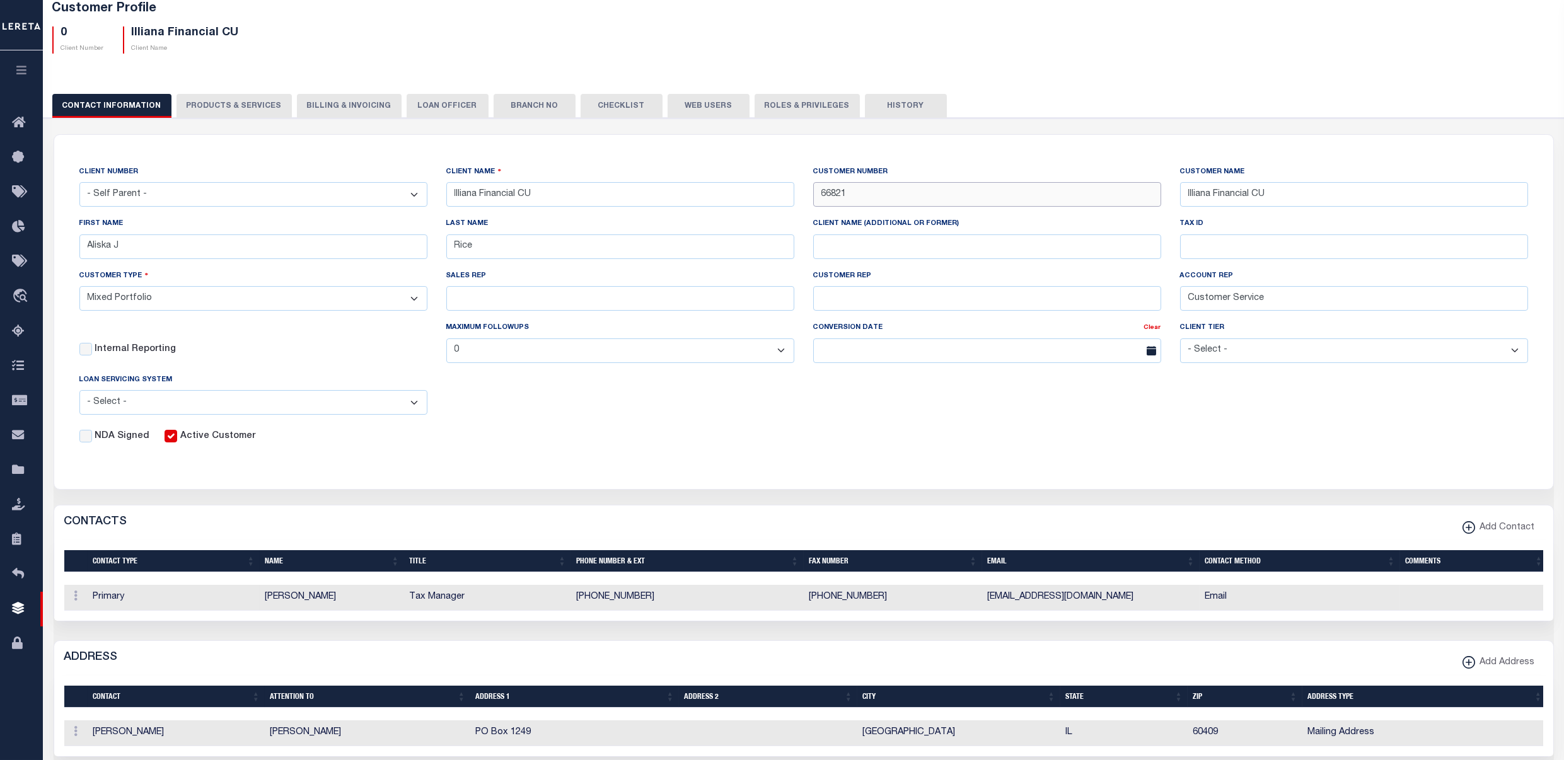
drag, startPoint x: 857, startPoint y: 198, endPoint x: 801, endPoint y: 195, distance: 55.6
click at [799, 195] on div "CLIENT NUMBER - Self Parent - 1011 1012 1013 1014 1016 1017 1018 1019 1035 1036…" at bounding box center [804, 304] width 1468 height 279
click at [852, 199] on input "66821" at bounding box center [987, 194] width 348 height 25
drag, startPoint x: 854, startPoint y: 197, endPoint x: 817, endPoint y: 201, distance: 38.0
click at [813, 194] on input "66821" at bounding box center [987, 194] width 348 height 25
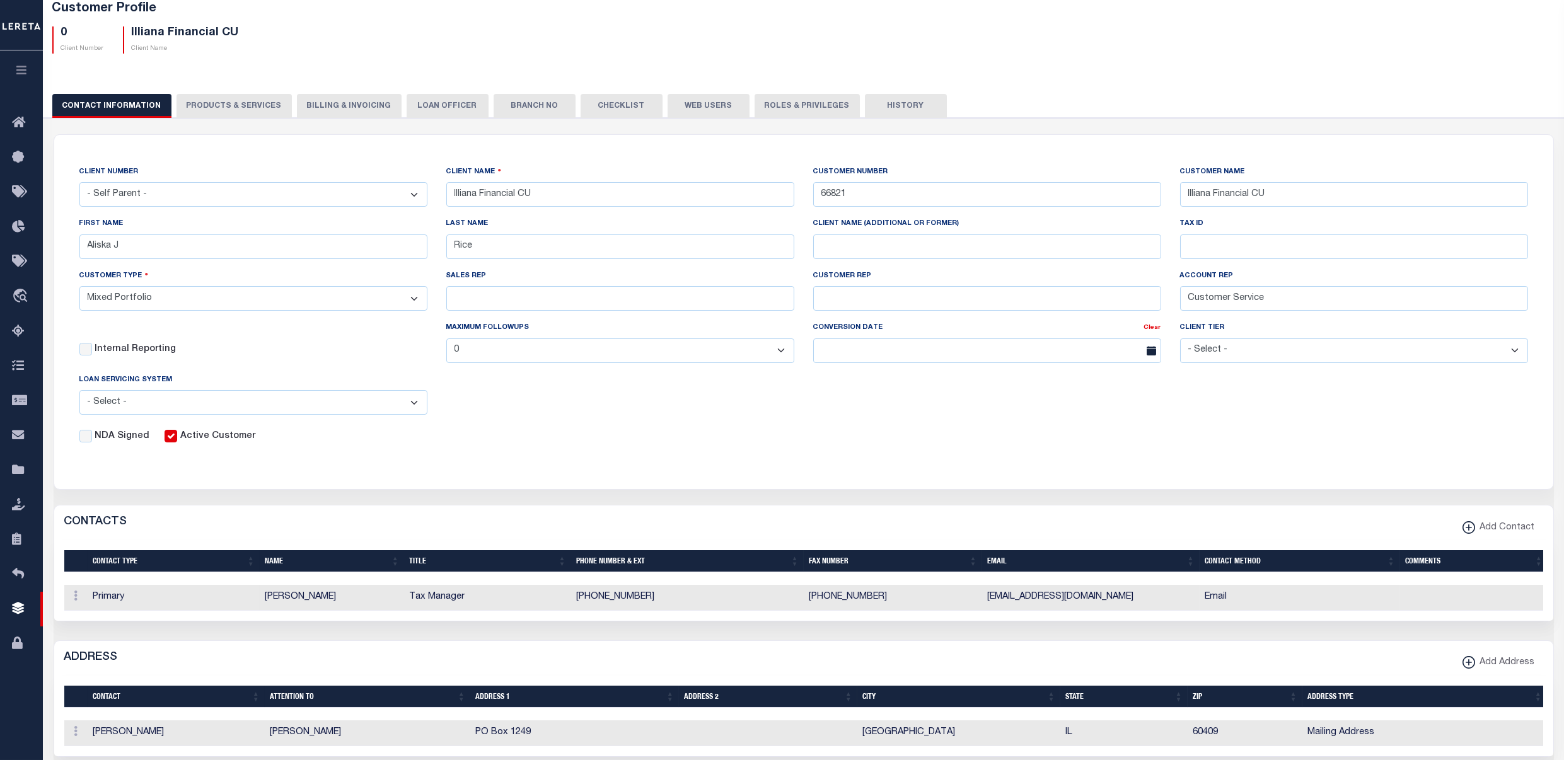
click at [1179, 450] on div "CLIENT NUMBER - Self Parent - 1011 1012 1013 1014 1016 1017 1018 1019 1035 1036…" at bounding box center [803, 304] width 1499 height 339
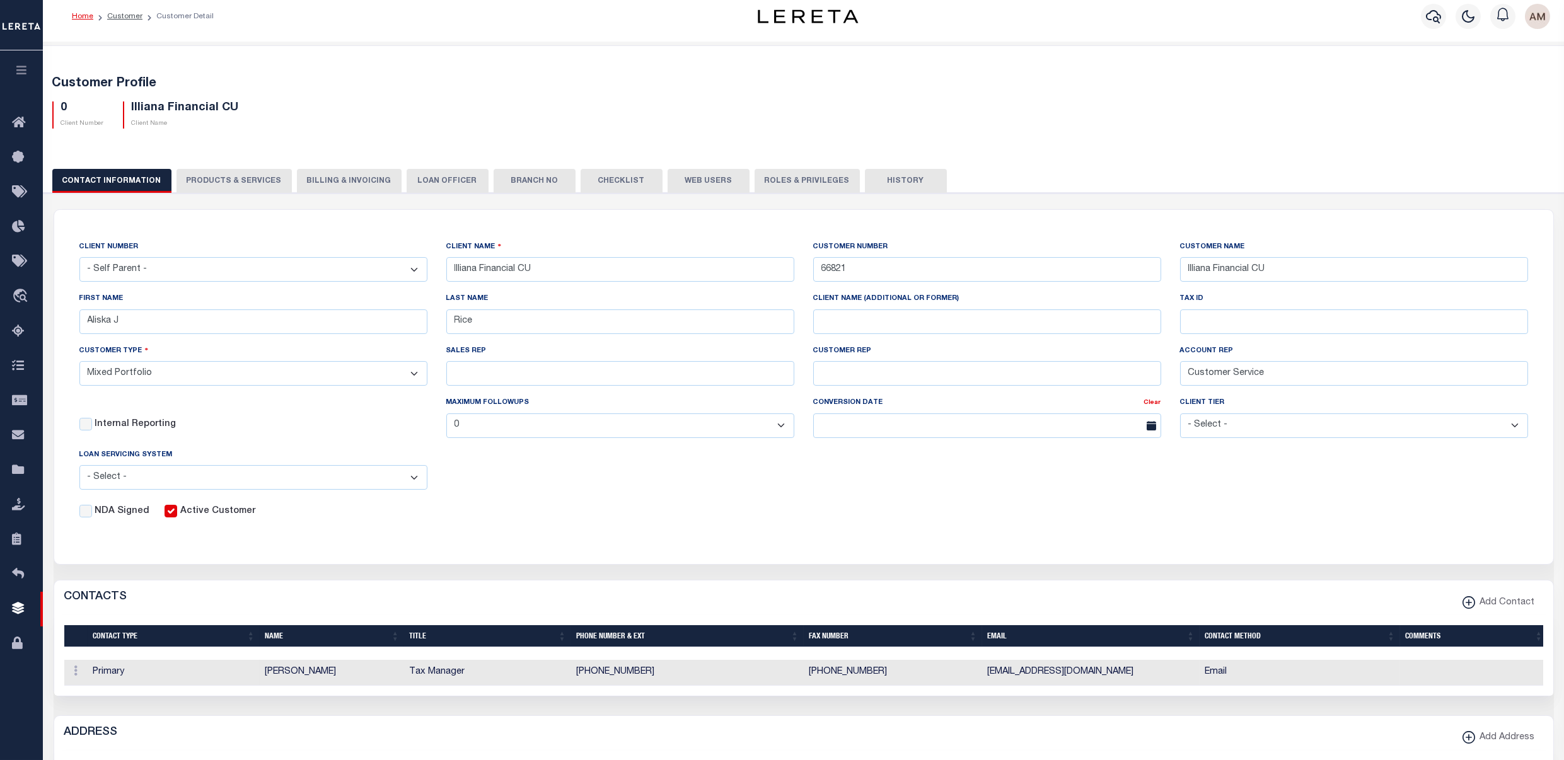
scroll to position [0, 0]
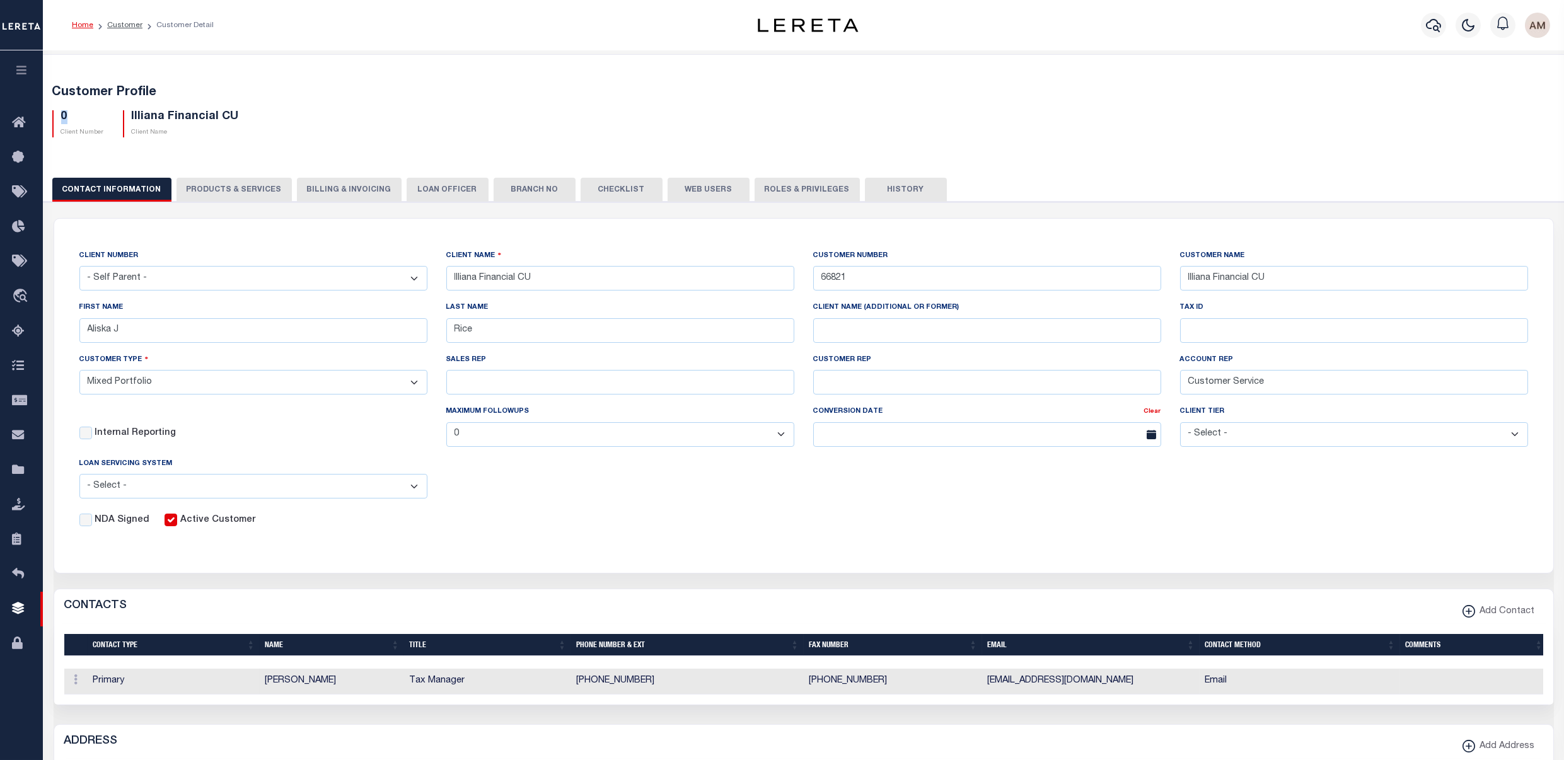
drag, startPoint x: 88, startPoint y: 114, endPoint x: 57, endPoint y: 115, distance: 30.9
click at [57, 115] on div "0 Client Number" at bounding box center [78, 123] width 52 height 27
click at [109, 285] on select "- Self Parent - 1011 1012 1013 1014 1016 1017 1018 1019 1035 1036 1037 1038 104…" at bounding box center [253, 278] width 348 height 25
drag, startPoint x: 625, startPoint y: 559, endPoint x: 663, endPoint y: 549, distance: 39.2
click at [626, 558] on div "CLIENT NUMBER - Self Parent - 1011 1012 1013 1014 1016 1017 1018 1019 1035 1036…" at bounding box center [803, 388] width 1499 height 339
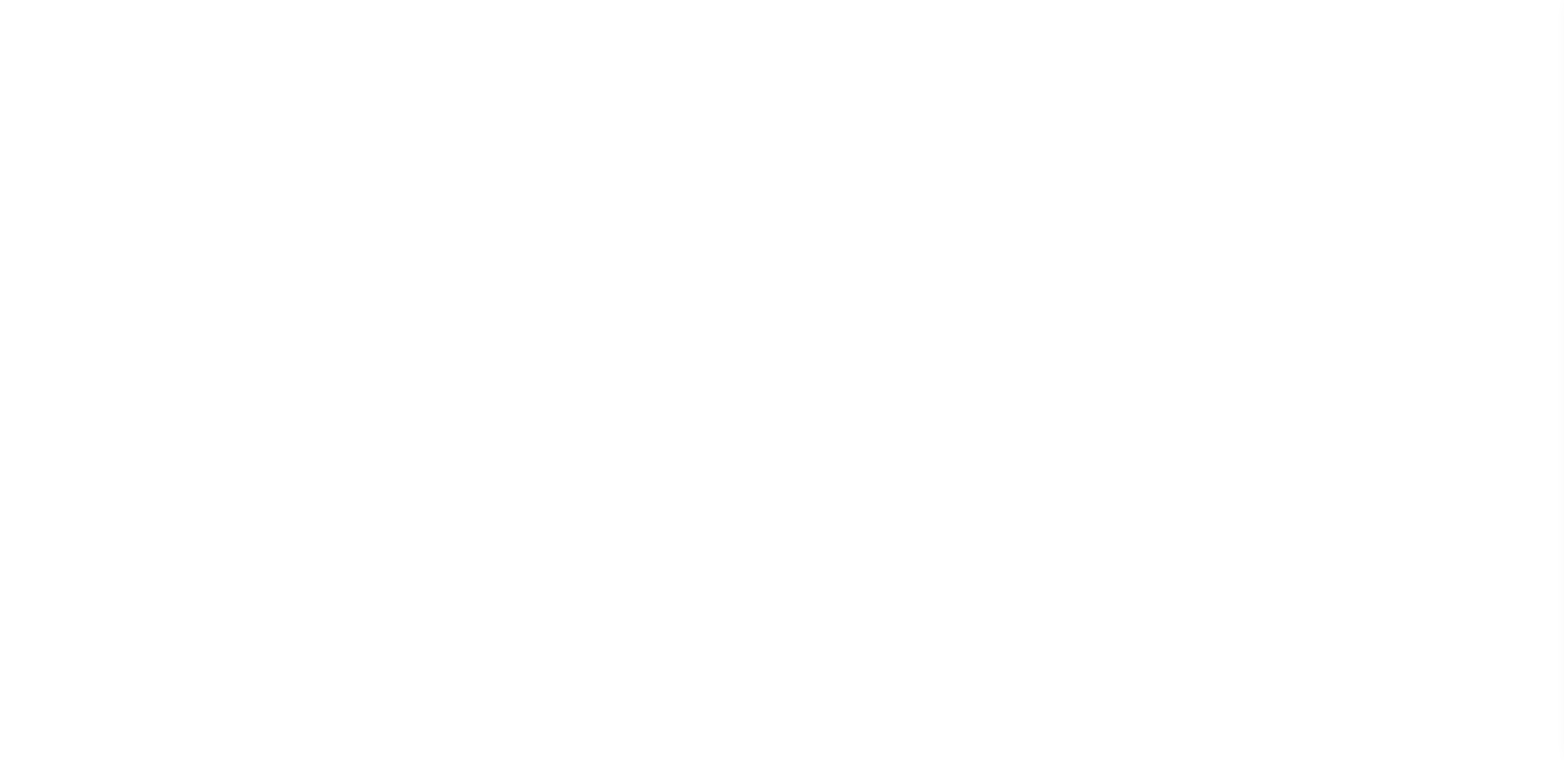
select select "Mixed Portfolio"
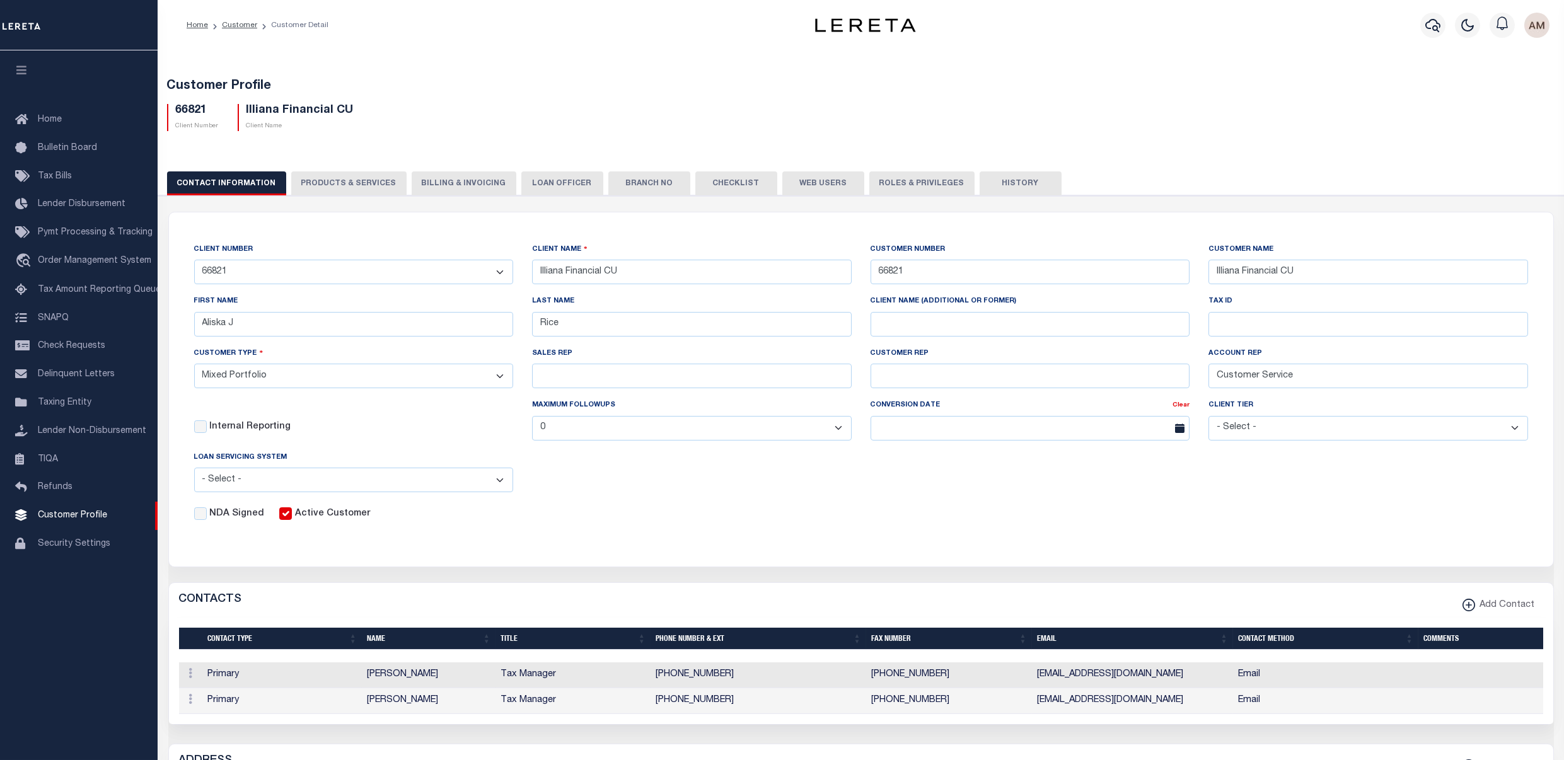
click at [385, 189] on button "PRODUCTS & SERVICES" at bounding box center [348, 184] width 115 height 24
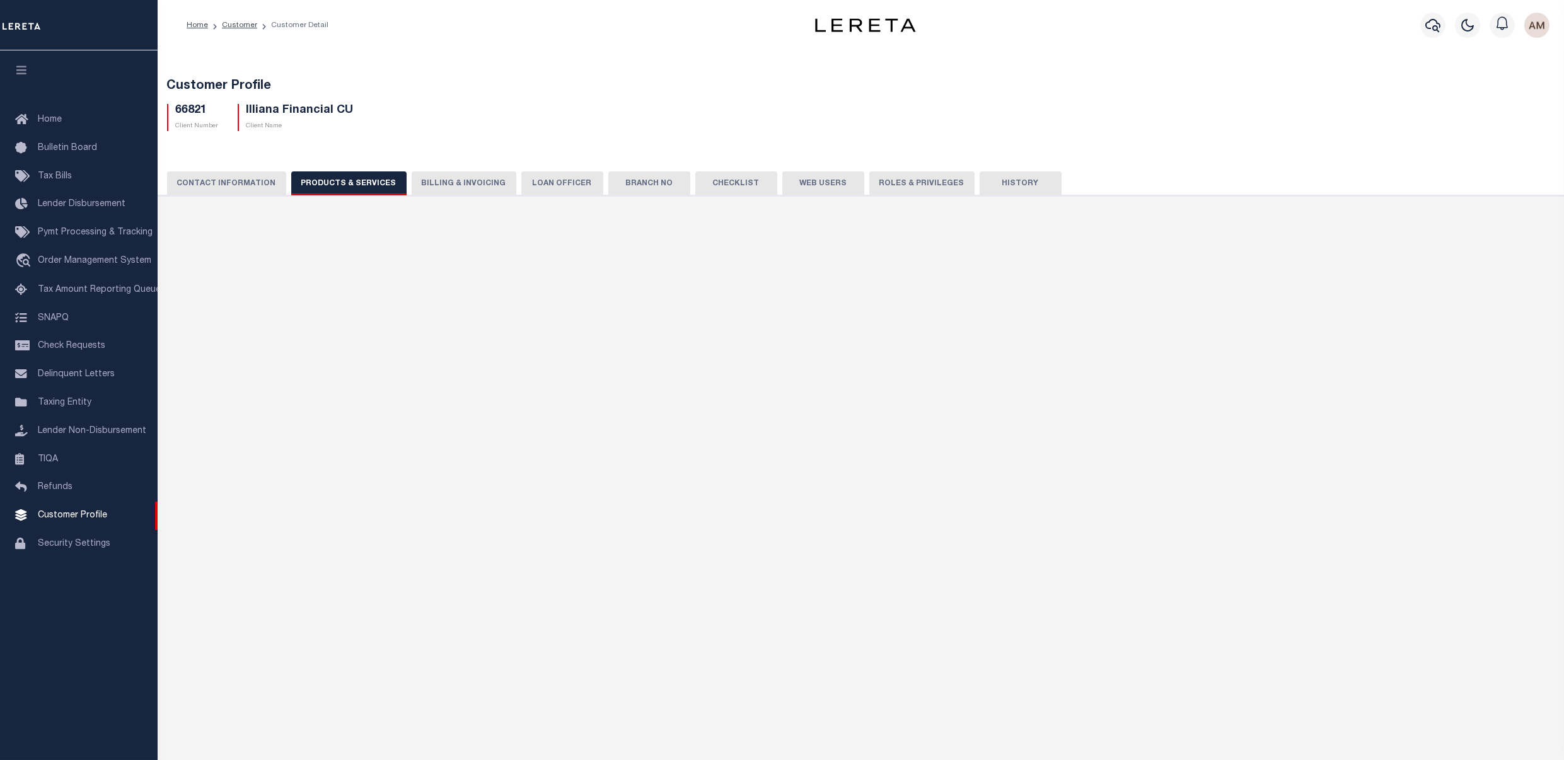
select select "STX"
radio input "true"
checkbox input "true"
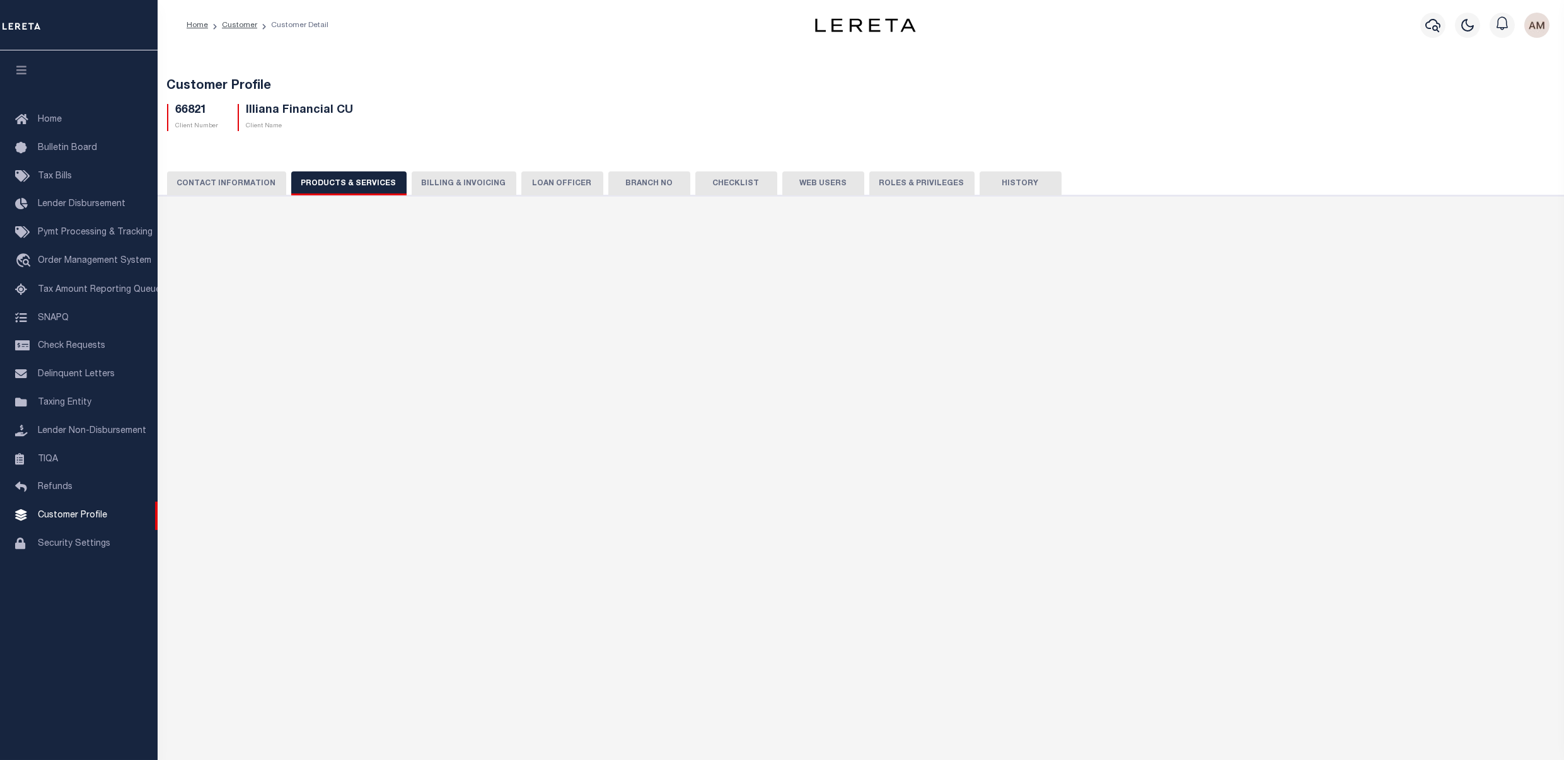
checkbox input "true"
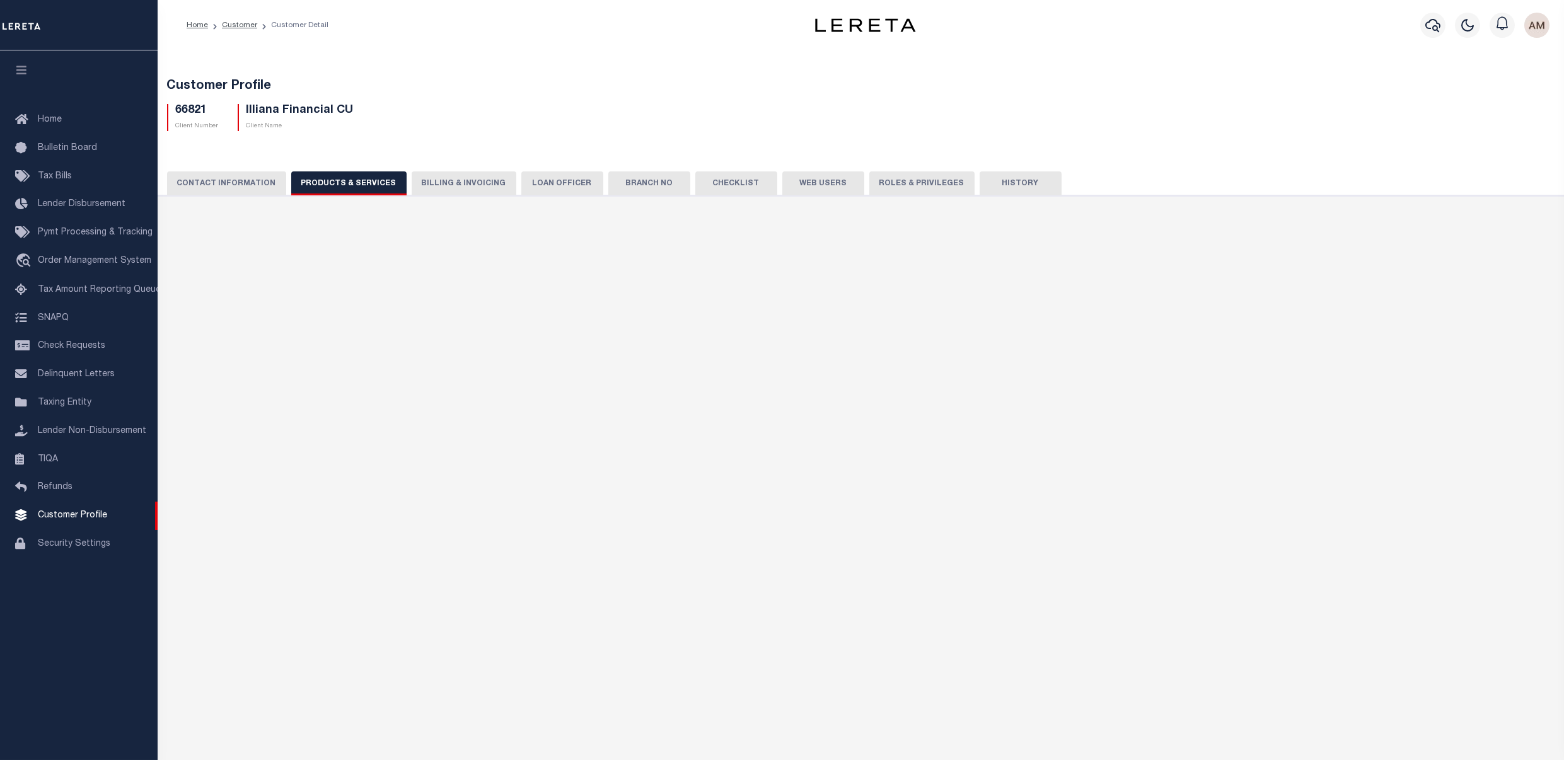
checkbox input "true"
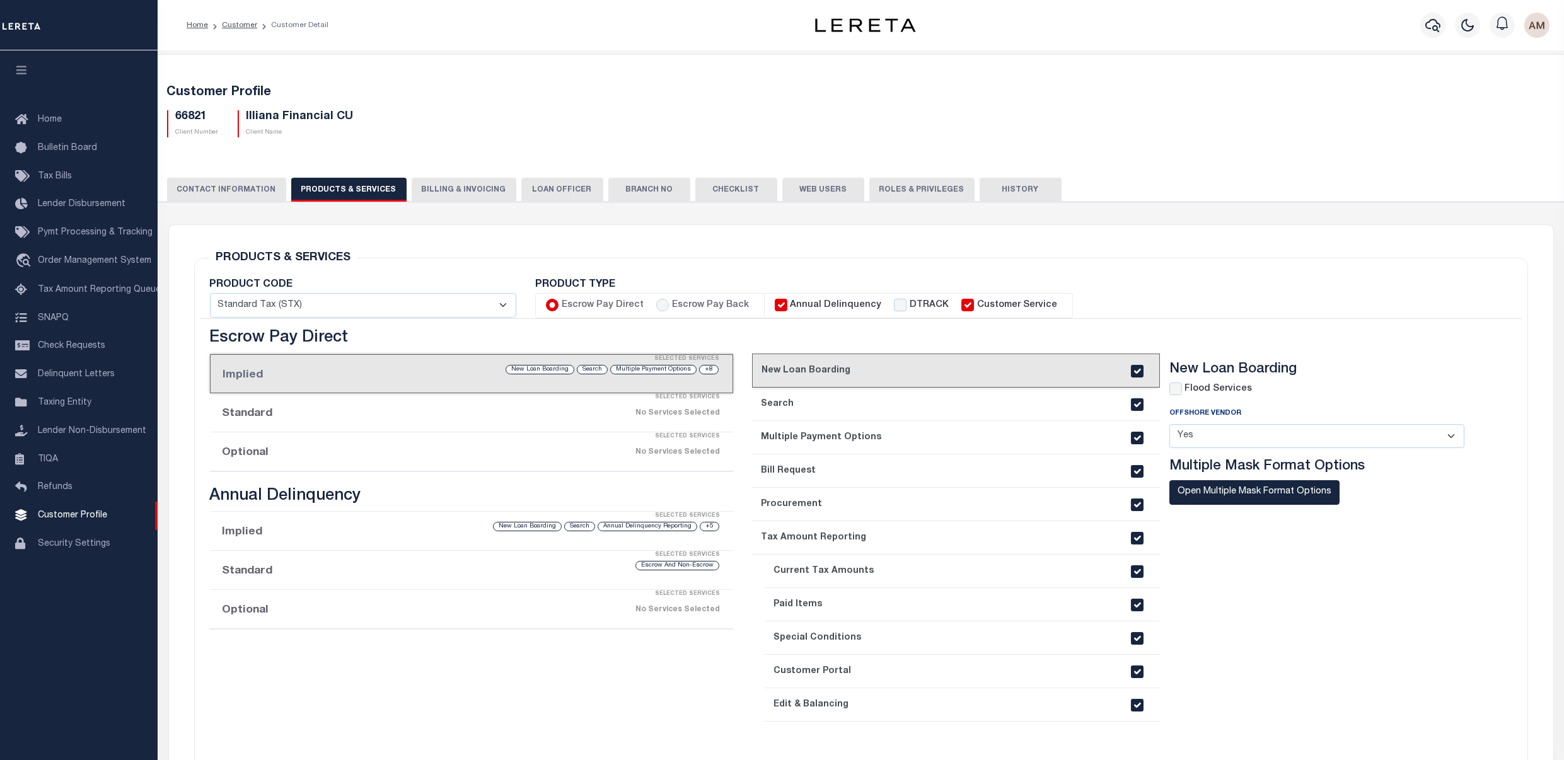
click at [467, 192] on button "Billing & Invoicing" at bounding box center [464, 190] width 105 height 24
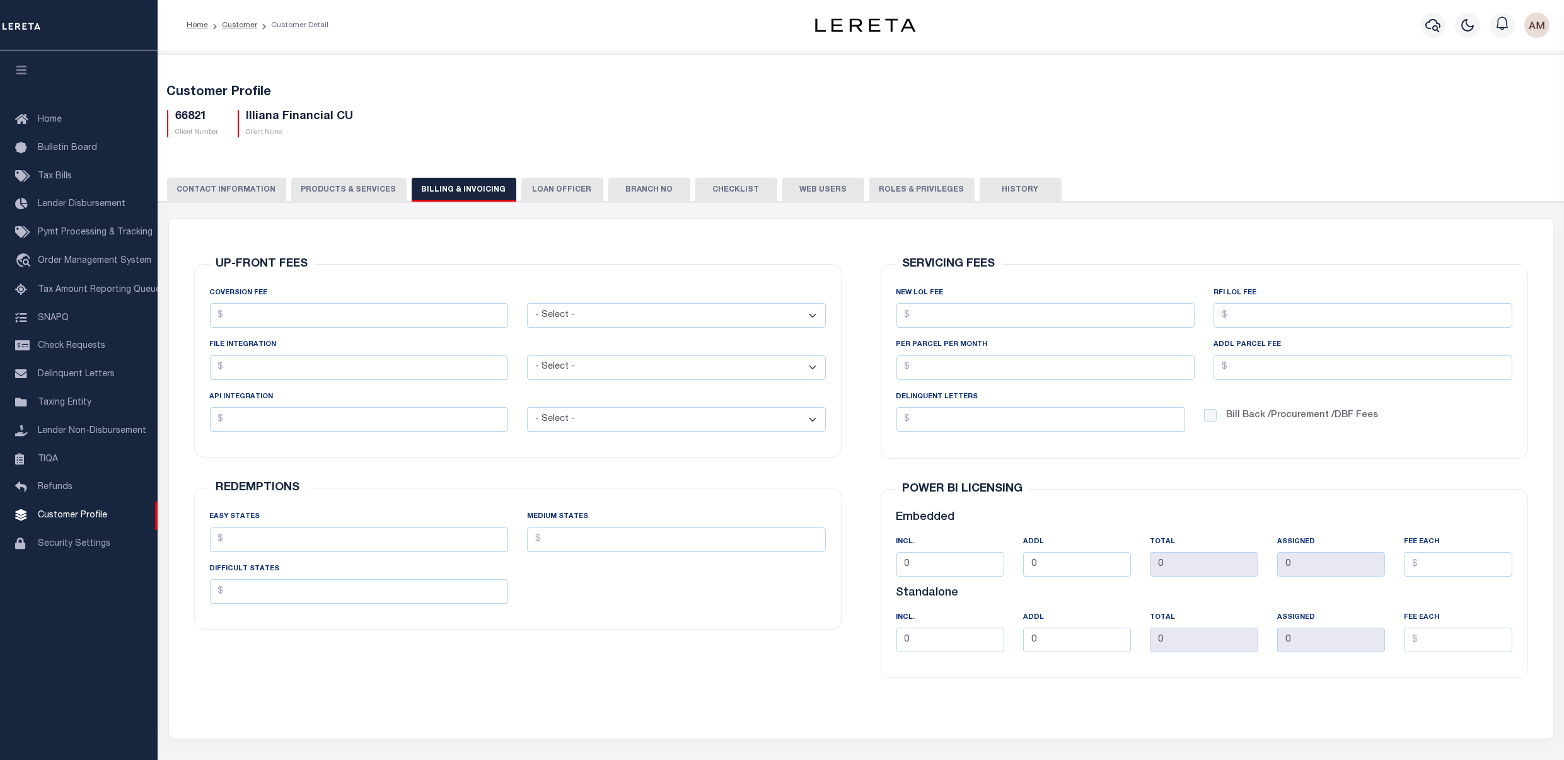
click at [309, 192] on button "PRODUCTS & SERVICES" at bounding box center [348, 190] width 115 height 24
select select "STX"
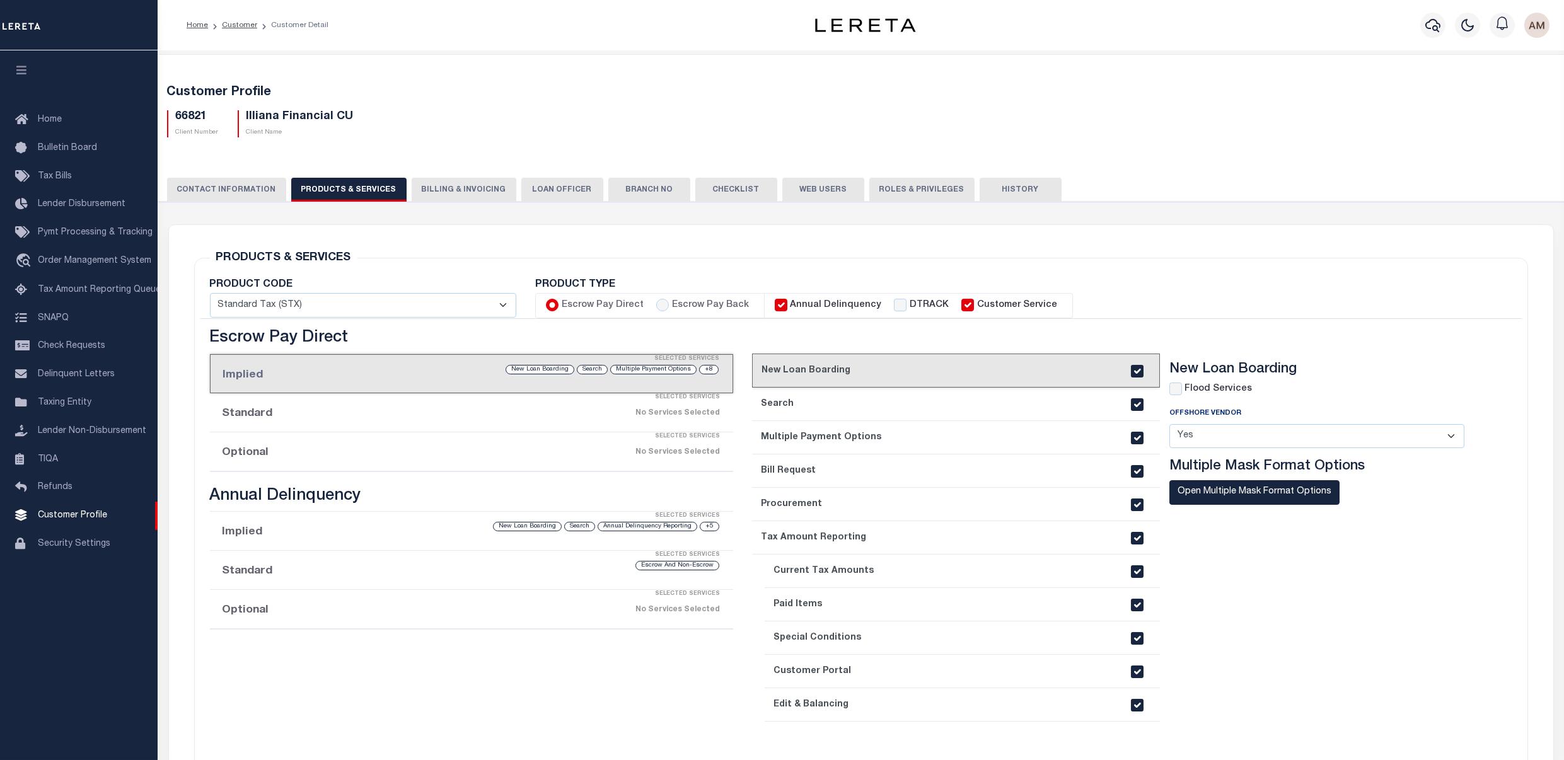
click at [221, 198] on button "CONTACT INFORMATION" at bounding box center [226, 190] width 119 height 24
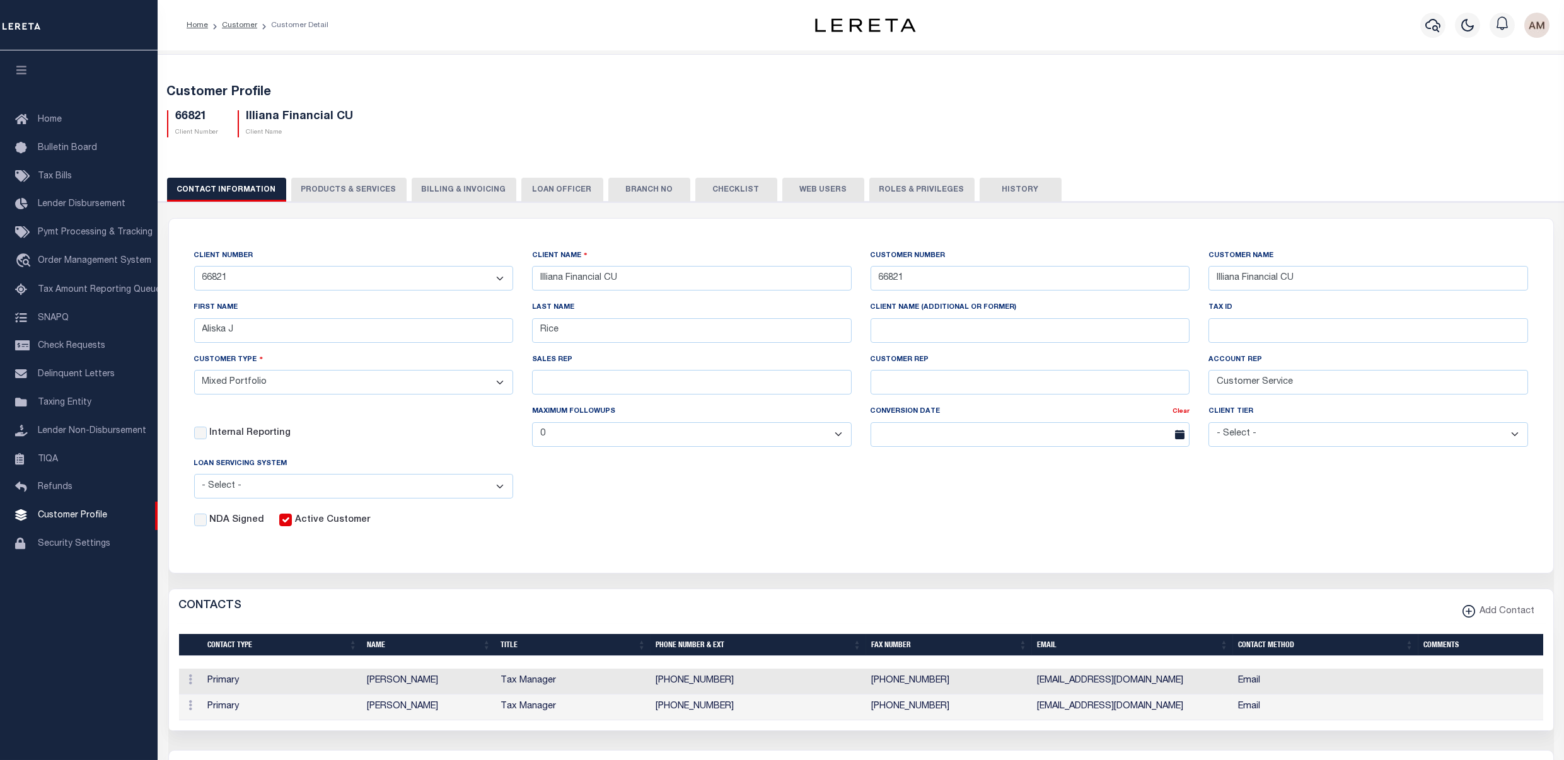
click at [833, 402] on div "SALES REP" at bounding box center [692, 379] width 339 height 52
click at [825, 392] on input "SALES REP" at bounding box center [692, 382] width 320 height 25
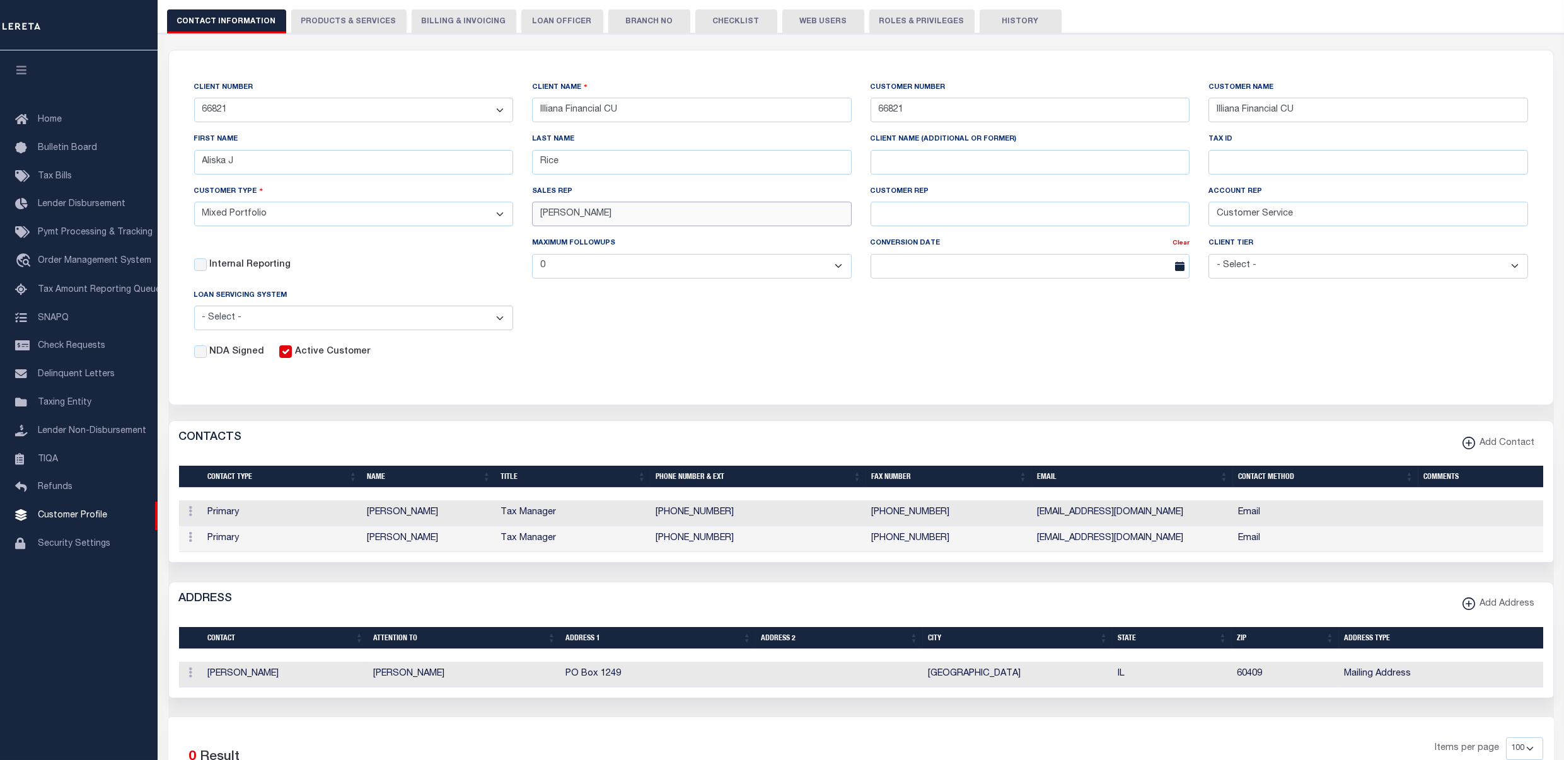
scroll to position [168, 0]
click at [661, 375] on div "CLIENT NUMBER - Self Parent - 1011 1012 1013 1014 1016 1017 1018 1019 1035 1036…" at bounding box center [861, 220] width 1385 height 339
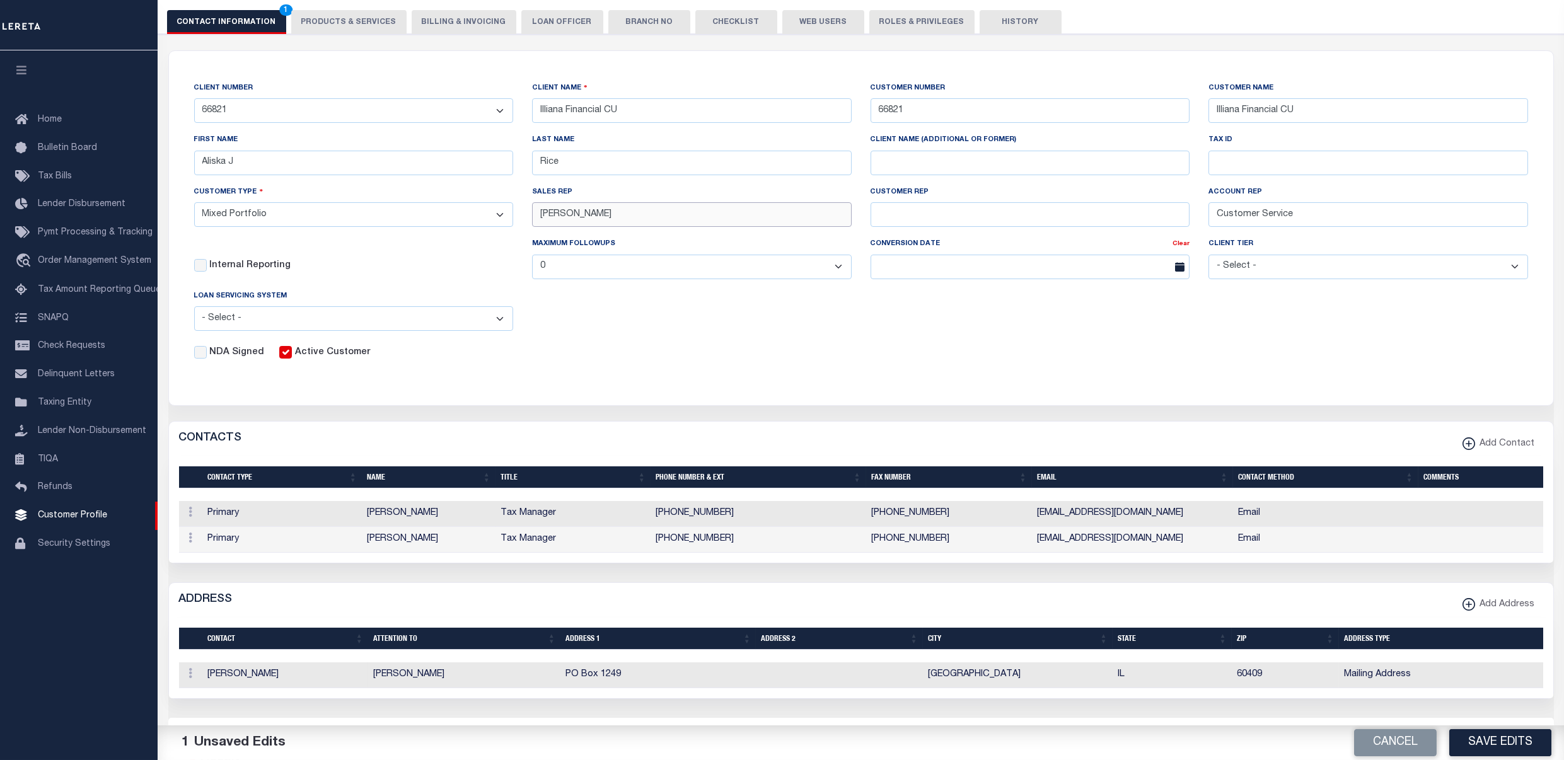
click at [647, 219] on input "Adam" at bounding box center [692, 214] width 320 height 25
type input "Adam Villaneda"
click at [1112, 398] on form "CLIENT NUMBER - Self Parent - 1011 1012 1013 1014 1016 1017 1018 1019 1035 1036…" at bounding box center [861, 228] width 1385 height 354
click at [1470, 744] on button "Save Edits" at bounding box center [1501, 743] width 102 height 27
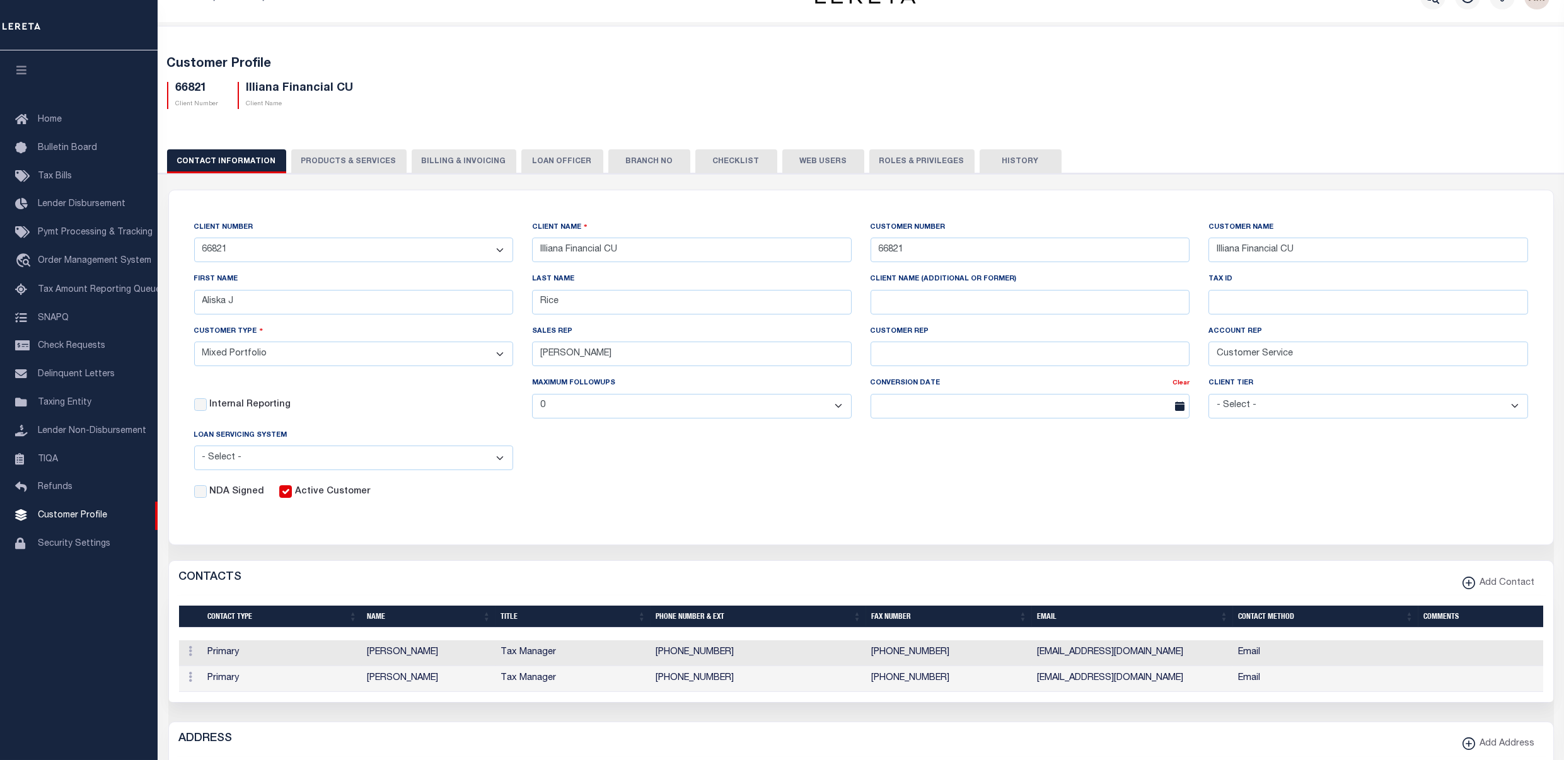
scroll to position [0, 0]
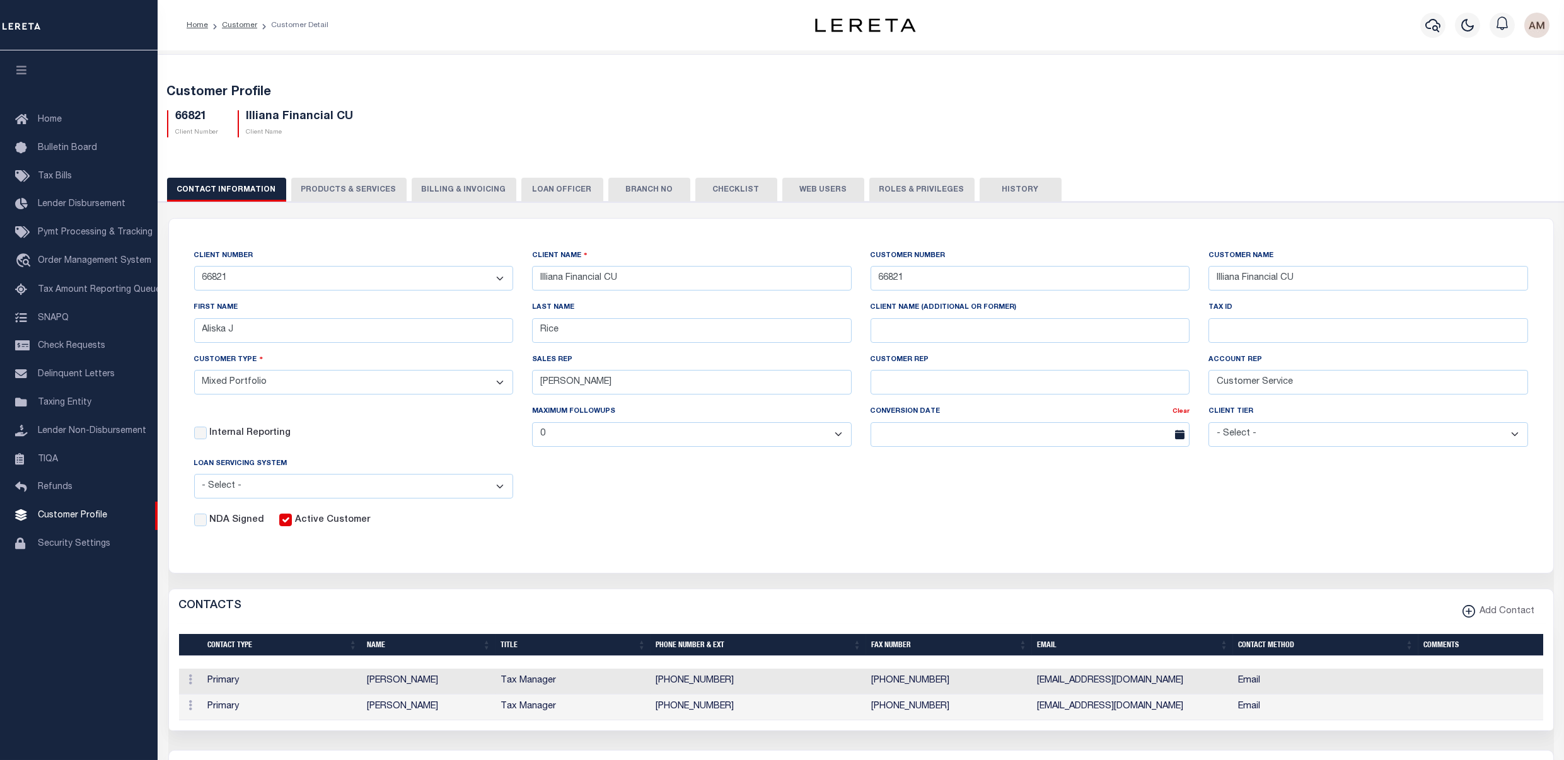
click at [1272, 439] on select "- Select - Tier 1 Tier 2 Tier 3 Tier 4 Top 100" at bounding box center [1369, 434] width 320 height 25
select select "Tier 3"
click at [1209, 426] on select "- Select - Tier 1 Tier 2 Tier 3 Tier 4 Top 100" at bounding box center [1369, 434] width 320 height 25
click at [1489, 742] on button "Save Edits" at bounding box center [1501, 743] width 102 height 27
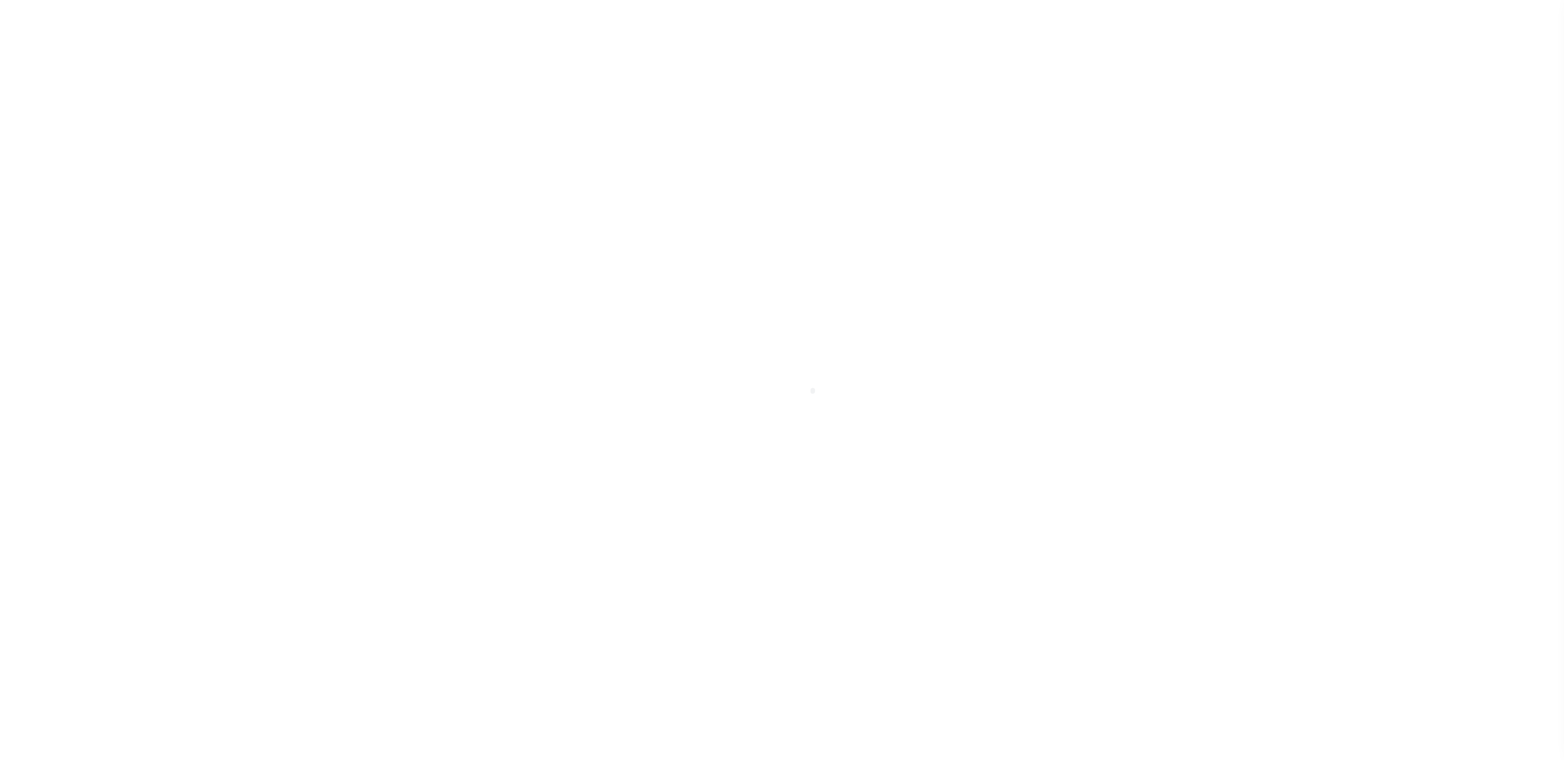
select select "Mixed Portfolio"
select select "Tier 3"
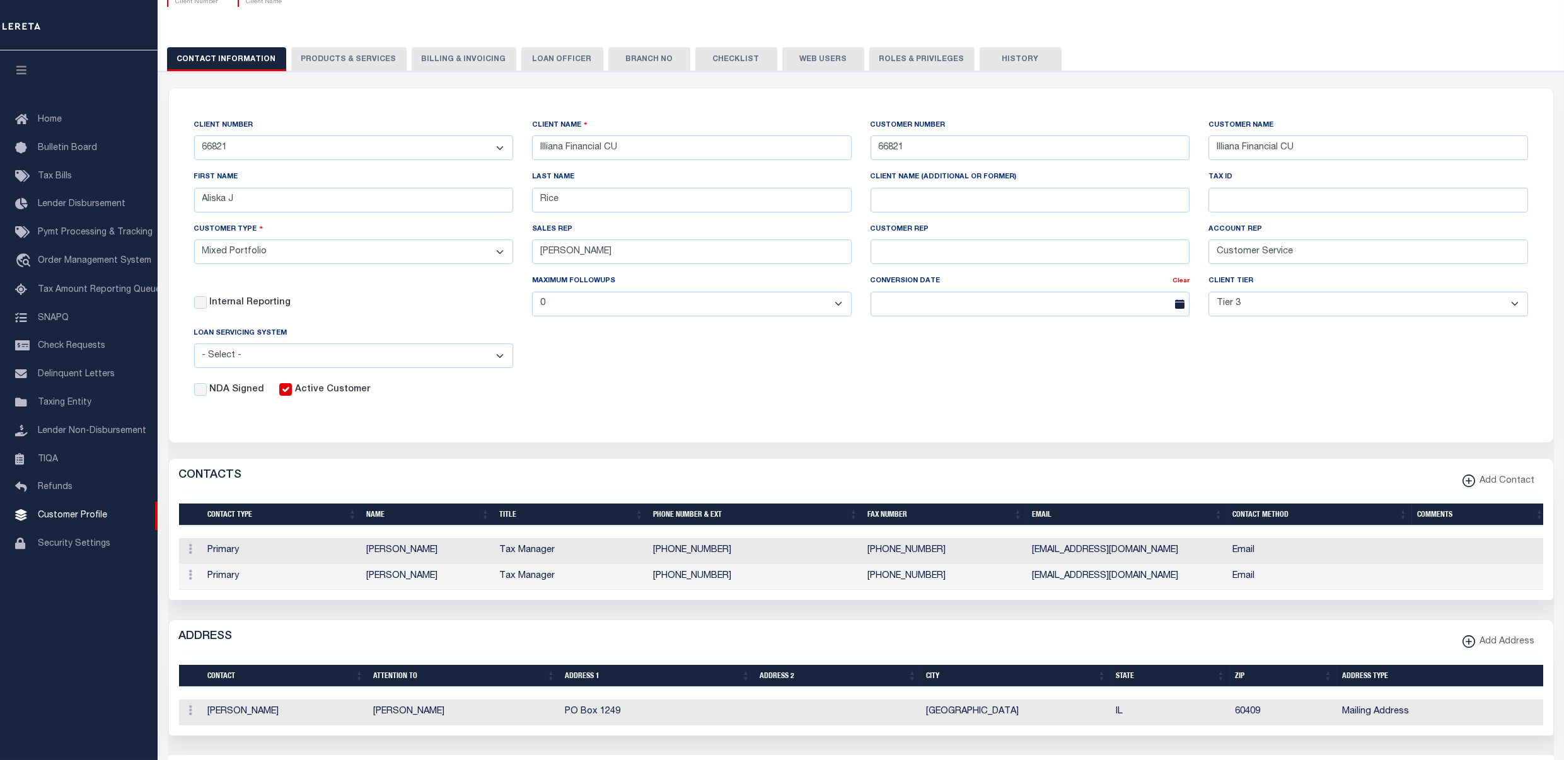
scroll to position [84, 0]
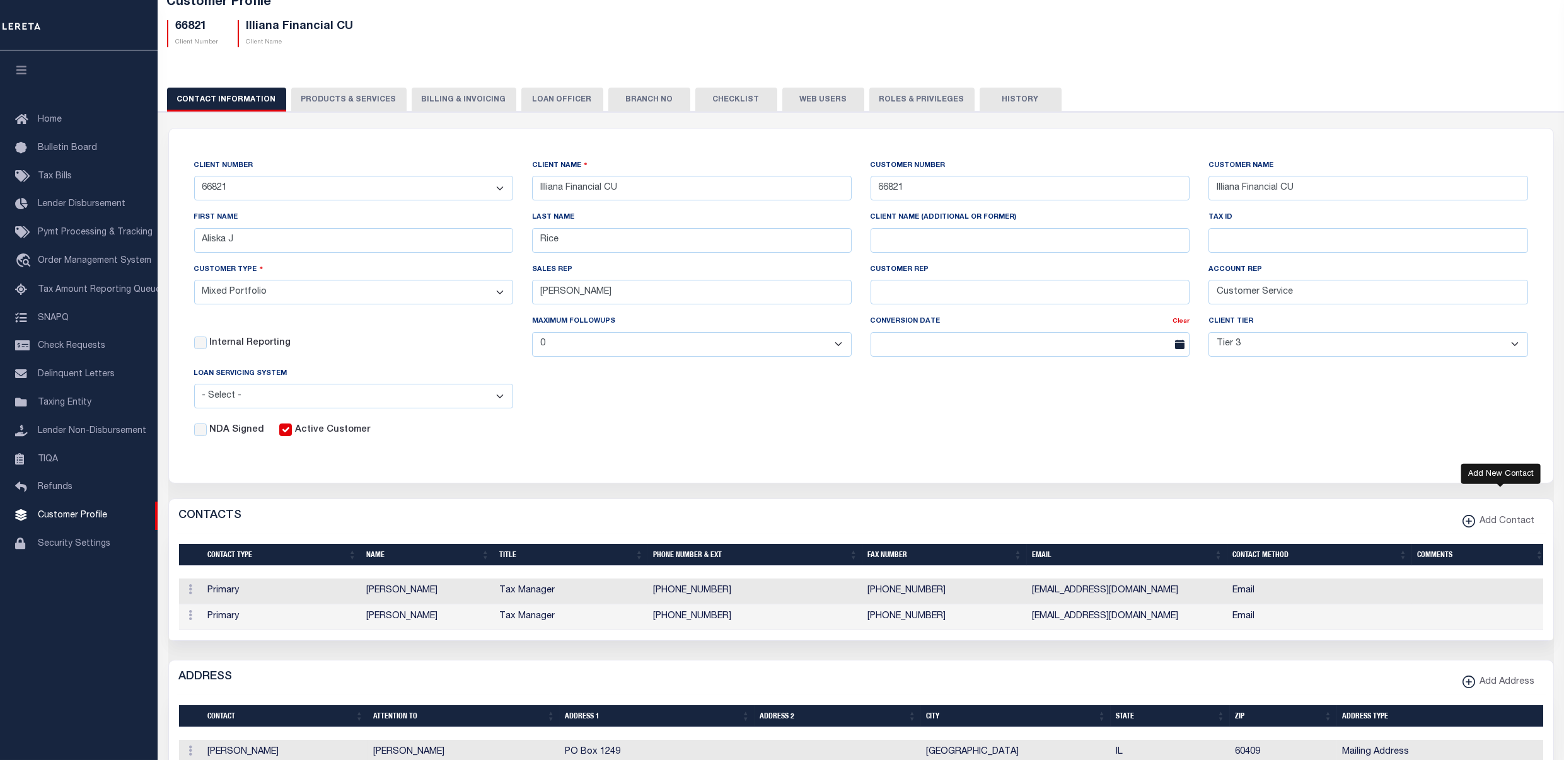
click at [1464, 525] on icon "button" at bounding box center [1469, 521] width 13 height 13
select select
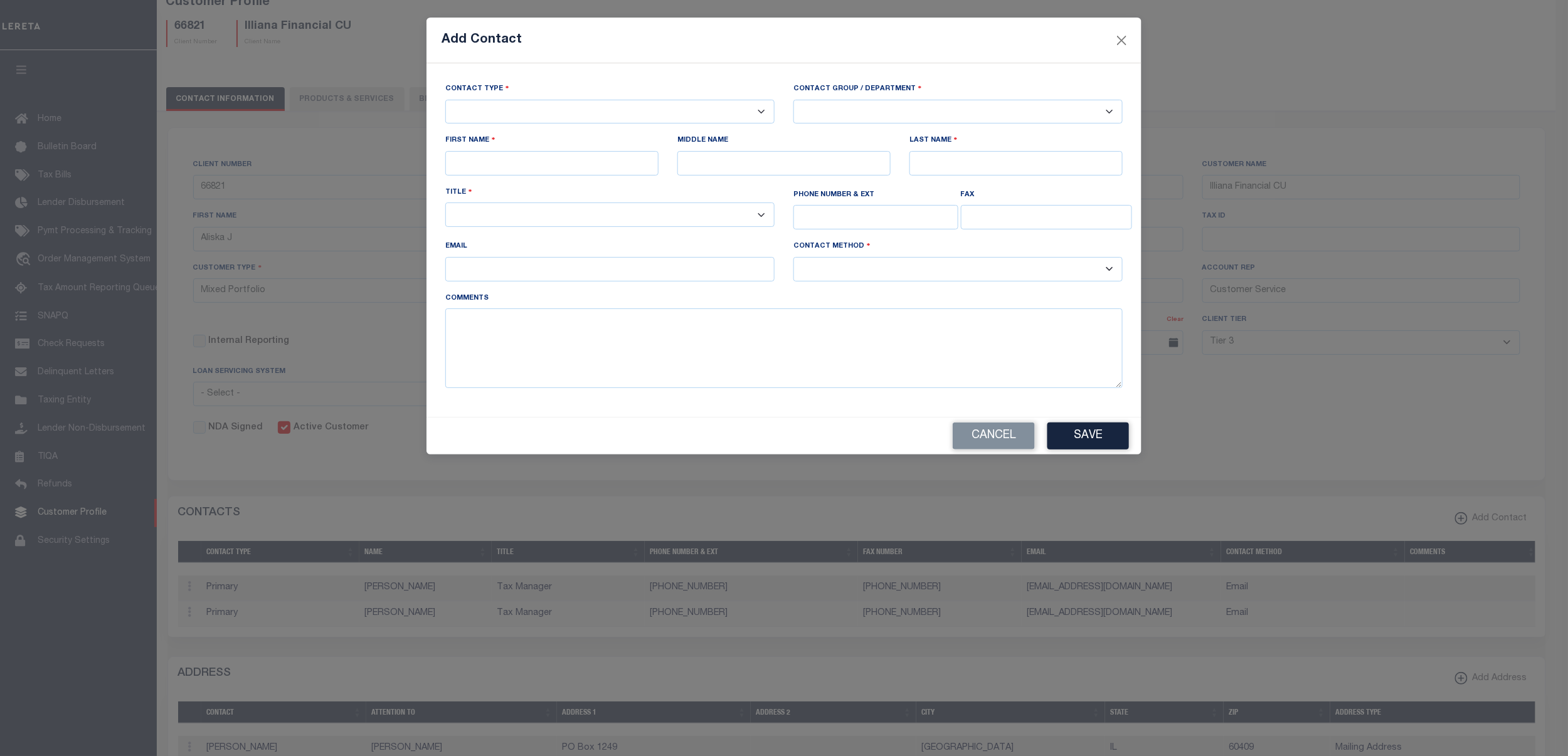
click at [535, 124] on select "-- Select Contact Type -- Primary Secondary" at bounding box center [610, 111] width 329 height 25
select select "1"
click at [446, 99] on select "-- Select Contact Type -- Primary Secondary" at bounding box center [610, 111] width 329 height 25
click at [1126, 38] on button "Close" at bounding box center [1122, 40] width 16 height 16
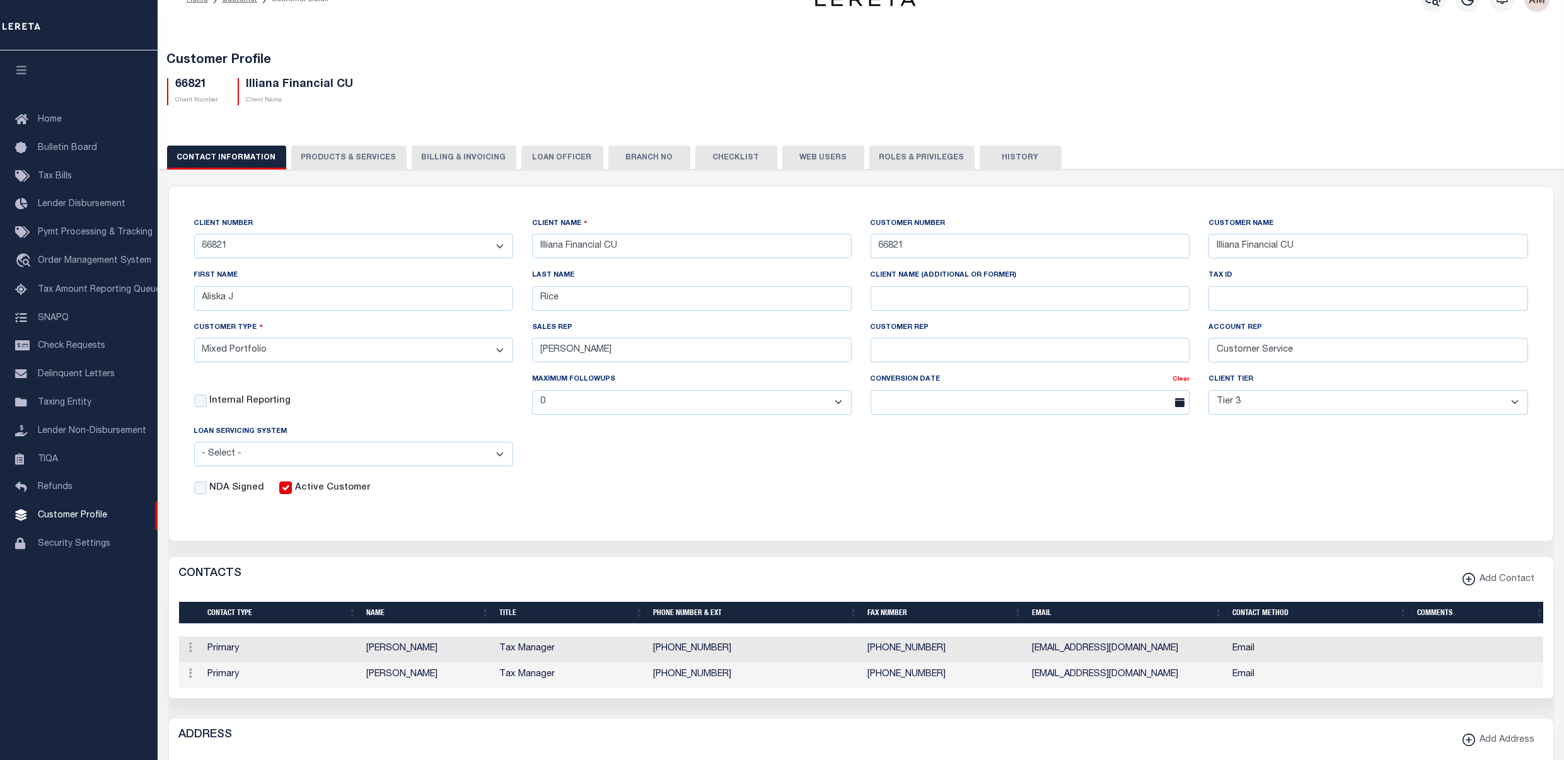
scroll to position [0, 0]
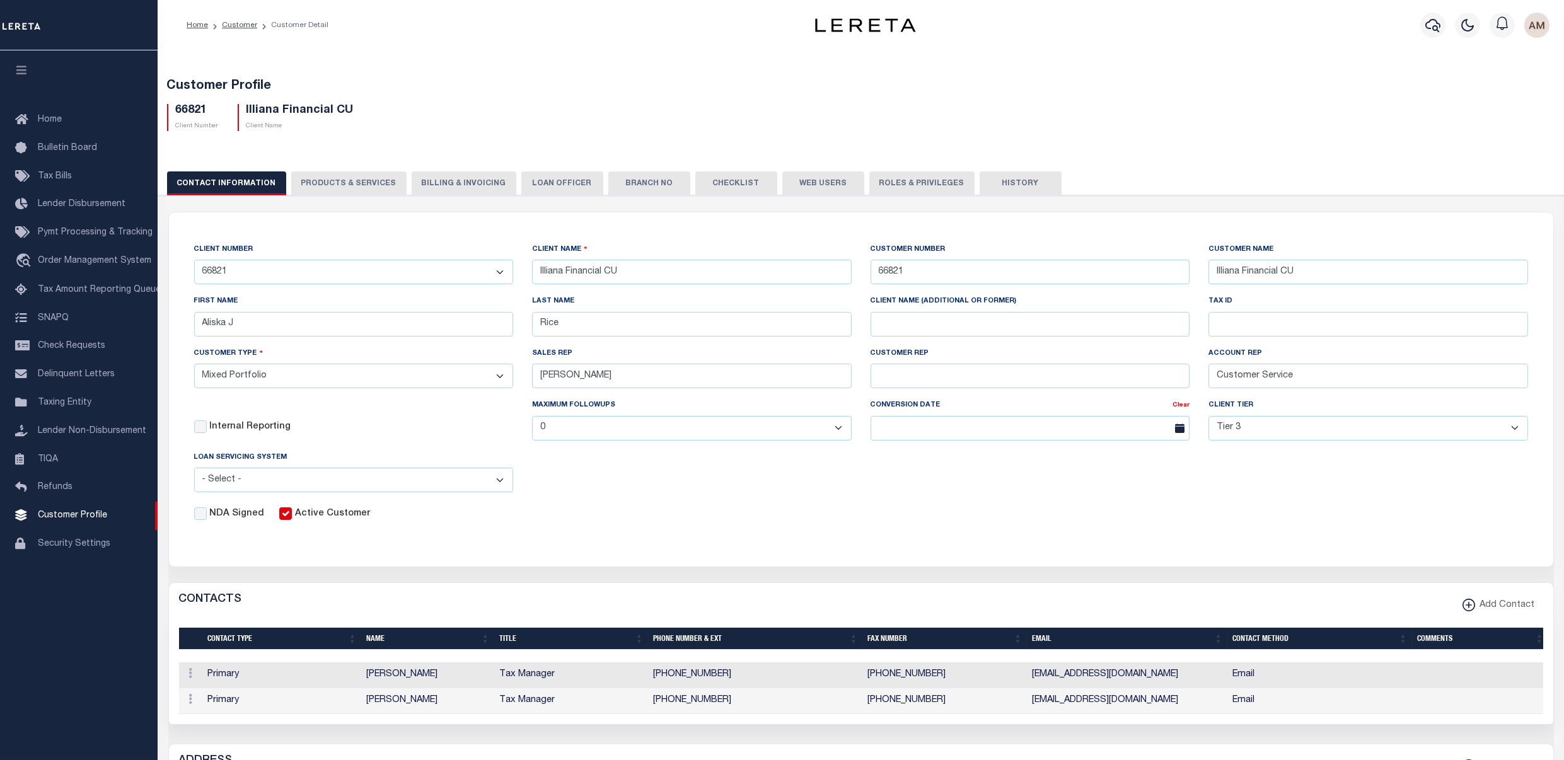
click at [728, 177] on button "Checklist" at bounding box center [736, 184] width 82 height 24
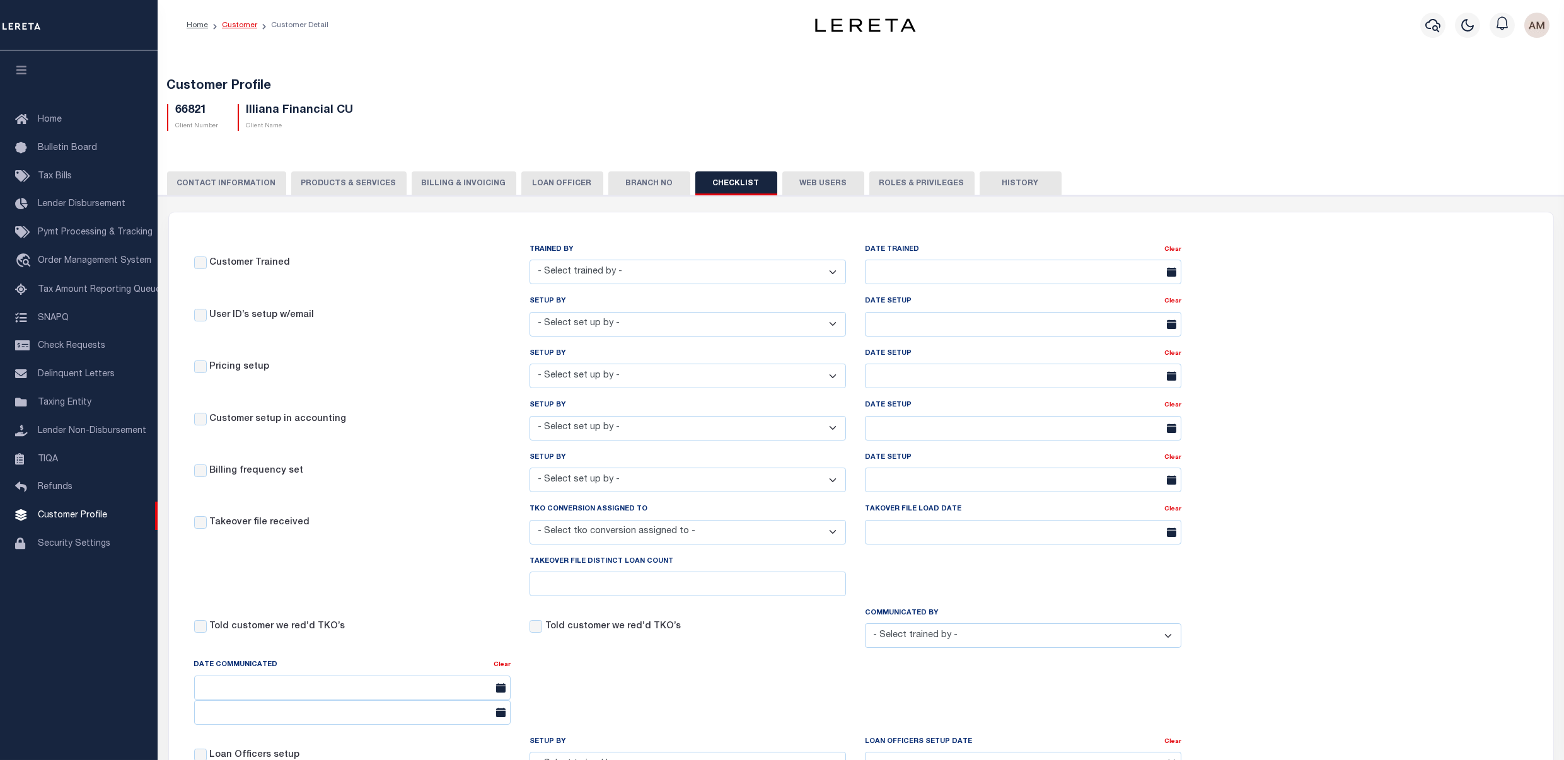
click at [245, 26] on link "Customer" at bounding box center [239, 25] width 35 height 8
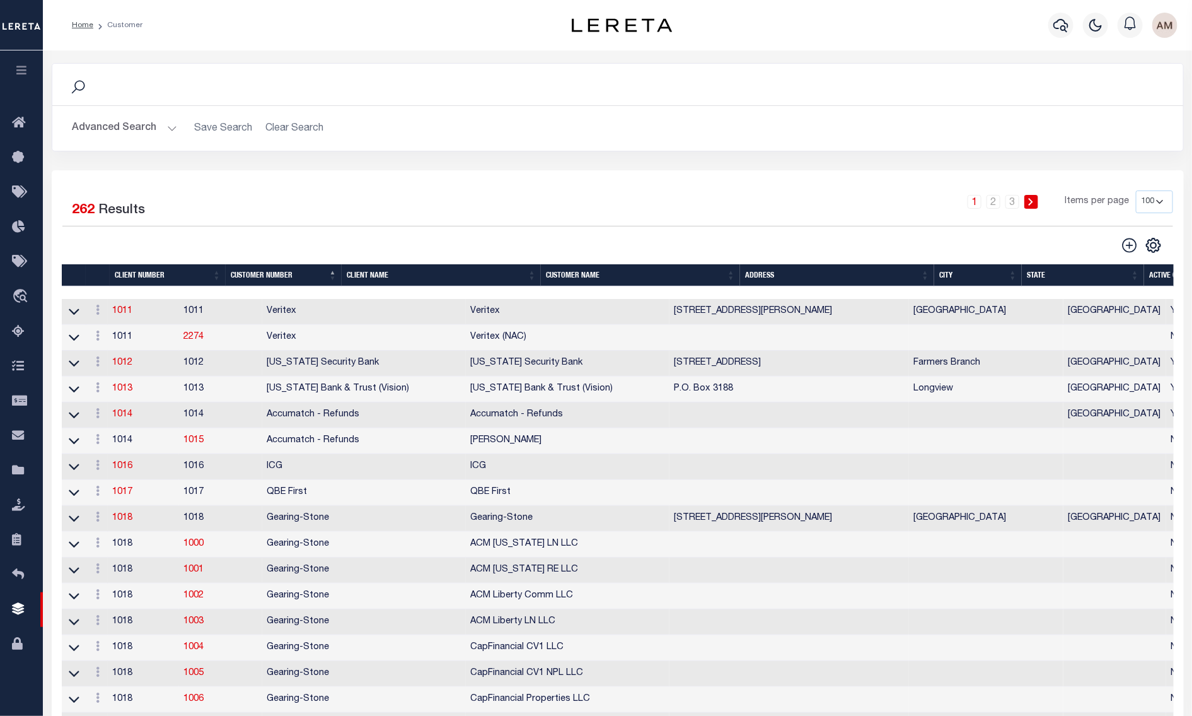
drag, startPoint x: 811, startPoint y: 85, endPoint x: 830, endPoint y: 57, distance: 33.2
click at [811, 81] on div "Search" at bounding box center [617, 84] width 1111 height 21
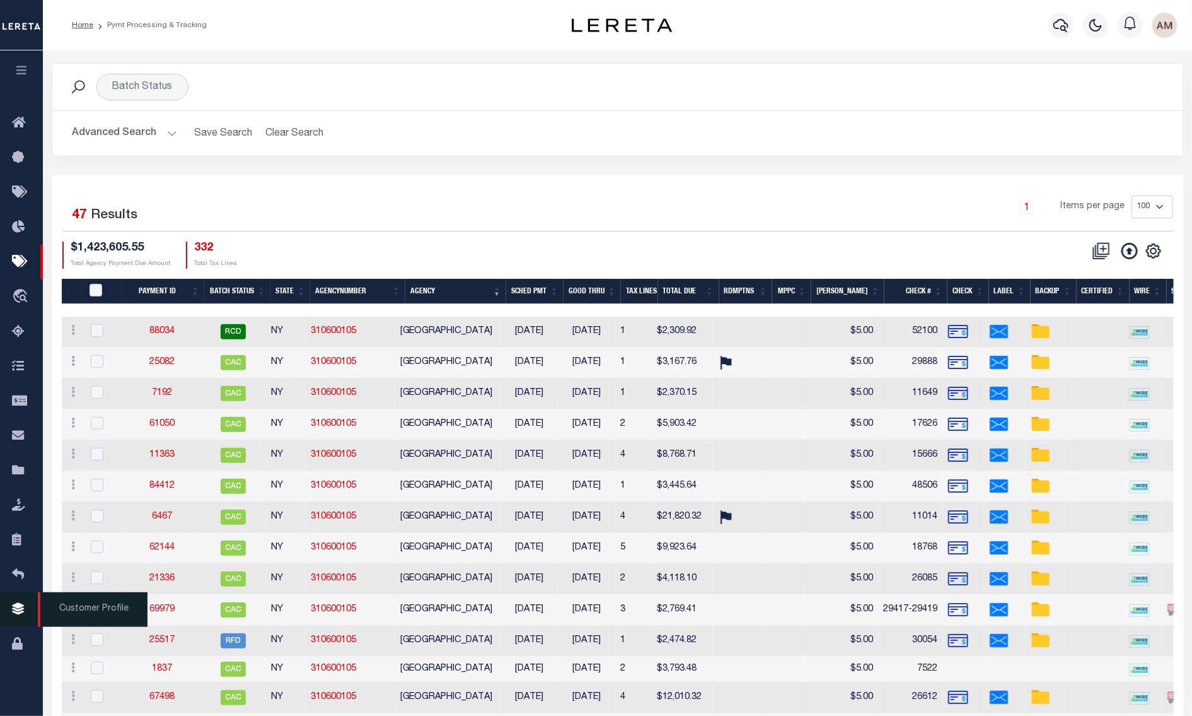
click at [9, 603] on link "Customer Profile" at bounding box center [21, 609] width 43 height 35
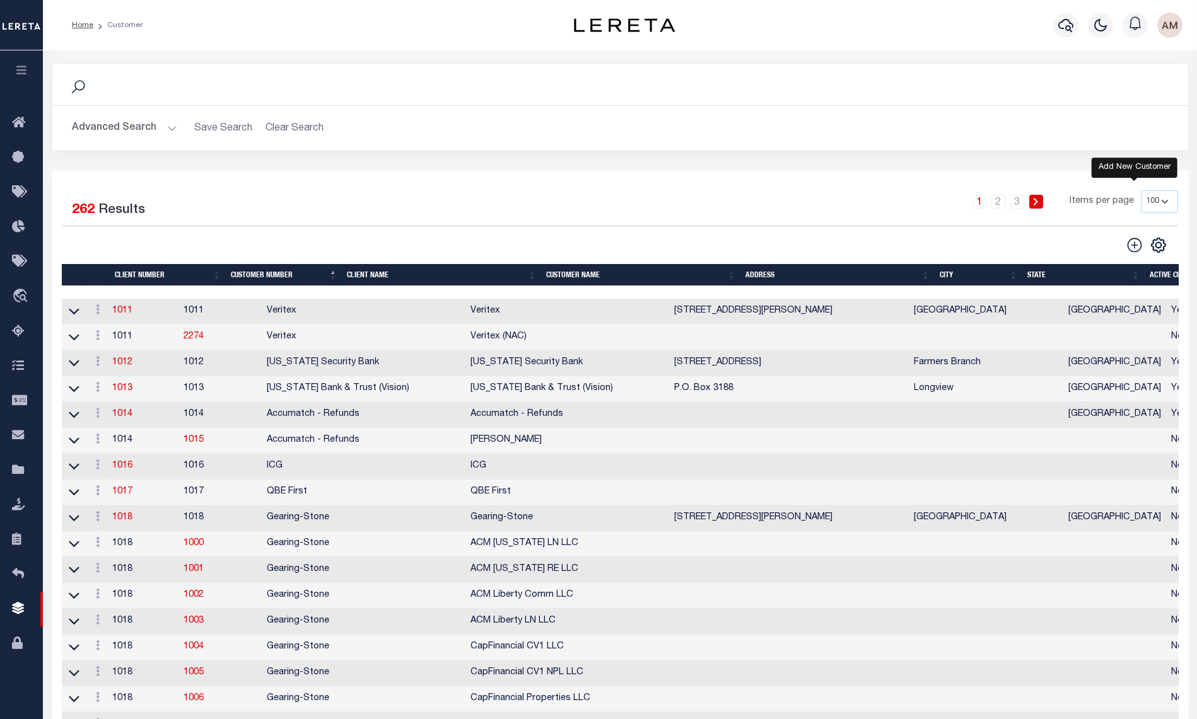
click at [1141, 251] on icon at bounding box center [1134, 245] width 16 height 16
type input "0"
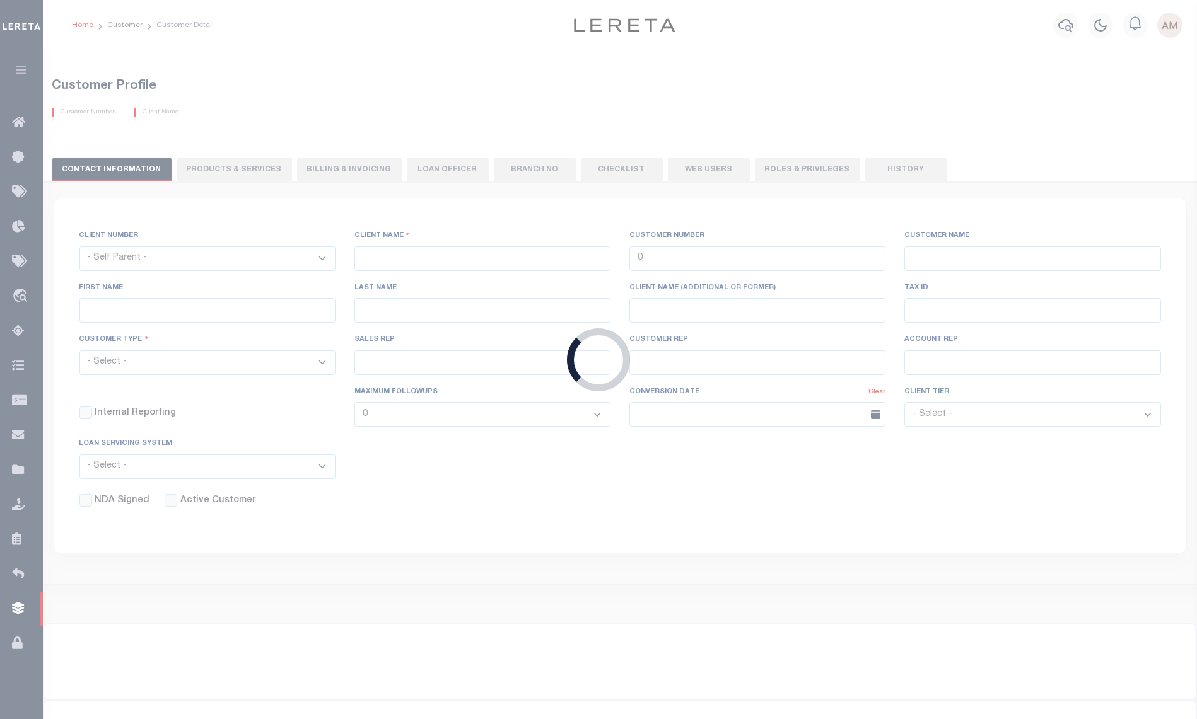
checkbox input "false"
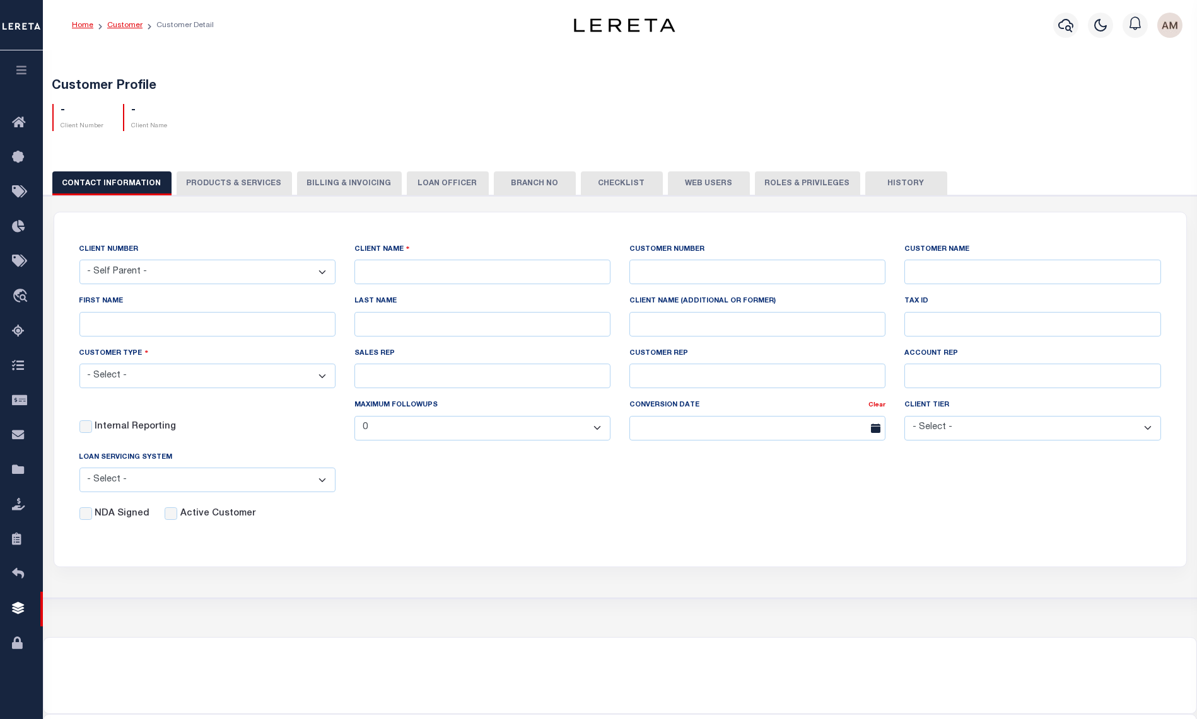
click at [122, 23] on link "Customer" at bounding box center [124, 25] width 35 height 8
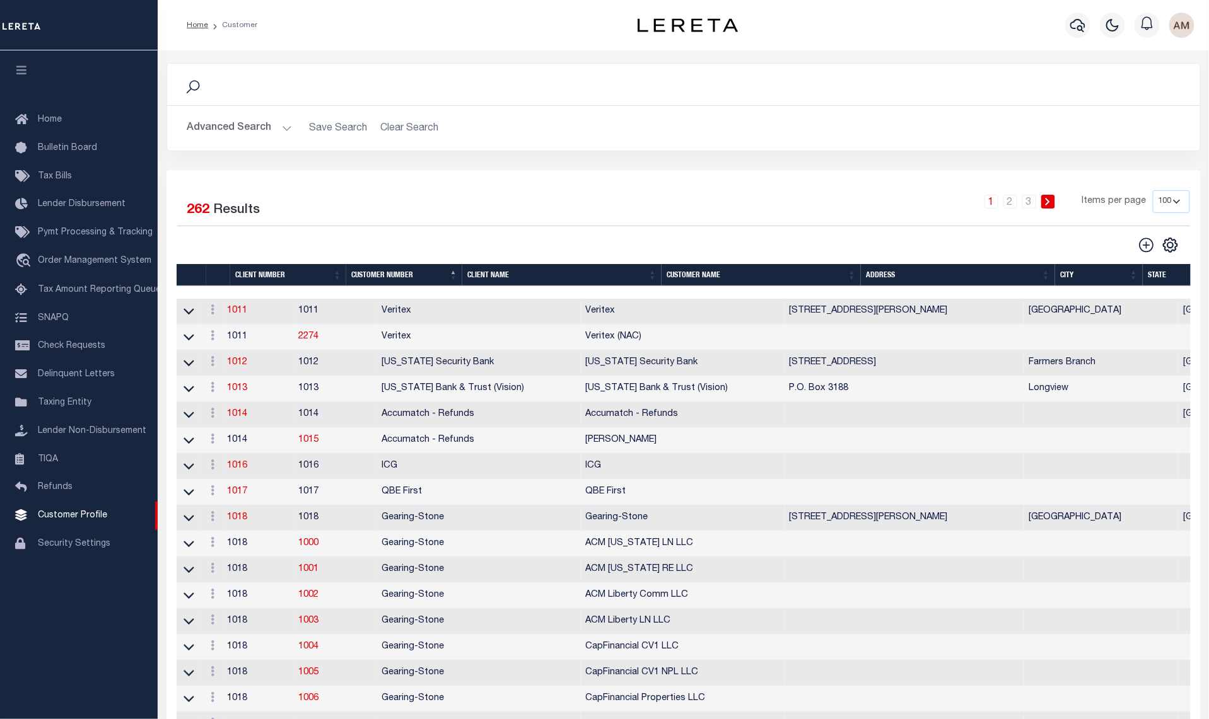
click at [269, 127] on button "Advanced Search" at bounding box center [239, 128] width 105 height 25
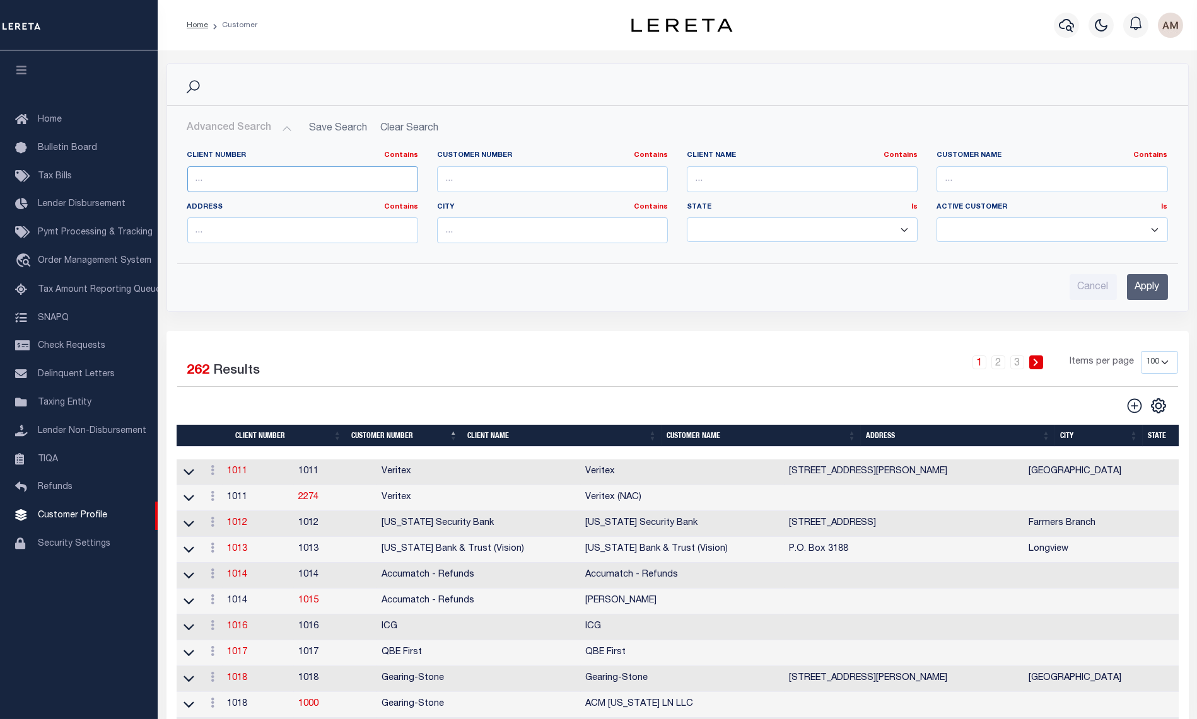
click at [260, 174] on input "text" at bounding box center [302, 179] width 231 height 26
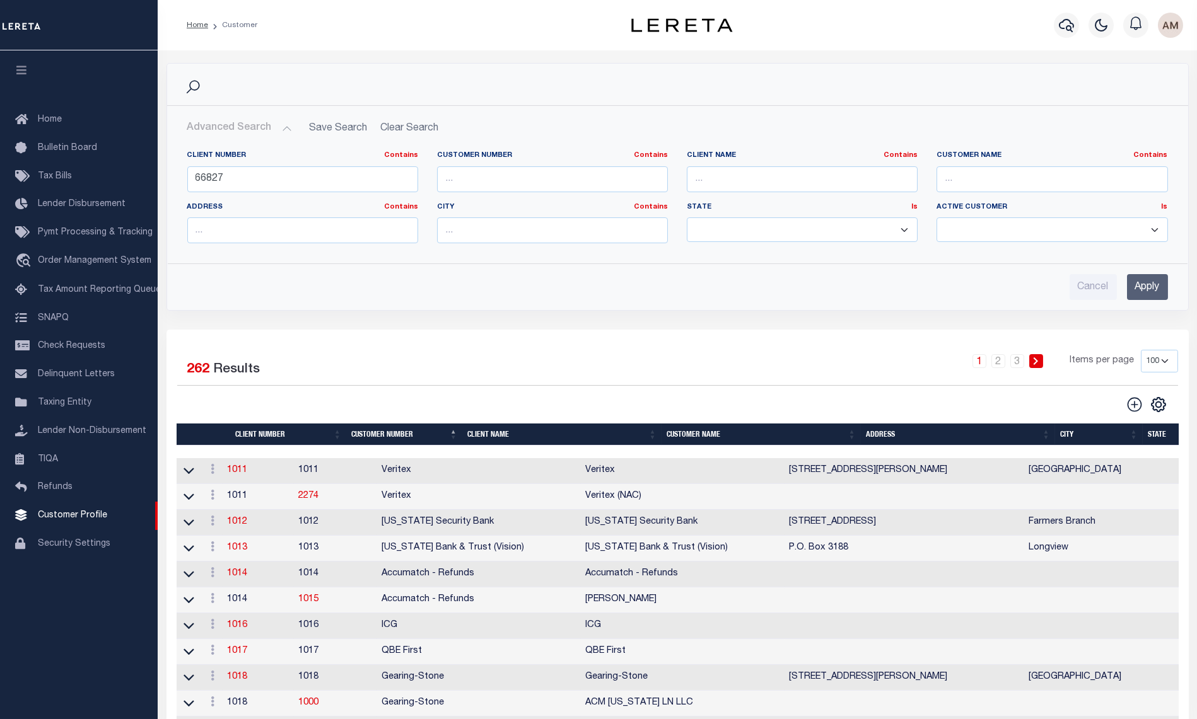
click at [1144, 281] on input "Apply" at bounding box center [1147, 287] width 41 height 26
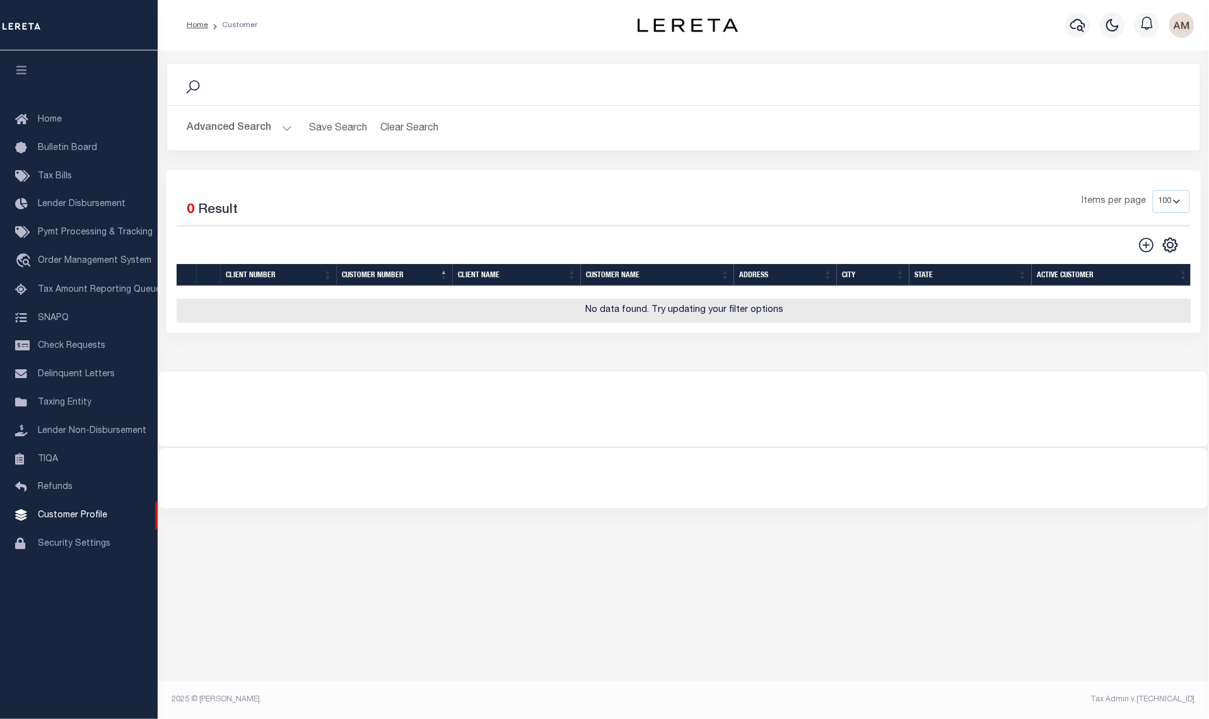
click at [248, 134] on button "Advanced Search" at bounding box center [239, 128] width 105 height 25
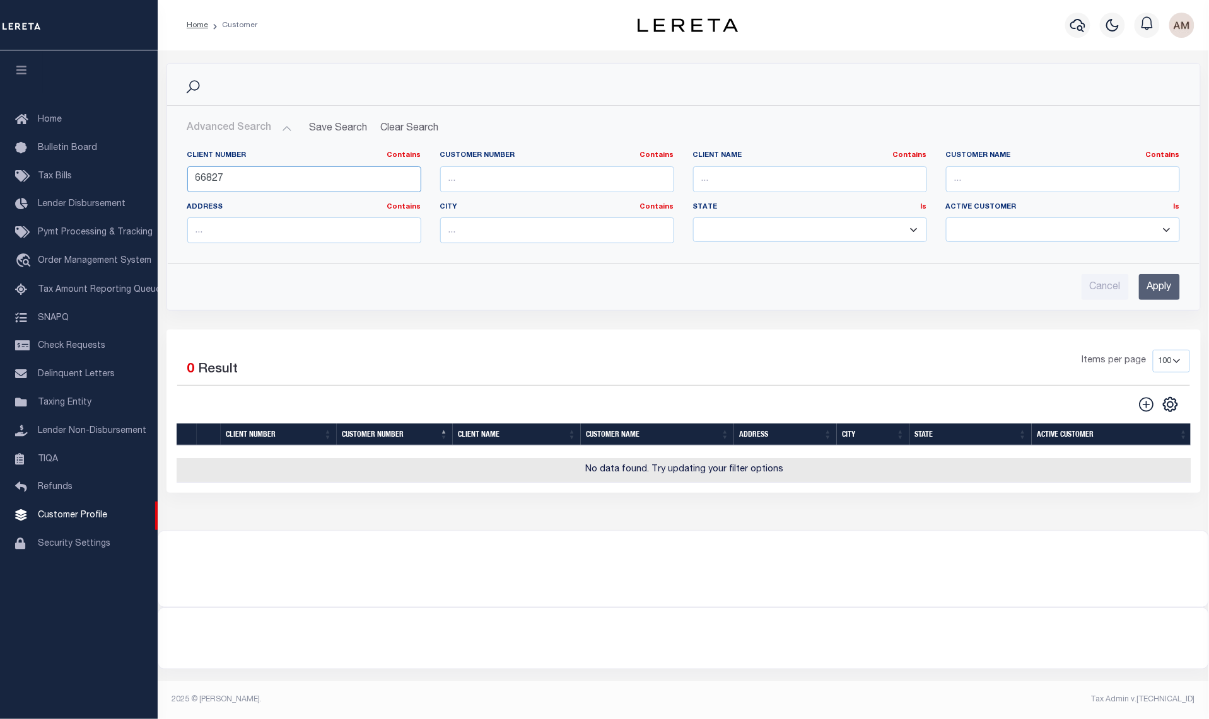
drag, startPoint x: 233, startPoint y: 182, endPoint x: 209, endPoint y: 176, distance: 24.6
click at [209, 176] on input "66827" at bounding box center [304, 179] width 234 height 26
type input "66287"
click at [1162, 294] on input "Apply" at bounding box center [1159, 287] width 41 height 26
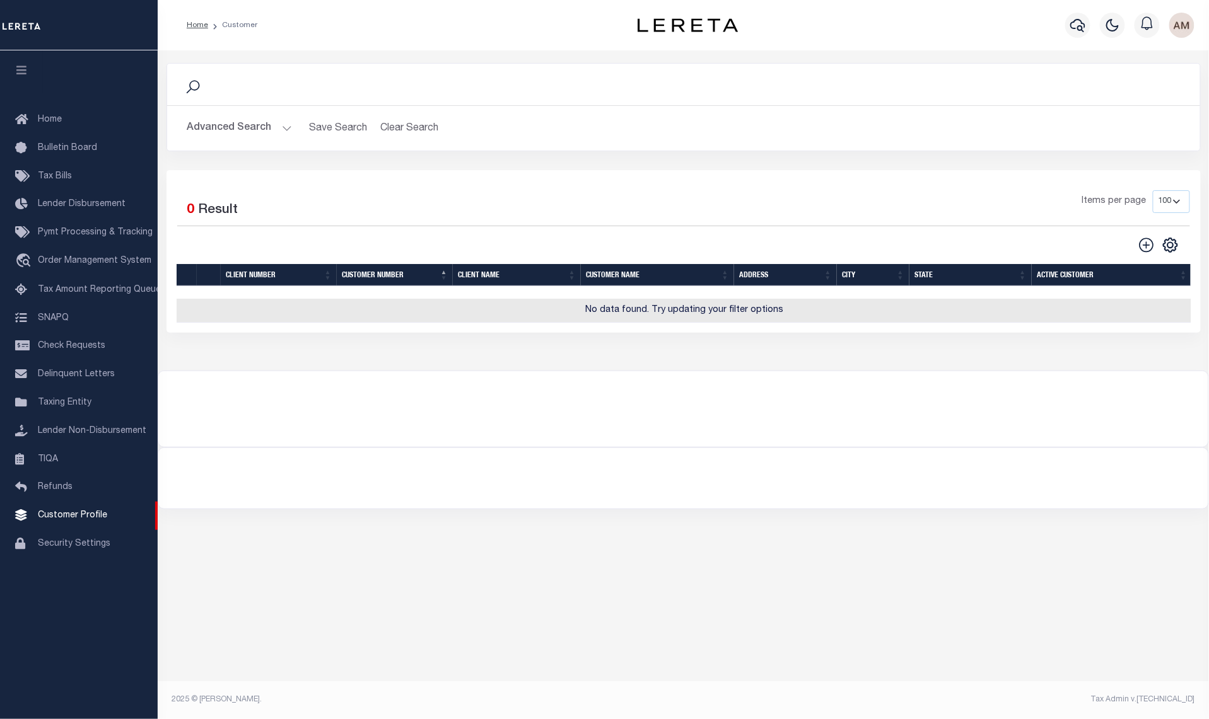
drag, startPoint x: 262, startPoint y: 144, endPoint x: 252, endPoint y: 139, distance: 11.8
click at [261, 144] on div "Advanced Search Save Search Clear Search CustomerSearchGridWrapper_dynamictable…" at bounding box center [683, 128] width 1033 height 45
click at [250, 137] on button "Advanced Search" at bounding box center [239, 128] width 105 height 25
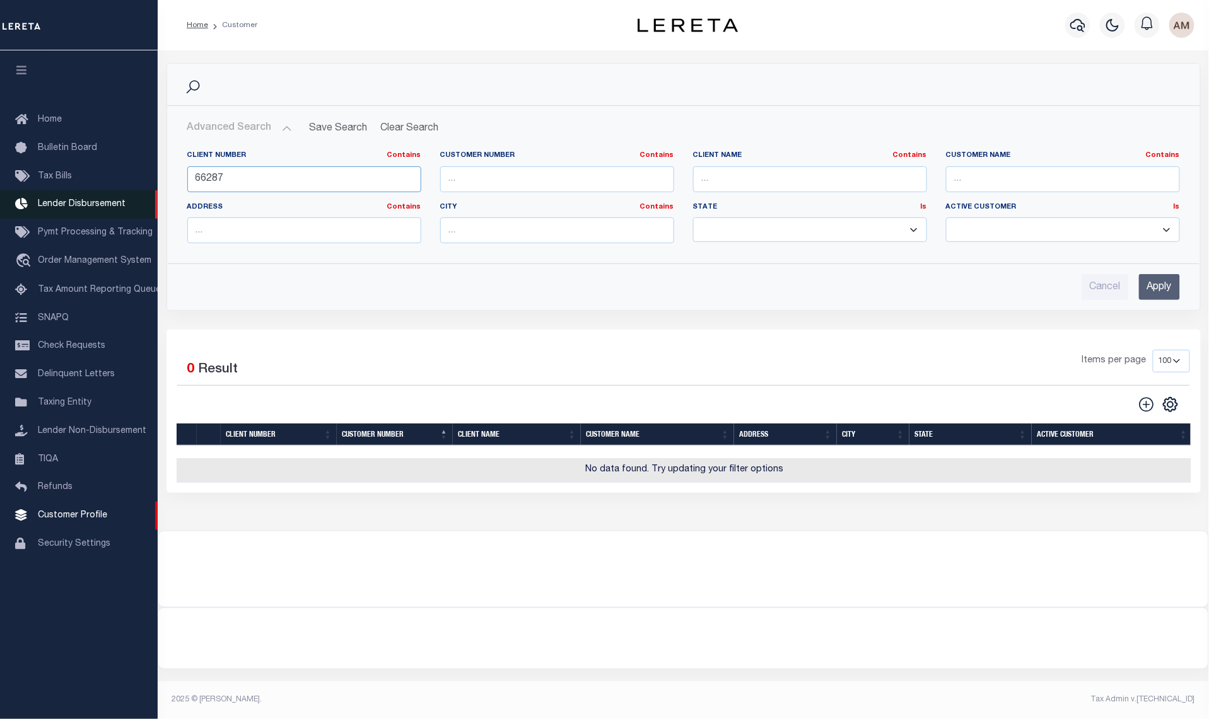
drag, startPoint x: 315, startPoint y: 179, endPoint x: 42, endPoint y: 214, distance: 275.2
click at [42, 214] on div "Home Customer Profile Sign out" at bounding box center [604, 349] width 1209 height 698
drag, startPoint x: 270, startPoint y: 193, endPoint x: 262, endPoint y: 185, distance: 12.0
click at [269, 192] on div "Client Number Contains Contains Is" at bounding box center [304, 177] width 253 height 52
click at [256, 177] on input "text" at bounding box center [304, 179] width 234 height 26
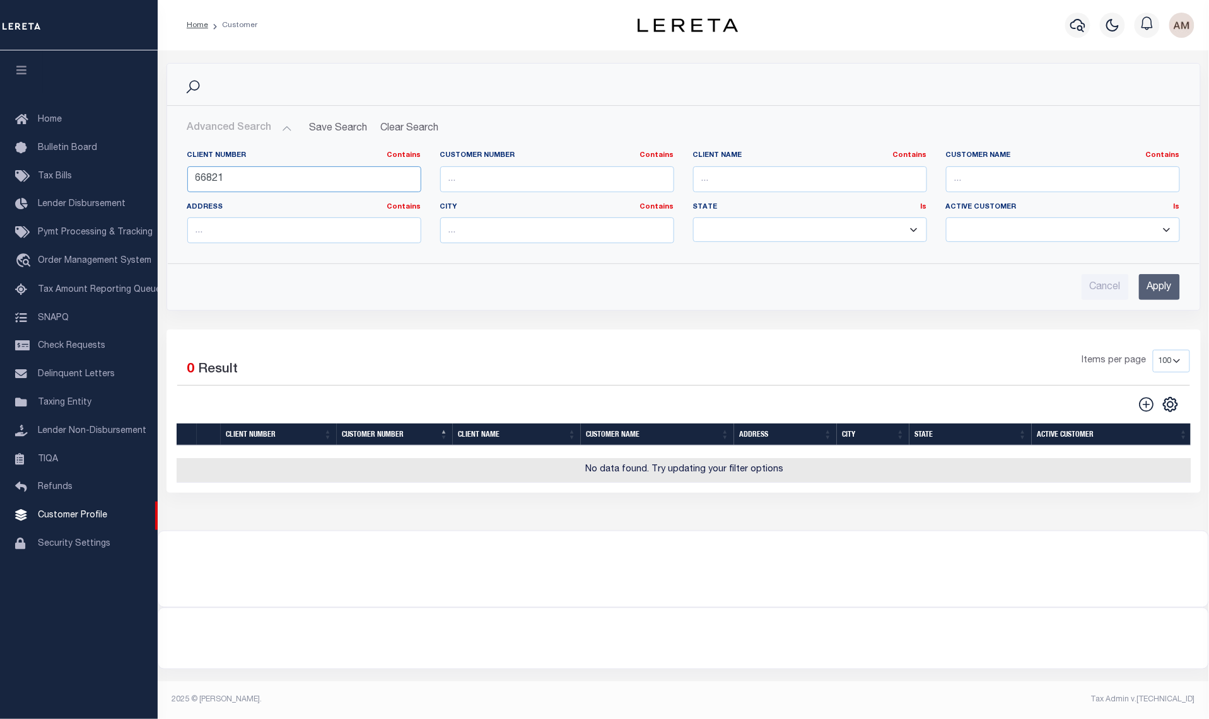
type input "66821"
click at [1166, 292] on input "Apply" at bounding box center [1159, 287] width 41 height 26
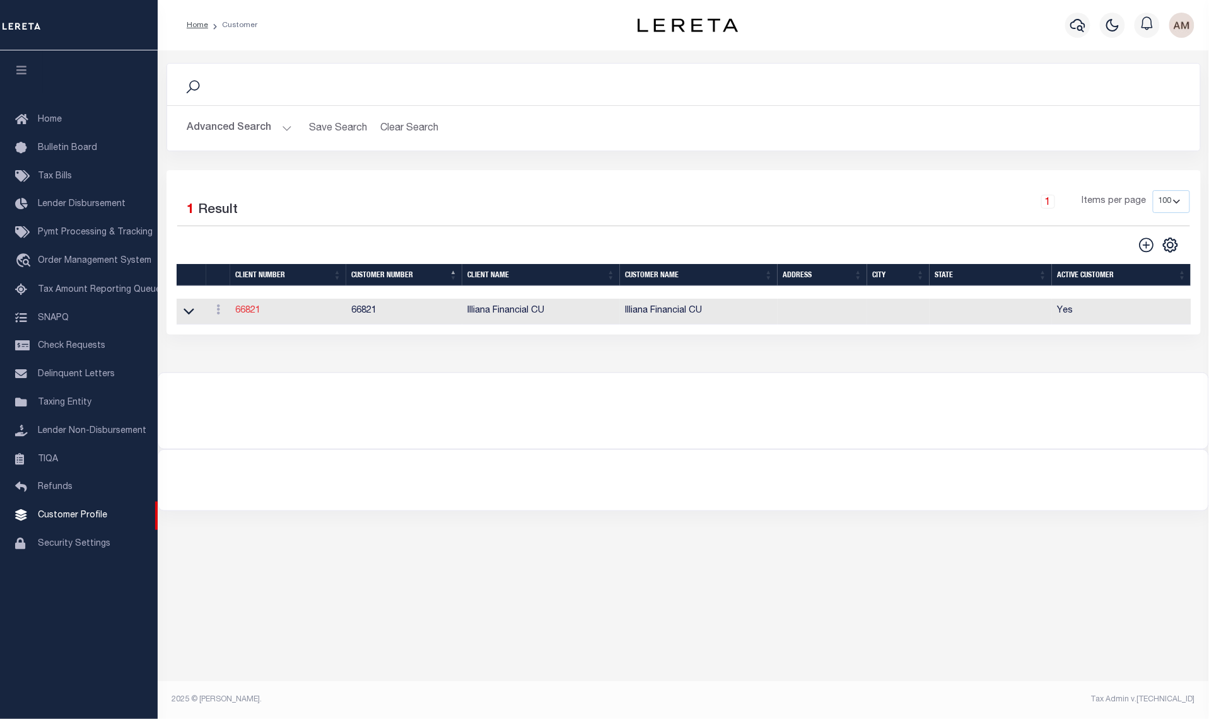
click at [242, 312] on link "66821" at bounding box center [247, 310] width 25 height 9
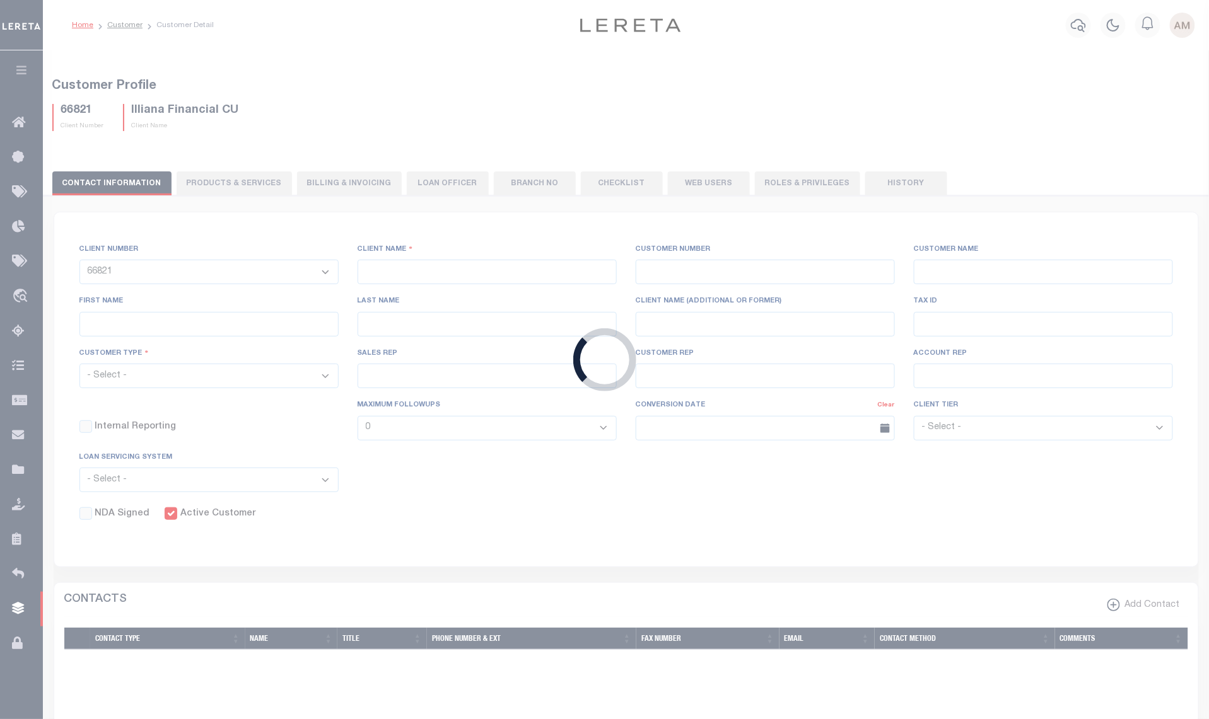
select select
type input "Illiana Financial CU"
type input "66821"
type input "Illiana Financial CU"
type input "Aliska J"
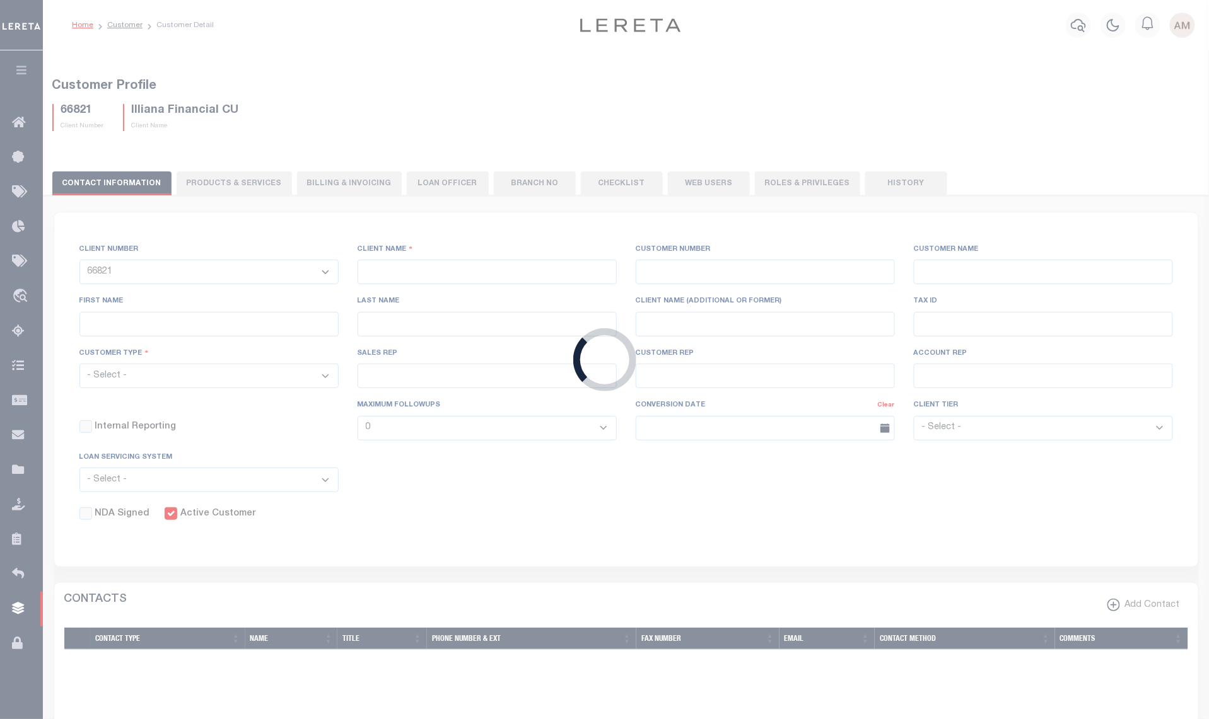
type input "Rice"
select select "Mixed Portfolio"
type input "Adam Villaneda"
type input "Customer Service"
select select "Tier 3"
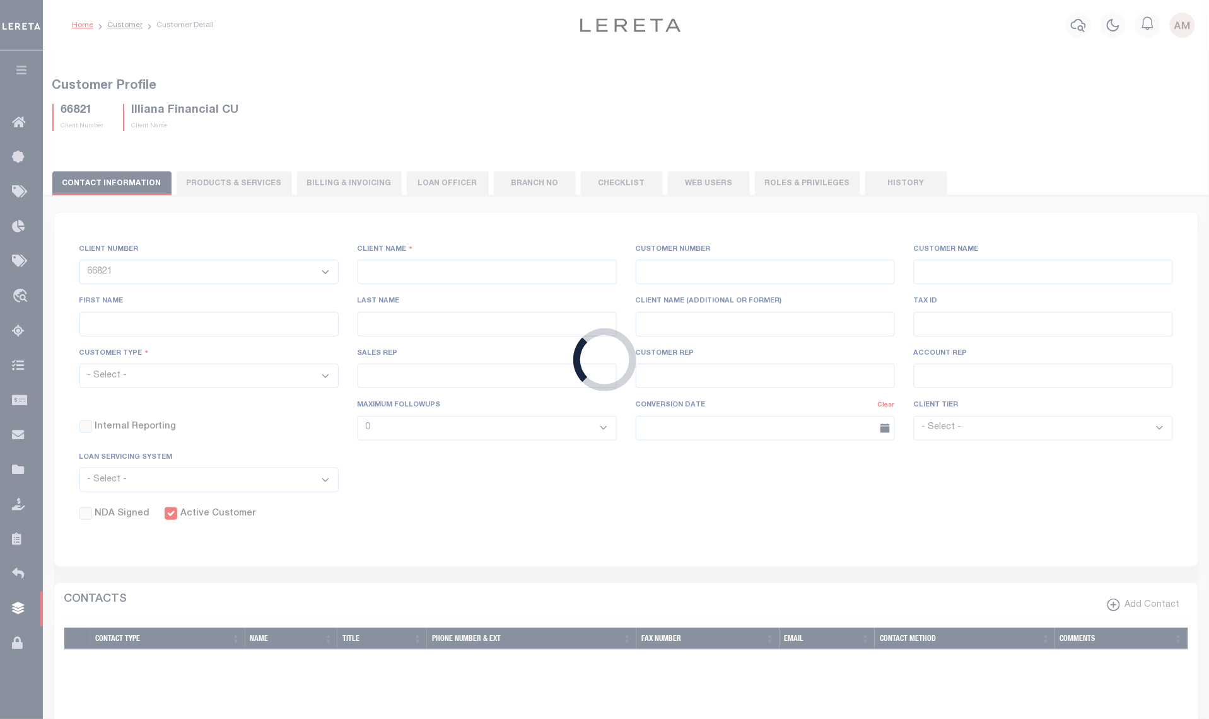
checkbox input "true"
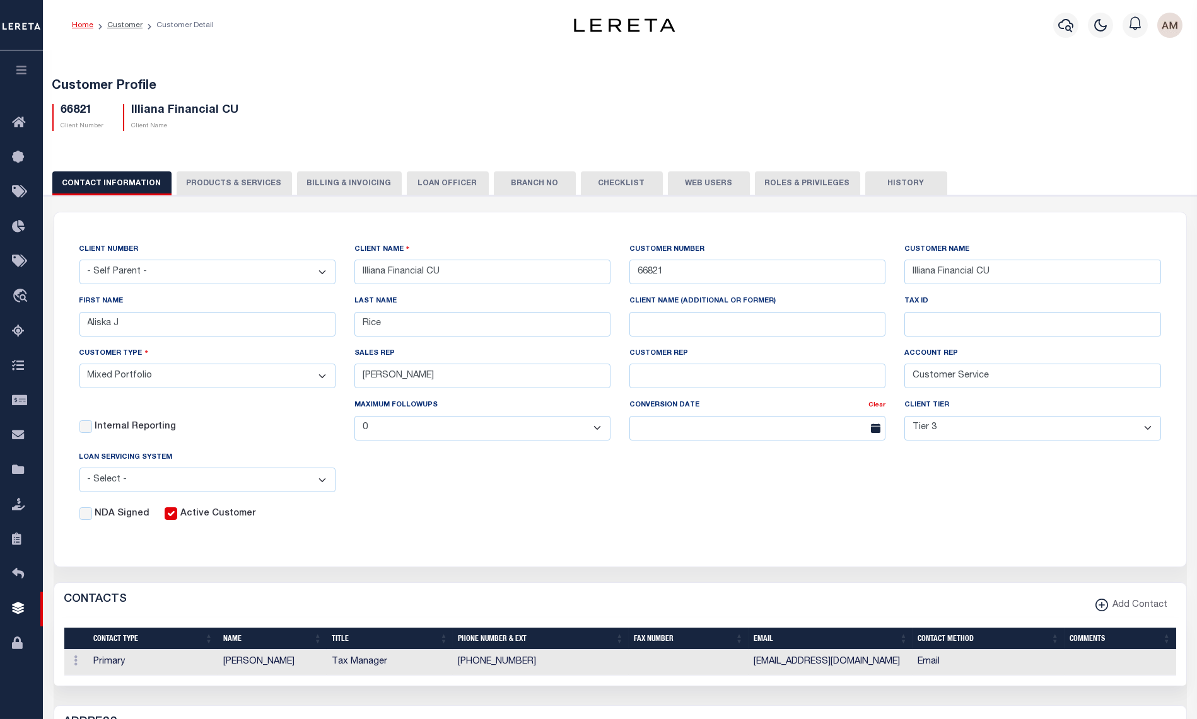
click at [243, 176] on button "PRODUCTS & SERVICES" at bounding box center [234, 184] width 115 height 24
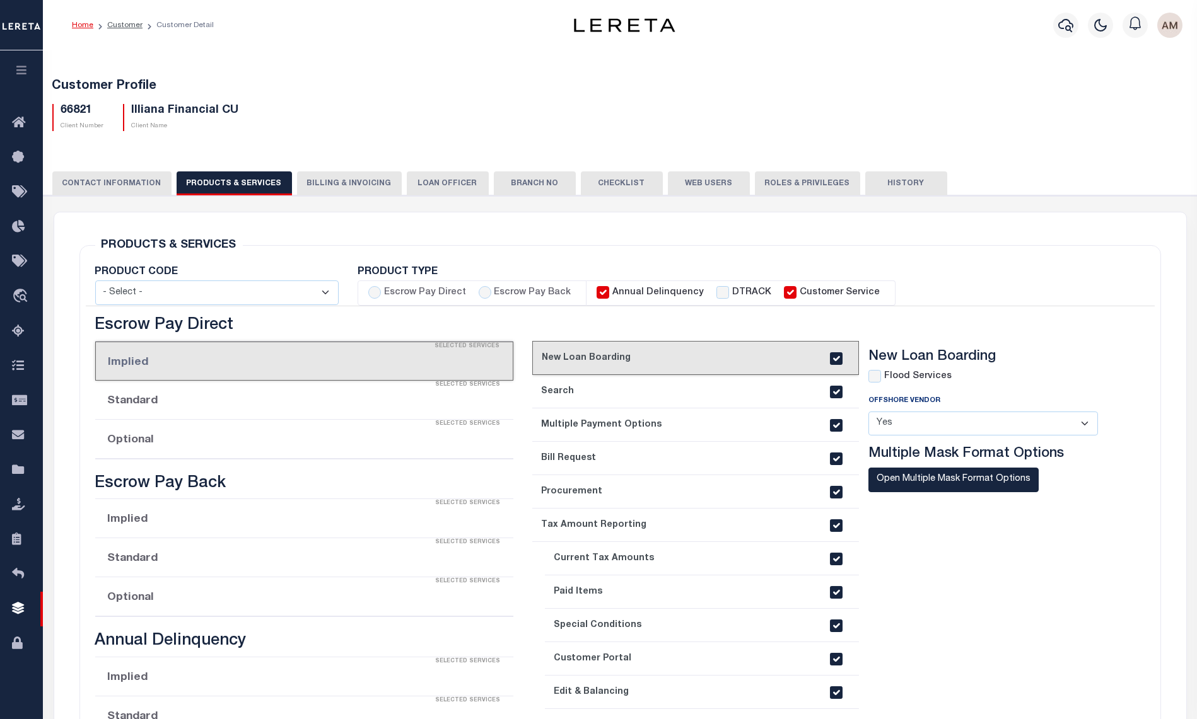
select select "STX"
radio input "true"
checkbox input "true"
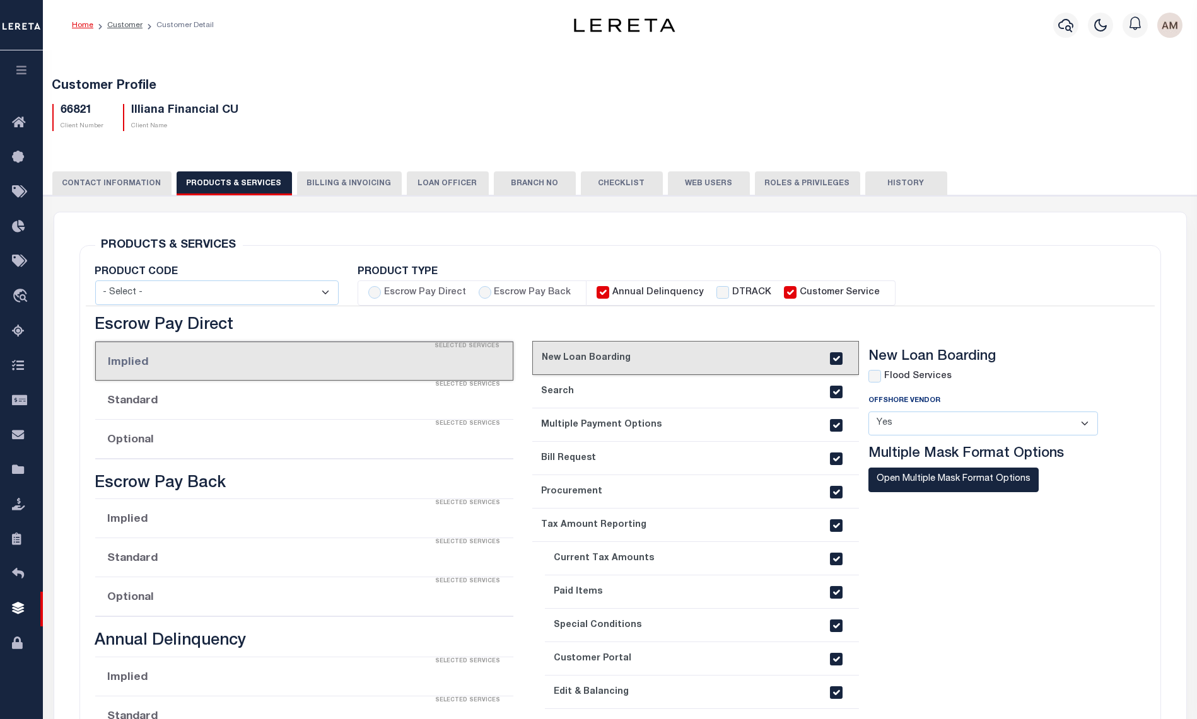
checkbox input "true"
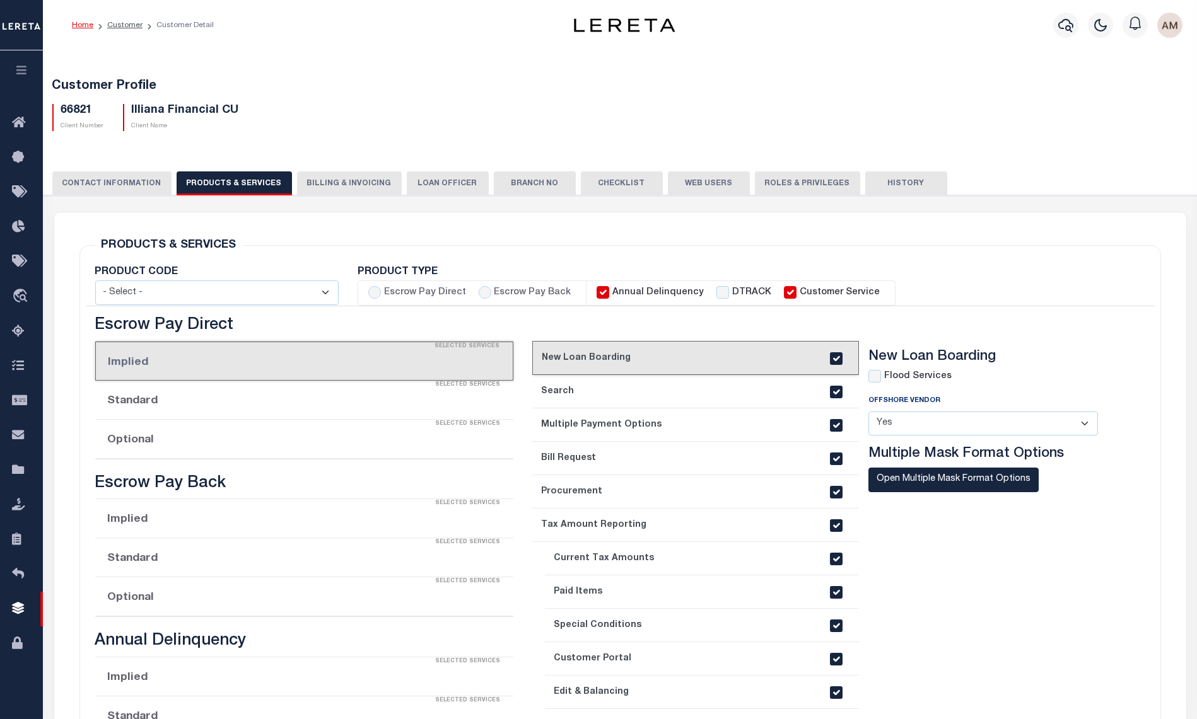
checkbox input "true"
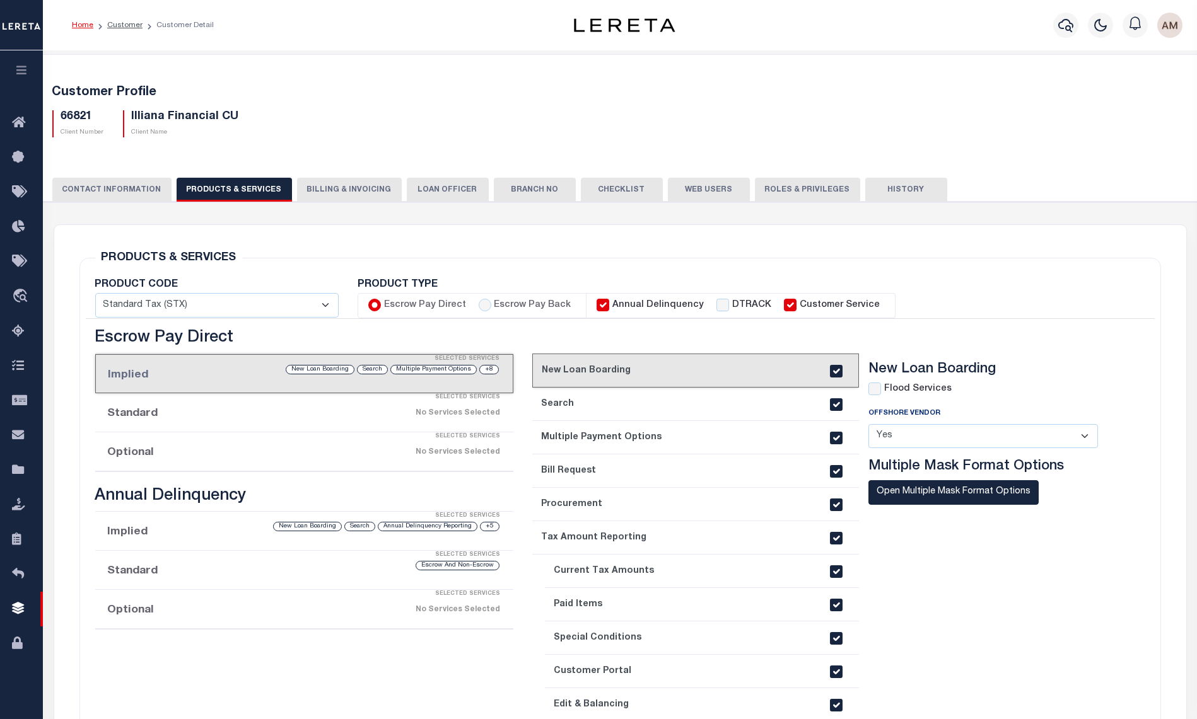
click at [137, 190] on button "CONTACT INFORMATION" at bounding box center [111, 190] width 119 height 24
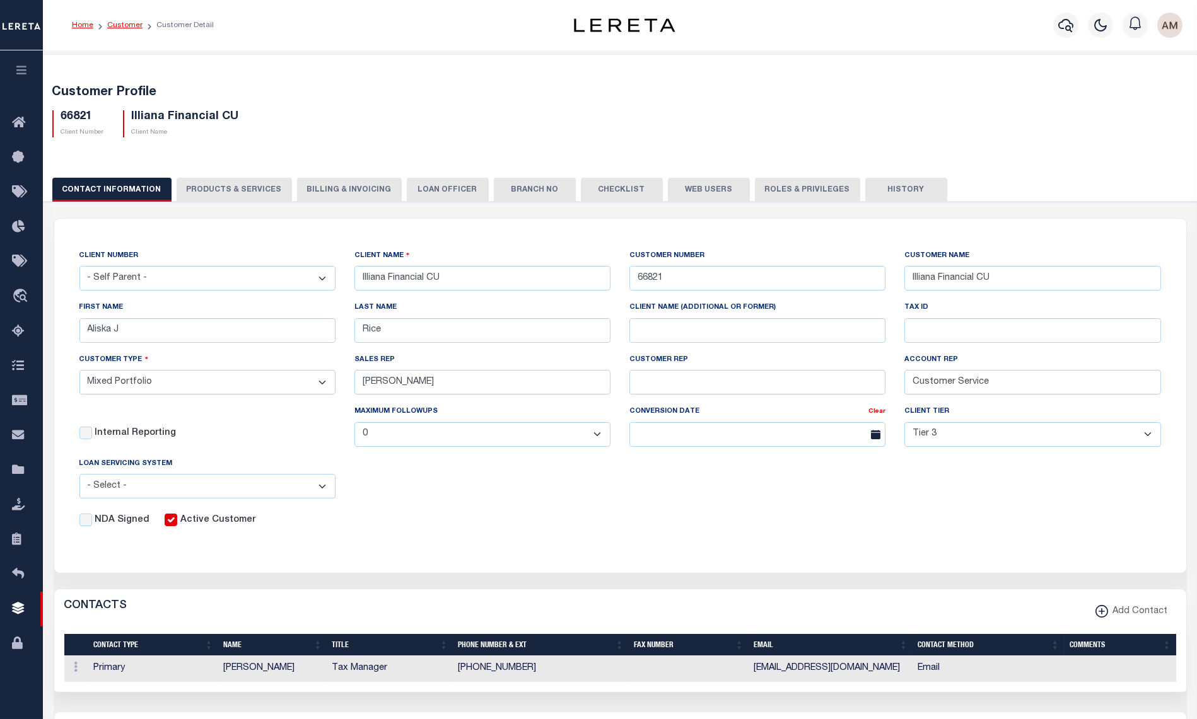
click at [135, 22] on link "Customer" at bounding box center [124, 25] width 35 height 8
